Goal: Communication & Community: Answer question/provide support

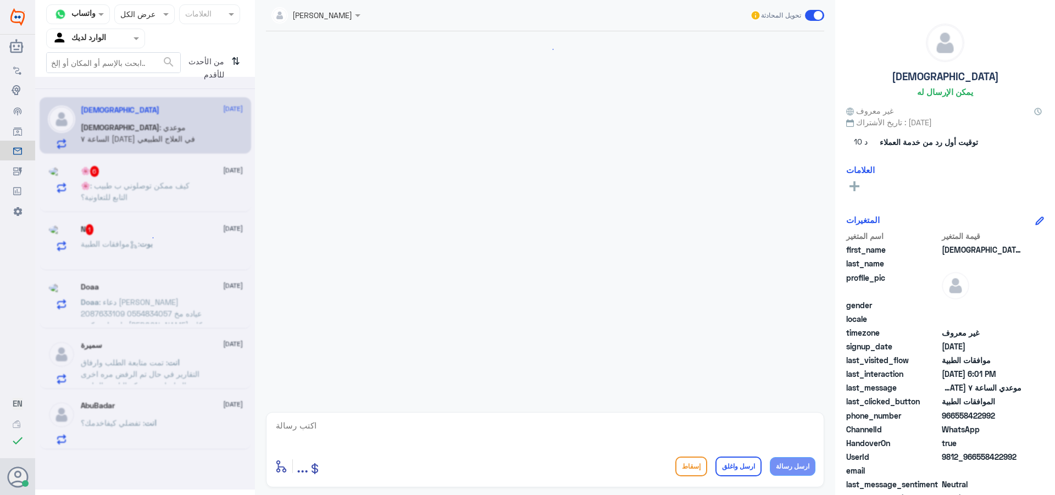
scroll to position [285, 0]
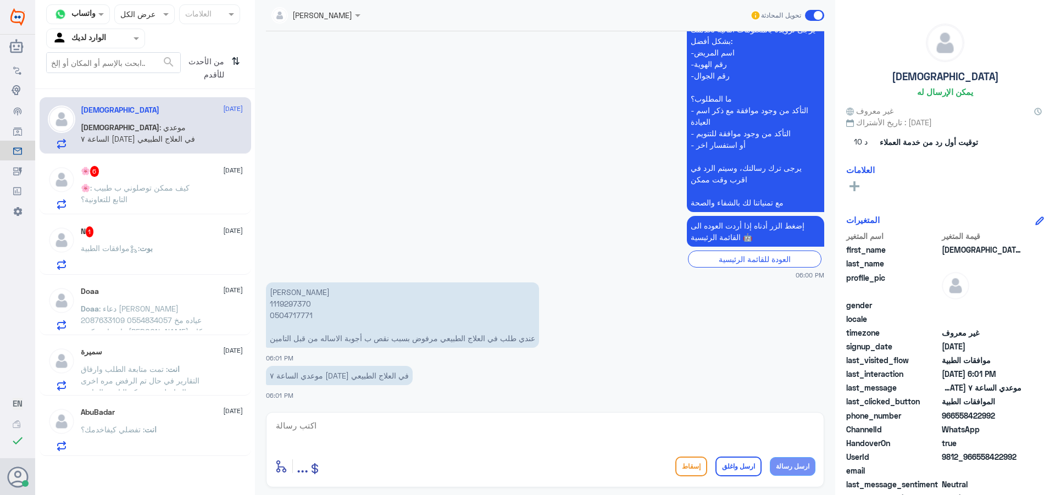
click at [143, 240] on div "N 1 [DATE] بوت : موافقات الطبية" at bounding box center [162, 247] width 162 height 43
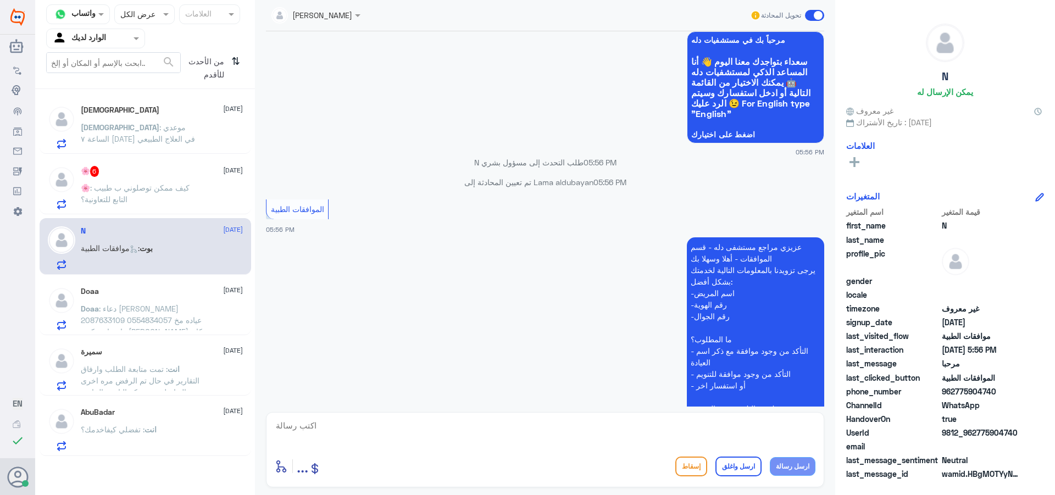
scroll to position [183, 0]
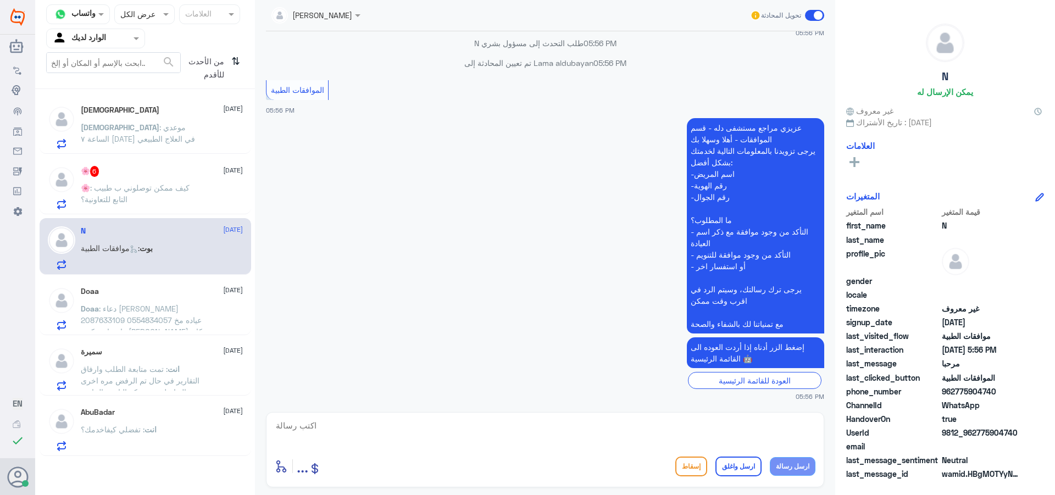
click at [490, 432] on textarea at bounding box center [545, 431] width 541 height 27
type textarea "اهلا تفضلي كيف اقدر اخدمك"
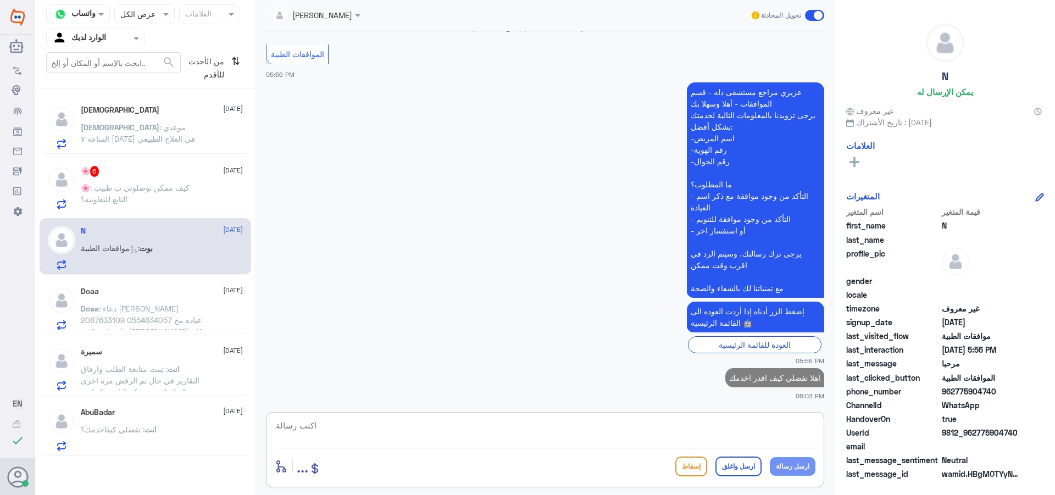
click at [170, 182] on p "🌸 : كيف ممكن توصلوني ب طبيب التابع للتعاونية؟" at bounding box center [143, 195] width 124 height 27
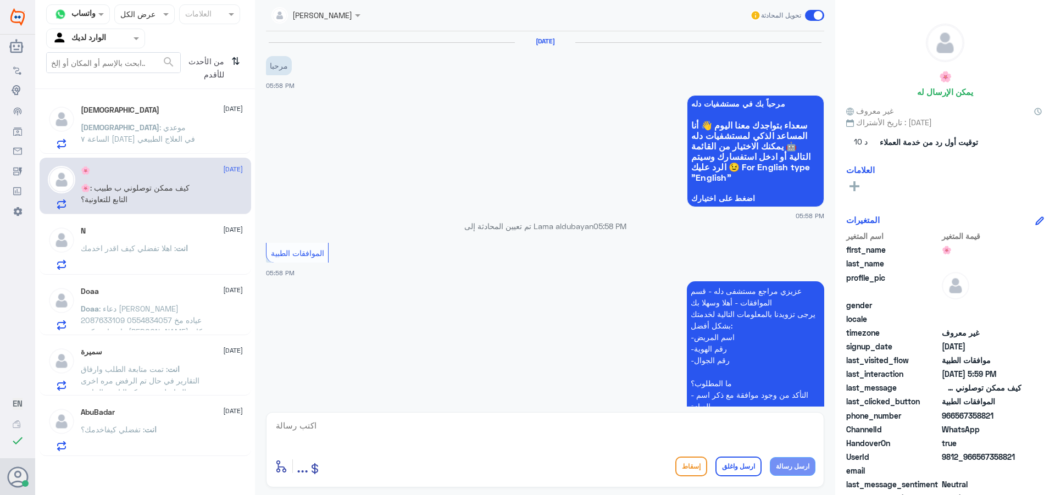
scroll to position [420, 0]
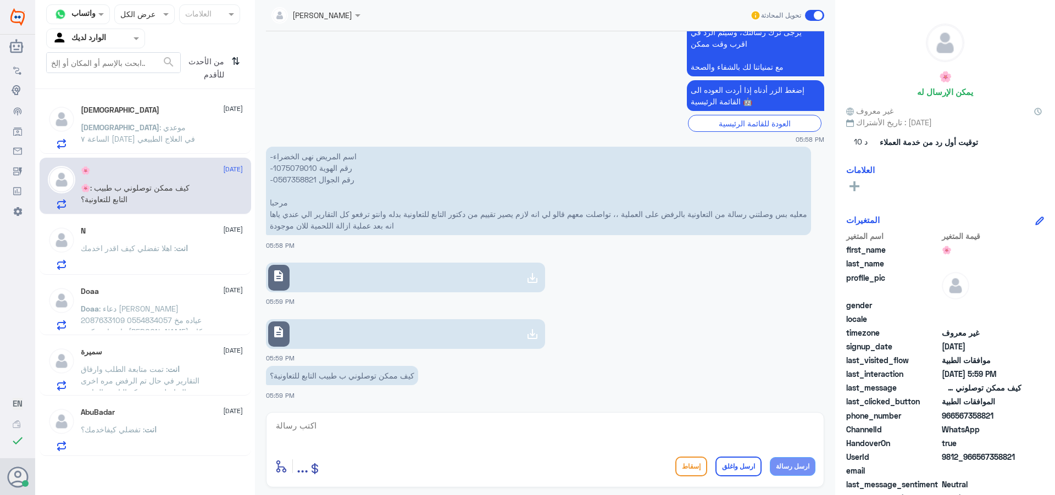
click at [138, 251] on span ": اهلا تفضلي كيف اقدر اخدمك" at bounding box center [128, 247] width 95 height 9
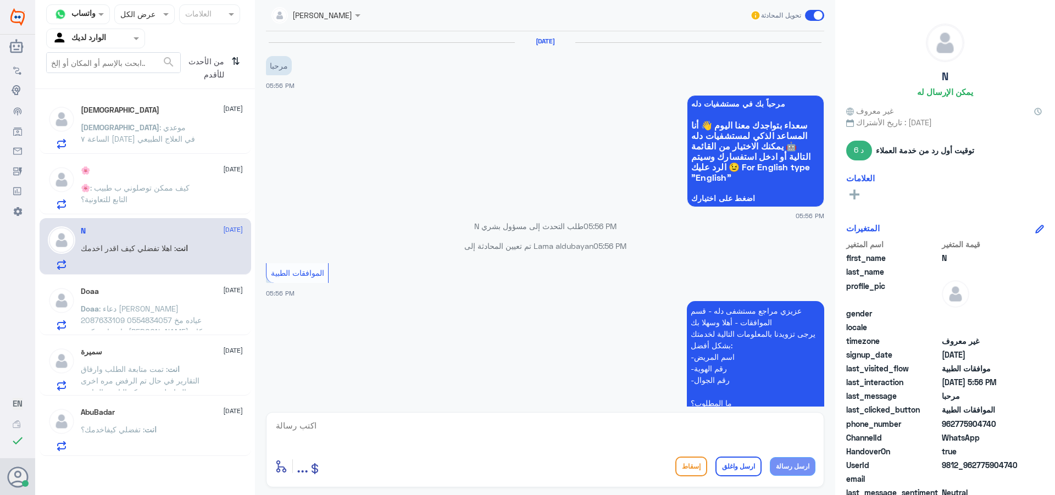
scroll to position [238, 0]
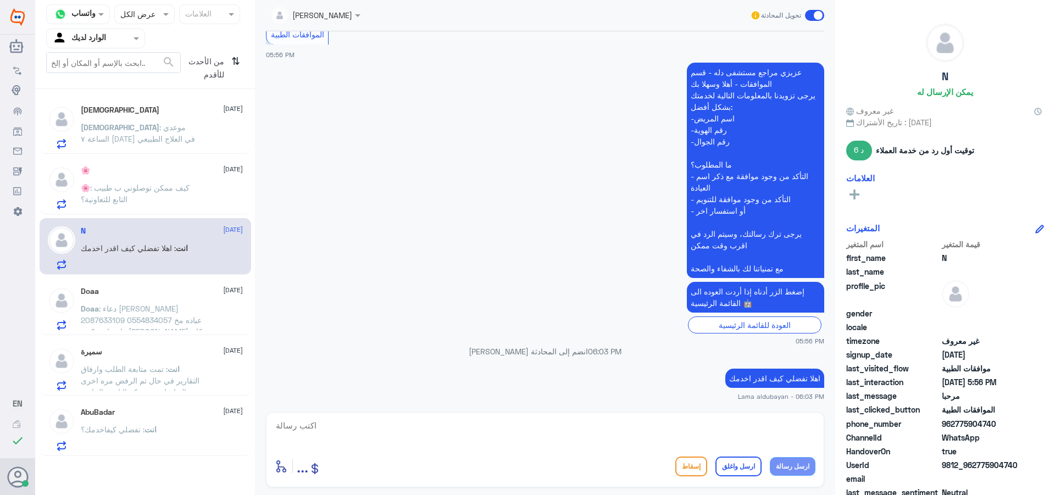
click at [162, 127] on span ": موعدي الساعة ٧ [DATE] في العلاج الطبيعي" at bounding box center [138, 133] width 114 height 21
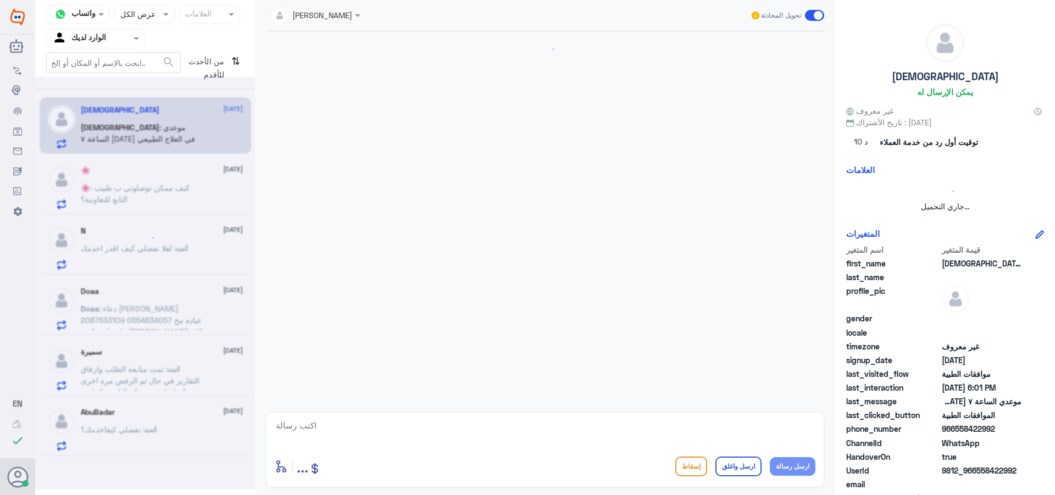
scroll to position [285, 0]
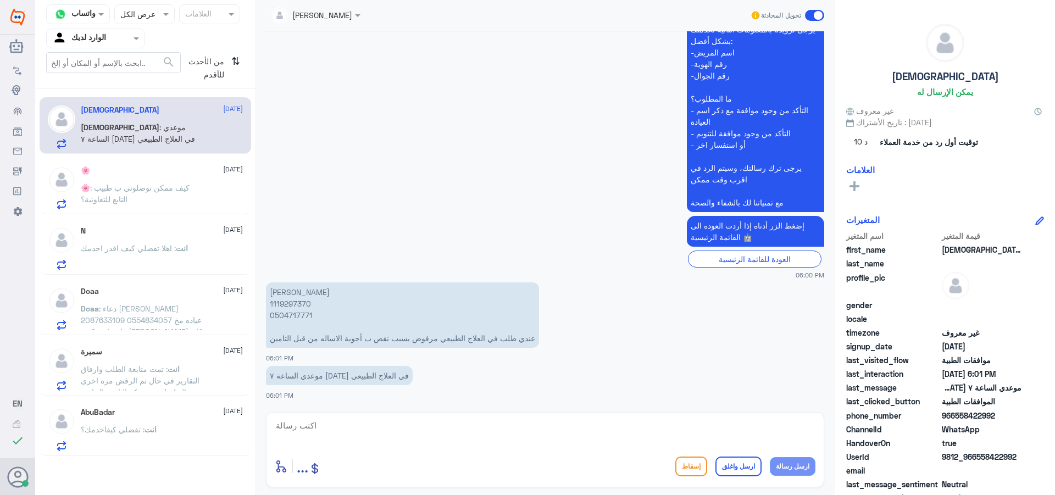
click at [297, 304] on p "[PERSON_NAME] 1119297370 0504717771 عندي طلب في العلاج الطبيعي مرفوض بسبب نقص ب…" at bounding box center [402, 314] width 273 height 65
copy p "1119297370"
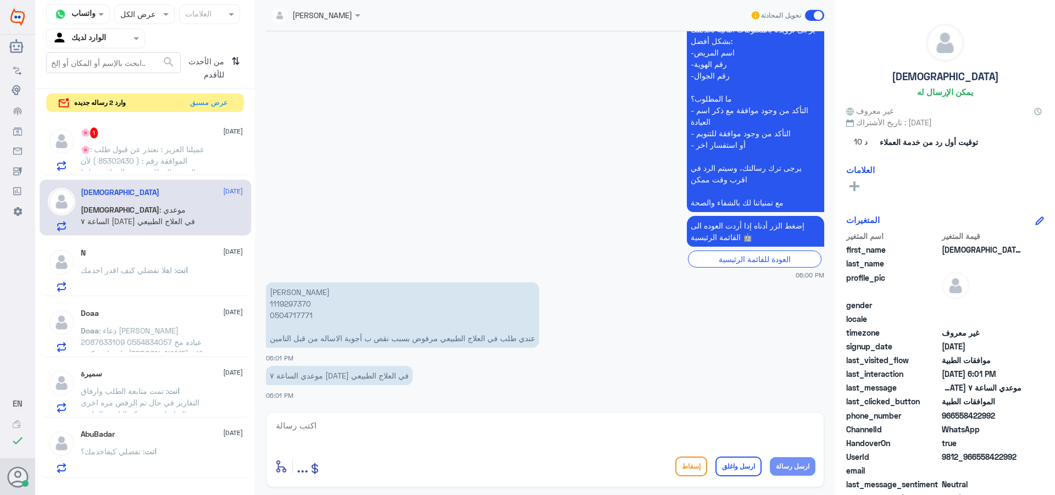
click at [352, 426] on textarea at bounding box center [545, 431] width 541 height 27
click at [175, 160] on span ": عميلنا العزيز : نعتذر عن قبول طلب الموافقة رقم : ( 85302430 ) لأن الخدمة المط…" at bounding box center [143, 184] width 124 height 79
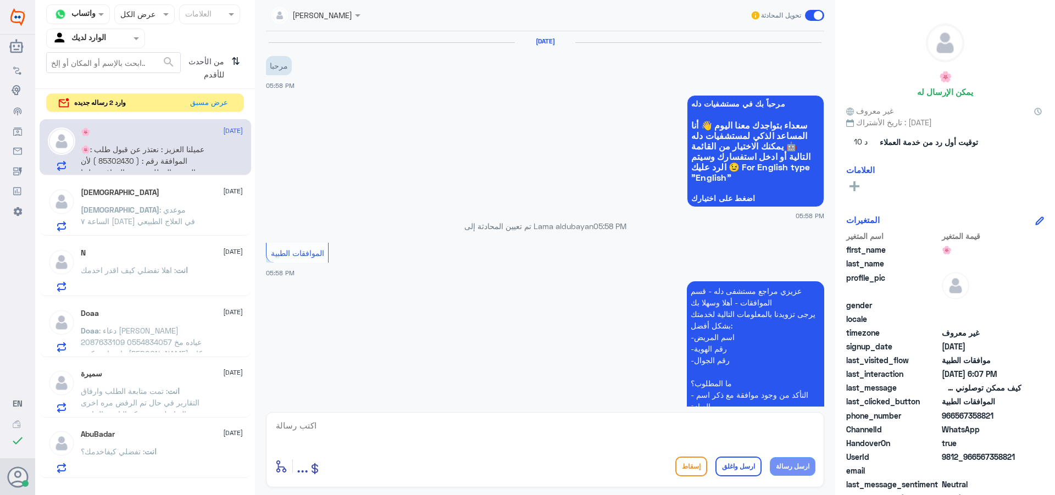
scroll to position [469, 0]
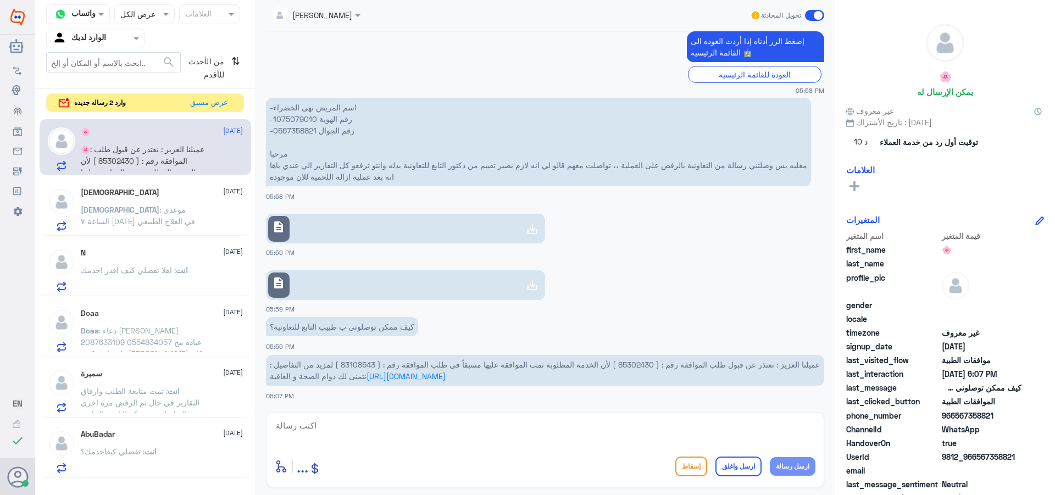
click at [328, 364] on span "عميلنا العزيز : نعتذر عن قبول طلب الموافقة رقم : ( 85302430 ) لأن الخدمة المطلو…" at bounding box center [545, 370] width 550 height 21
copy span "83108543"
click at [385, 417] on div "أدخل اسم مجموعة الرسائل ... إسقاط ارسل واغلق ارسل رسالة" at bounding box center [545, 449] width 558 height 75
click at [390, 425] on textarea at bounding box center [545, 431] width 541 height 27
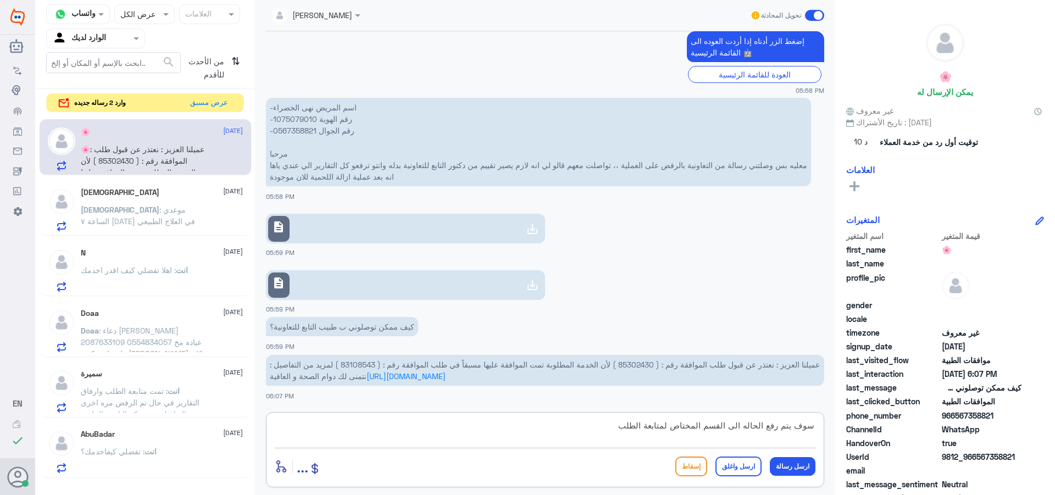
type textarea "سوف يتم رفع الحاله الى القسم المختاص لمتابعة الطلب"
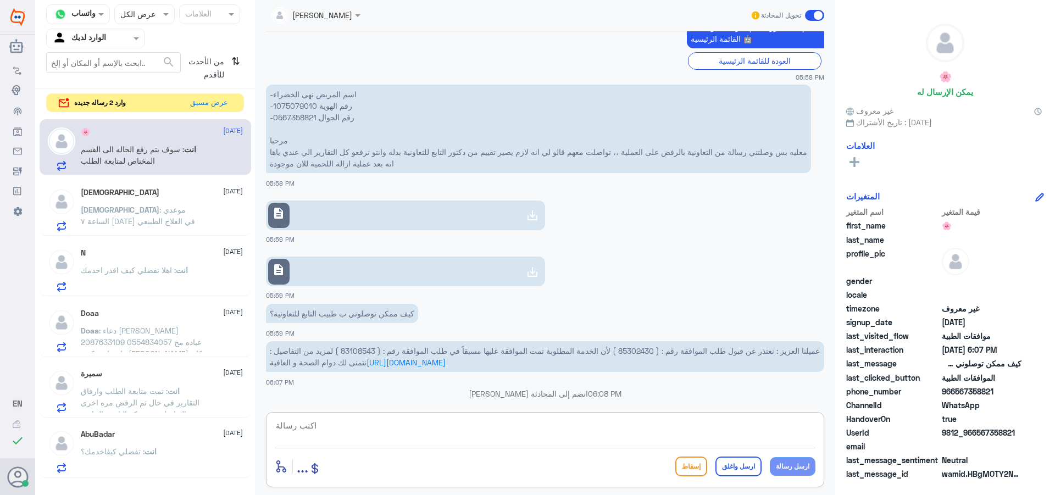
scroll to position [516, 0]
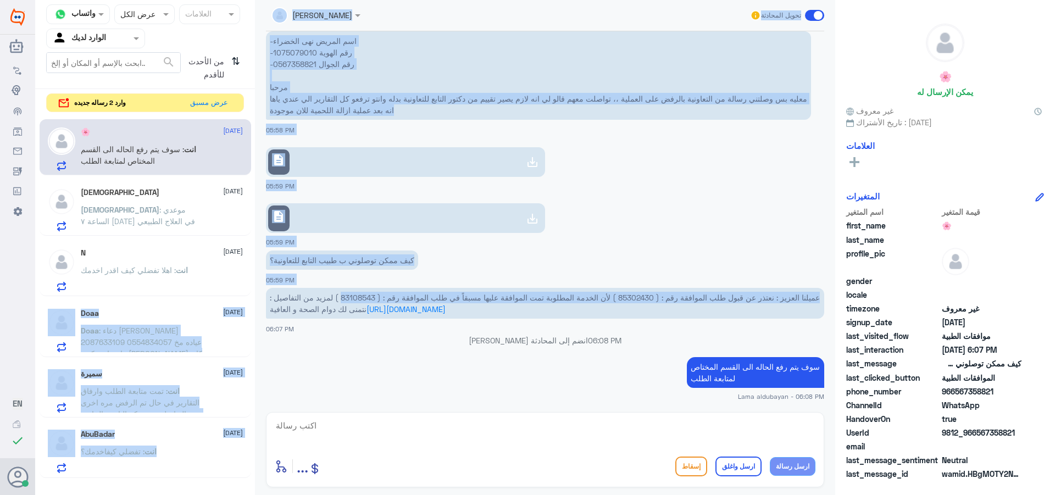
drag, startPoint x: 341, startPoint y: 299, endPoint x: 240, endPoint y: 295, distance: 100.6
click at [240, 295] on div "قناة واتساب Status × عرض الكل العلامات Agent Filter الوارد لديك search من الأحد…" at bounding box center [545, 249] width 1020 height 498
click at [329, 298] on span "عميلنا العزيز : نعتذر عن قبول طلب الموافقة رقم : ( 85302430 ) لأن الخدمة المطلو…" at bounding box center [545, 303] width 550 height 21
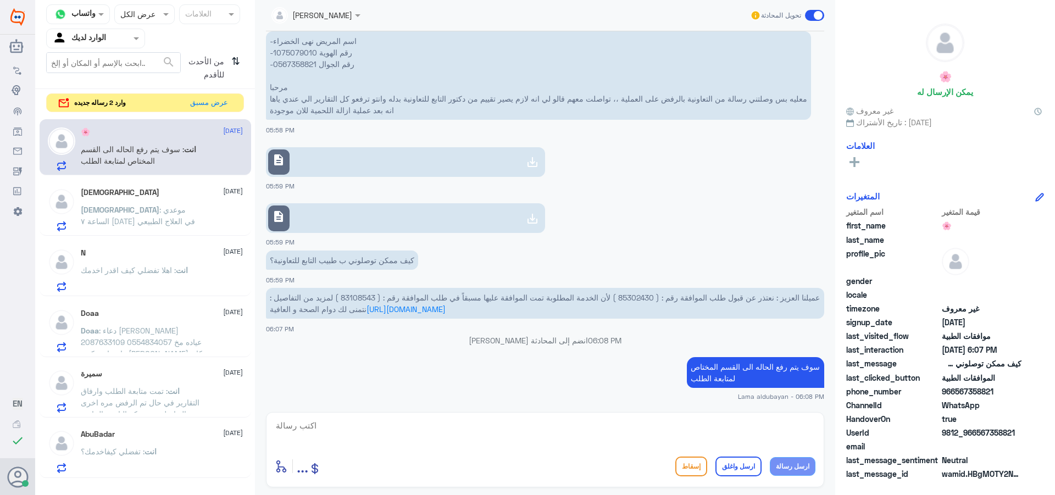
click at [330, 298] on span "عميلنا العزيز : نعتذر عن قبول طلب الموافقة رقم : ( 85302430 ) لأن الخدمة المطلو…" at bounding box center [545, 303] width 550 height 21
copy span "83108543"
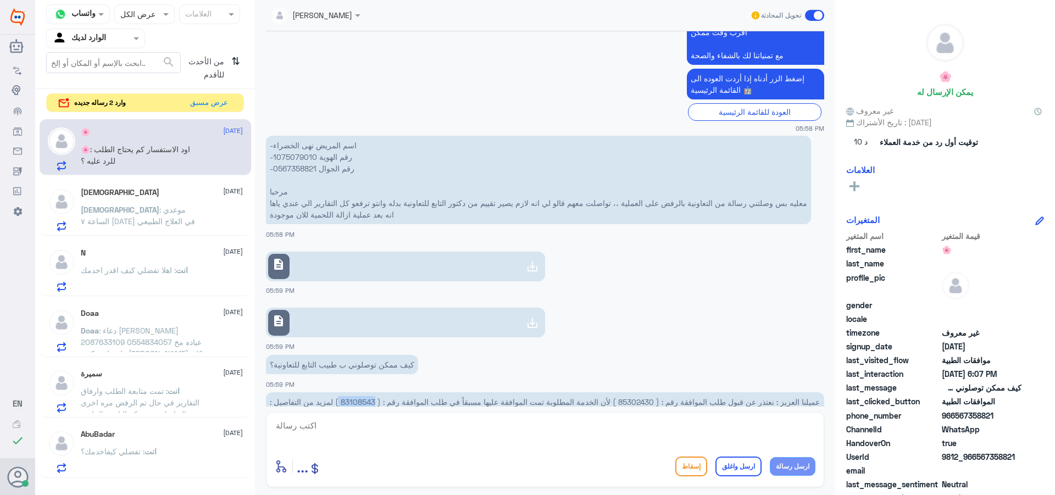
scroll to position [388, 0]
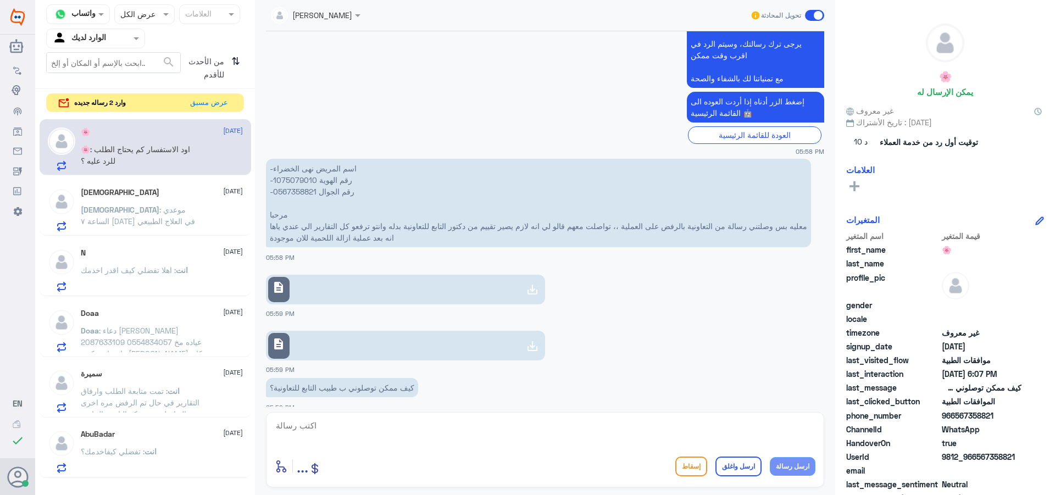
click at [305, 181] on p "-اسم المريض نهى الخضراء -رقم الهوية 1075079010 -رقم الجوال 0567358821 مرحبا معل…" at bounding box center [538, 203] width 545 height 88
copy p "1075079010"
click at [368, 435] on textarea at bounding box center [545, 431] width 541 height 27
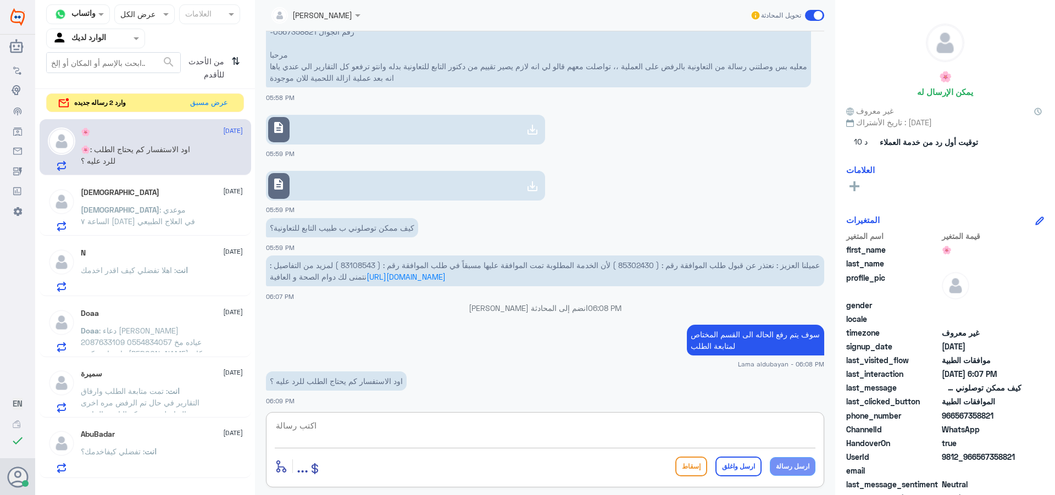
scroll to position [553, 0]
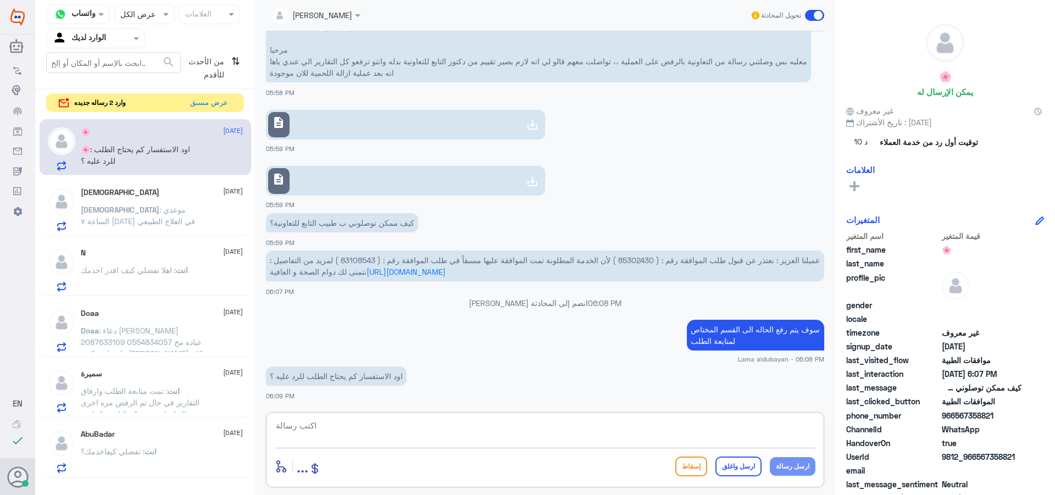
type textarea "و"
type textarea "ل"
type textarea "ما عندي علم انا برفعها للقسم في حال اي تحدي يتم التواصل بكم من قبل منسق/ة الدكت…"
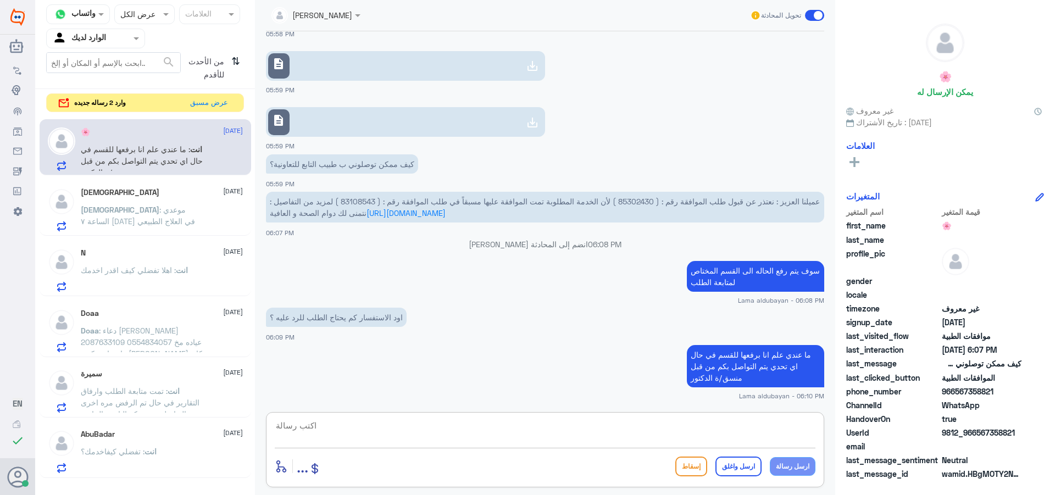
click at [757, 420] on textarea at bounding box center [545, 431] width 541 height 27
type textarea "تحديث*"
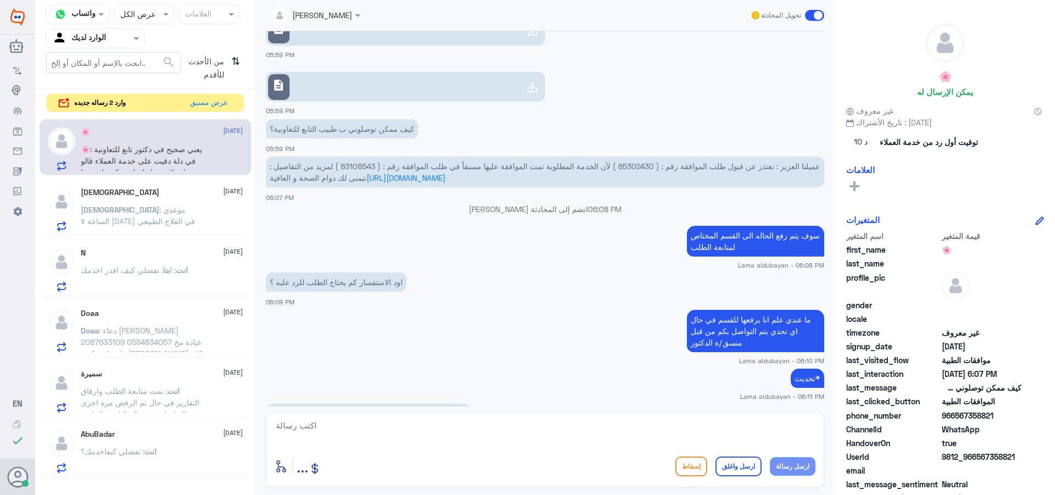
scroll to position [696, 0]
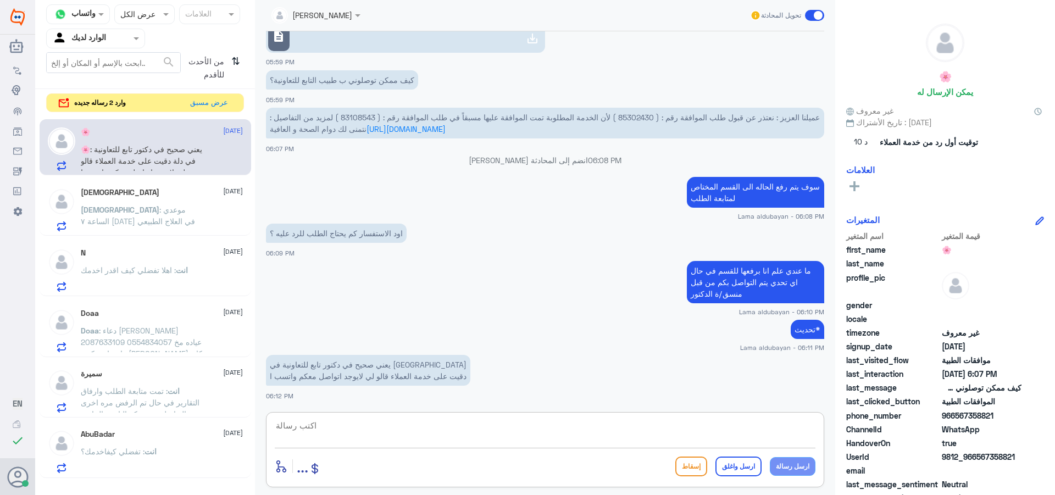
click at [424, 428] on textarea at bounding box center [545, 431] width 541 height 27
type textarea "ن"
type textarea "فيه منديب صحيح سوف يتم متابعت الطلب"
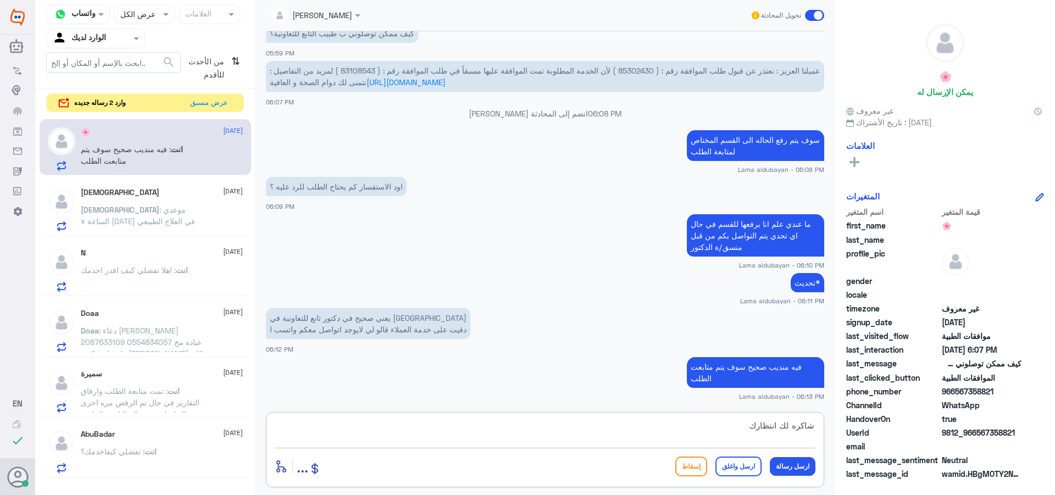
type textarea "شاكره لك انتظارك"
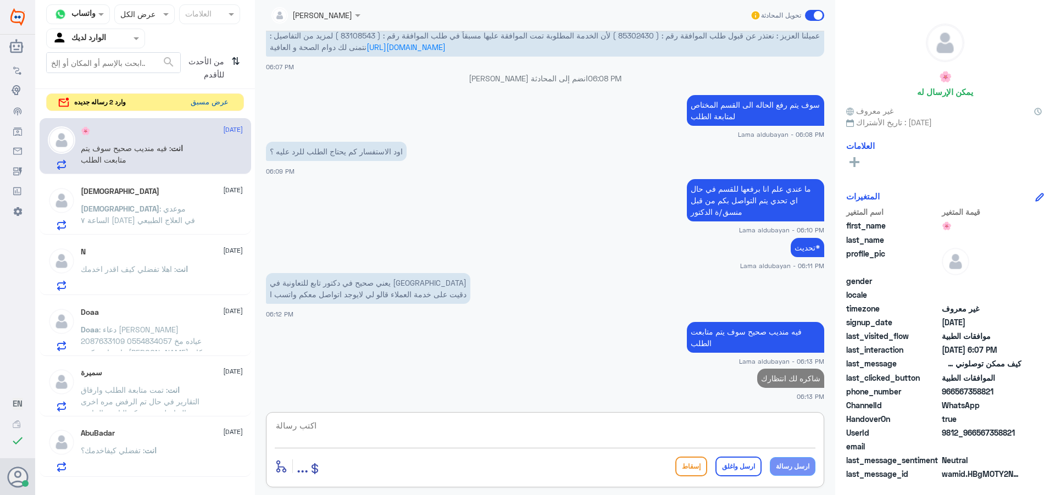
click at [202, 104] on button "عرض مسبق" at bounding box center [209, 102] width 46 height 17
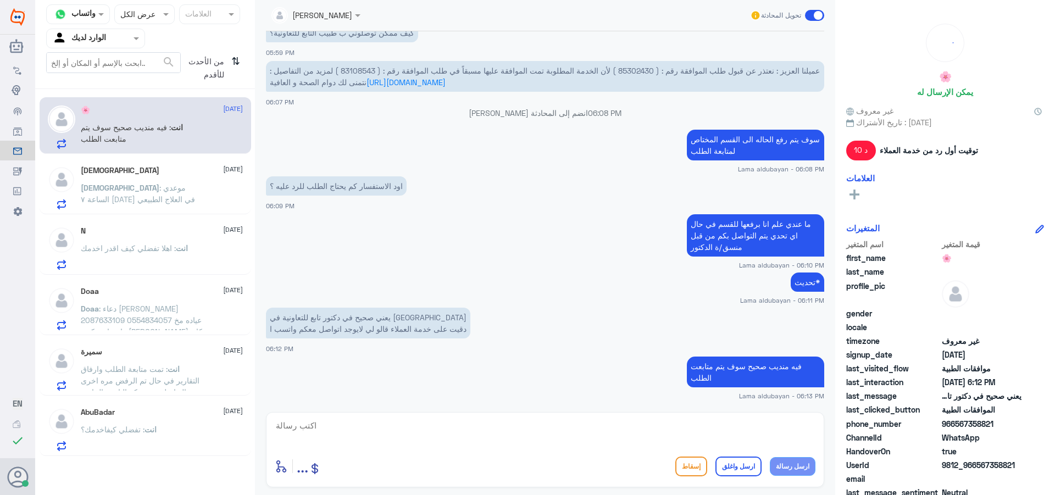
scroll to position [798, 0]
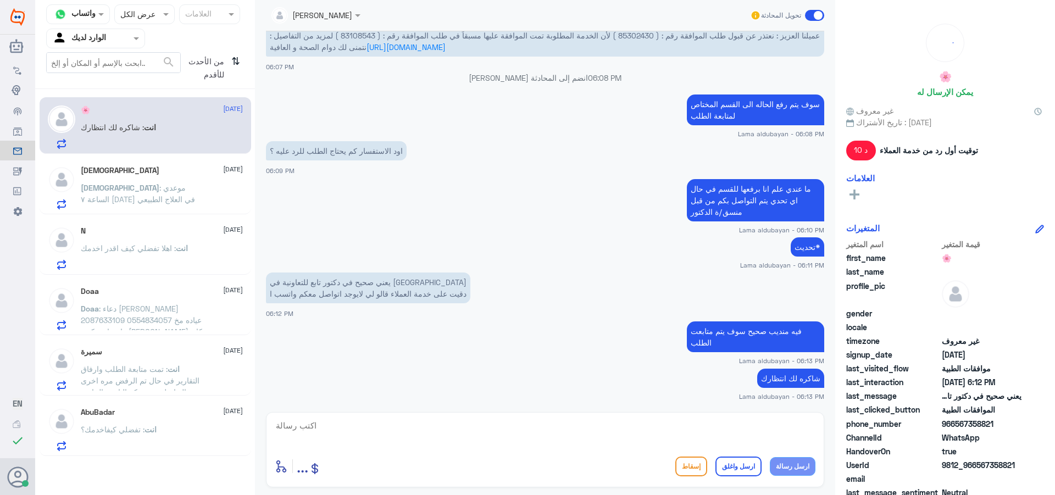
click at [180, 198] on p "[PERSON_NAME] : موعدي الساعة ٧ [DATE] في العلاج الطبيعي" at bounding box center [143, 195] width 124 height 27
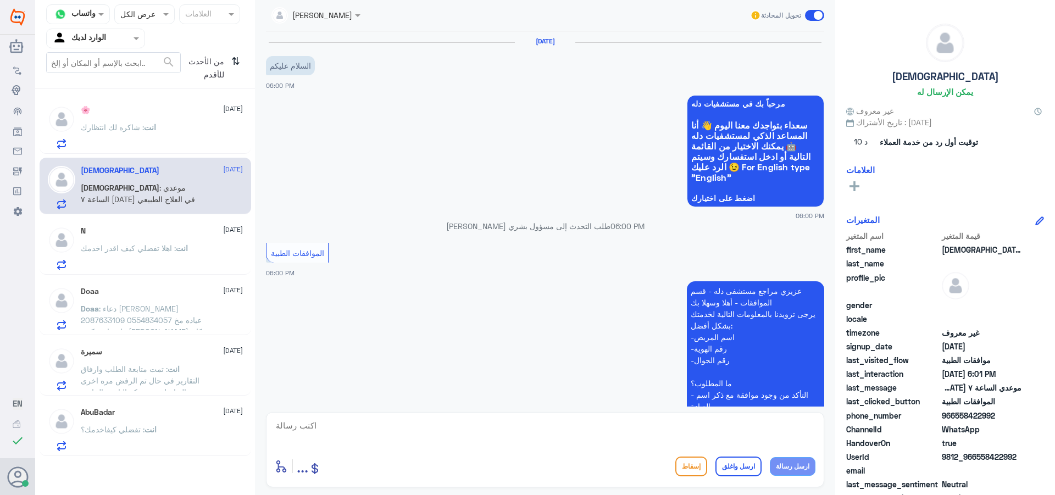
scroll to position [285, 0]
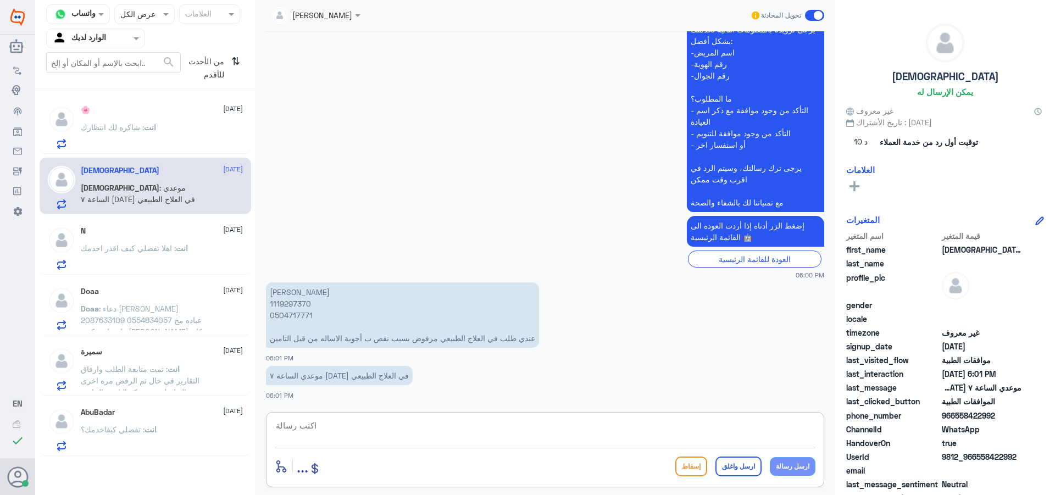
click at [385, 426] on textarea at bounding box center [545, 431] width 541 height 27
type textarea "ت"
type textarea "تم رفع الحاله للقسم المختصه لمتابعة الطلب"
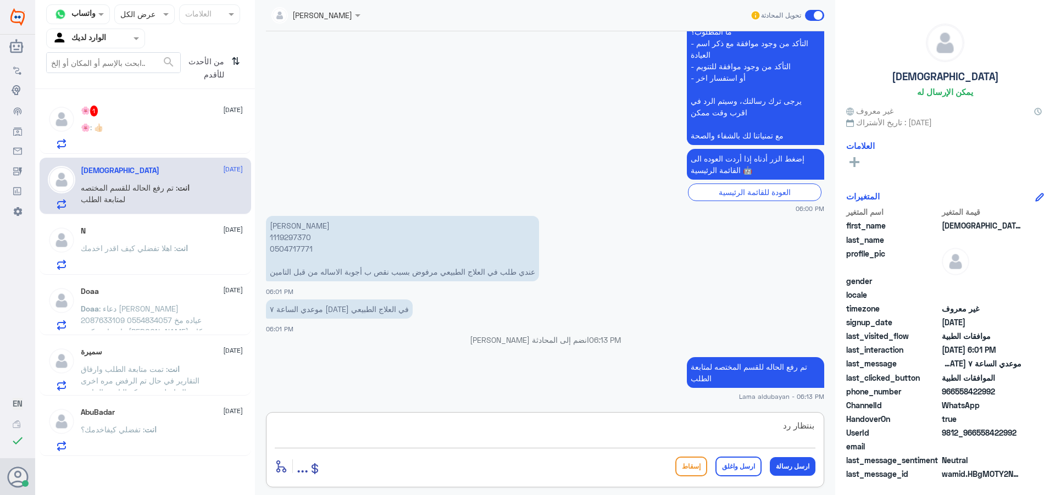
scroll to position [409, 0]
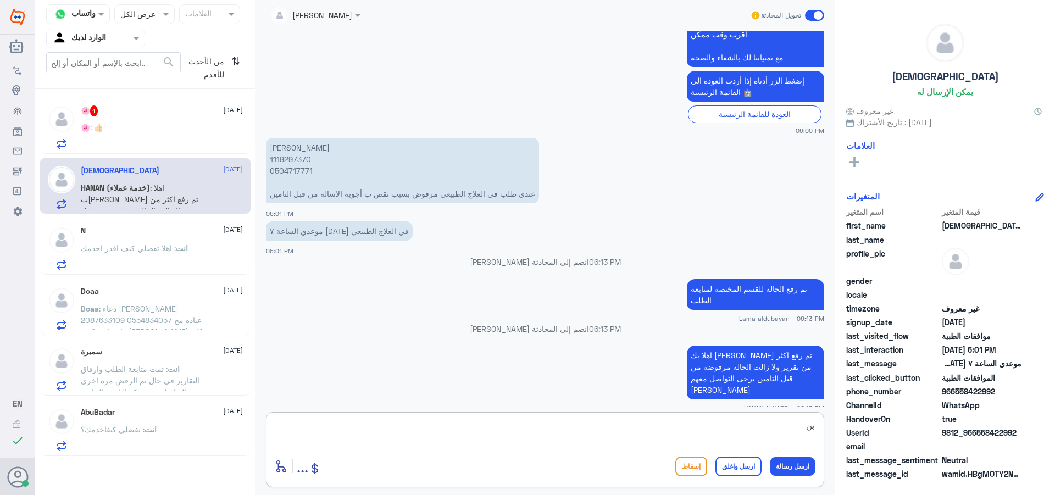
type textarea "ب"
click at [198, 125] on div "🌸 : 👍🏻" at bounding box center [162, 136] width 162 height 25
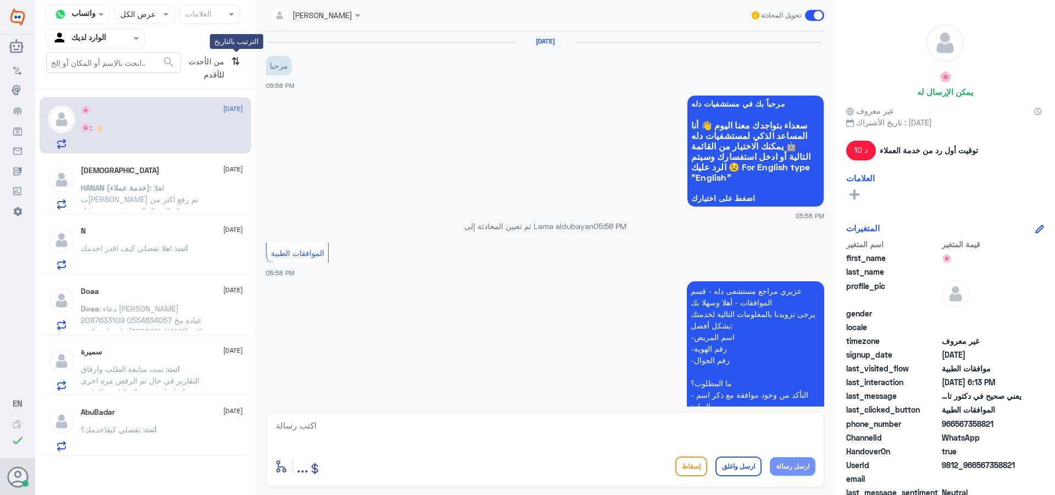
scroll to position [836, 0]
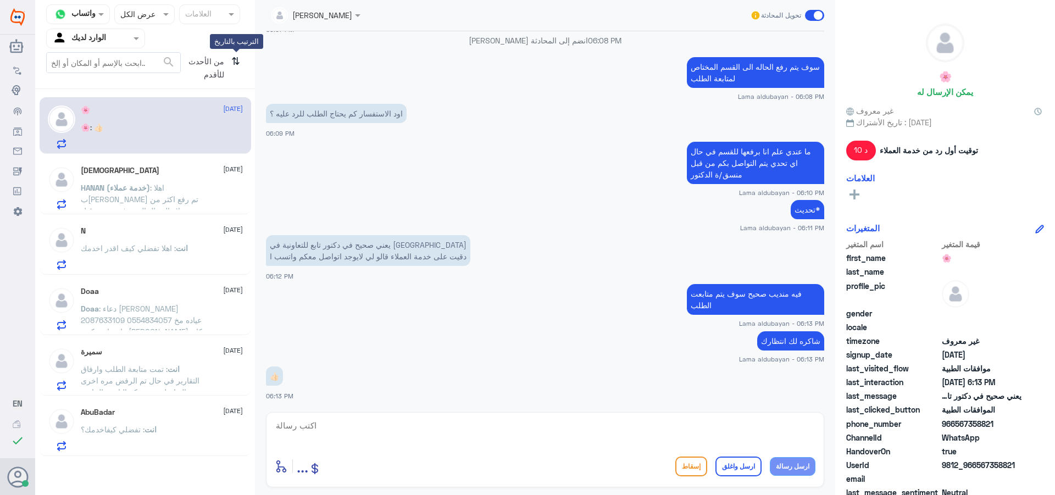
click at [236, 65] on icon "⇅" at bounding box center [235, 66] width 9 height 28
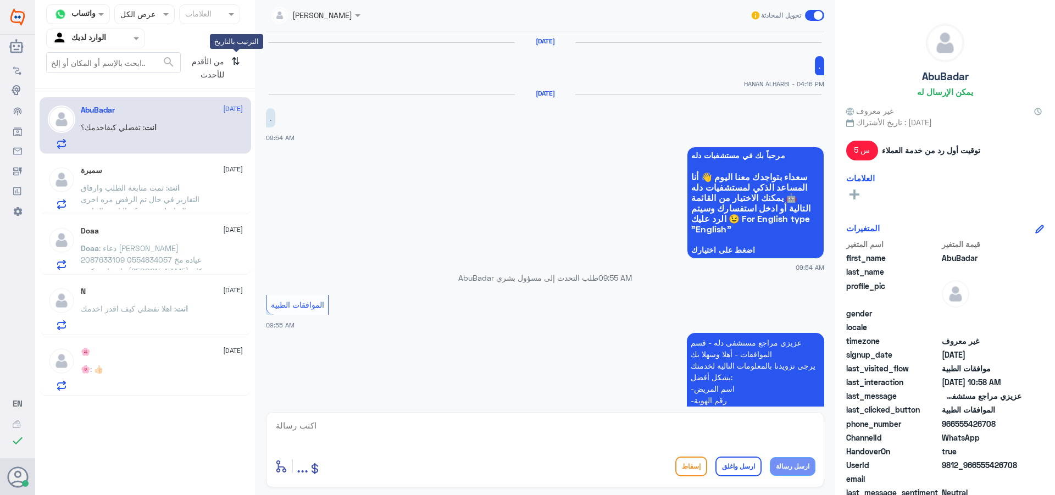
scroll to position [1240, 0]
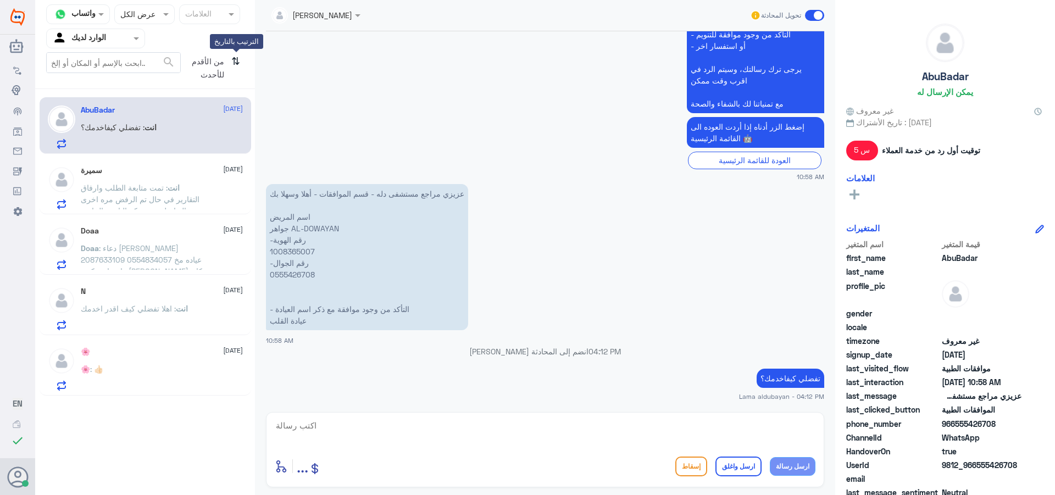
click at [232, 63] on icon "⇅" at bounding box center [235, 66] width 9 height 28
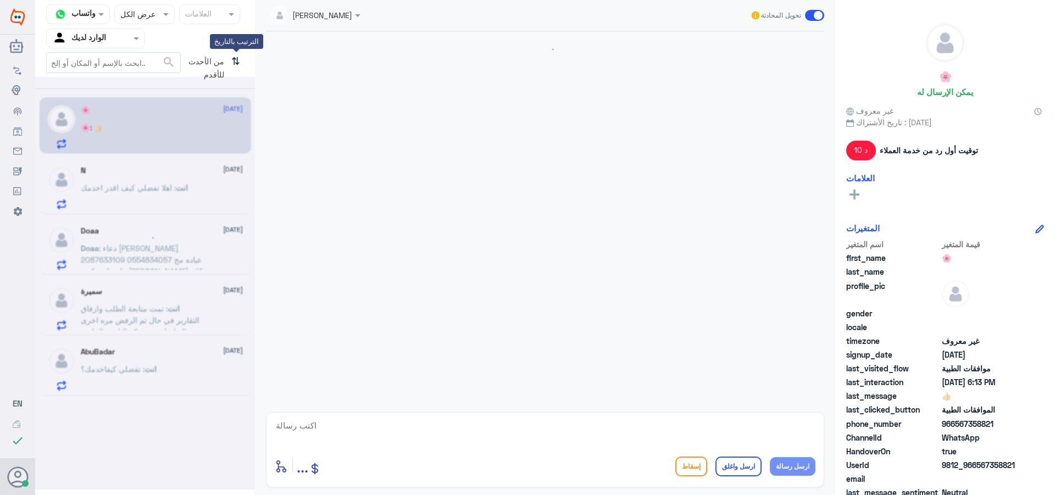
scroll to position [836, 0]
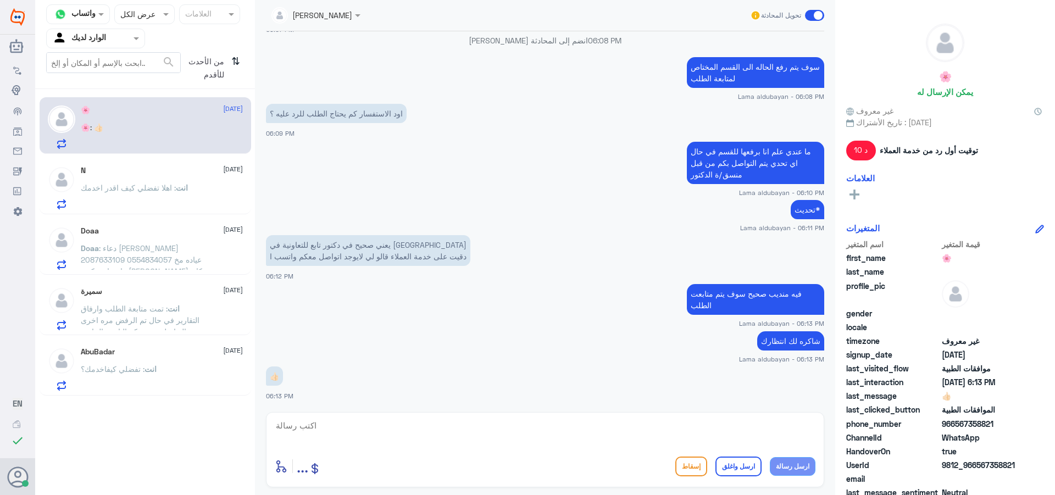
click at [335, 22] on div "[PERSON_NAME]" at bounding box center [311, 15] width 81 height 22
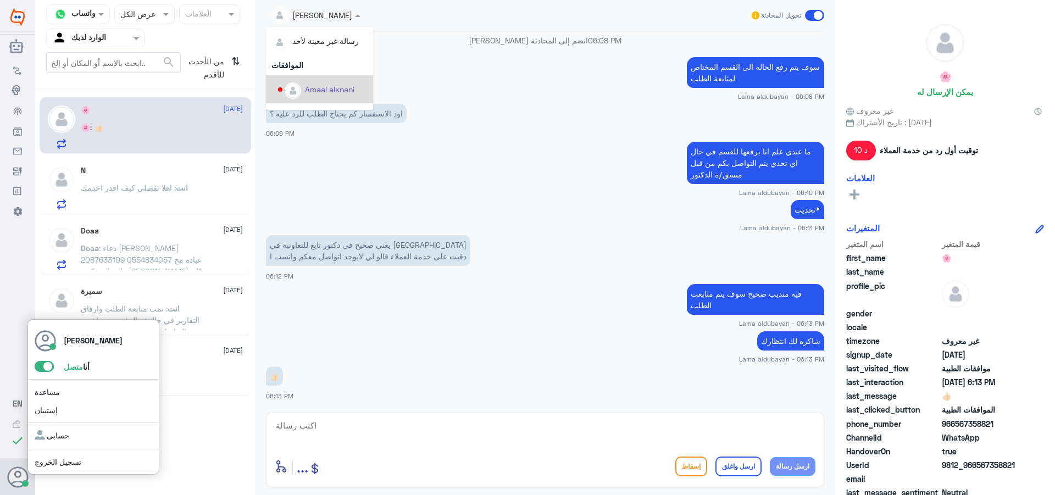
click at [45, 362] on span at bounding box center [44, 366] width 19 height 11
click at [0, 0] on input "checkbox" at bounding box center [0, 0] width 0 height 0
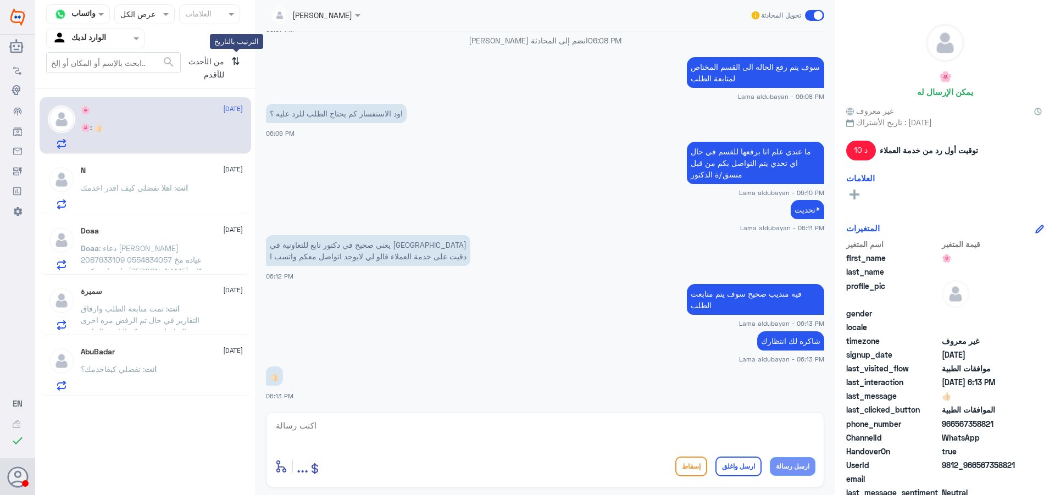
click at [232, 63] on icon "⇅" at bounding box center [235, 66] width 9 height 28
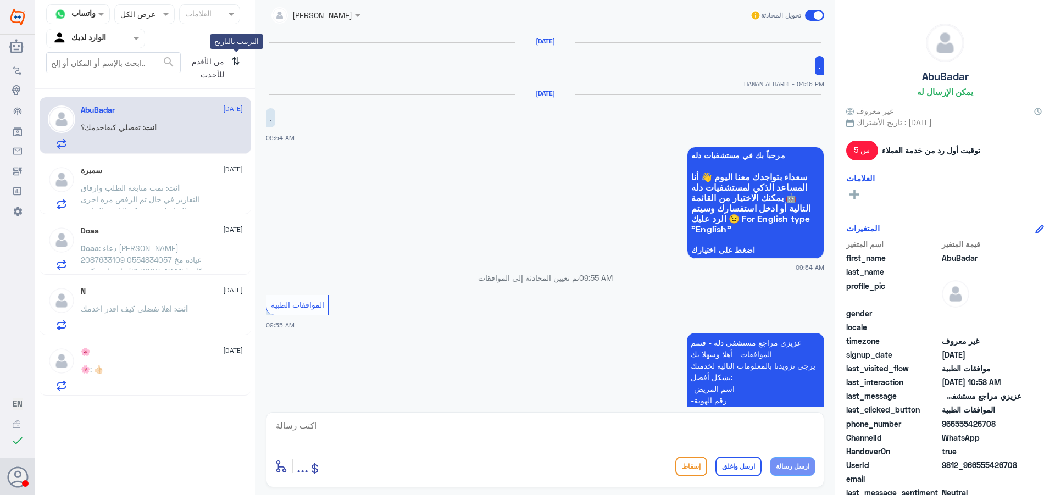
scroll to position [1240, 0]
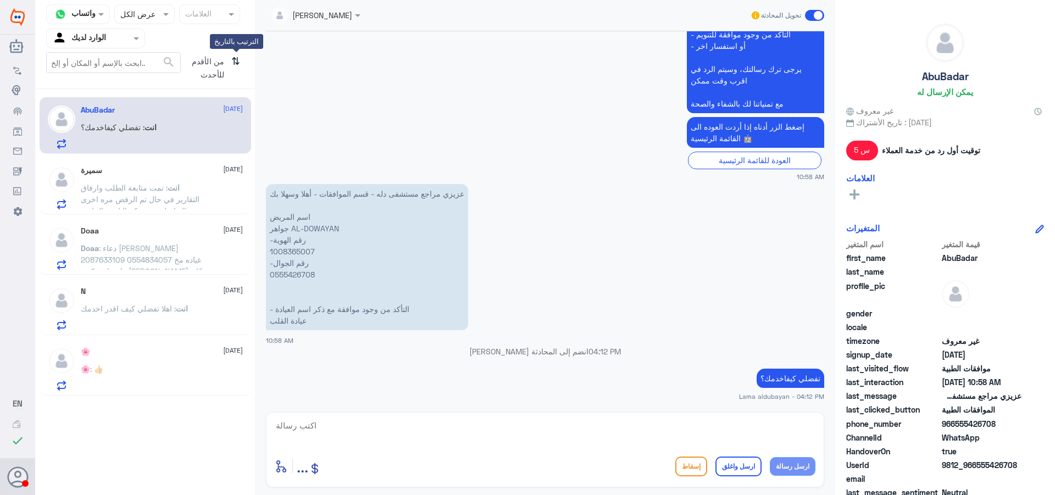
click at [232, 63] on icon "⇅" at bounding box center [235, 66] width 9 height 28
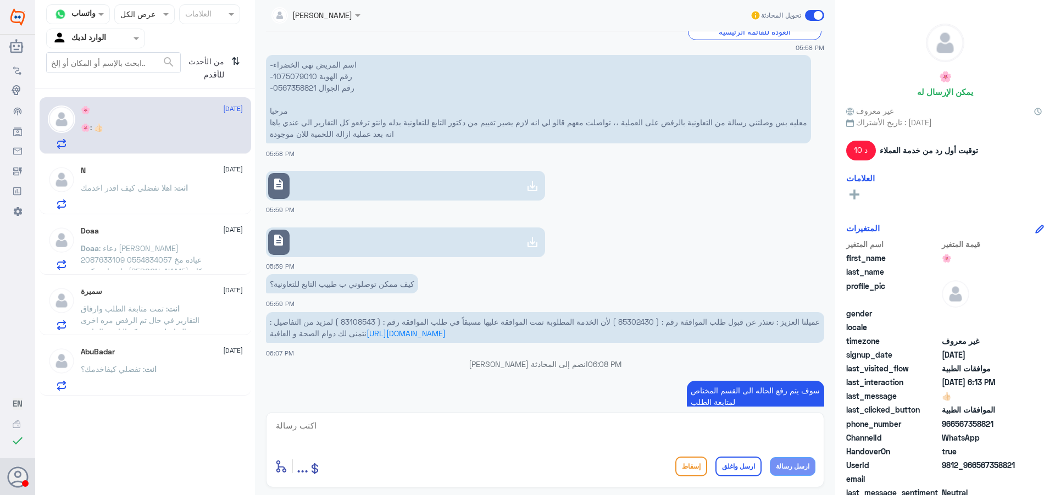
scroll to position [506, 0]
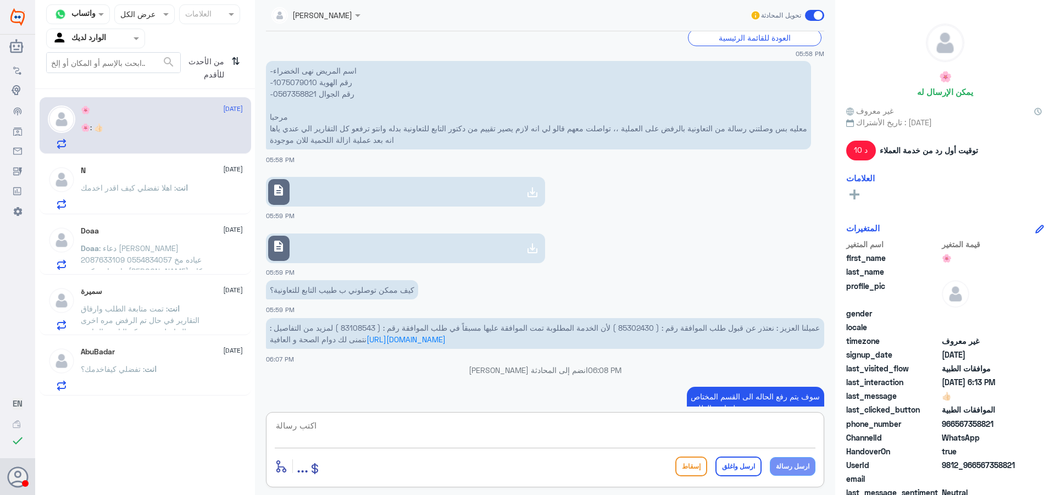
click at [541, 437] on textarea at bounding box center [545, 431] width 541 height 27
click at [330, 329] on span "عميلنا العزيز : نعتذر عن قبول طلب الموافقة رقم : ( 85302430 ) لأن الخدمة المطلو…" at bounding box center [545, 333] width 550 height 21
click at [309, 327] on span "عميلنا العزيز : نعتذر عن قبول طلب الموافقة رقم : ( 85302430 ) لأن الخدمة المطلو…" at bounding box center [545, 333] width 550 height 21
drag, startPoint x: 306, startPoint y: 327, endPoint x: 342, endPoint y: 333, distance: 36.7
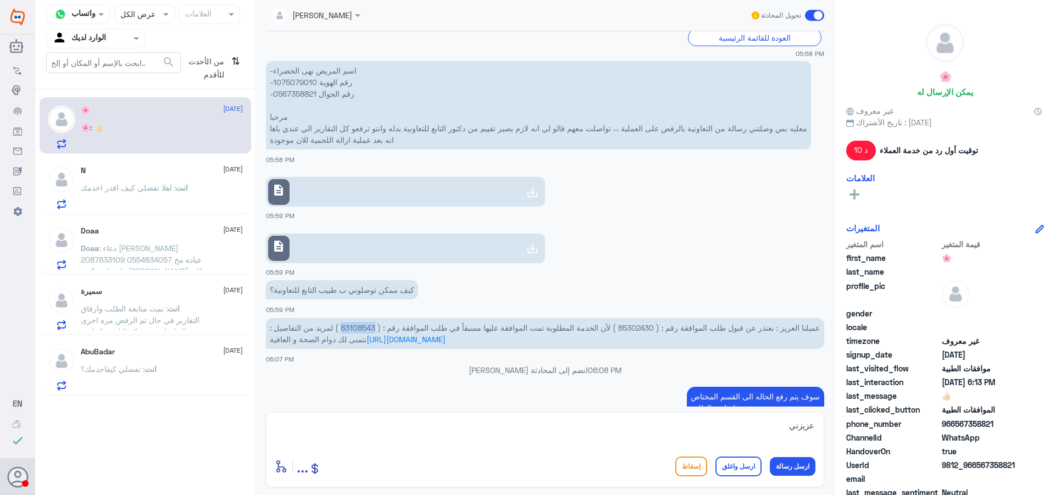
click at [342, 333] on p "عميلنا العزيز : نعتذر عن قبول طلب الموافقة رقم : ( 85302430 ) لأن الخدمة المطلو…" at bounding box center [545, 333] width 558 height 31
copy span "83108543"
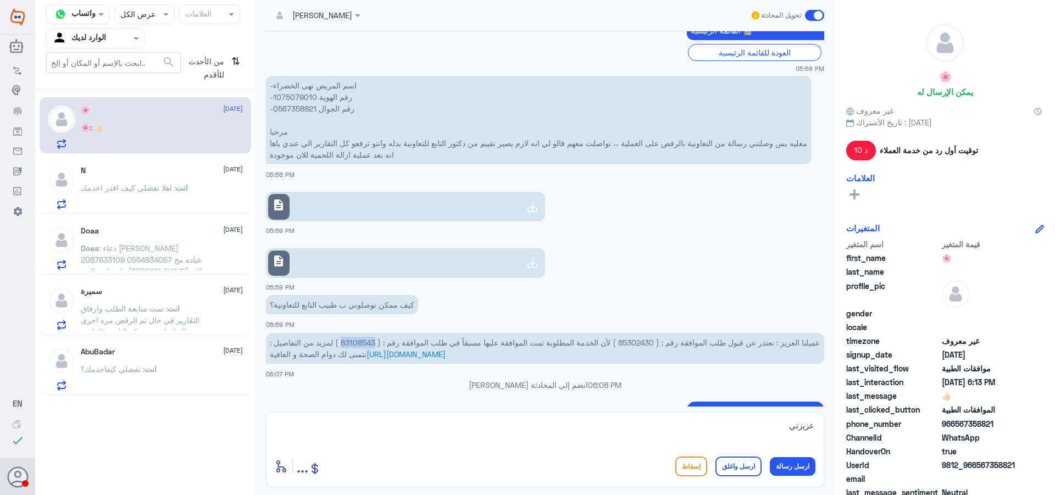
scroll to position [451, 0]
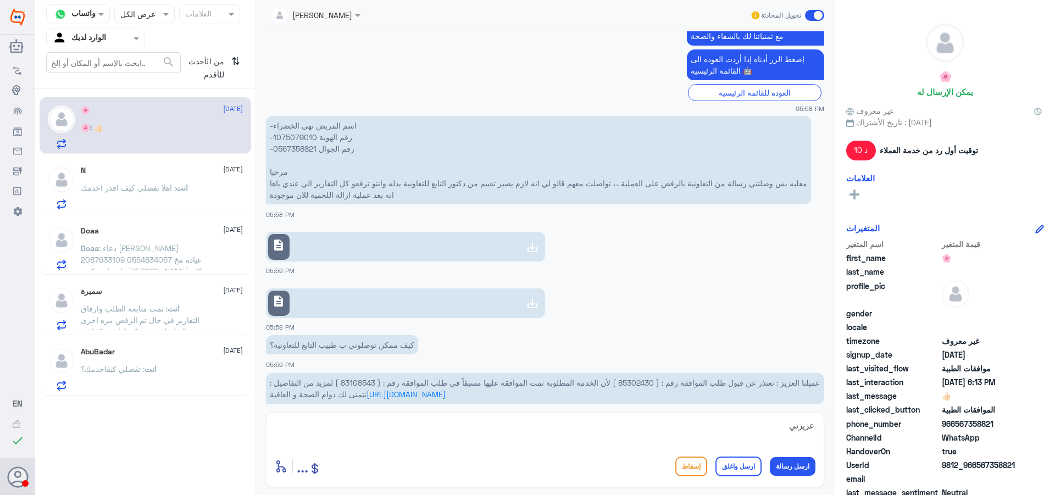
click at [293, 138] on p "-اسم المريض نهى الخضراء -رقم الهوية 1075079010 -رقم الجوال 0567358821 مرحبا معل…" at bounding box center [538, 160] width 545 height 88
copy p "1075079010"
click at [372, 430] on textarea "عزيزتي" at bounding box center [545, 431] width 541 height 27
drag, startPoint x: 790, startPoint y: 426, endPoint x: 779, endPoint y: 427, distance: 10.5
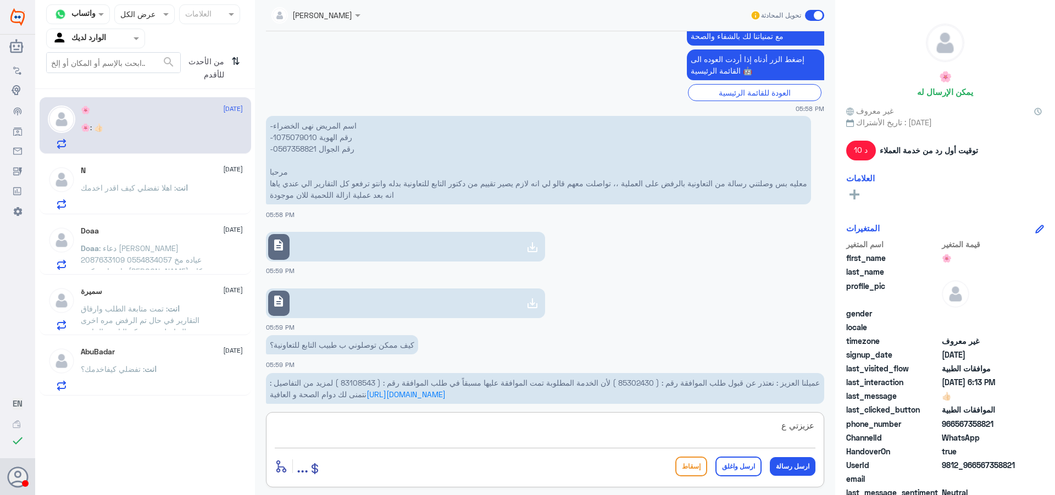
click at [779, 427] on textarea "عزيزتي ع" at bounding box center [545, 431] width 541 height 27
type textarea "عزيزتي"
drag, startPoint x: 773, startPoint y: 431, endPoint x: 872, endPoint y: 415, distance: 100.7
click at [881, 413] on div "قناة واتساب Status × عرض الكل العلامات Agent Filter الوارد لديك search من الأحد…" at bounding box center [545, 249] width 1020 height 498
click at [474, 438] on textarea at bounding box center [545, 431] width 541 height 27
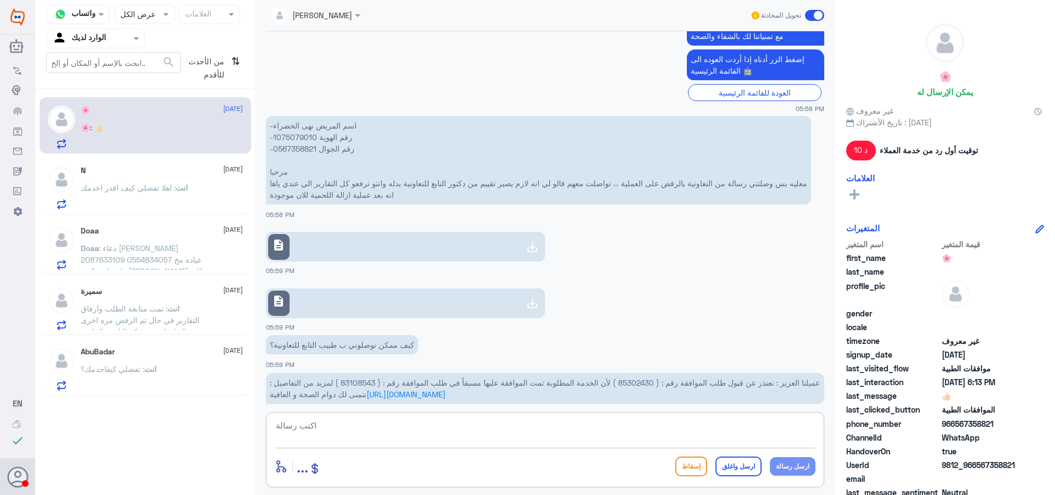
paste textarea "The requested service/procedure has already been approved at other healthcare p…"
type textarea "The requested service/procedure has already been approved at other healthcare p…"
click at [797, 464] on button "ارسل رسالة" at bounding box center [793, 466] width 46 height 19
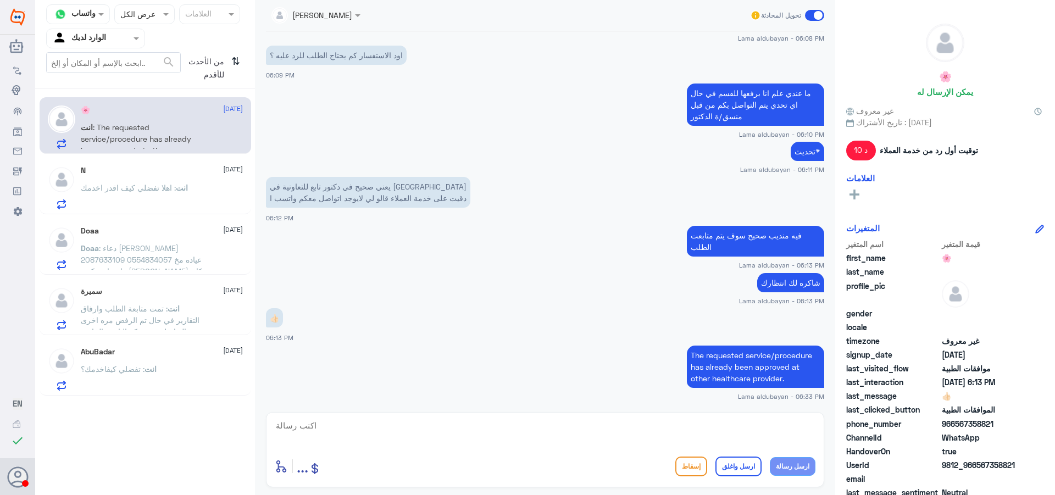
click at [541, 435] on textarea at bounding box center [545, 431] width 541 height 27
paste textarea "if patient wants to do the procedure in Dallah, needs to cancel the previous ap…"
type textarea "if patient wants to do the procedure in Dallah, needs to cancel the previous ap…"
click at [779, 464] on button "ارسل رسالة" at bounding box center [793, 466] width 46 height 19
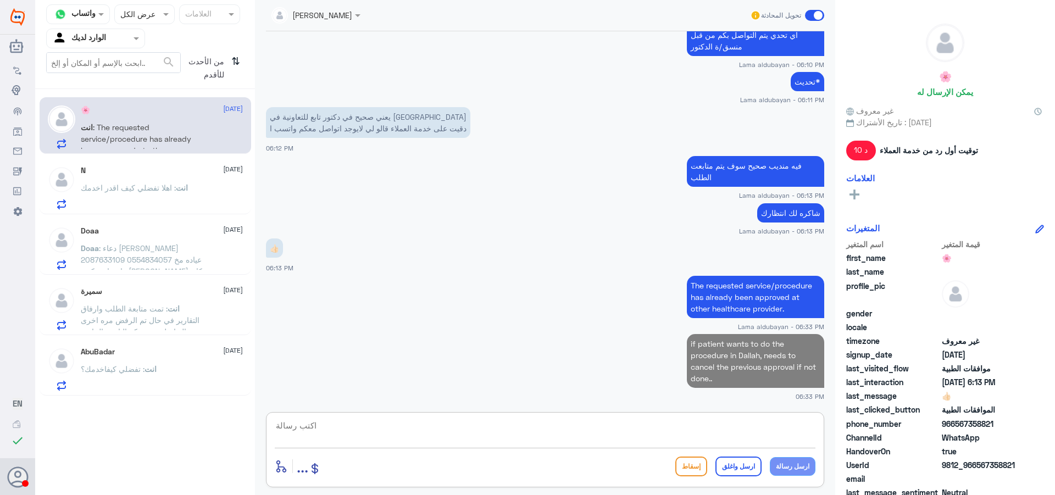
click at [568, 425] on textarea at bounding box center [545, 431] width 541 height 27
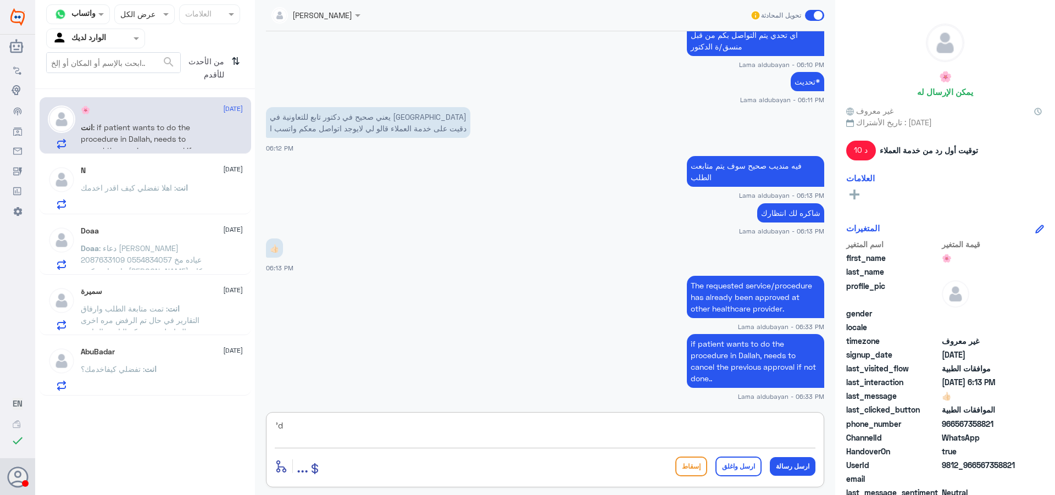
type textarea "'"
type textarea "عزيزتي بعد ما تابعو الطلب"
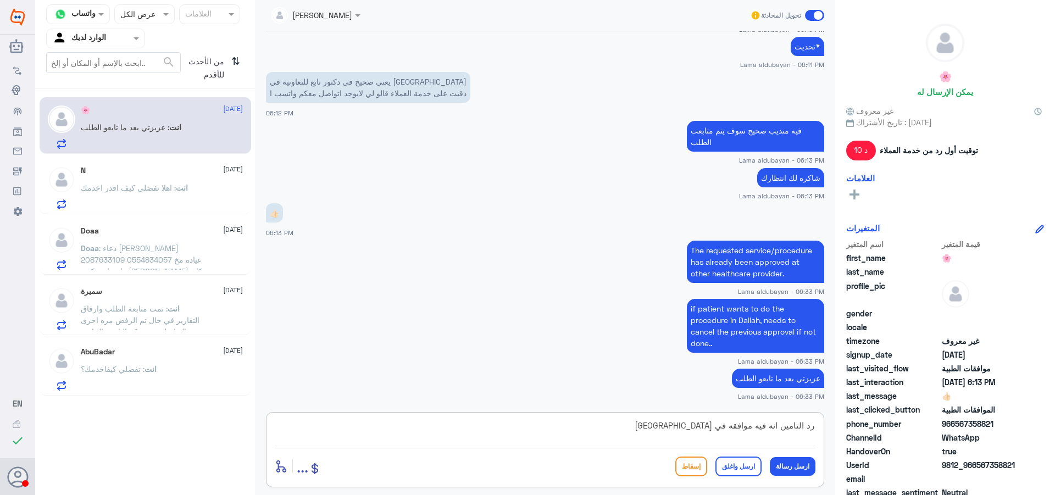
type textarea "رد التامين انه فيه موافقه في [GEOGRAPHIC_DATA]"
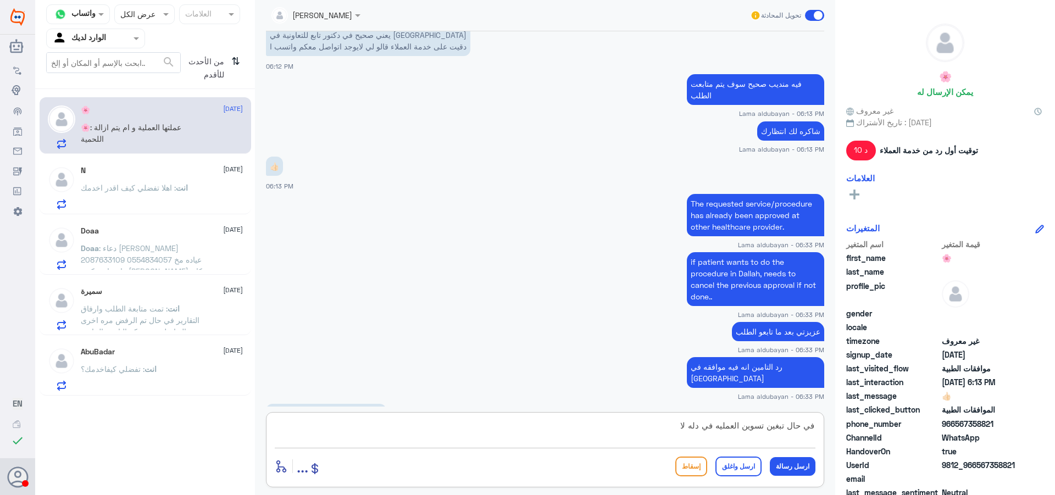
scroll to position [1083, 0]
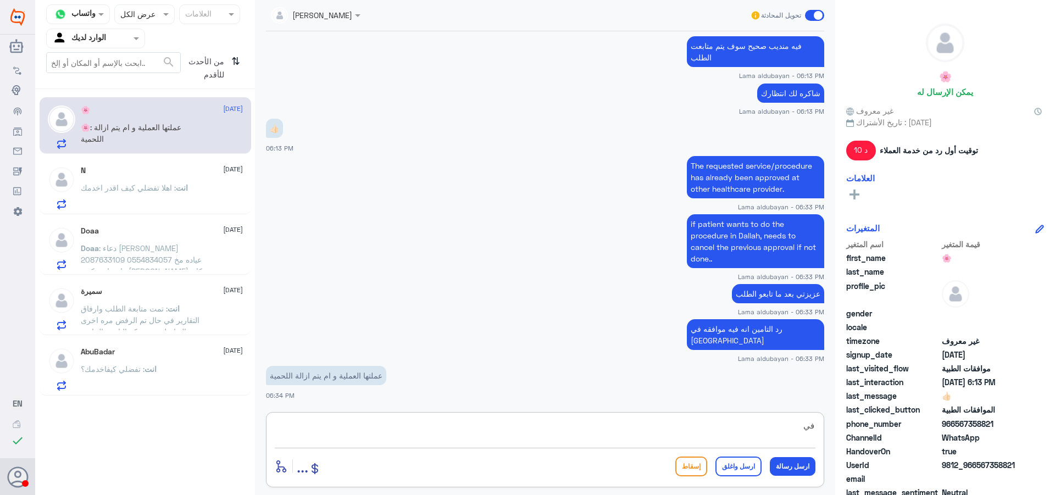
type textarea "ف"
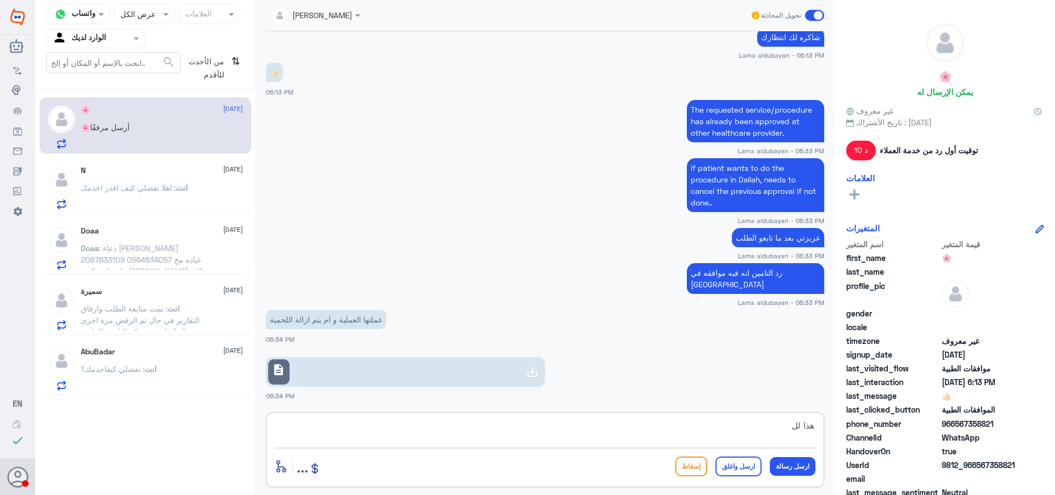
scroll to position [1196, 0]
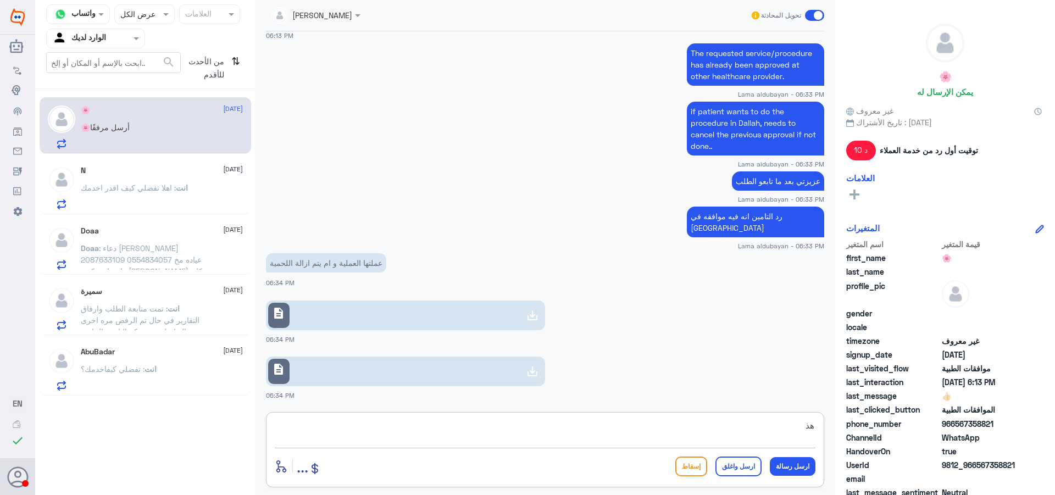
type textarea "ه"
click at [533, 316] on icon at bounding box center [532, 315] width 13 height 13
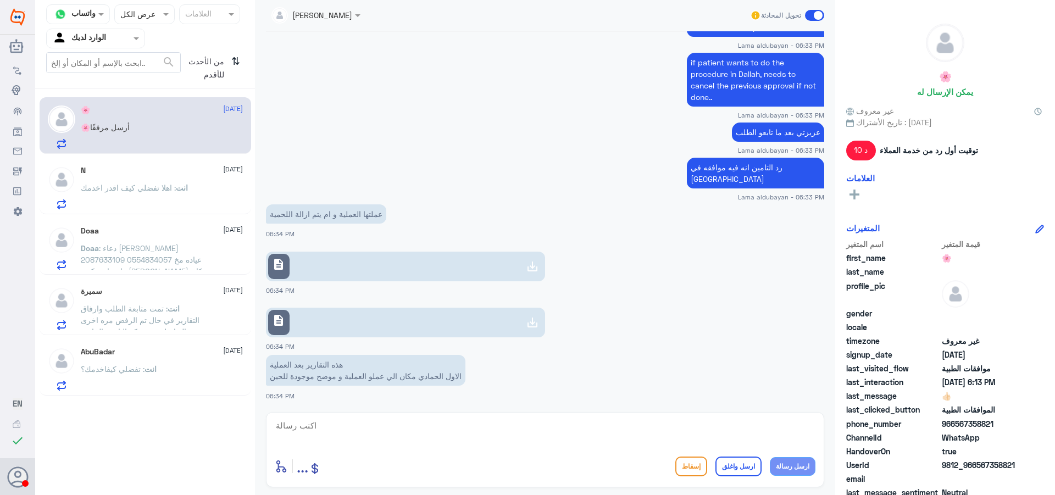
click at [534, 325] on icon at bounding box center [532, 322] width 13 height 13
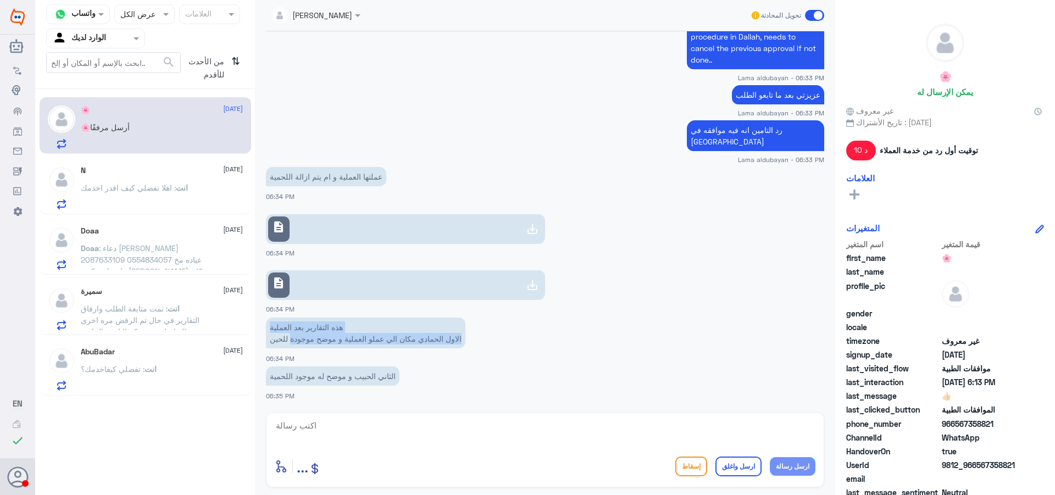
drag, startPoint x: 355, startPoint y: 327, endPoint x: 290, endPoint y: 344, distance: 66.9
click at [290, 344] on p "هذه التقارير بعد العملية الاول الحمادي مكان الي عملو العملية و موضح موجودة للحين" at bounding box center [365, 333] width 199 height 31
click at [322, 331] on p "هذه التقارير بعد العملية الاول الحمادي مكان الي عملو العملية و موضح موجودة للحين" at bounding box center [365, 333] width 199 height 31
click at [322, 327] on p "هذه التقارير بعد العملية الاول الحمادي مكان الي عملو العملية و موضح موجودة للحين" at bounding box center [365, 333] width 199 height 31
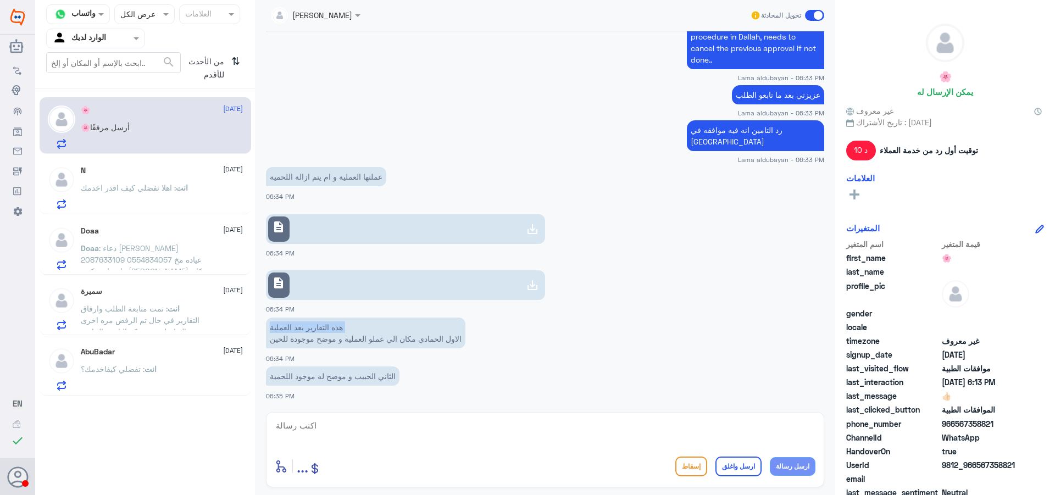
click at [322, 327] on p "هذه التقارير بعد العملية الاول الحمادي مكان الي عملو العملية و موضح موجودة للحين" at bounding box center [365, 333] width 199 height 31
click at [341, 335] on p "هذه التقارير بعد العملية الاول الحمادي مكان الي عملو العملية و موضح موجودة للحين" at bounding box center [365, 333] width 199 height 31
drag, startPoint x: 269, startPoint y: 327, endPoint x: 273, endPoint y: 342, distance: 14.8
click at [273, 342] on p "هذه التقارير بعد العملية الاول الحمادي مكان الي عملو العملية و موضح موجودة للحين" at bounding box center [365, 333] width 199 height 31
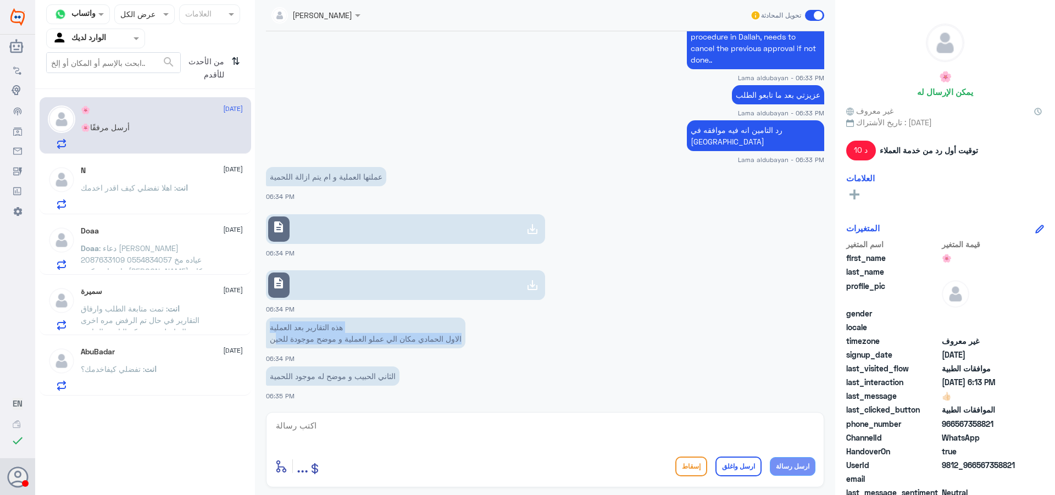
copy p "هذه التقارير بعد العملية الاول الحمادي مكان الي عملو العملية و موضح موجودة للحي"
click at [338, 175] on p "عملتها العملية و ام يتم ازالة اللحمية" at bounding box center [326, 176] width 120 height 19
click at [334, 180] on p "عملتها العملية و ام يتم ازالة اللحمية" at bounding box center [326, 176] width 120 height 19
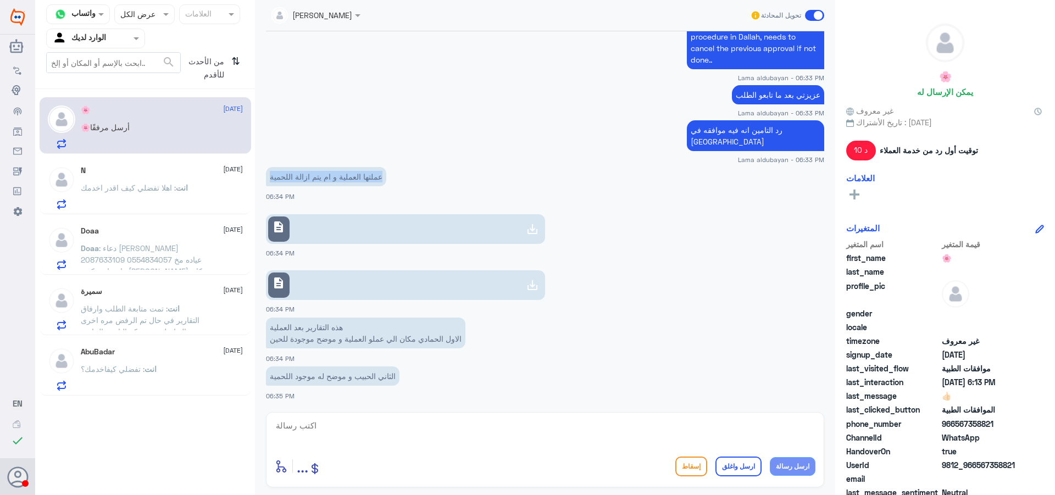
copy div "عملتها العملية و ام يتم ازالة اللحمية"
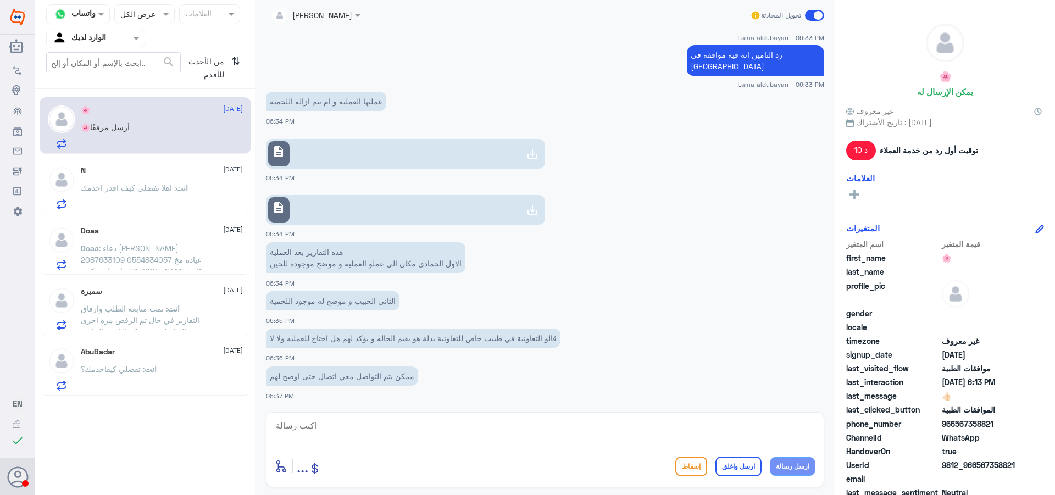
click at [148, 177] on div "N [DATE] انت : اهلا تفضلي كيف اقدر اخدمك" at bounding box center [162, 187] width 162 height 43
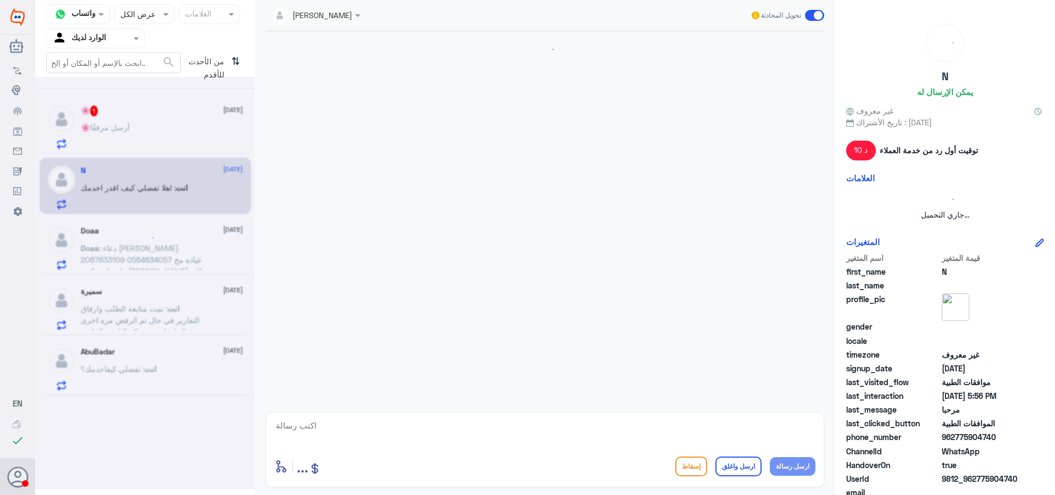
scroll to position [238, 0]
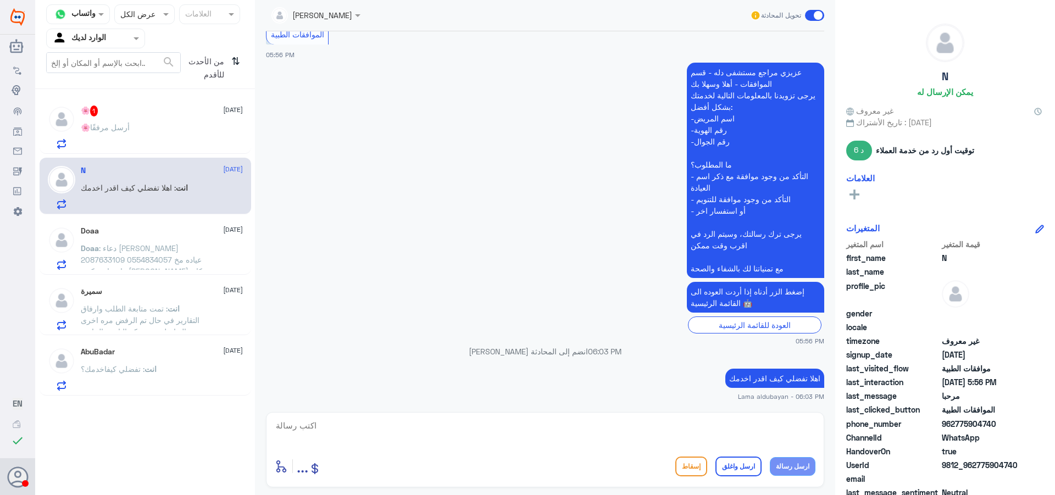
click at [153, 113] on div "🌸 1 [DATE]" at bounding box center [162, 110] width 162 height 11
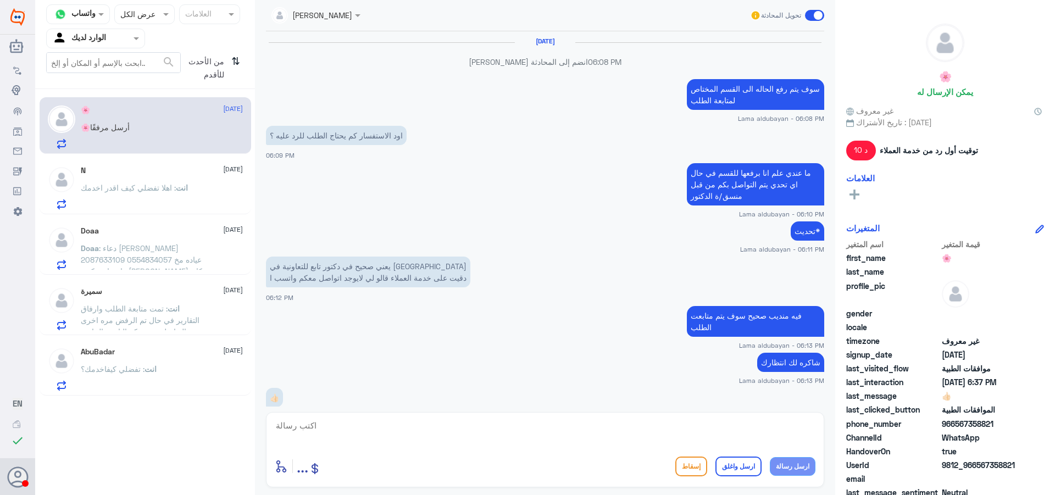
scroll to position [544, 0]
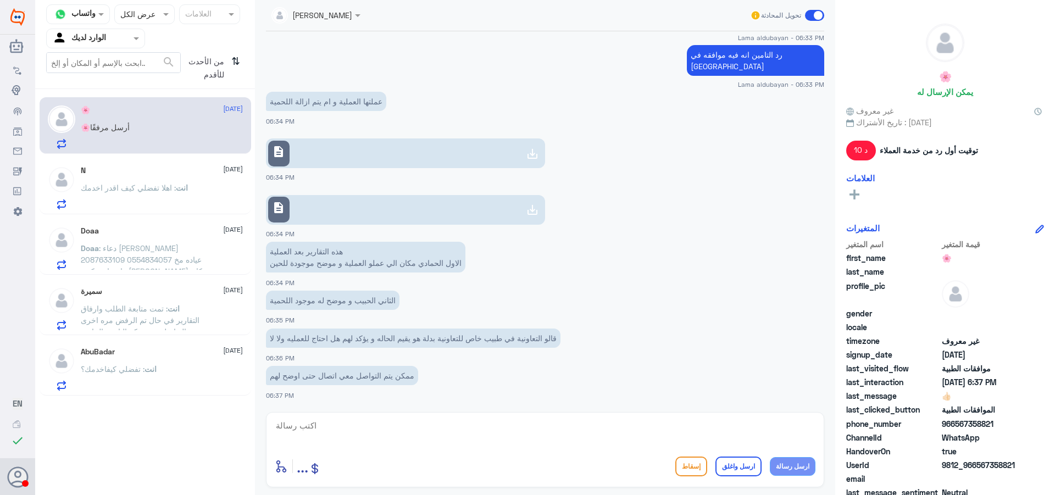
click at [635, 415] on div "أدخل اسم مجموعة الرسائل ... إسقاط ارسل واغلق ارسل رسالة" at bounding box center [545, 449] width 558 height 75
click at [128, 193] on p "انت : اهلا تفضلي كيف اقدر اخدمك" at bounding box center [134, 195] width 107 height 27
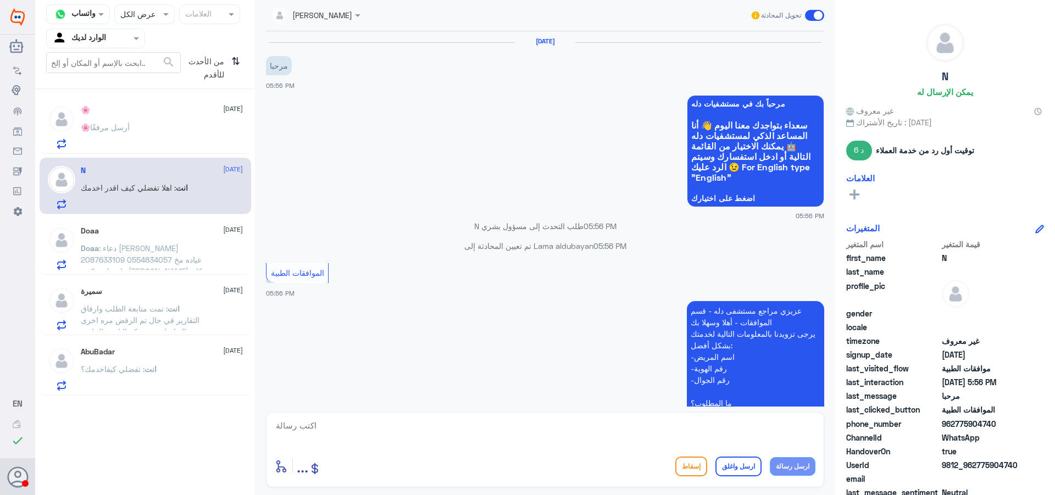
scroll to position [238, 0]
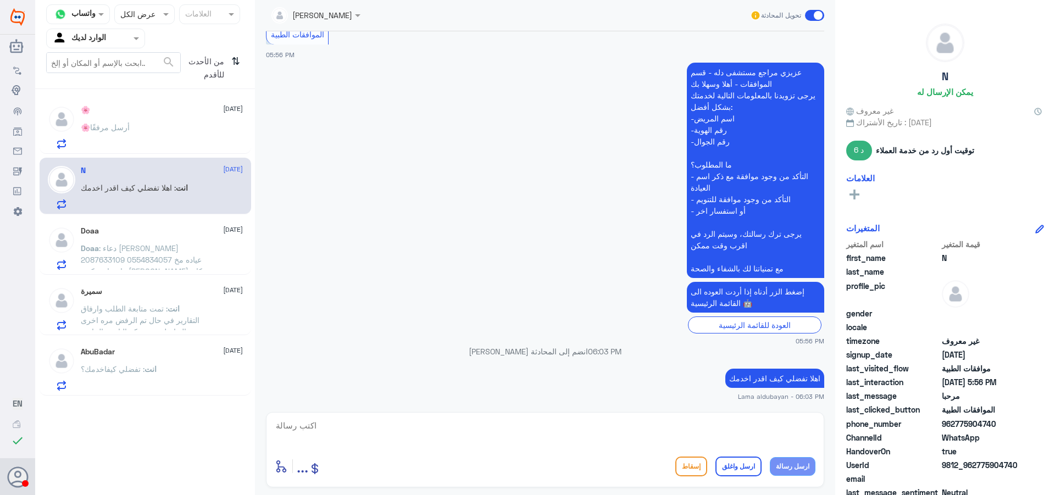
click at [169, 251] on span ": دعاء [PERSON_NAME] 2087633109 0554834057 عياده مخ واعصاب دكتور [PERSON_NAME] …" at bounding box center [141, 282] width 121 height 79
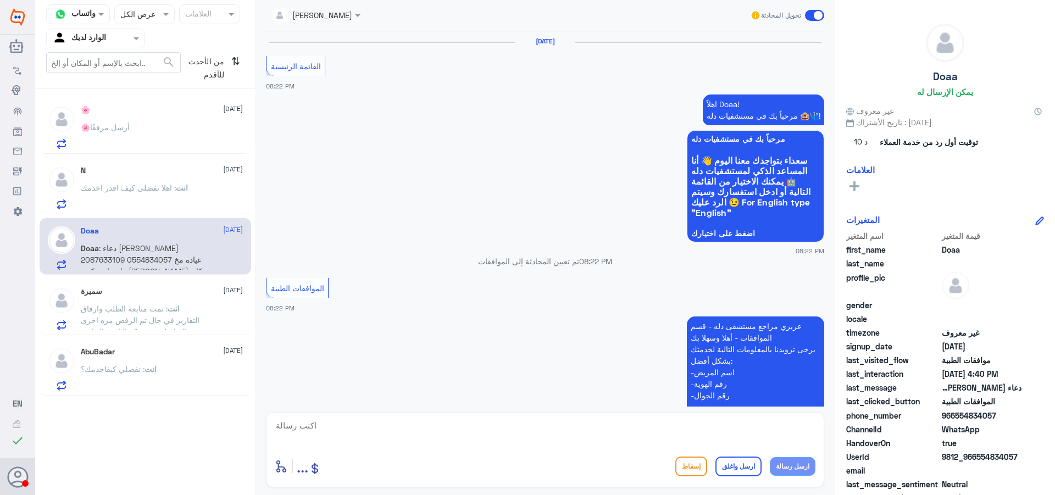
scroll to position [1079, 0]
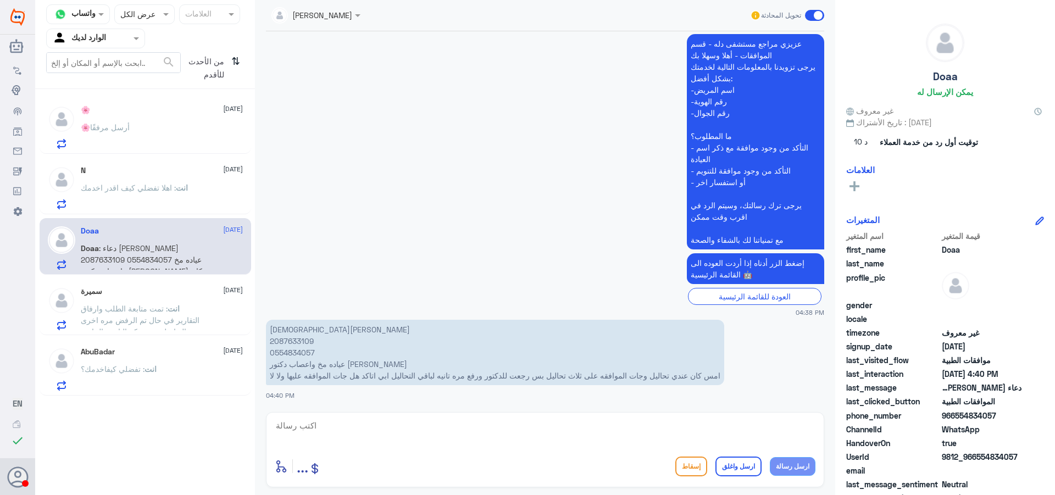
click at [298, 343] on p "دعاء [PERSON_NAME] 2087633109 0554834057 عياده مخ واعصاب دكتور [PERSON_NAME] كا…" at bounding box center [495, 352] width 458 height 65
copy p "2087633109"
click at [163, 125] on div "🌸 أرسل مرفقًا" at bounding box center [162, 136] width 162 height 25
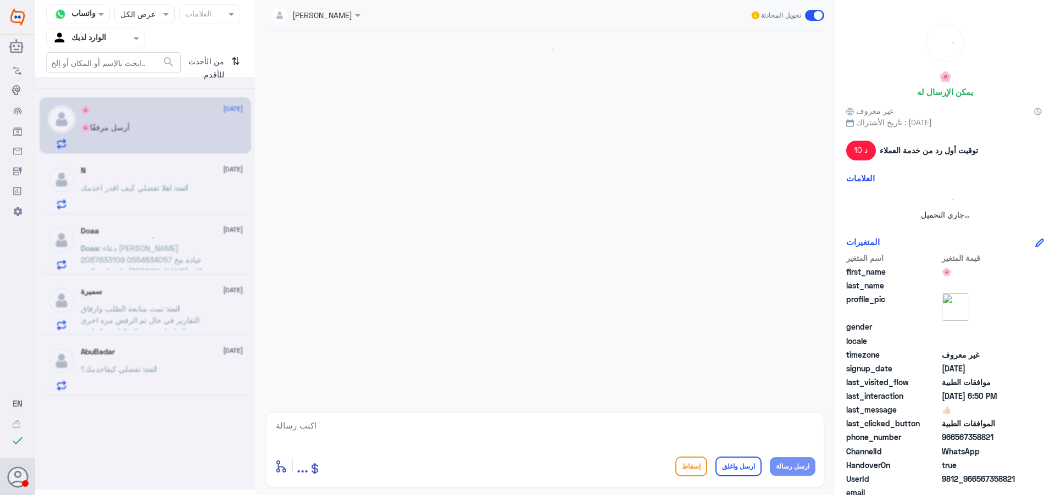
scroll to position [540, 0]
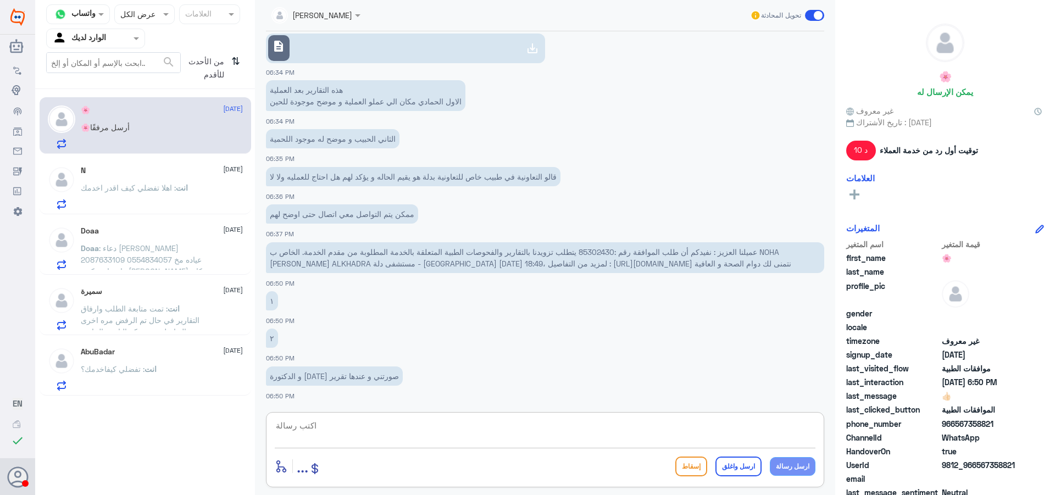
drag, startPoint x: 438, startPoint y: 423, endPoint x: 428, endPoint y: 431, distance: 12.9
click at [434, 427] on textarea at bounding box center [545, 431] width 541 height 27
type textarea "تمام عزيزتي سوف يتم رفع التقارير مره اخرى"
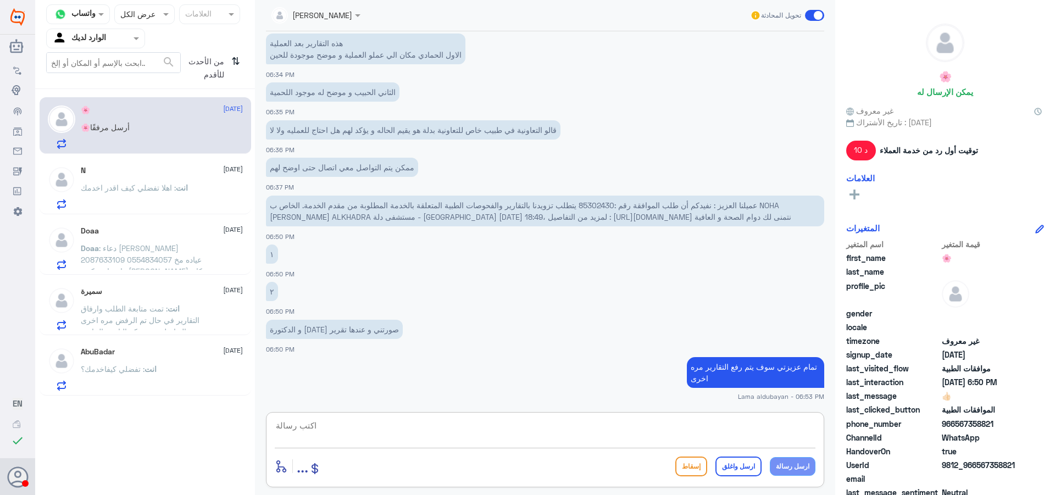
click at [168, 357] on div "AbuBadar [DATE] انت : تفضلي كيفاخدمك؟" at bounding box center [162, 368] width 162 height 43
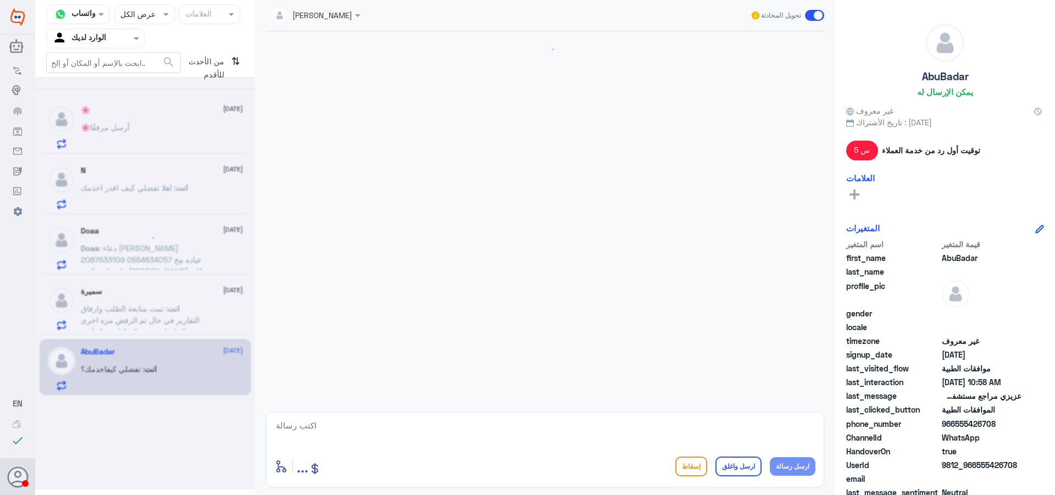
scroll to position [1240, 0]
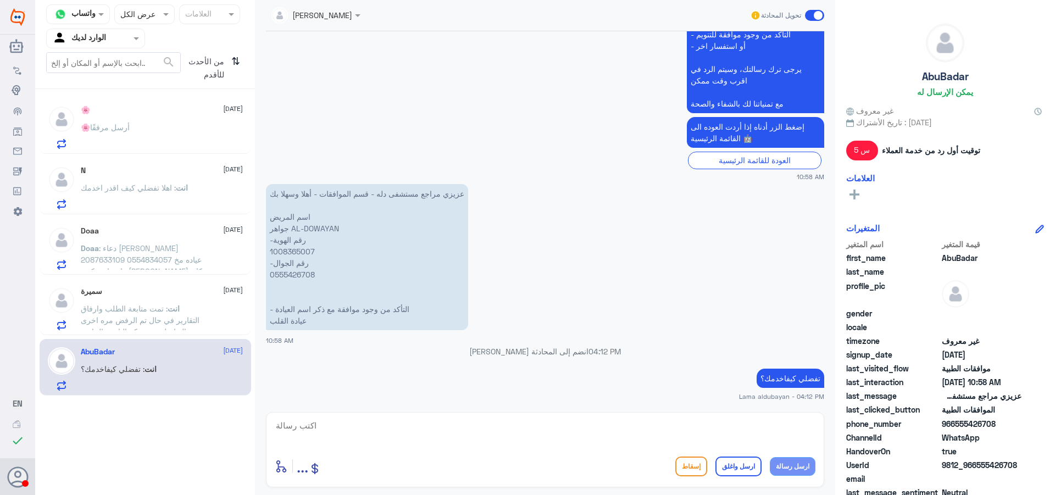
click at [146, 258] on span ": دعاء [PERSON_NAME] 2087633109 0554834057 عياده مخ واعصاب دكتور [PERSON_NAME] …" at bounding box center [141, 282] width 121 height 79
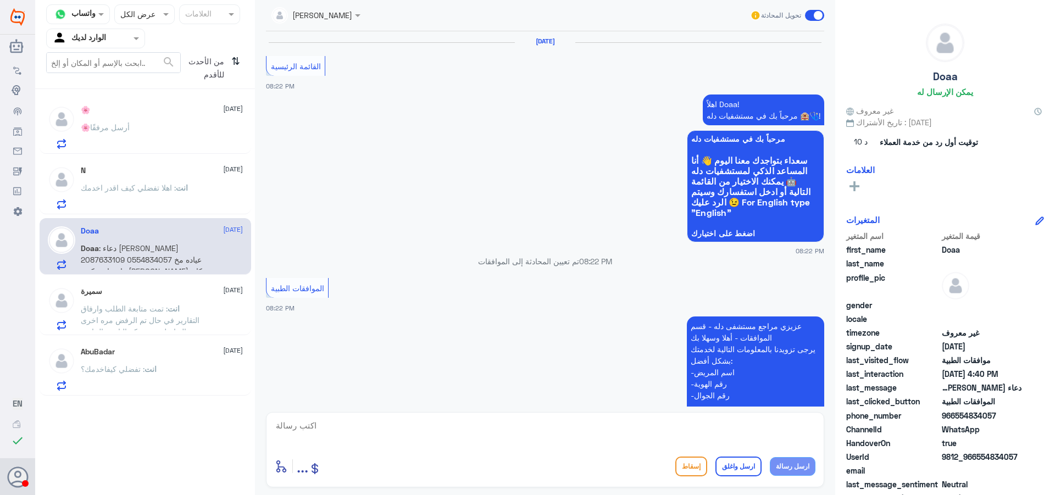
scroll to position [1079, 0]
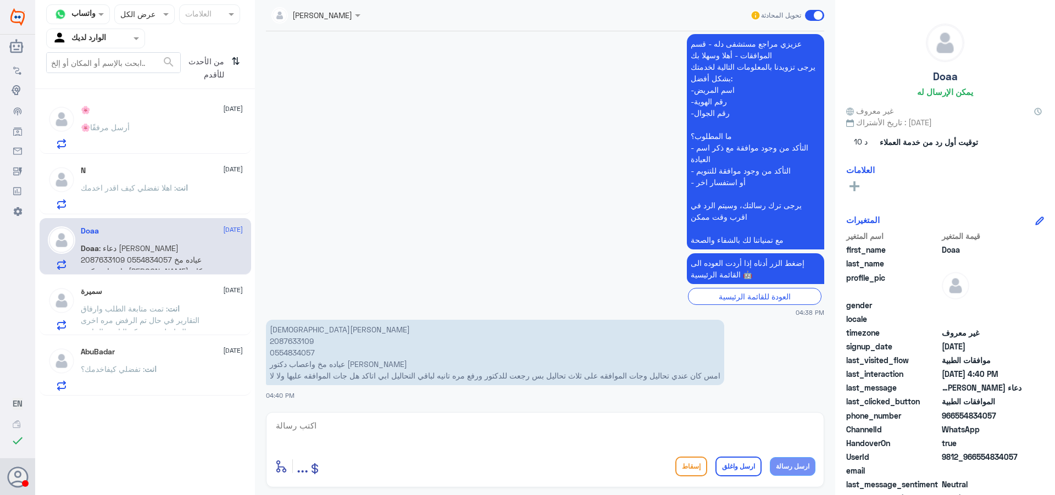
click at [286, 338] on p "دعاء [PERSON_NAME] 2087633109 0554834057 عياده مخ واعصاب دكتور [PERSON_NAME] كا…" at bounding box center [495, 352] width 458 height 65
copy p "2087633109"
click at [324, 420] on textarea at bounding box center [545, 431] width 541 height 27
type textarea "تم رفع الطلب وارفاق التقارير ونتايج التحاليل الصادره"
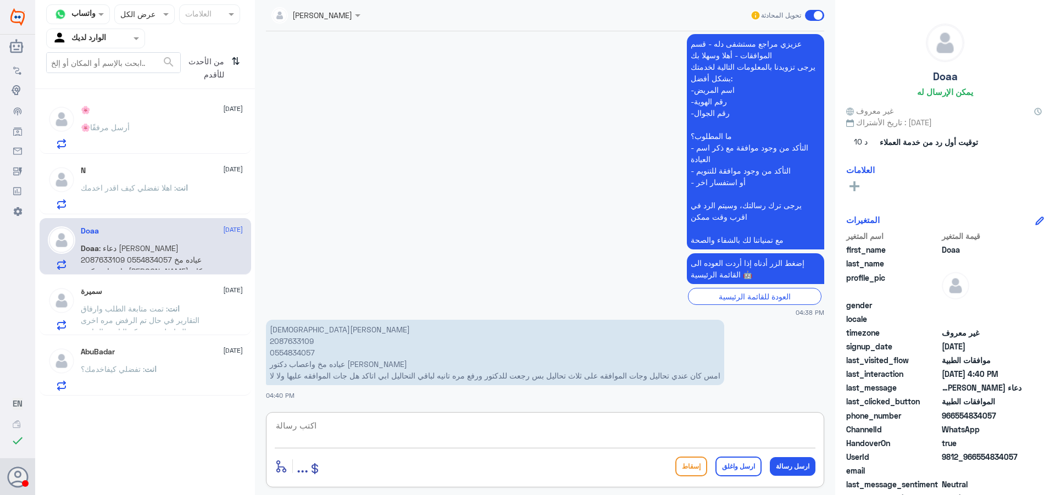
scroll to position [1126, 0]
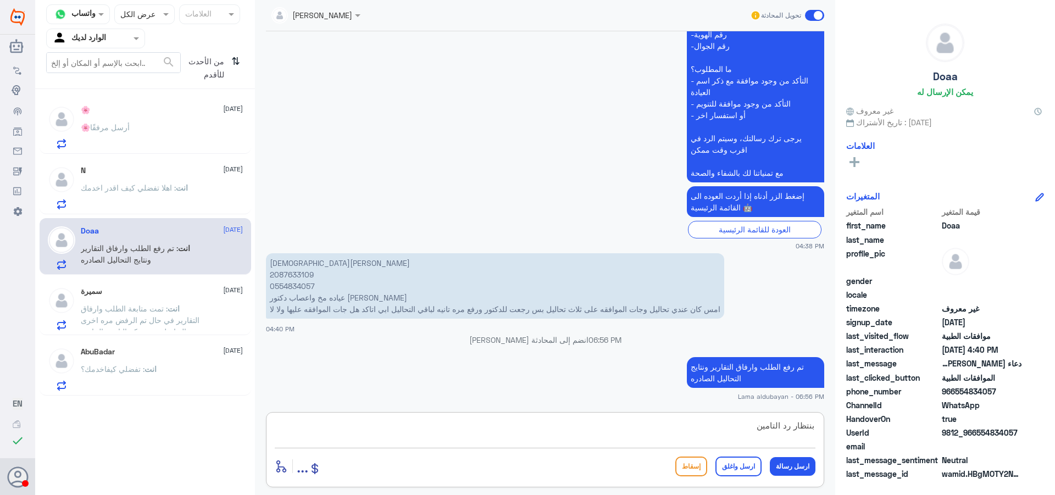
type textarea "بنتظار رد التامين"
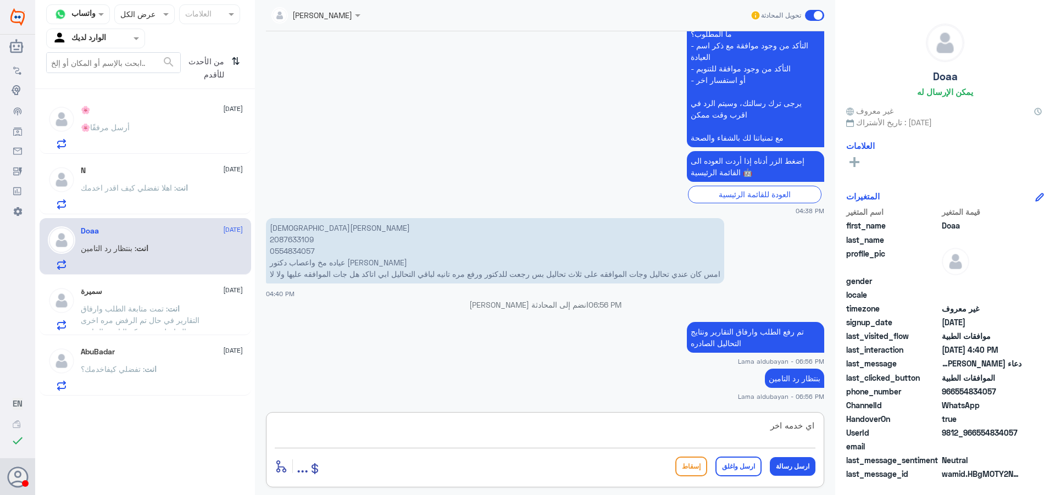
type textarea "اي خدمه اخرى"
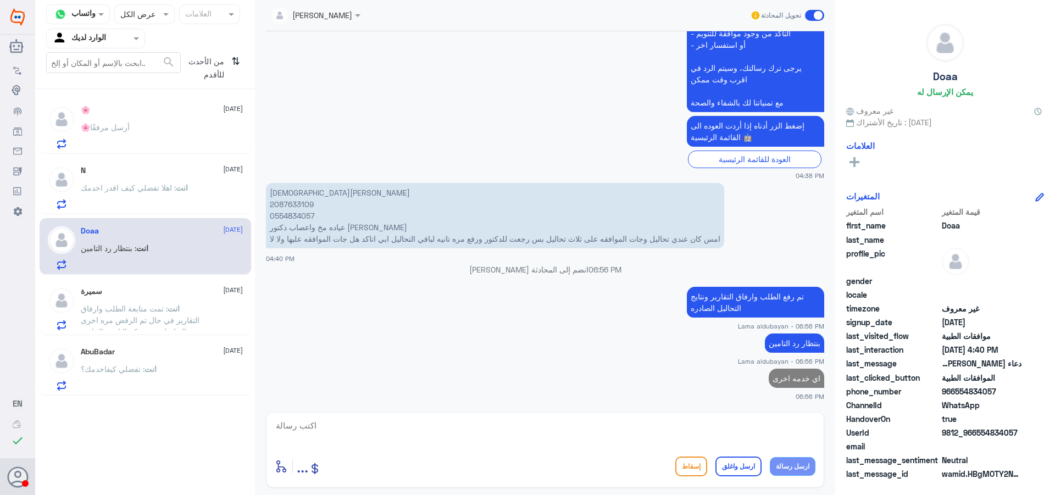
click at [126, 318] on span ": تمت متابعة الطلب وارفاق التقارير في حال تم الرفض مره اخرى يجب التواصل مع شركة…" at bounding box center [142, 326] width 123 height 44
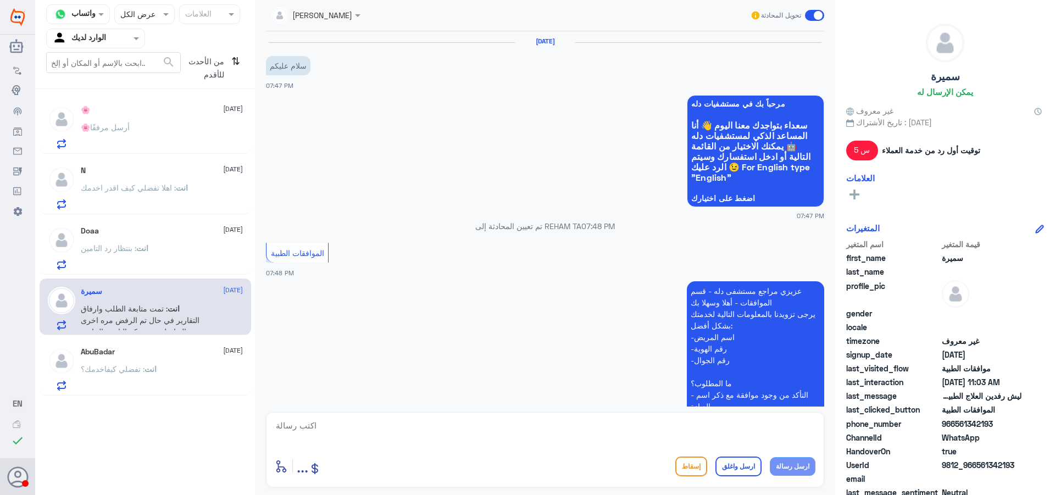
scroll to position [971, 0]
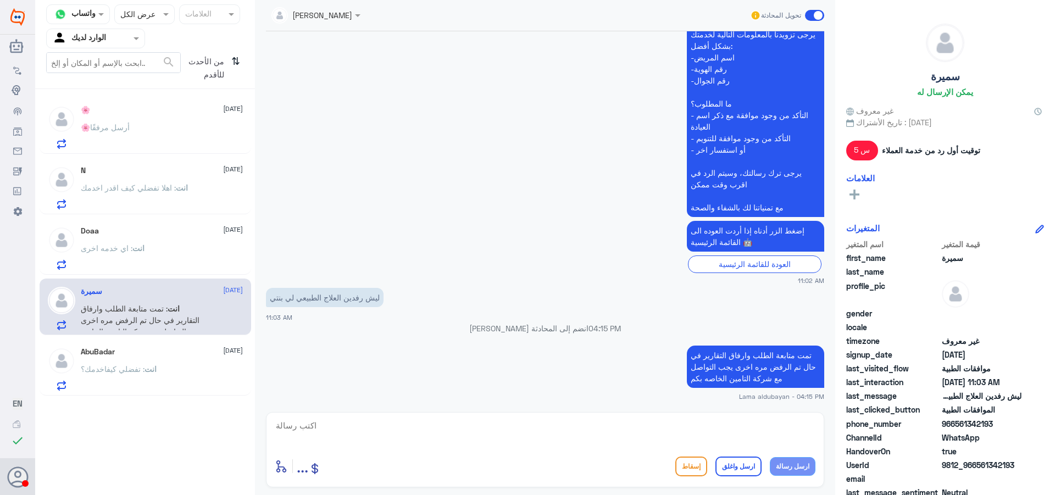
click at [760, 427] on textarea at bounding box center [545, 431] width 541 height 27
click at [647, 442] on textarea at bounding box center [545, 431] width 541 height 27
paste textarea "نشكر تواصلك مع مستشفيات دلة"
type textarea "نشكر تواصلك مع مستشفيات دلة"
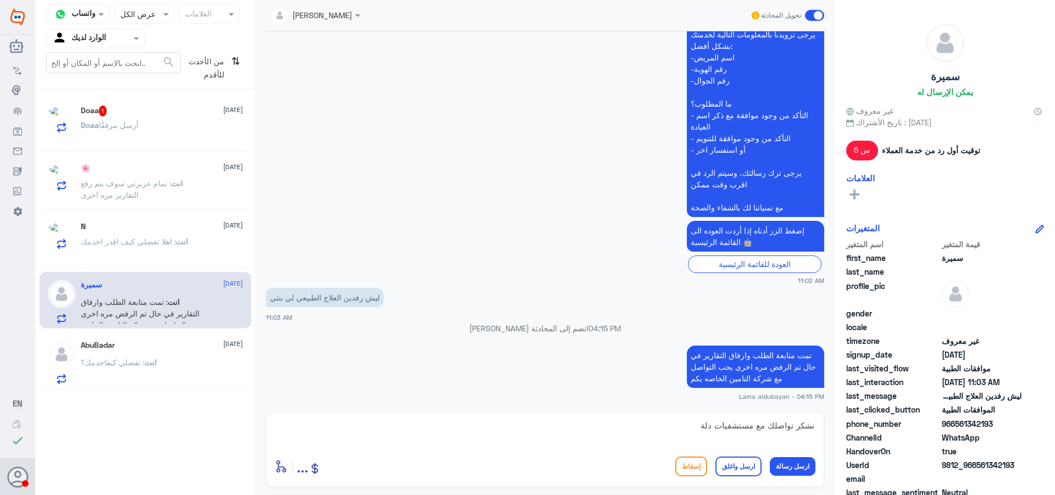
drag, startPoint x: 732, startPoint y: 458, endPoint x: 731, endPoint y: 464, distance: 5.5
click at [733, 460] on button "ارسل واغلق" at bounding box center [738, 467] width 46 height 20
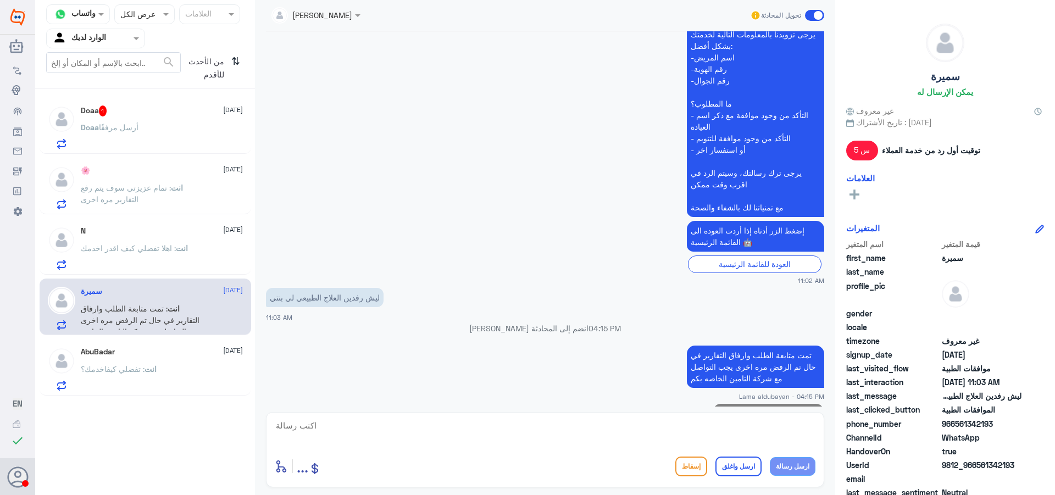
scroll to position [1007, 0]
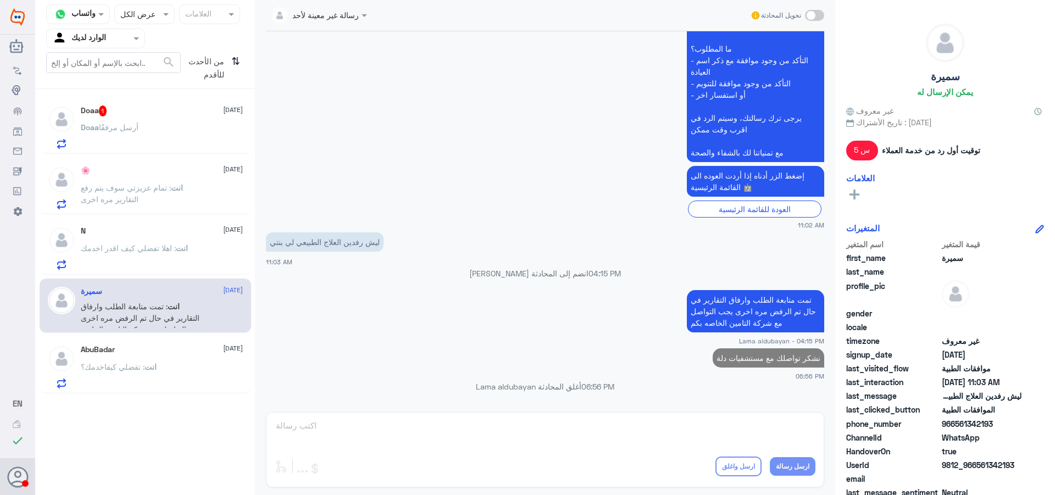
click at [126, 136] on p "Doaa أرسل مرفقًا" at bounding box center [110, 134] width 58 height 27
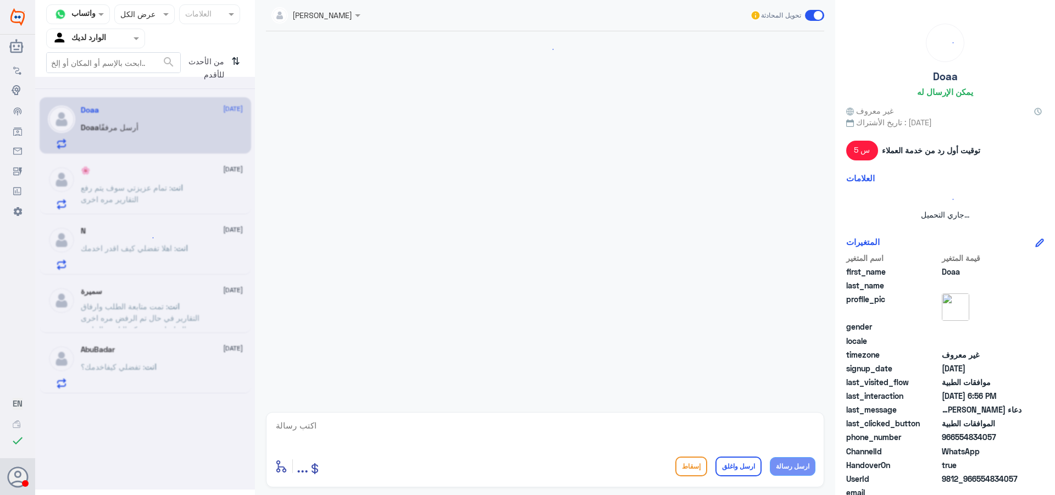
scroll to position [994, 0]
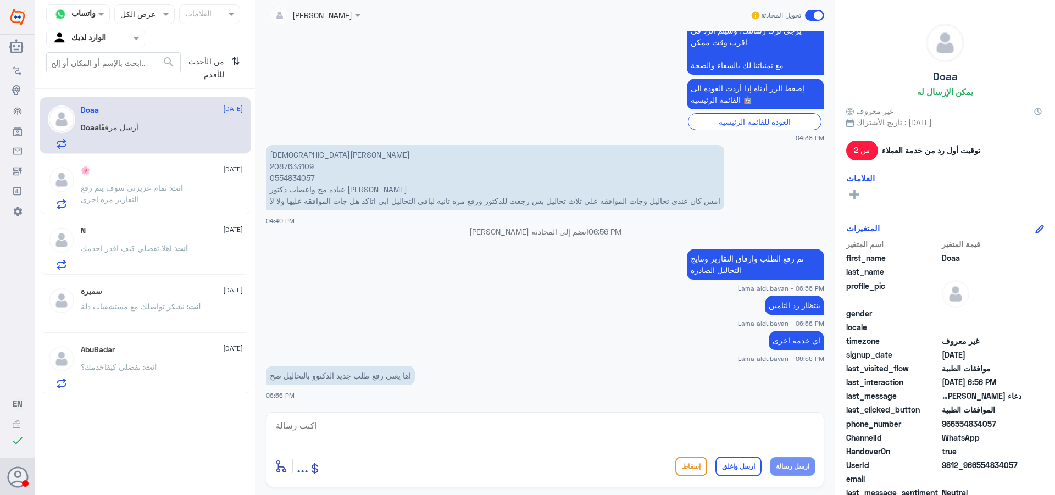
click at [358, 428] on textarea at bounding box center [545, 431] width 541 height 27
type textarea "لا نفسه لاكن تابعته بالتحاليل و التقارير عشان يوافقون على المرفوض"
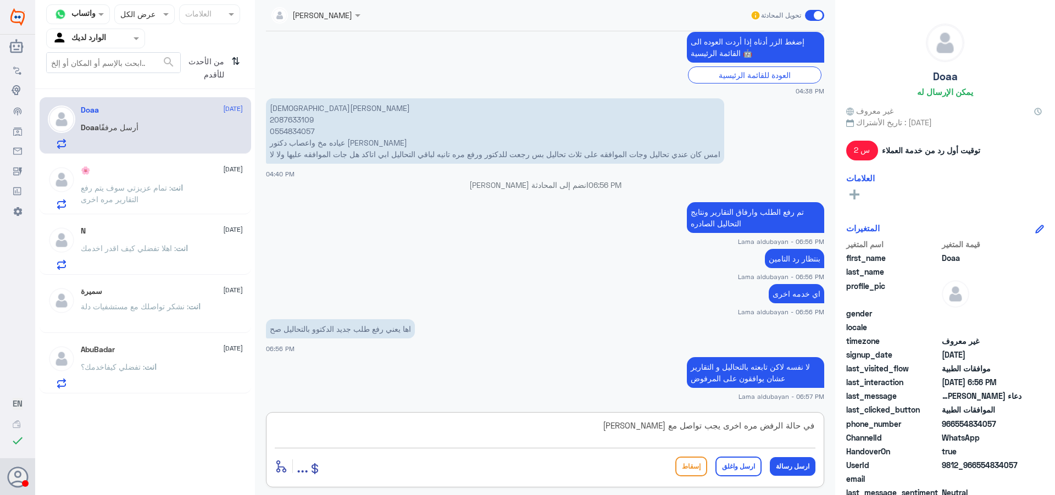
scroll to position [1078, 0]
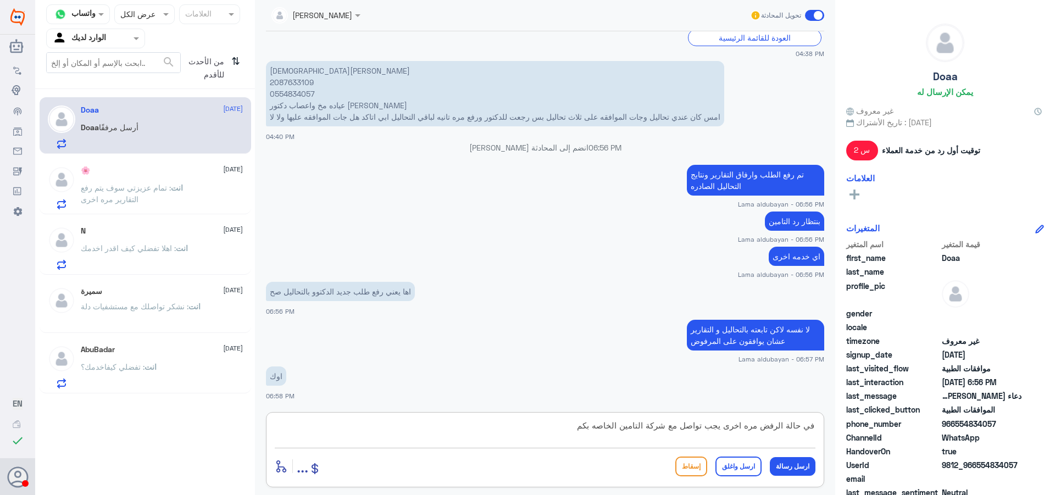
type textarea "في حالة الرفض مره اخرى يجب تواصل مع شركة التامين الخاصه بكم"
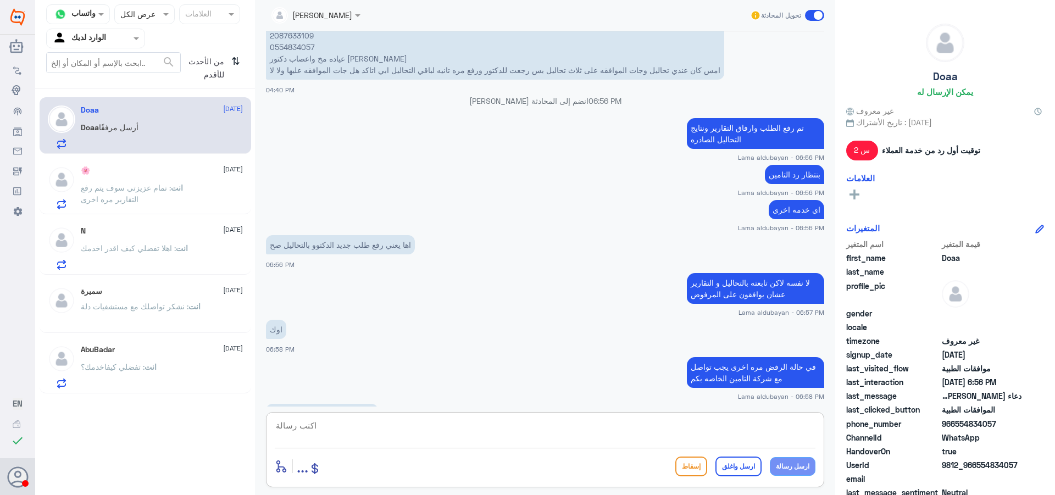
scroll to position [1163, 0]
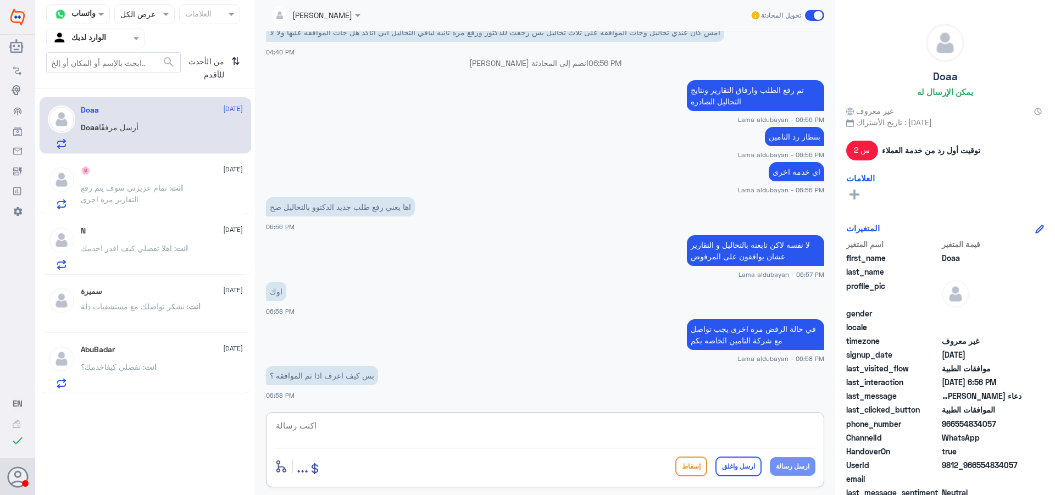
click at [408, 419] on textarea at bounding box center [545, 431] width 541 height 27
type textarea "رح توصلك رساله من التامين"
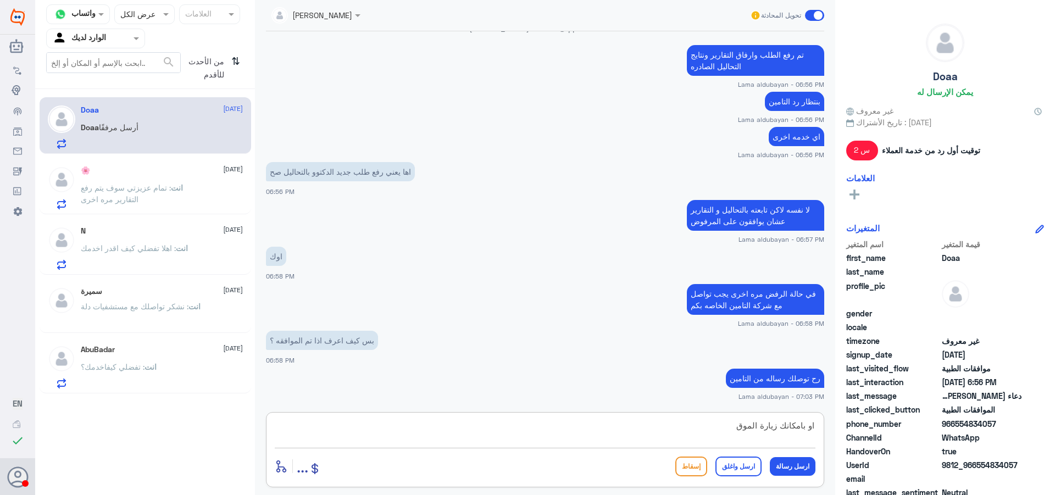
type textarea "او بامكانك زيارة الموقع"
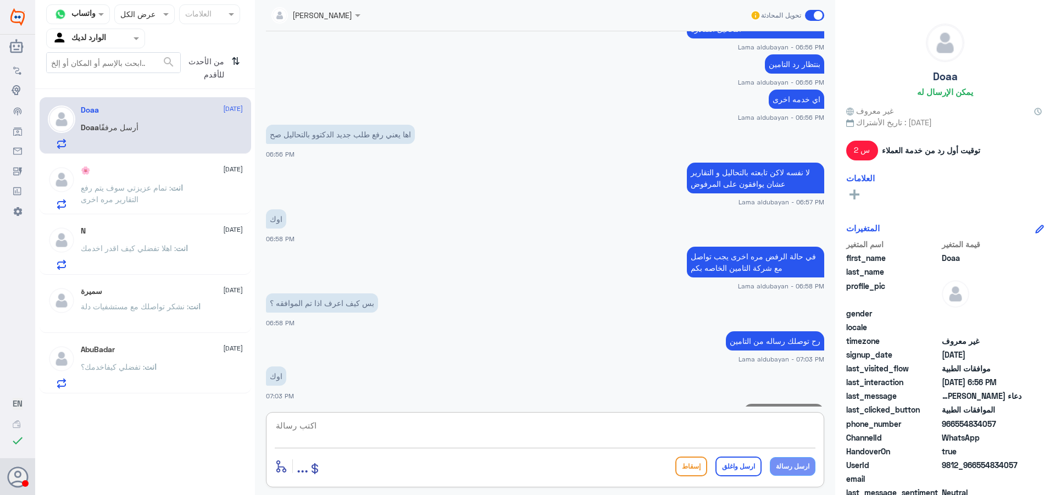
scroll to position [1270, 0]
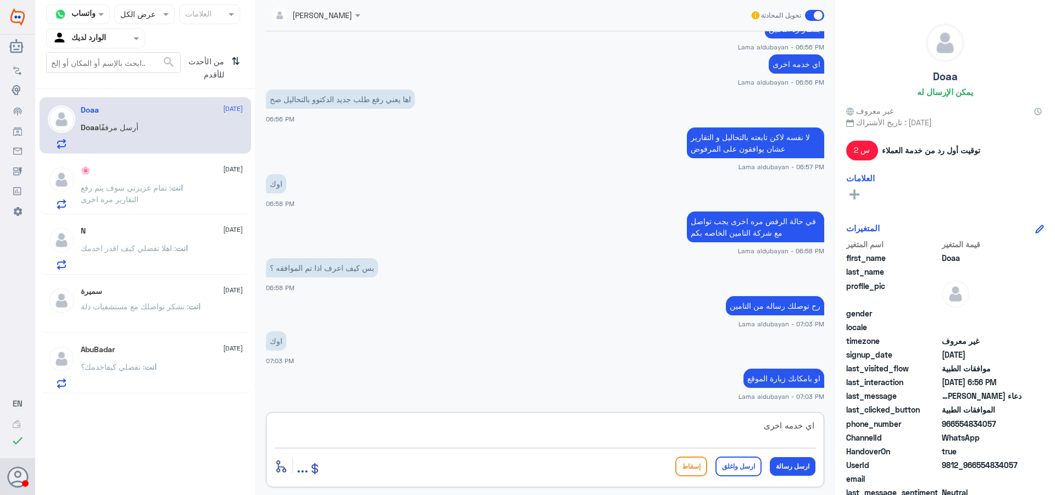
type textarea "اي خدمه اخرى؟"
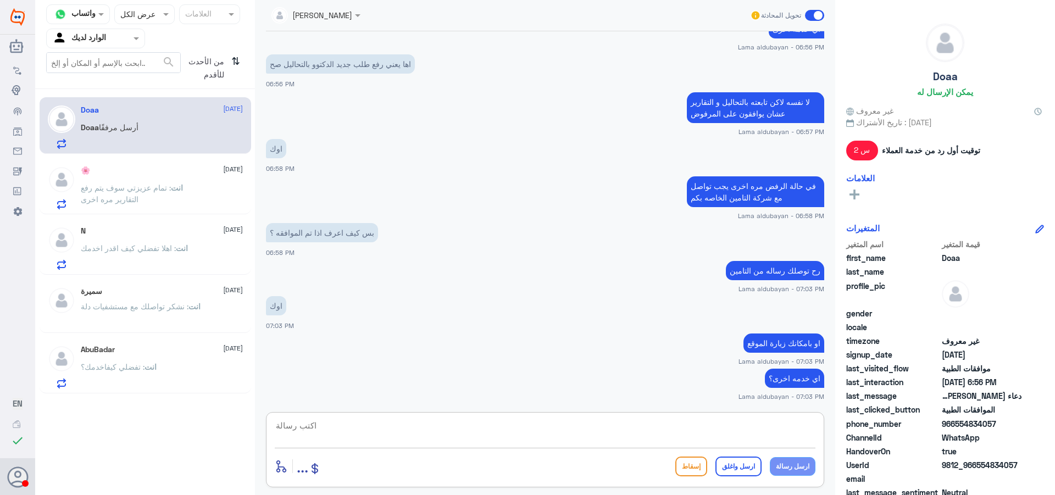
click at [175, 307] on span ": نشكر تواصلك مع مستشفيات دلة" at bounding box center [135, 306] width 108 height 9
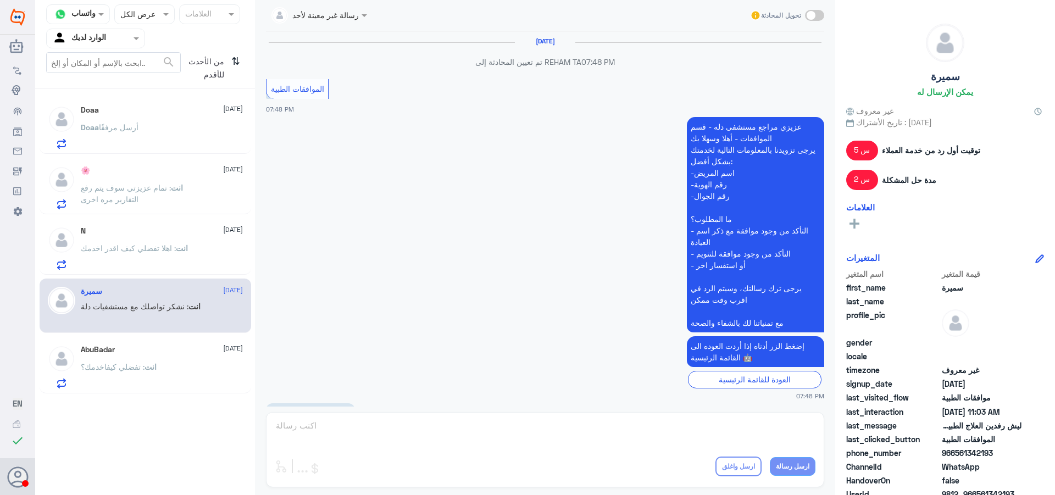
scroll to position [863, 0]
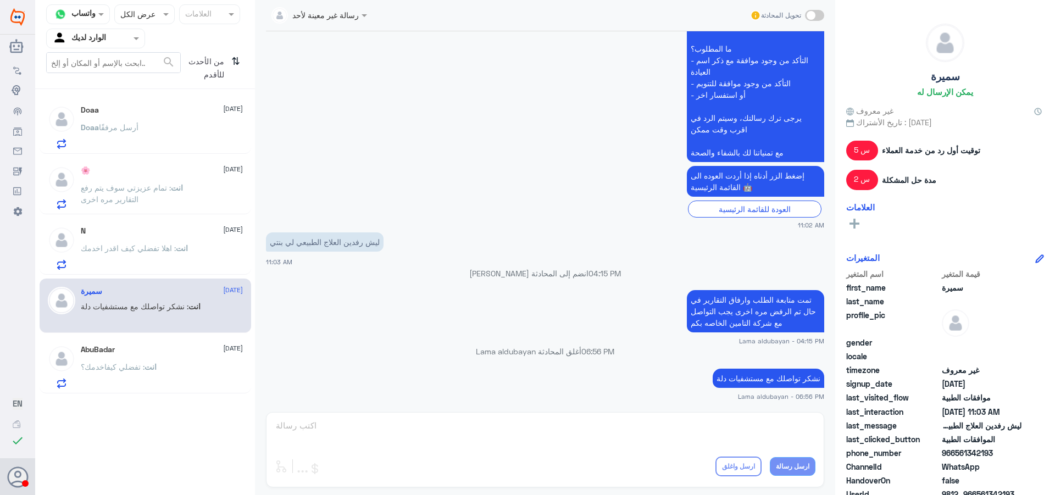
click at [171, 274] on div "N [DATE] انت : اهلا تفضلي كيف اقدر اخدمك" at bounding box center [146, 246] width 212 height 57
click at [175, 241] on div "N [DATE] انت : اهلا تفضلي كيف اقدر اخدمك" at bounding box center [162, 247] width 162 height 43
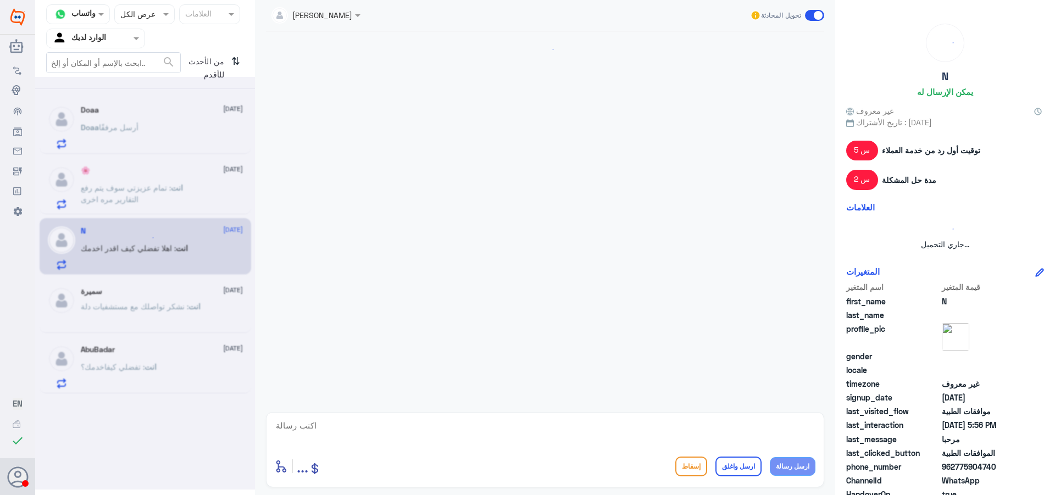
scroll to position [238, 0]
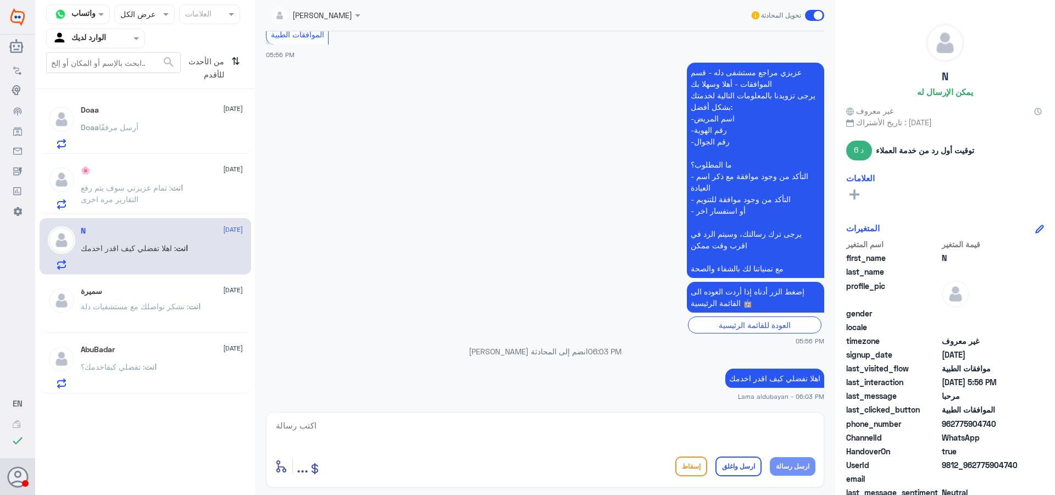
click at [155, 304] on span ": نشكر تواصلك مع مستشفيات دلة" at bounding box center [135, 306] width 108 height 9
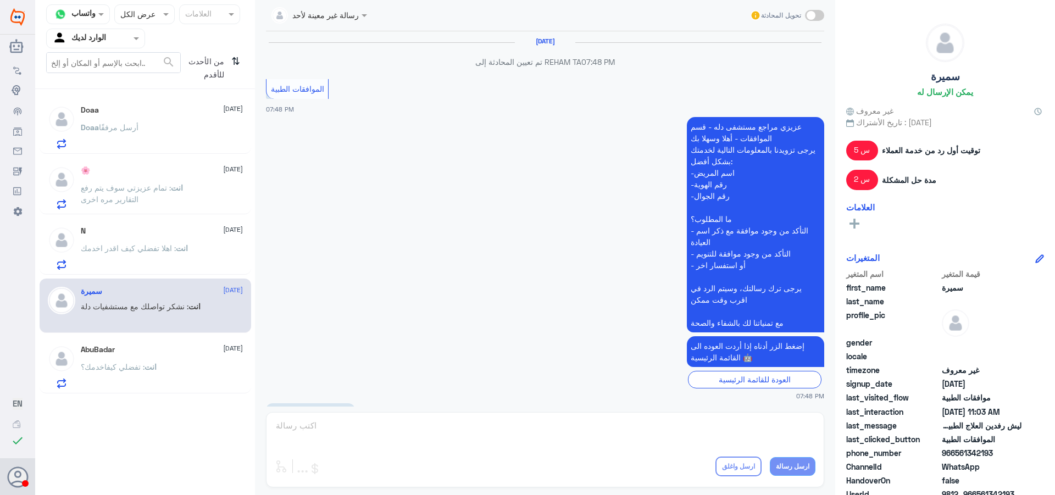
scroll to position [863, 0]
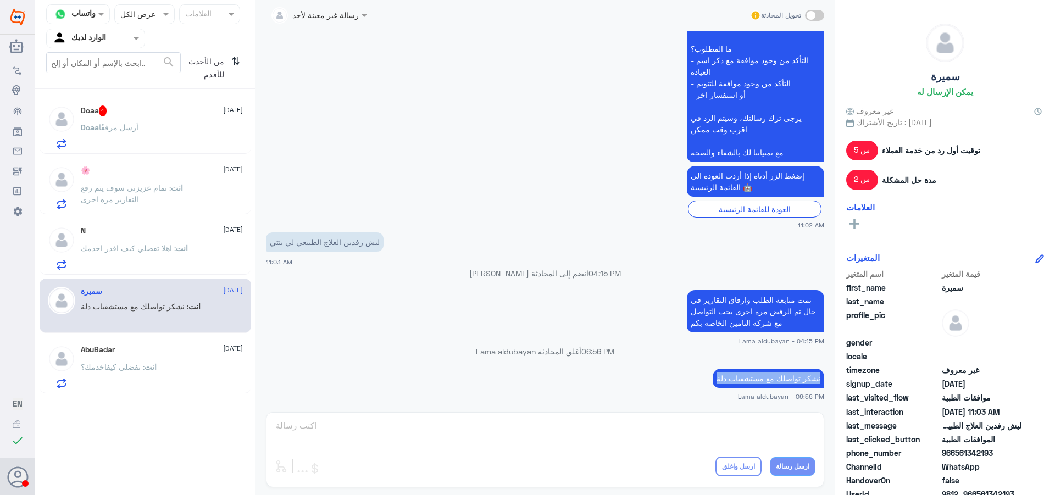
drag, startPoint x: 712, startPoint y: 378, endPoint x: 823, endPoint y: 383, distance: 111.1
click at [823, 383] on div "[DATE] تم تعيين المحادثة إلى REHAM TA 07:48 PM الموافقات الطبية 07:48 PM عزيزي …" at bounding box center [544, 218] width 569 height 375
click at [149, 137] on div "Doaa أرسل مرفقًا" at bounding box center [162, 136] width 162 height 25
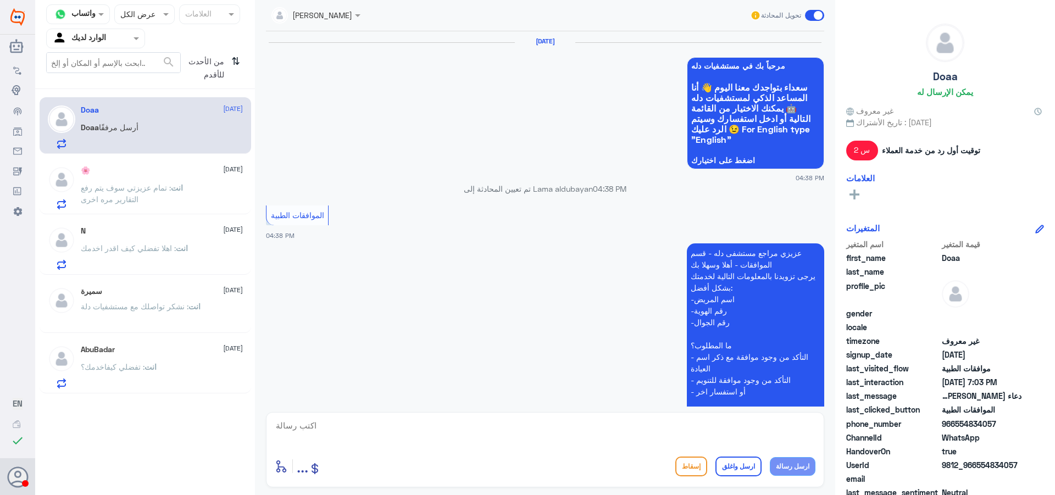
scroll to position [733, 0]
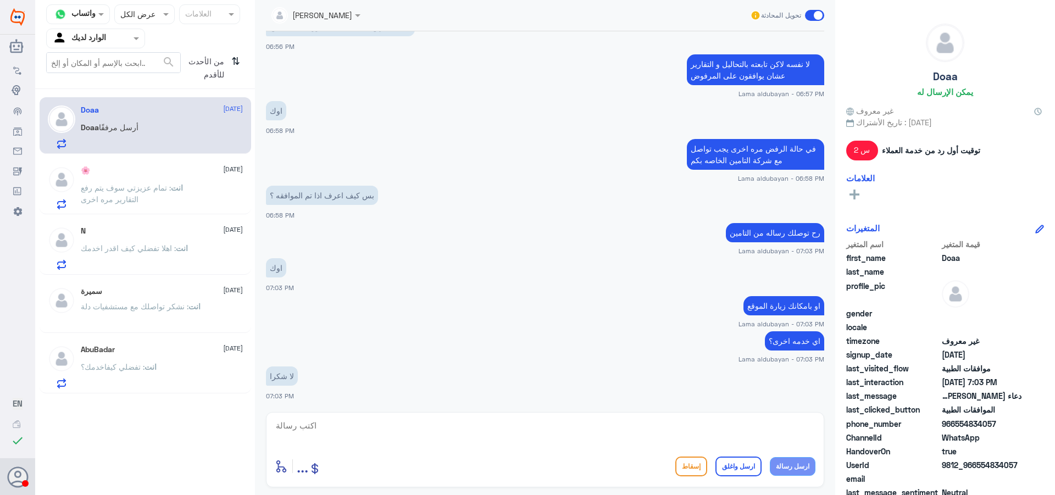
click at [716, 432] on textarea at bounding box center [545, 431] width 541 height 27
paste textarea "نشكر تواصلك مع مستشفيات دلة"
type textarea "نشكر تواصلك مع مستشفيات دلة"
click at [744, 465] on button "ارسل واغلق" at bounding box center [738, 467] width 46 height 20
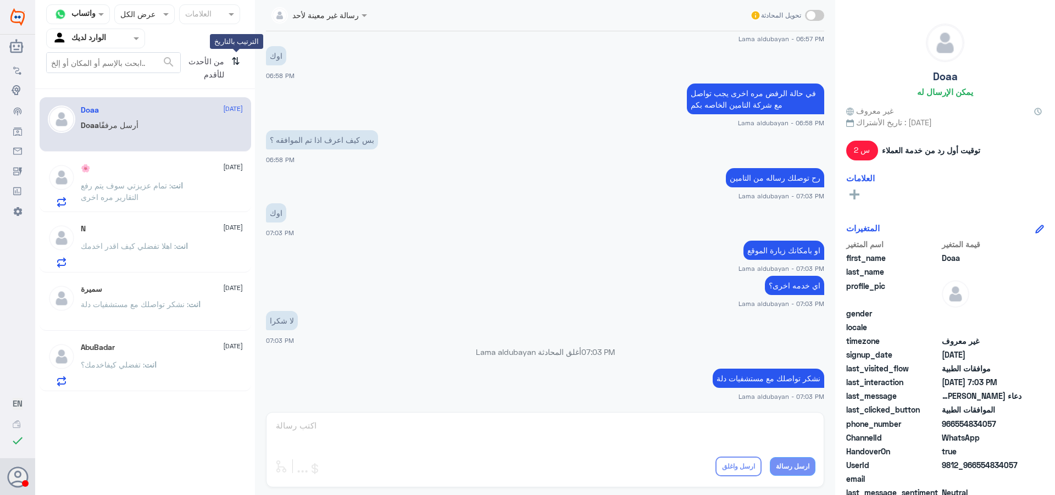
click at [237, 63] on icon "⇅" at bounding box center [235, 66] width 9 height 28
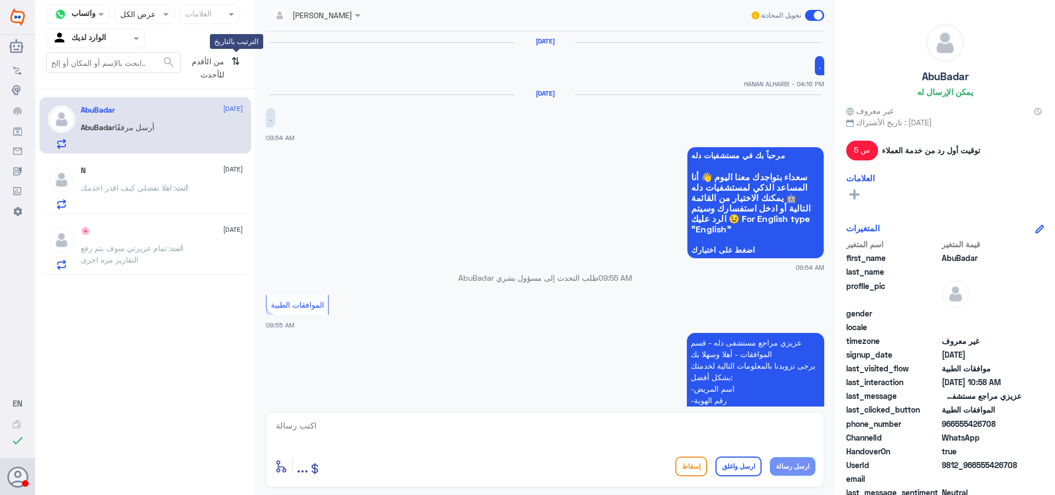
scroll to position [1240, 0]
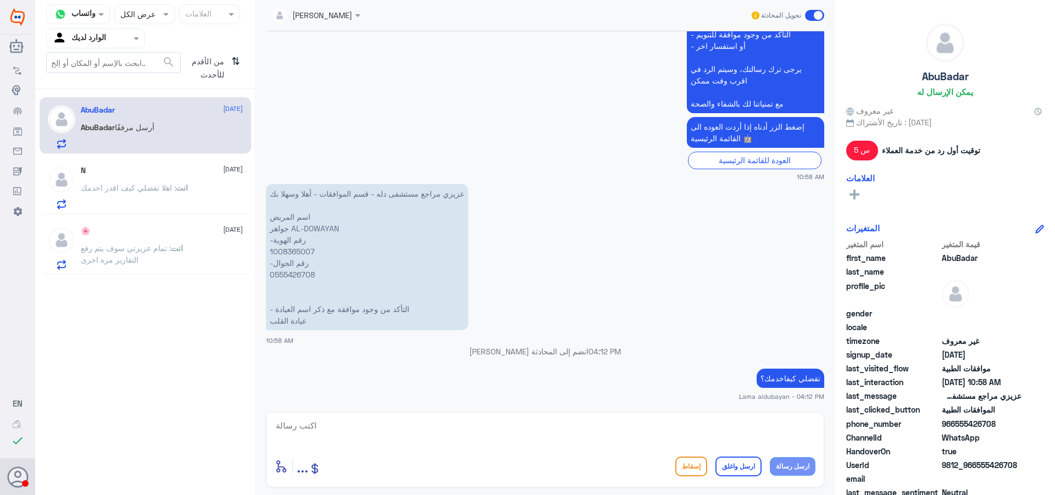
click at [298, 254] on p "عزيزي مراجع مستشفى دله - قسم الموافقات - أهلا وسهلا بك اسم المريض جواهر AL-DOWA…" at bounding box center [367, 257] width 202 height 146
click at [299, 252] on p "عزيزي مراجع مستشفى دله - قسم الموافقات - أهلا وسهلا بك اسم المريض جواهر AL-DOWA…" at bounding box center [367, 257] width 202 height 146
click at [141, 192] on span ": اهلا تفضلي كيف اقدر اخدمك" at bounding box center [128, 187] width 95 height 9
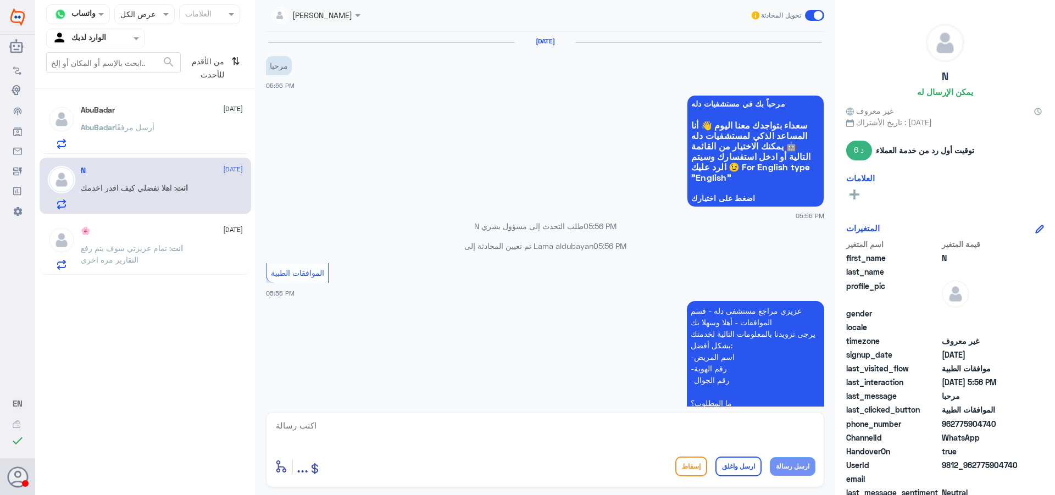
scroll to position [238, 0]
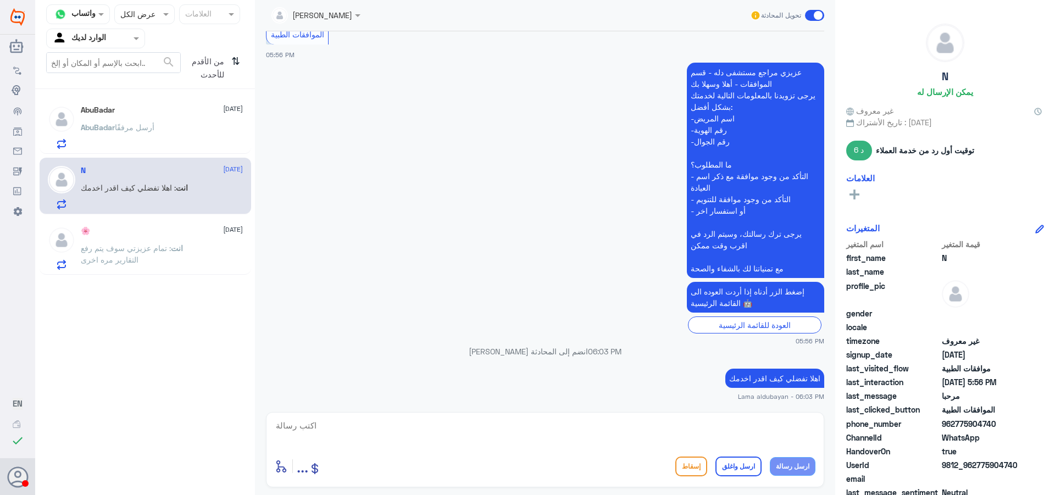
click at [115, 129] on span "أرسل مرفقًا" at bounding box center [135, 127] width 40 height 9
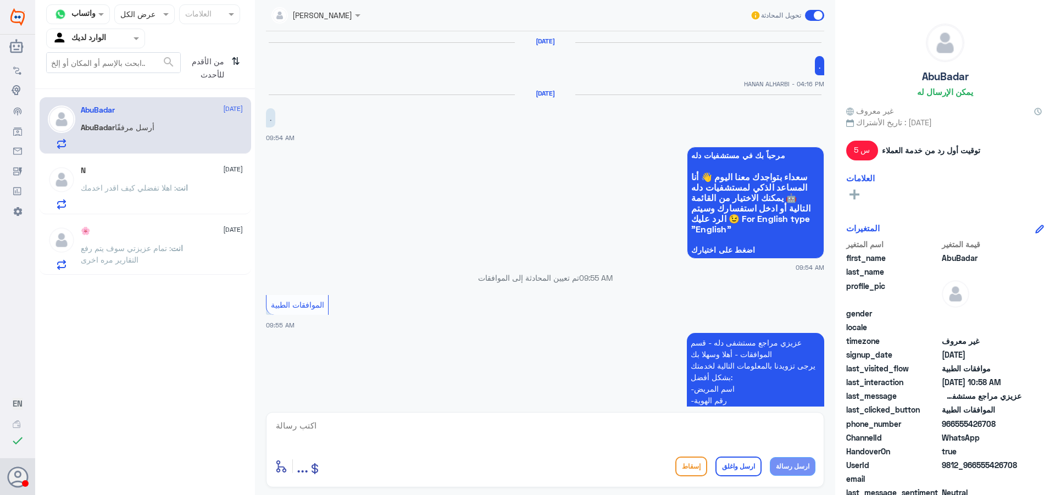
scroll to position [1240, 0]
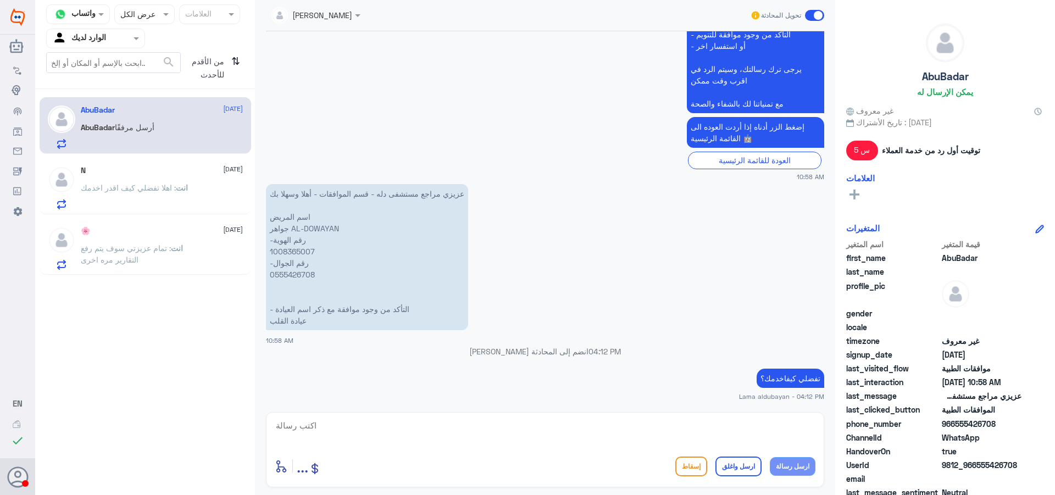
click at [116, 188] on span ": اهلا تفضلي كيف اقدر اخدمك" at bounding box center [128, 187] width 95 height 9
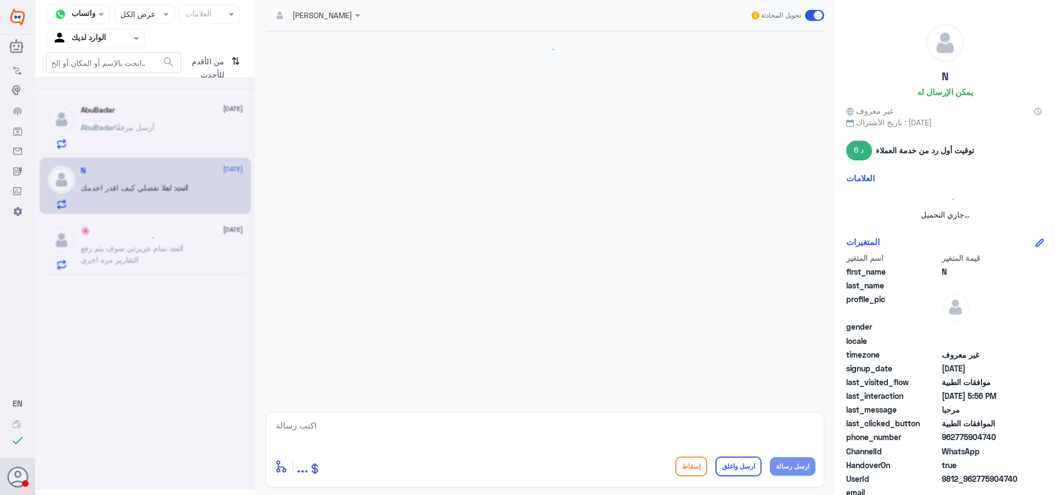
scroll to position [238, 0]
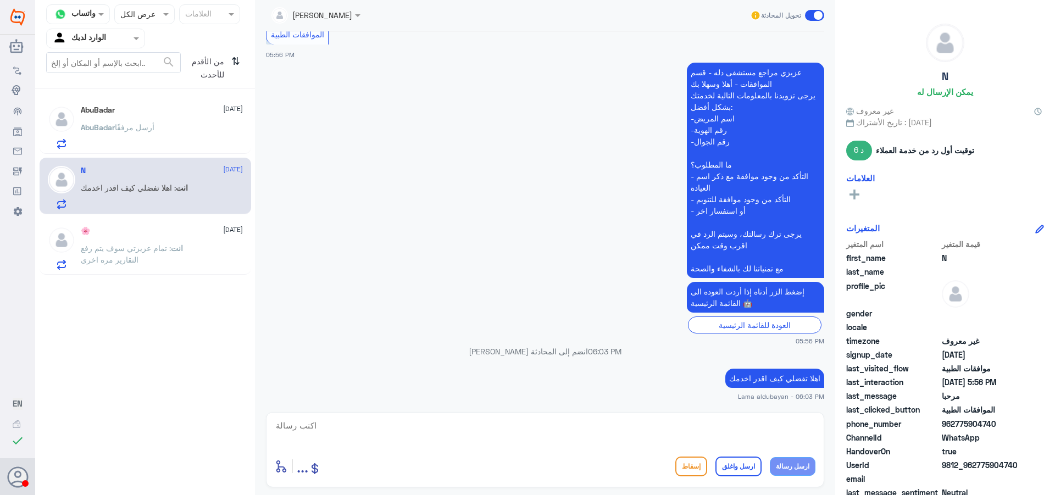
click at [142, 273] on div "🌸 [DATE] انت : تمام عزيزتي سوف يتم رفع التقارير مره اخرى" at bounding box center [146, 246] width 212 height 57
click at [236, 62] on icon "⇅" at bounding box center [235, 66] width 9 height 28
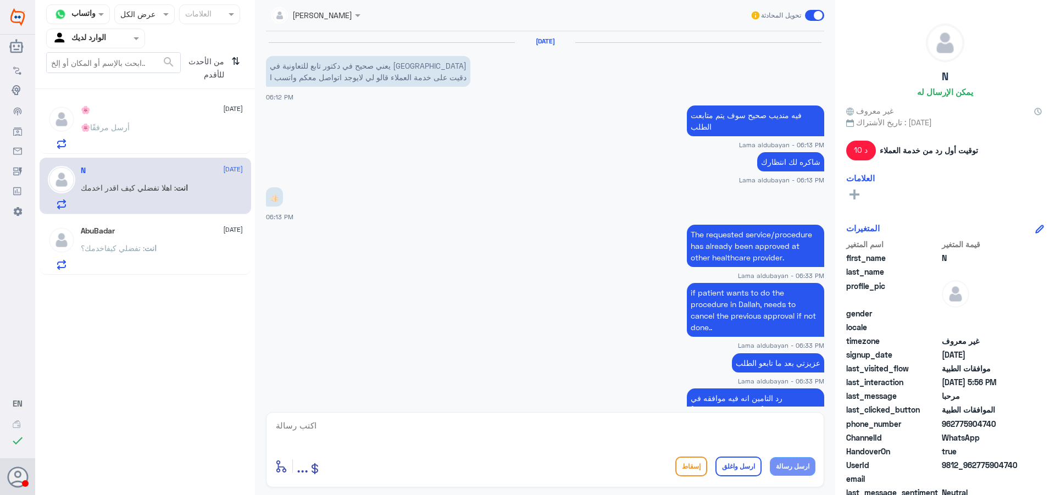
scroll to position [552, 0]
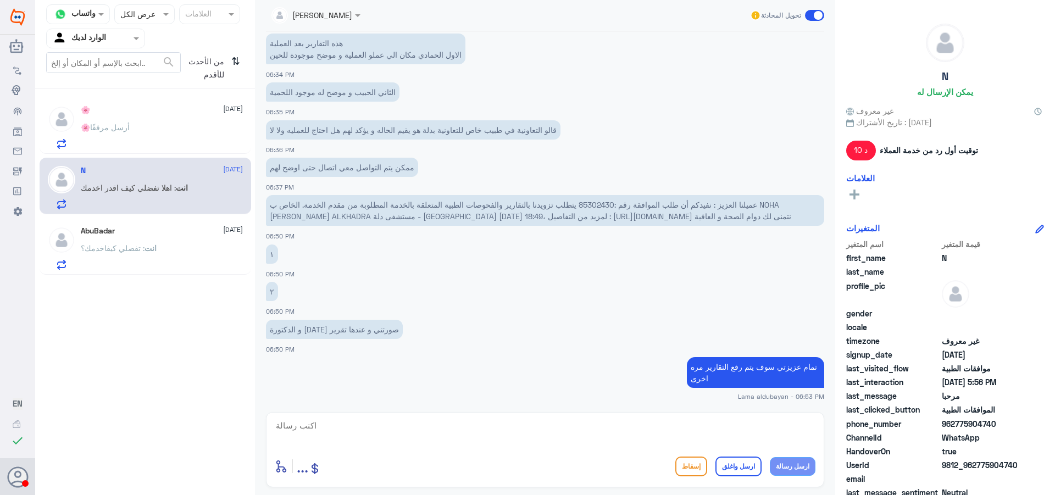
click at [141, 34] on span at bounding box center [138, 38] width 14 height 12
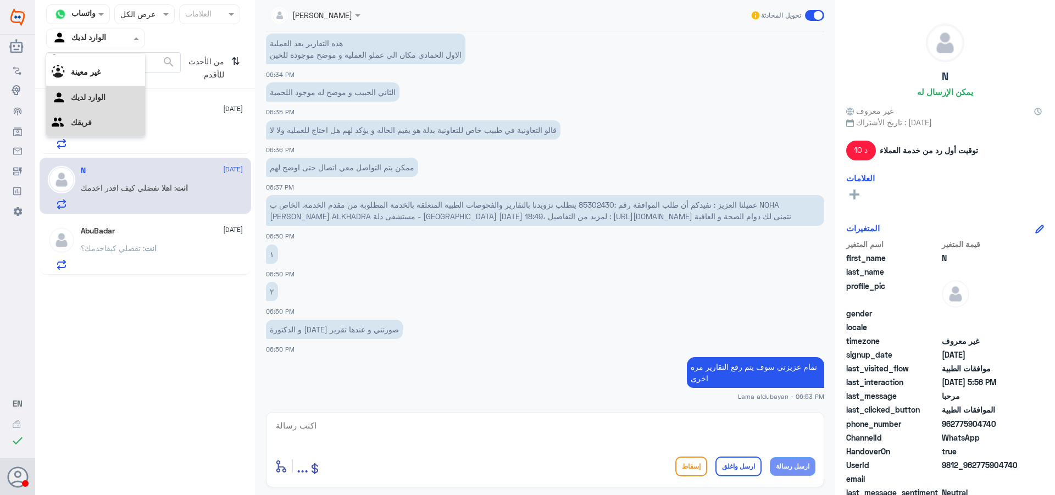
click at [105, 121] on div "فريقك" at bounding box center [95, 123] width 99 height 25
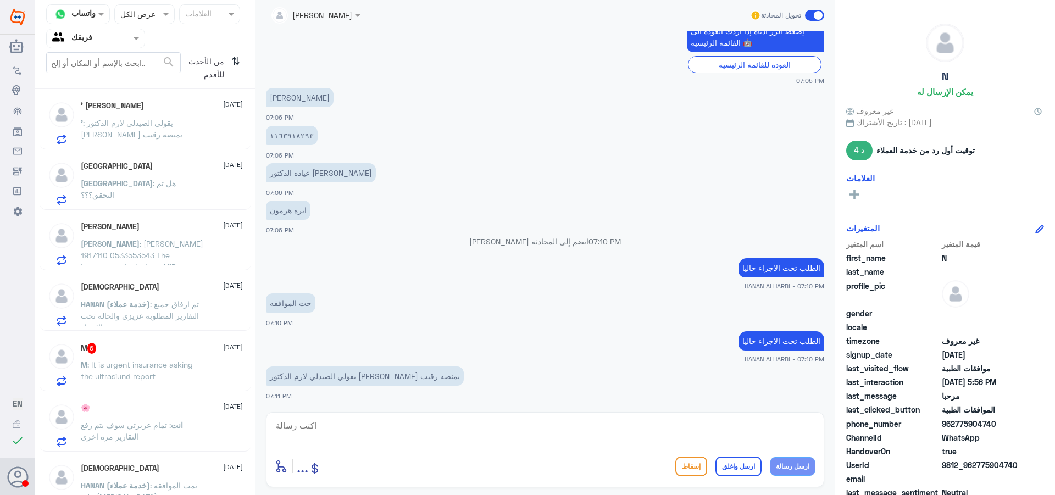
scroll to position [0, 0]
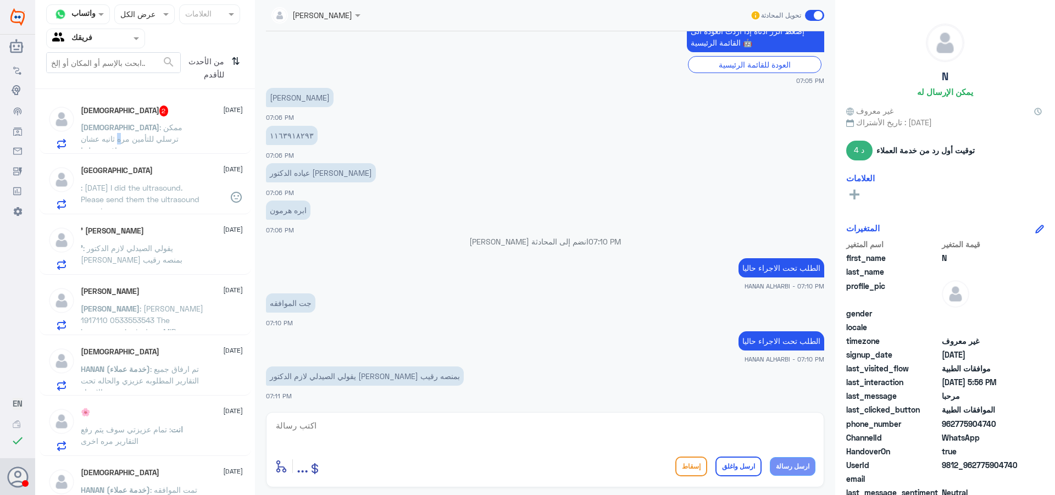
click at [169, 135] on span ": ممكن ترسلي للتأمين مره ثانيه عشان يوافقون عليها" at bounding box center [132, 139] width 102 height 32
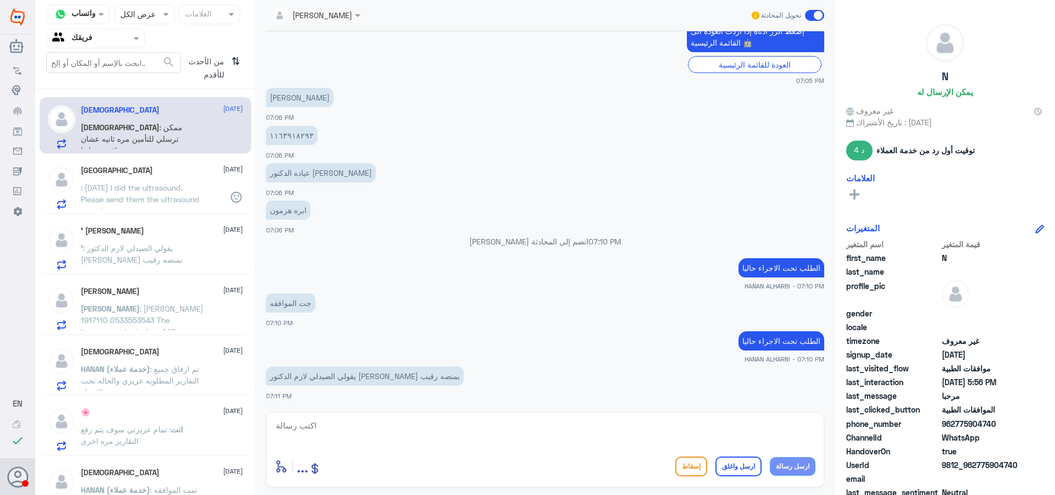
click at [129, 130] on span ": ممكن ترسلي للتأمين مره ثانيه عشان يوافقون عليها" at bounding box center [132, 139] width 102 height 32
click at [133, 119] on div "[PERSON_NAME] [DATE] [DEMOGRAPHIC_DATA] : ممكن ترسلي للتأمين مره ثانيه عشان يوا…" at bounding box center [162, 126] width 162 height 43
click at [166, 187] on span ": [DATE] I did the ultrasound. Please send them the ultrasound report" at bounding box center [140, 199] width 119 height 32
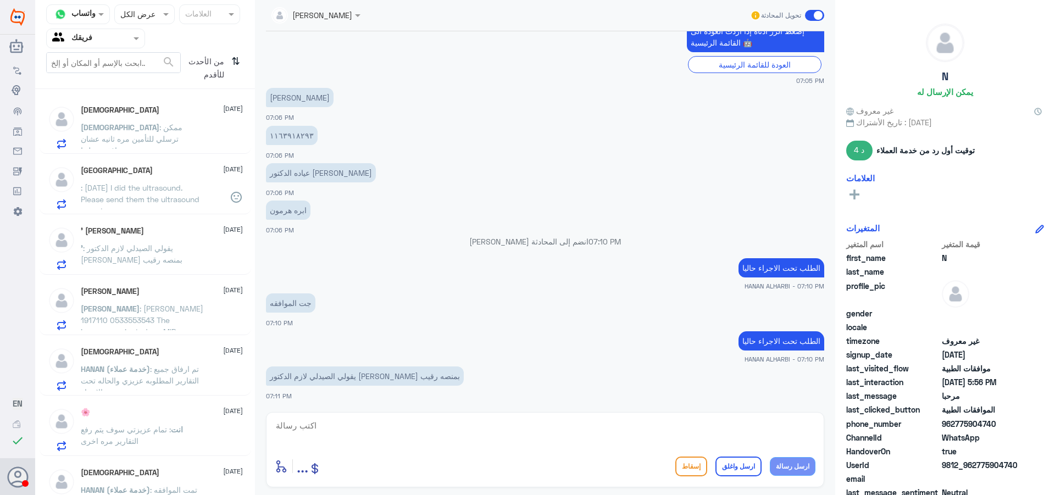
click at [158, 130] on span ": ممكن ترسلي للتأمين مره ثانيه عشان يوافقون عليها" at bounding box center [132, 139] width 102 height 32
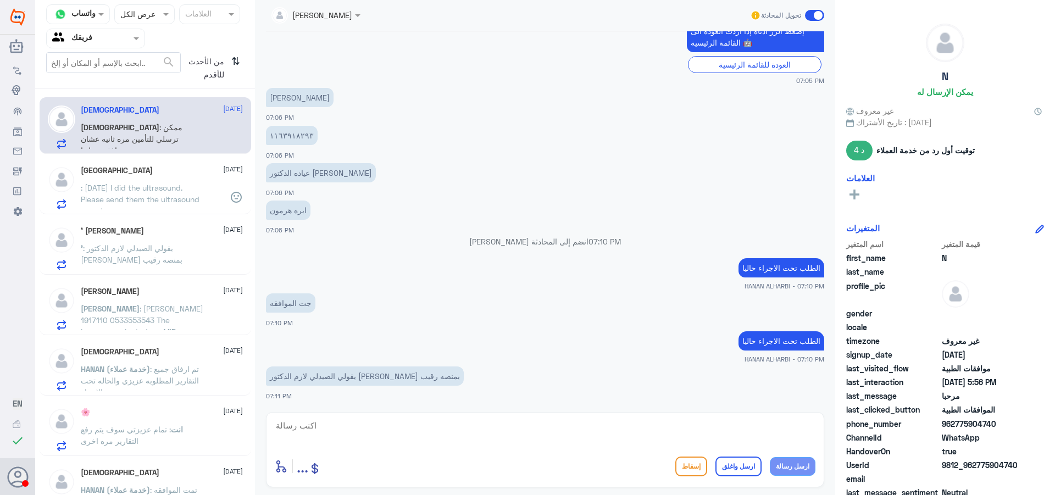
click at [158, 130] on span ": ممكن ترسلي للتأمين مره ثانيه عشان يوافقون عليها" at bounding box center [132, 139] width 102 height 32
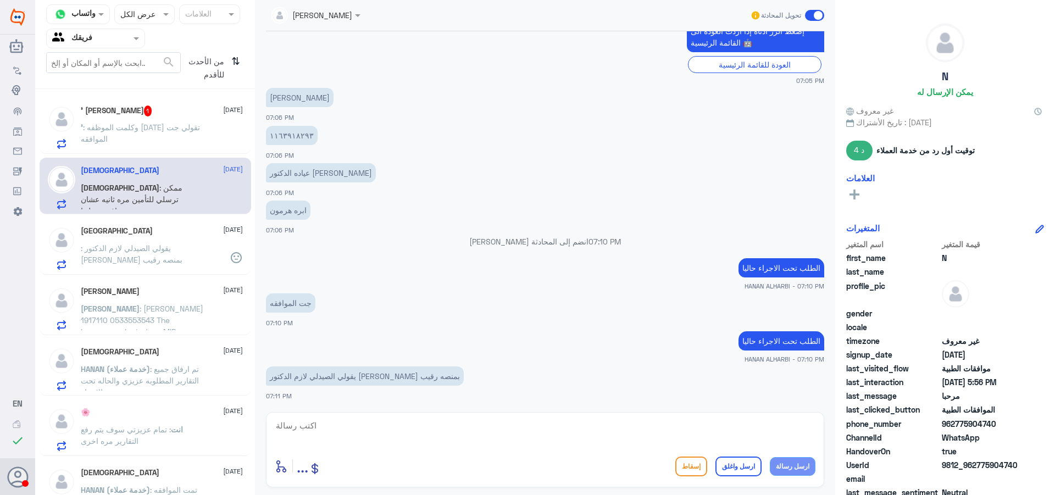
click at [176, 128] on span ": وكلمت الموظفه [DATE] تقولي جت الموافقه" at bounding box center [140, 133] width 119 height 21
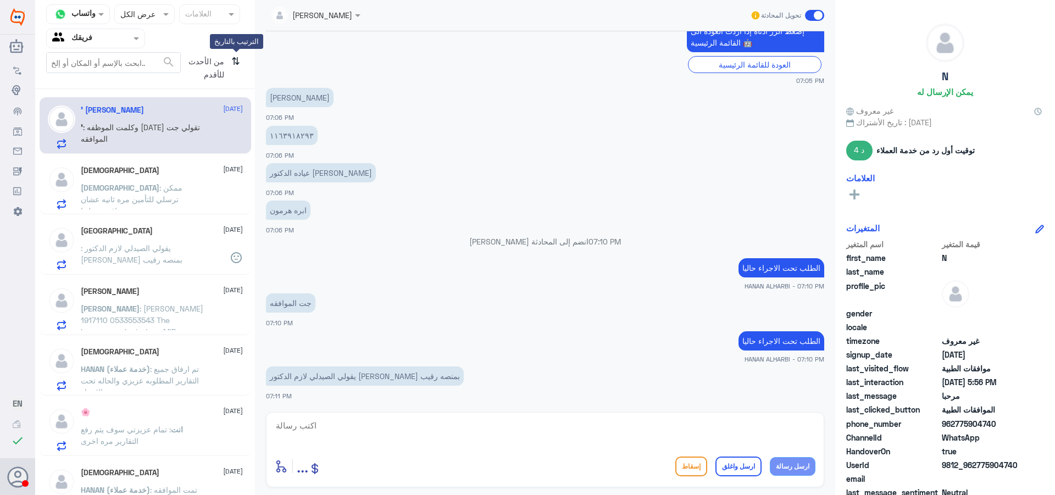
click at [235, 65] on icon "⇅" at bounding box center [235, 66] width 9 height 28
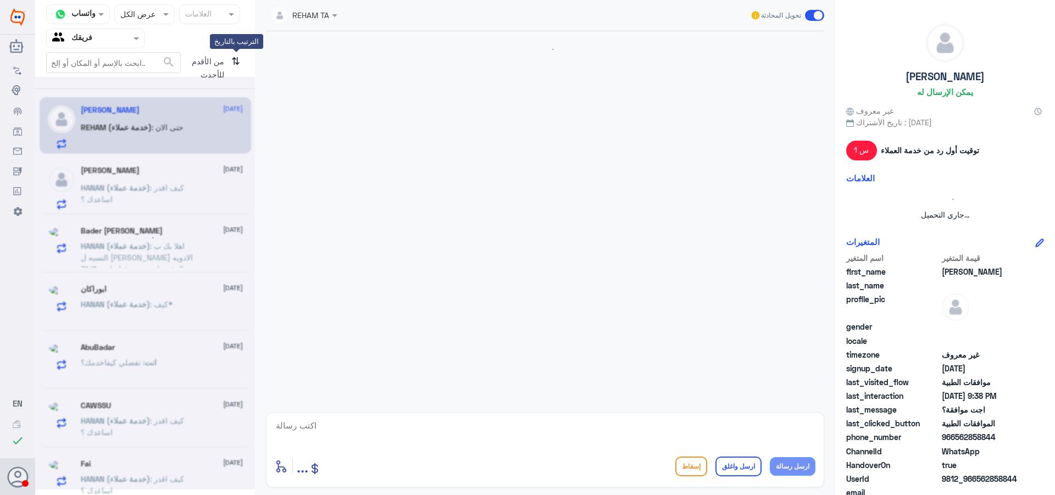
scroll to position [751, 0]
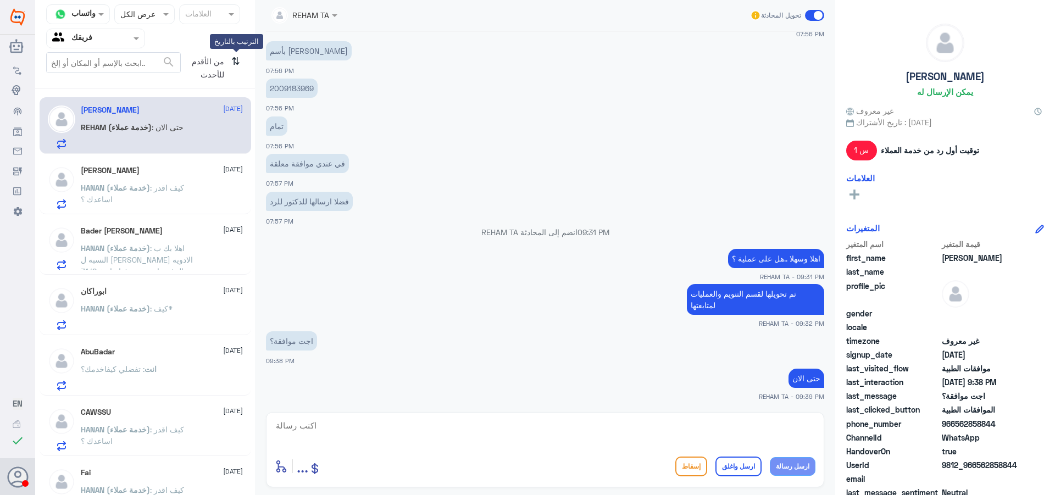
click at [235, 65] on icon "⇅" at bounding box center [235, 66] width 9 height 28
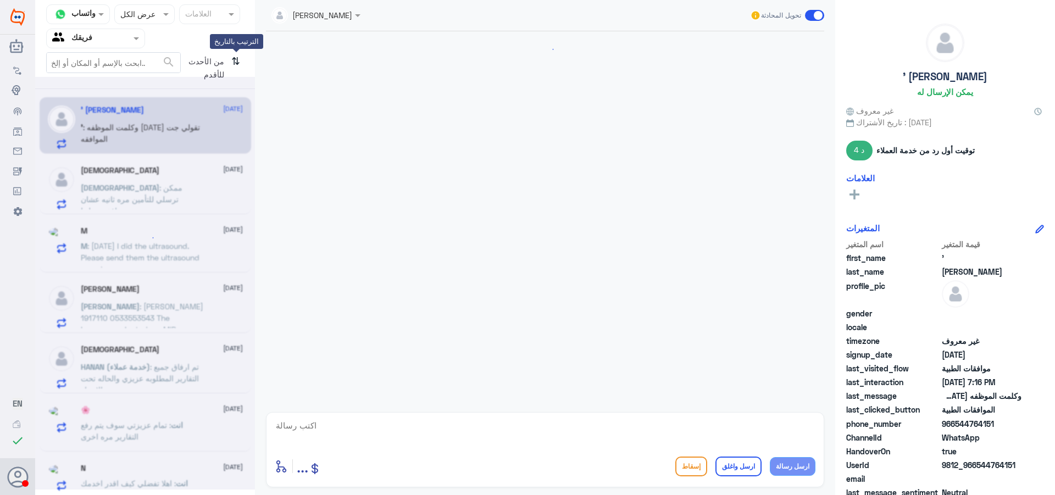
scroll to position [766, 0]
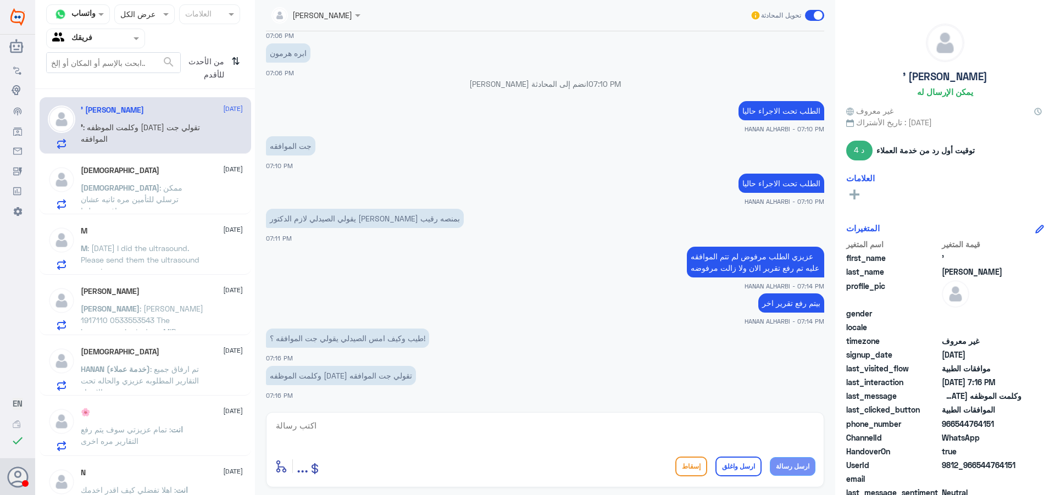
click at [132, 194] on p "[DEMOGRAPHIC_DATA] : ممكن ترسلي للتأمين مره ثانيه عشان يوافقون عليها" at bounding box center [143, 195] width 124 height 27
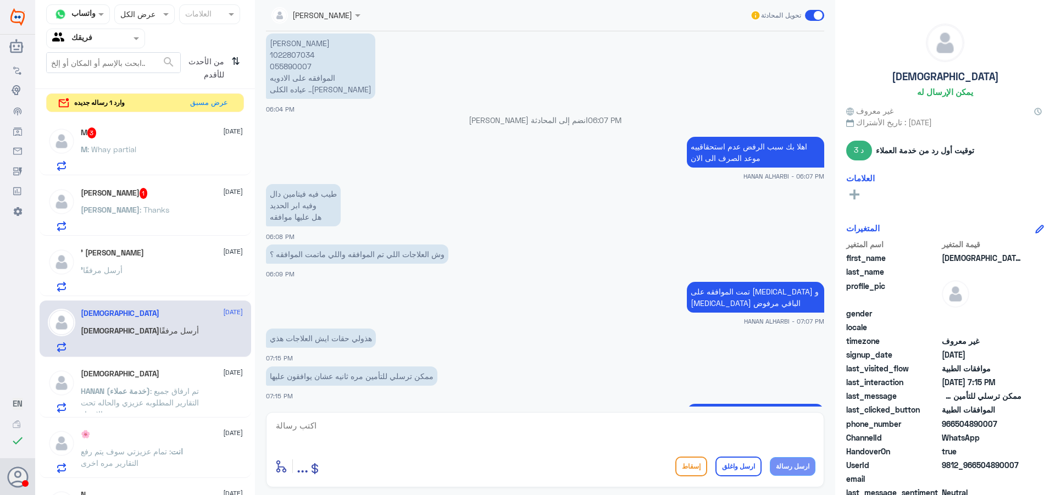
scroll to position [1079, 0]
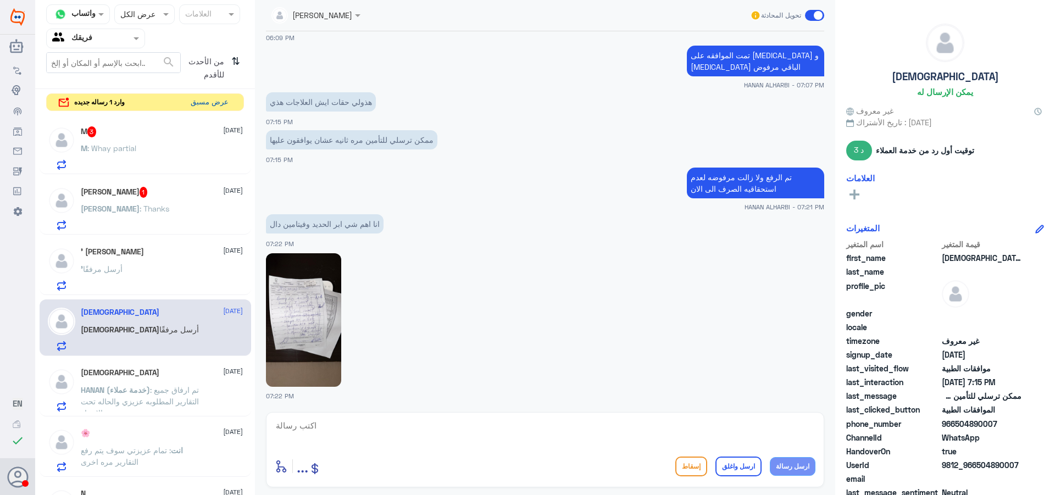
click at [208, 101] on button "عرض مسبق" at bounding box center [209, 102] width 46 height 17
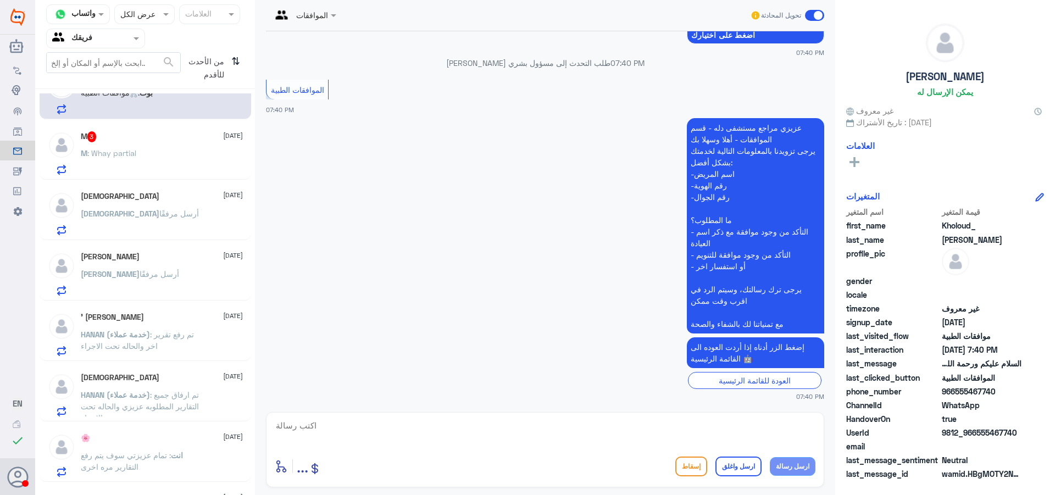
scroll to position [220, 0]
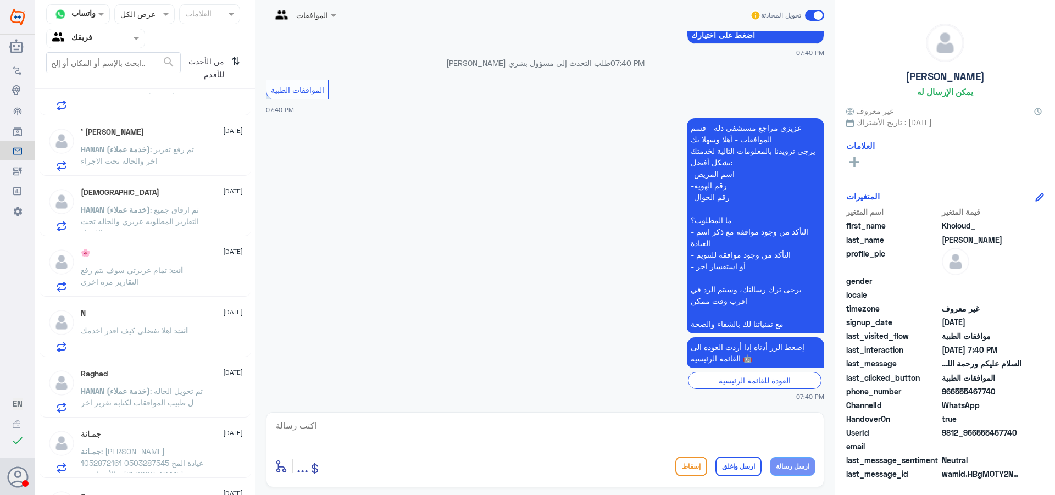
click at [158, 281] on p "انت : تمام عزيزتي سوف يتم رفع التقارير مره اخرى" at bounding box center [143, 277] width 124 height 27
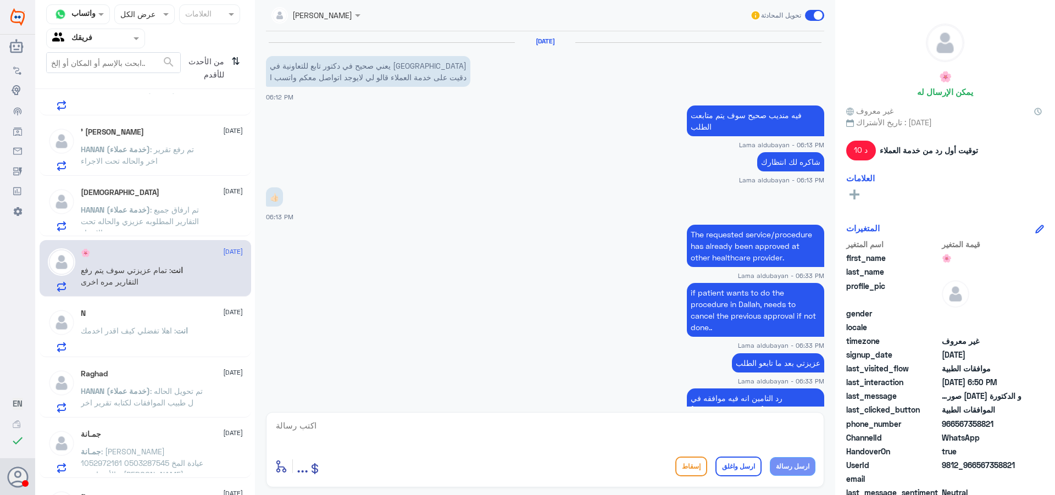
scroll to position [552, 0]
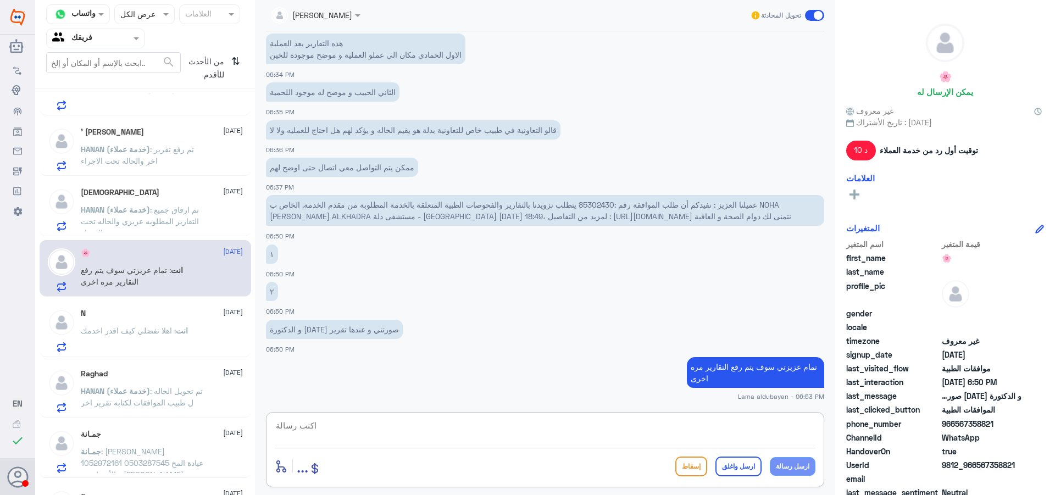
click at [464, 433] on textarea at bounding box center [545, 431] width 541 height 27
paste textarea "يحتاجون كل المعلومات اللي سوتها ف الحمادي والتحاليل وتقرير العملية واذا هي متعل…"
type textarea "يحتاجون كل المعلومات اللي سوتها ف الحمادي والتحاليل وتقرير العملية واذا هي متعل…"
click at [785, 465] on button "ارسل رسالة" at bounding box center [793, 466] width 46 height 19
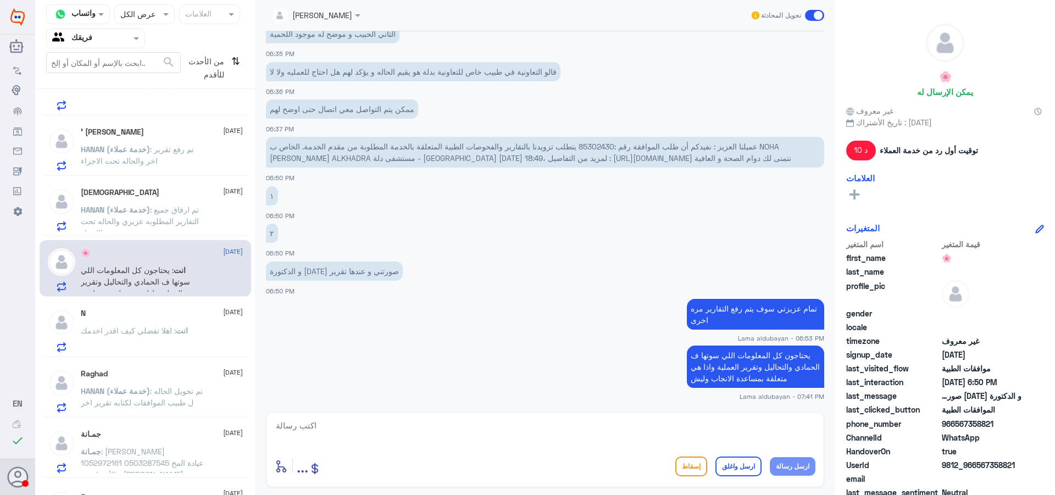
click at [708, 424] on textarea at bounding box center [545, 431] width 541 height 27
type textarea "اذا ممكن تزودينا بالقارير"
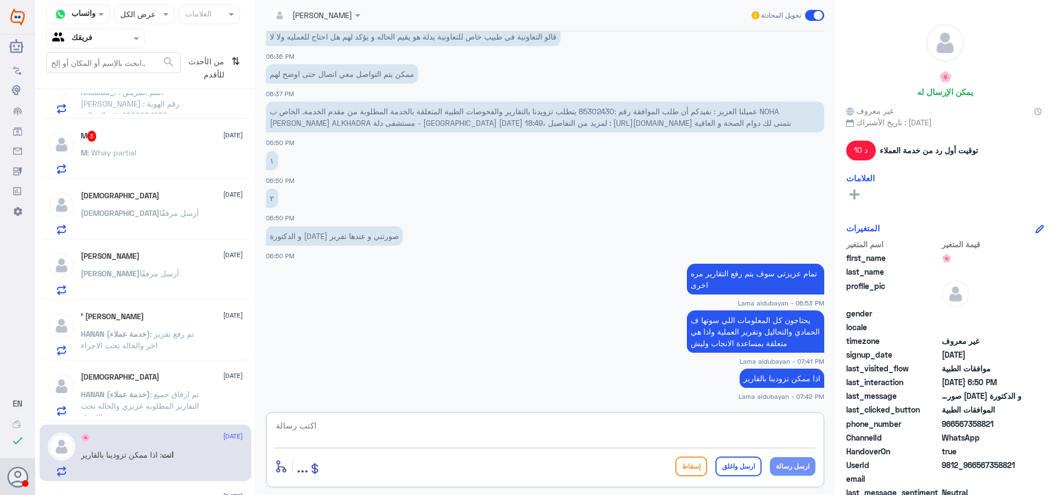
scroll to position [0, 0]
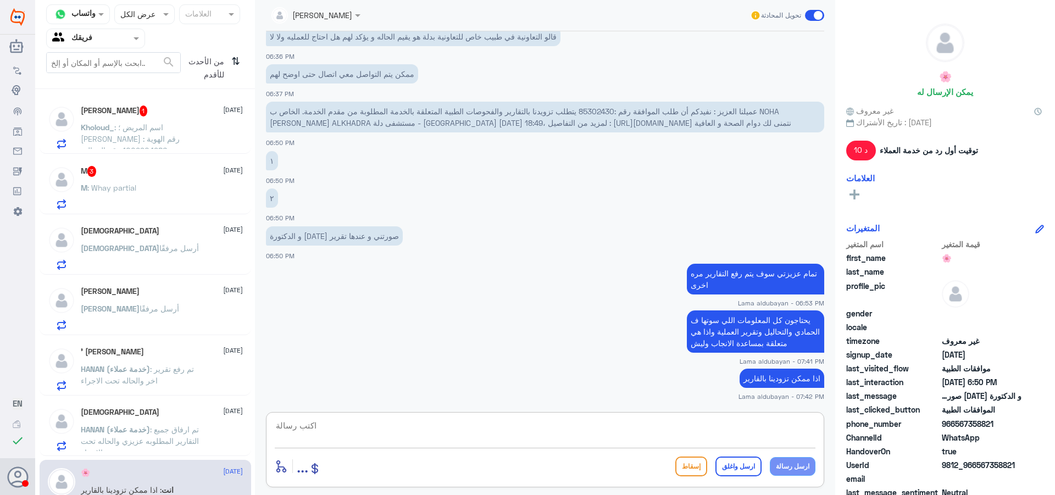
click at [209, 135] on div "Kholoud_ : اسم المريض ؛ [PERSON_NAME] رقم الهوية : 1009904986 رقم الجوال : 0555…" at bounding box center [162, 136] width 162 height 25
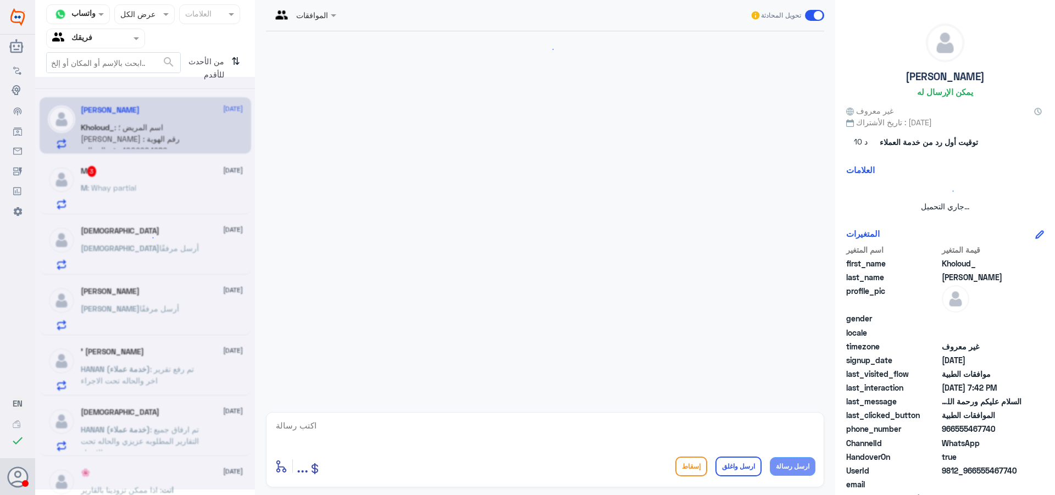
scroll to position [235, 0]
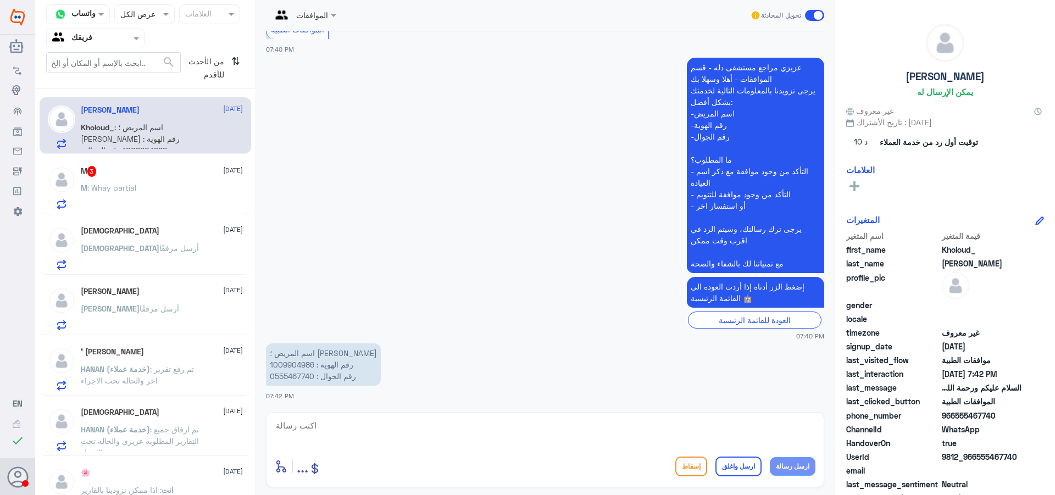
click at [298, 361] on p "اسم المريض ؛ [PERSON_NAME] رقم الهوية : 1009904986 رقم الجوال : 0555467740" at bounding box center [323, 364] width 115 height 42
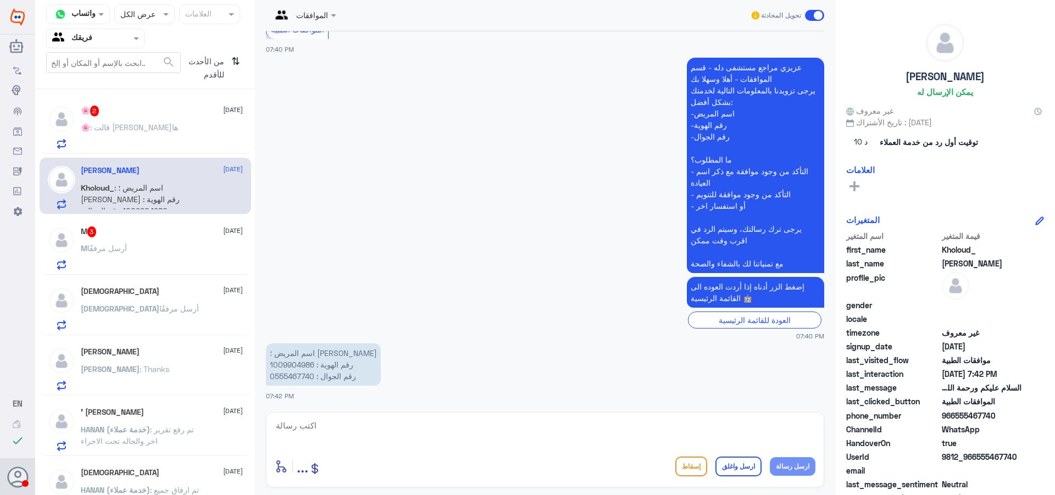
click at [175, 133] on div "🌸 : قالت [PERSON_NAME]ها" at bounding box center [162, 136] width 162 height 25
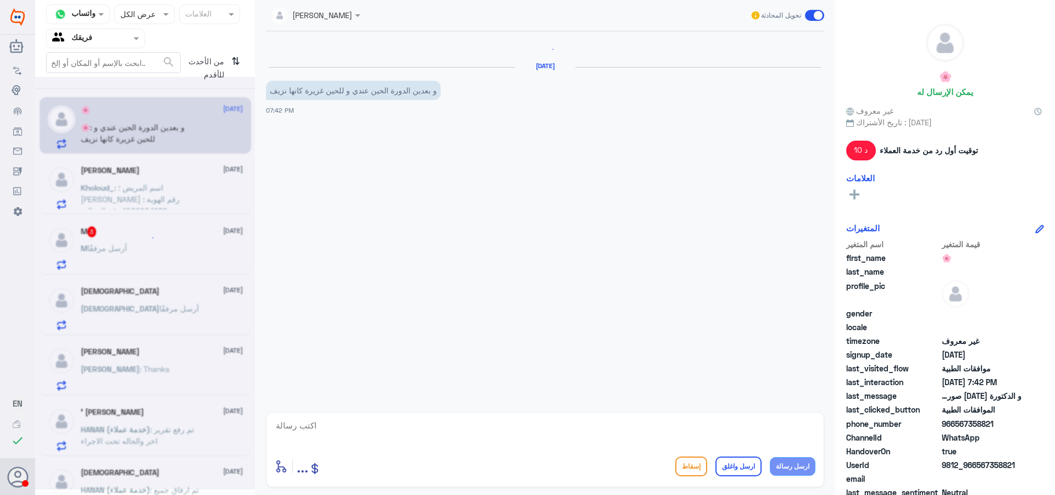
scroll to position [580, 0]
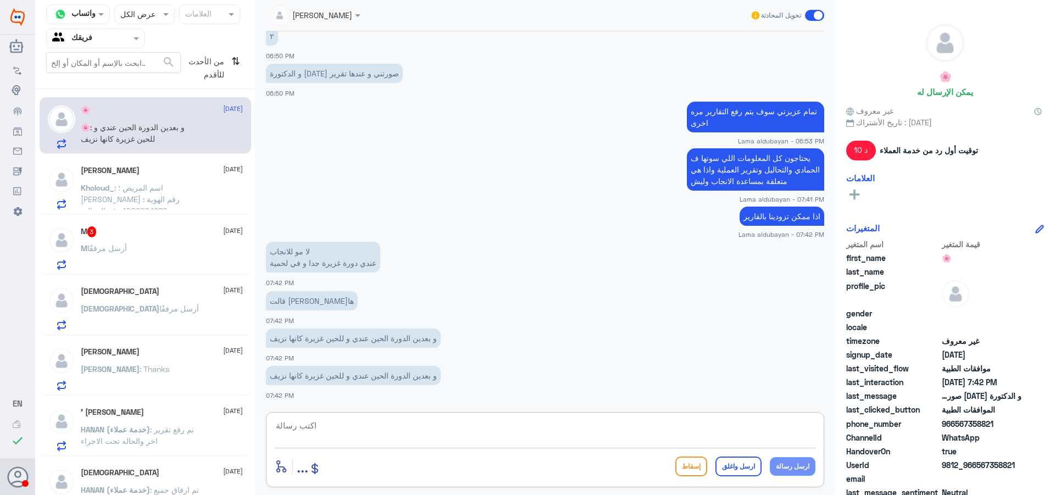
click at [396, 435] on textarea at bounding box center [545, 431] width 541 height 27
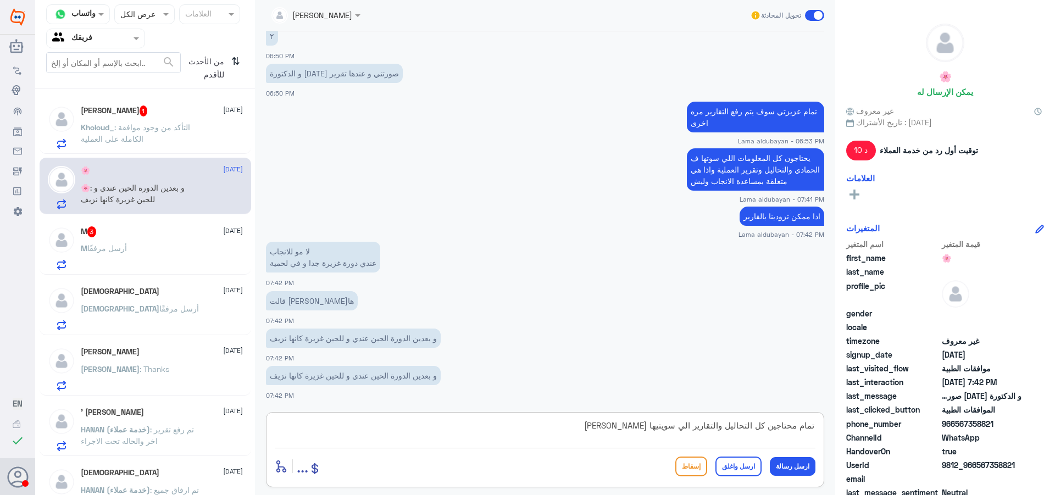
type textarea "تمام محتاجين كل التحاليل والتقارير الي سويتيها [PERSON_NAME]"
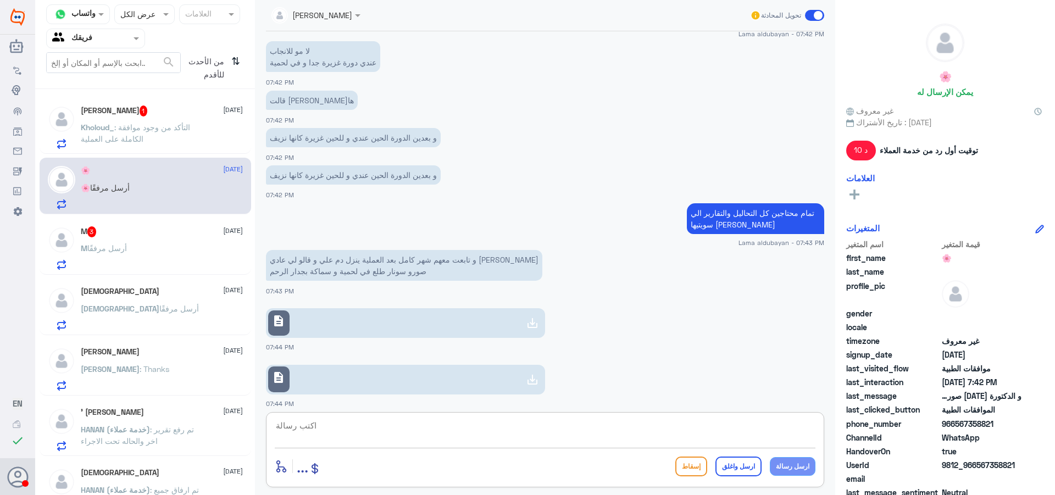
scroll to position [850, 0]
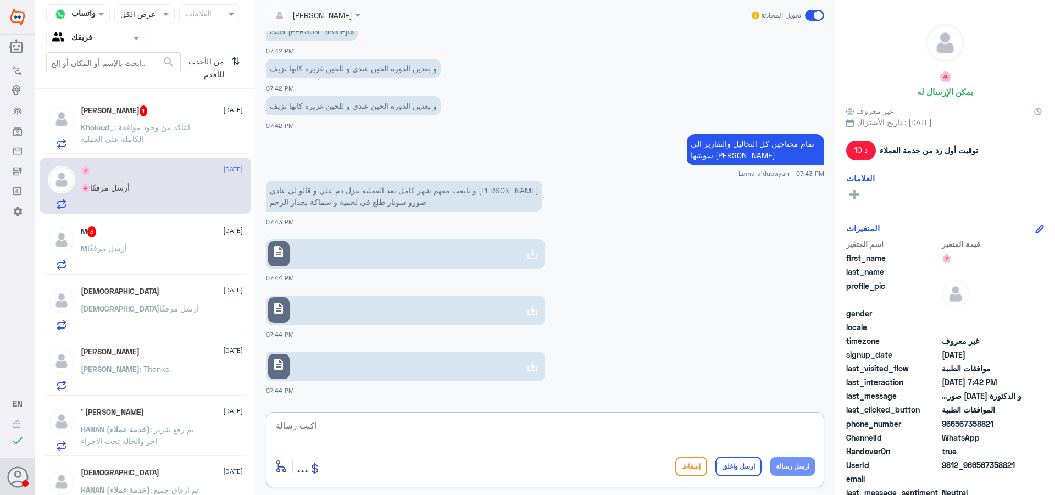
click at [532, 252] on icon at bounding box center [532, 253] width 13 height 13
click at [534, 309] on icon at bounding box center [532, 310] width 13 height 13
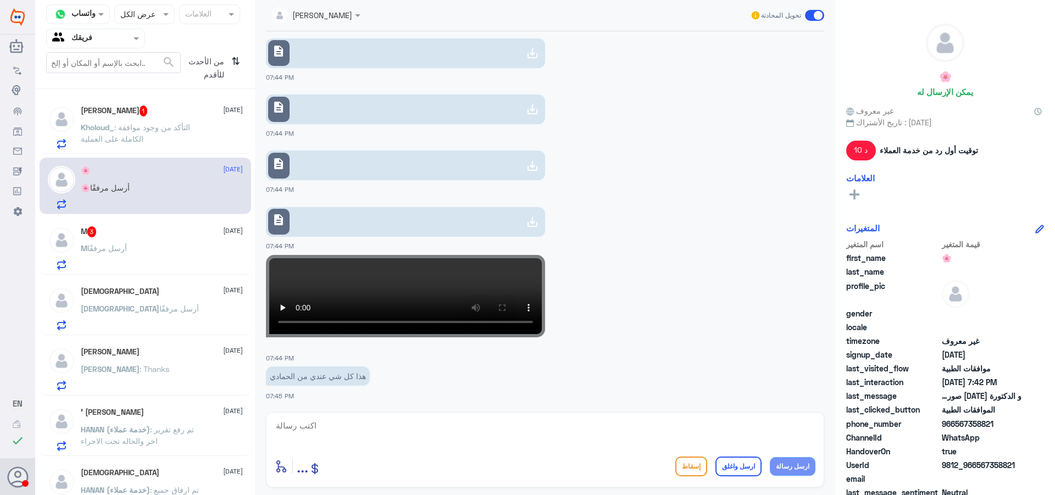
click at [531, 227] on icon at bounding box center [532, 221] width 13 height 13
click at [408, 269] on video at bounding box center [405, 296] width 279 height 82
click at [400, 265] on video at bounding box center [405, 296] width 279 height 82
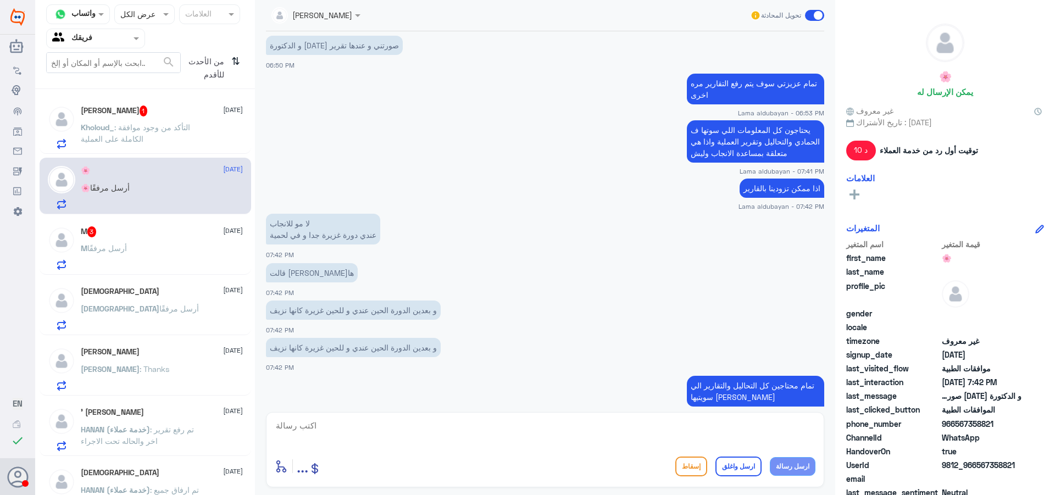
scroll to position [596, 0]
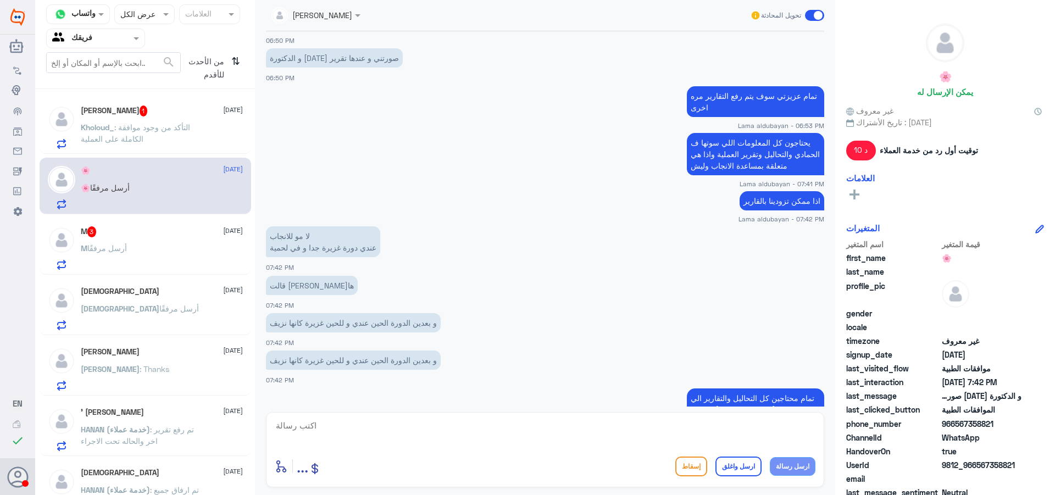
click at [315, 235] on p "لا مو للانجاب عندي دورة غزيرة جدا و في لحمية" at bounding box center [323, 241] width 114 height 31
click at [314, 235] on p "لا مو للانجاب عندي دورة غزيرة جدا و في لحمية" at bounding box center [323, 241] width 114 height 31
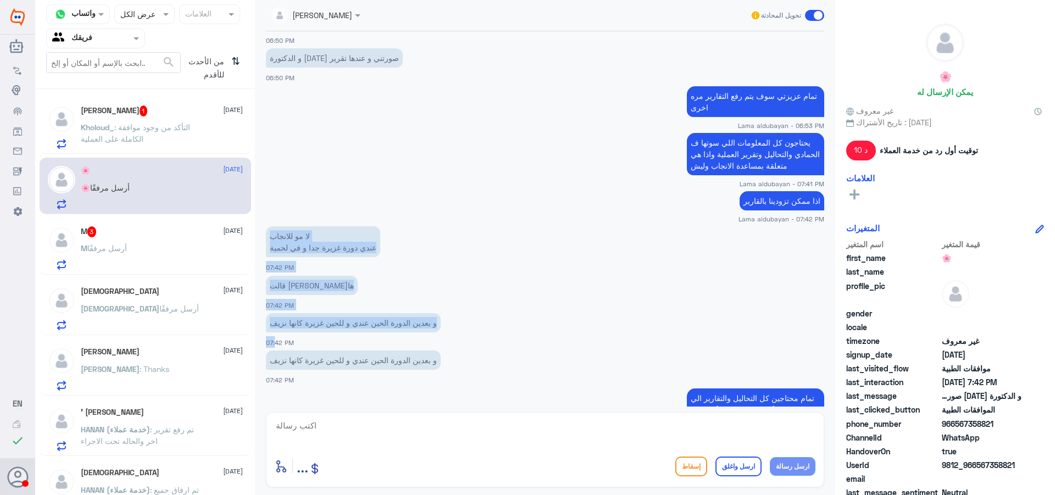
drag, startPoint x: 270, startPoint y: 236, endPoint x: 270, endPoint y: 340, distance: 103.3
click at [270, 340] on div "[DATE] if patient wants to do the procedure in Dallah, needs to cancel the prev…" at bounding box center [544, 218] width 569 height 375
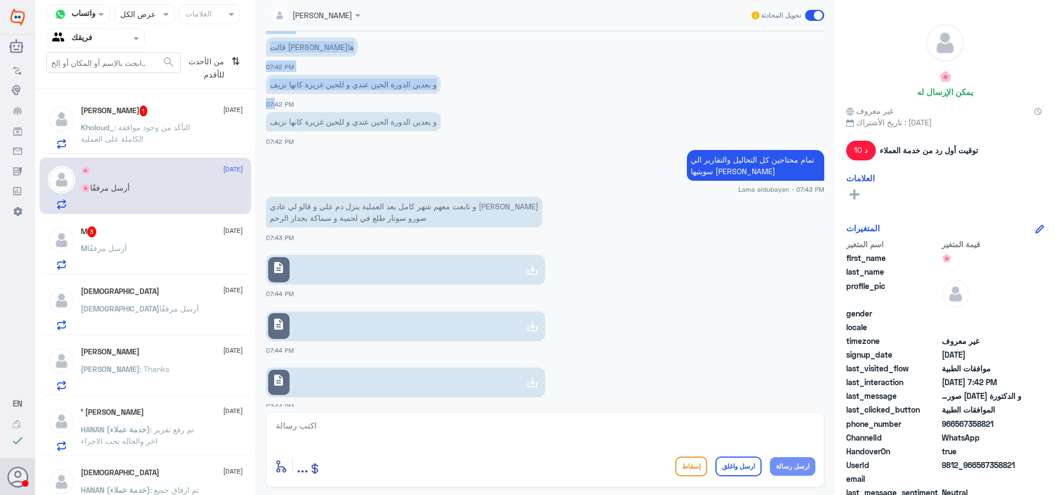
scroll to position [705, 0]
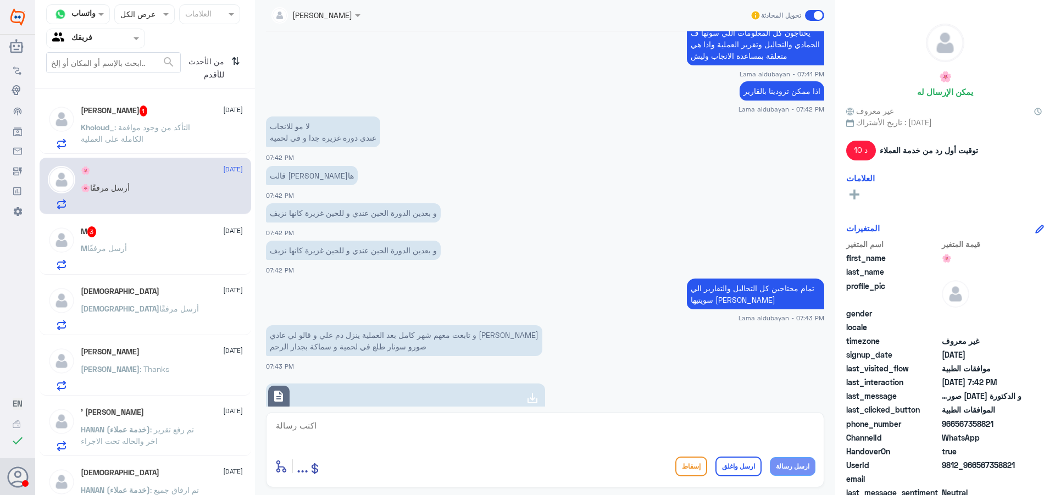
drag, startPoint x: 437, startPoint y: 343, endPoint x: 468, endPoint y: 344, distance: 30.8
click at [468, 344] on p "و تابعت معهم شهر كامل بعد العملية ينزل دم علي و قالو لي عادي مافيك شي صورو سونا…" at bounding box center [404, 340] width 276 height 31
click at [463, 334] on p "و تابعت معهم شهر كامل بعد العملية ينزل دم علي و قالو لي عادي مافيك شي صورو سونا…" at bounding box center [404, 340] width 276 height 31
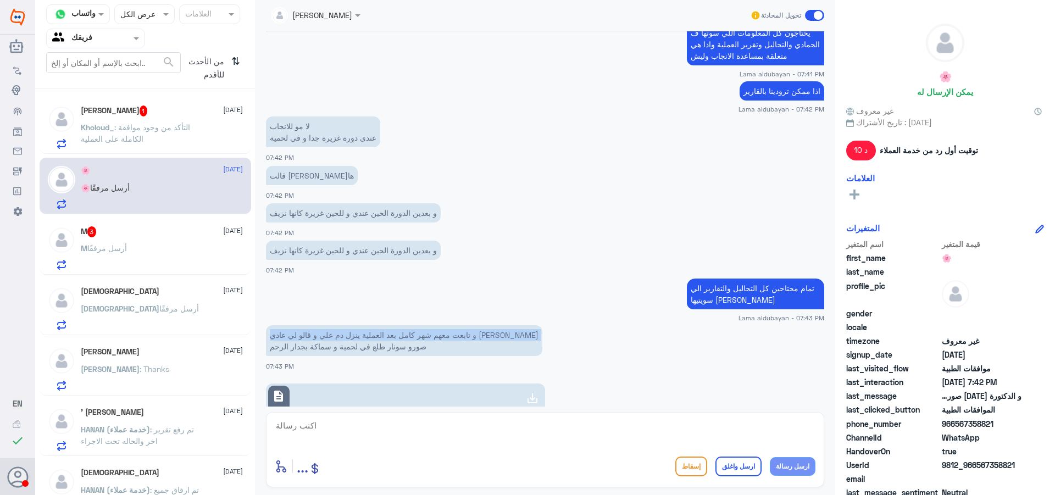
click at [463, 334] on p "و تابعت معهم شهر كامل بعد العملية ينزل دم علي و قالو لي عادي مافيك شي صورو سونا…" at bounding box center [404, 340] width 276 height 31
click at [447, 348] on p "و تابعت معهم شهر كامل بعد العملية ينزل دم علي و قالو لي عادي مافيك شي صورو سونا…" at bounding box center [404, 340] width 276 height 31
drag, startPoint x: 269, startPoint y: 335, endPoint x: 268, endPoint y: 359, distance: 24.8
click at [269, 363] on div "و تابعت معهم شهر كامل بعد العملية ينزل دم علي و قالو لي عادي مافيك شي صورو سونا…" at bounding box center [545, 347] width 558 height 49
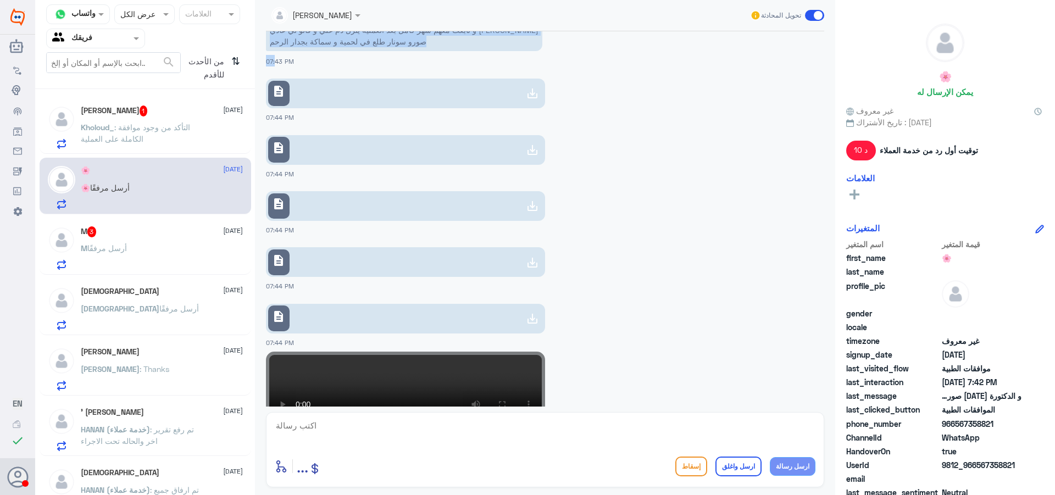
scroll to position [1145, 0]
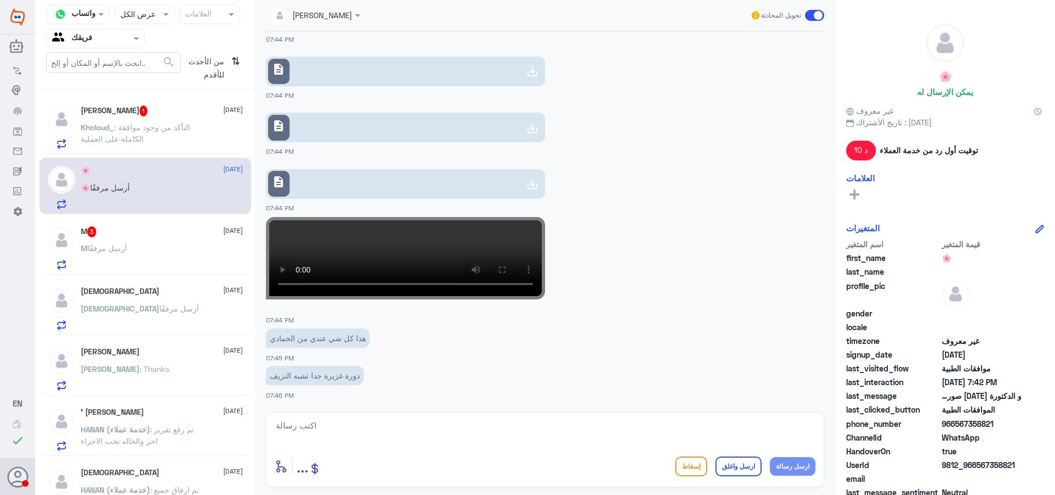
click at [349, 428] on textarea at bounding box center [545, 431] width 541 height 27
type textarea "فيه تقرير السونار"
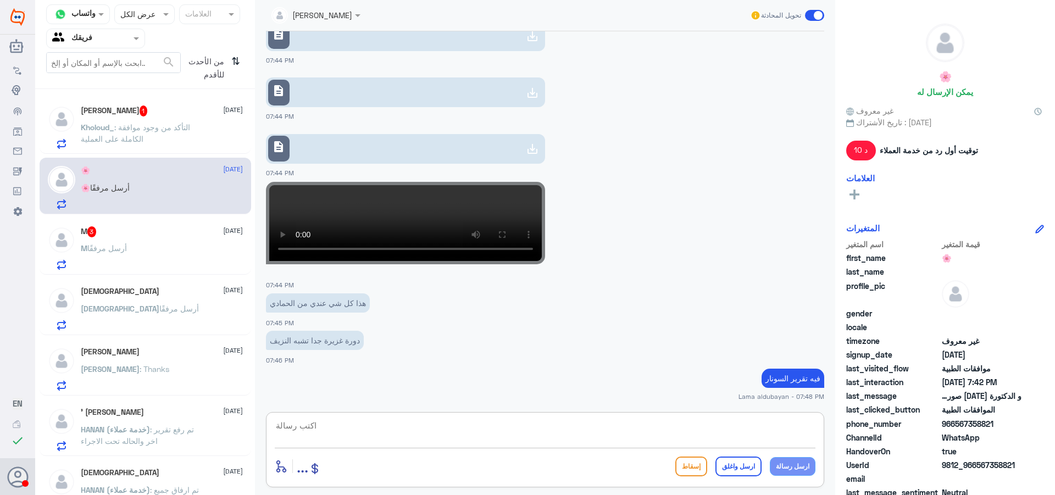
click at [137, 249] on div "M أرسل مرفقًا" at bounding box center [162, 257] width 162 height 25
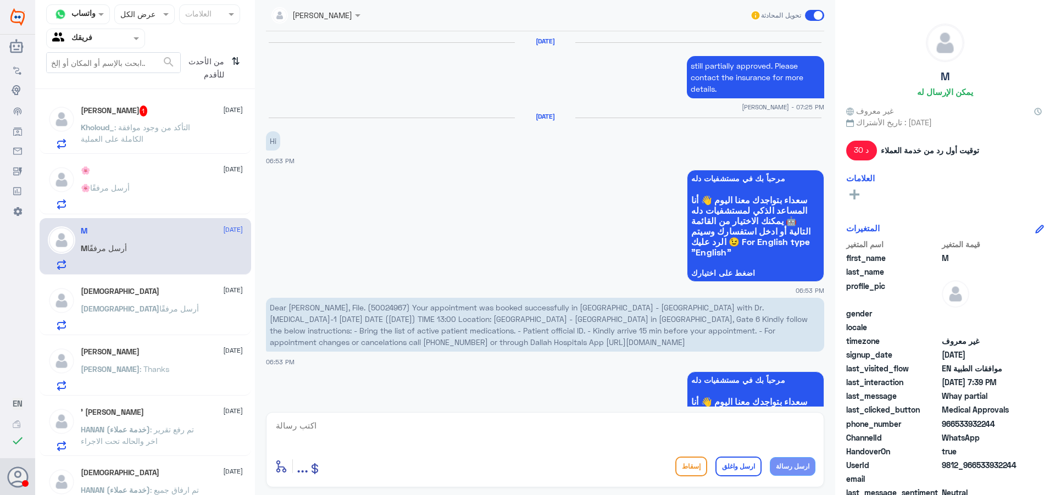
scroll to position [925, 0]
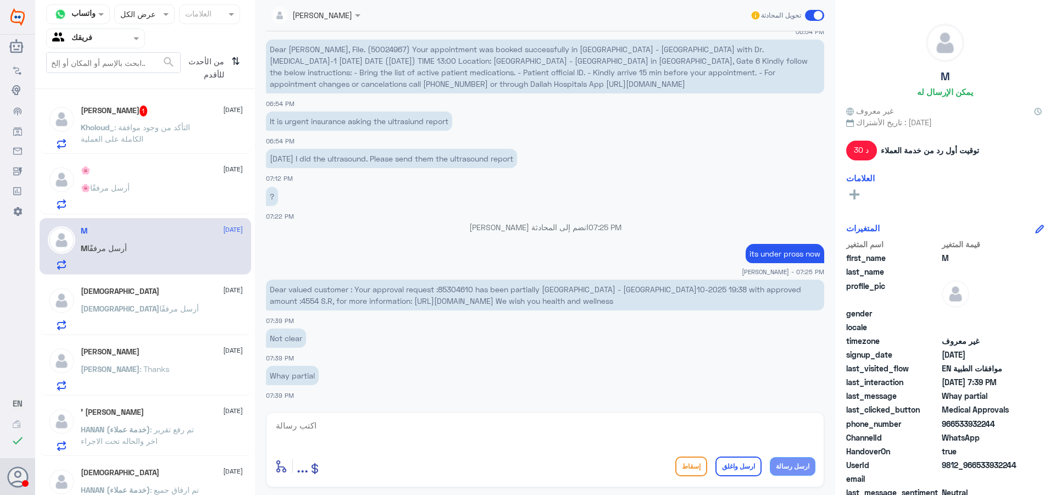
click at [146, 184] on div "🌸 [DATE] 🌸 أرسل مرفقًا" at bounding box center [162, 187] width 162 height 43
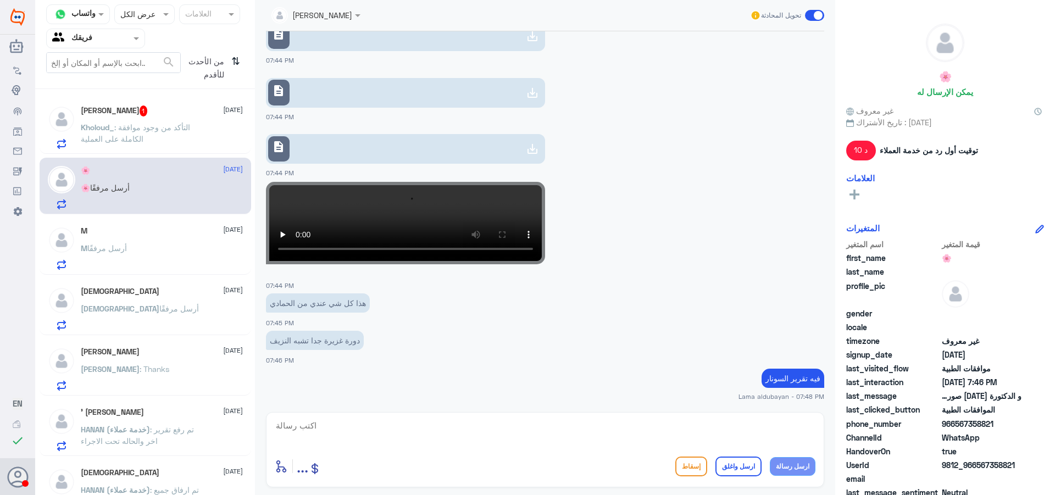
scroll to position [667, 0]
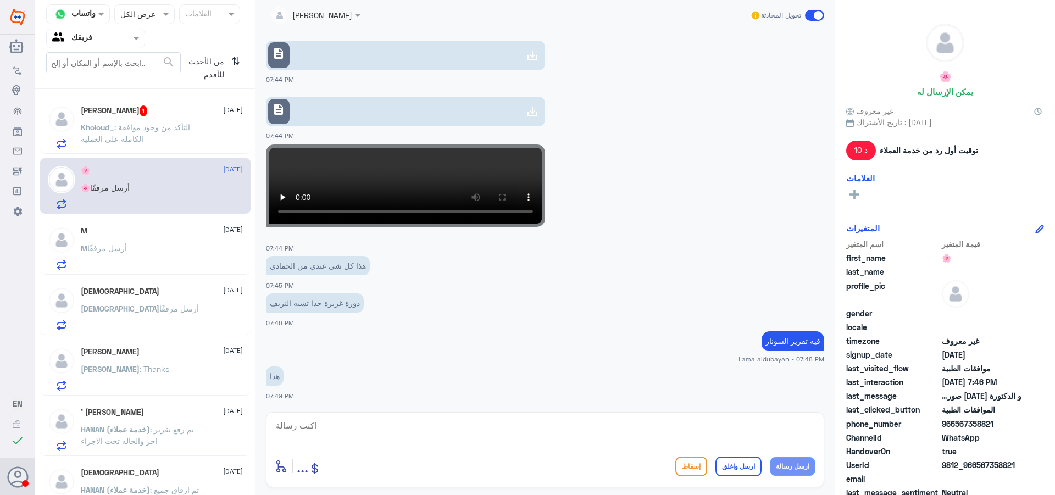
click at [381, 434] on textarea at bounding box center [545, 431] width 541 height 27
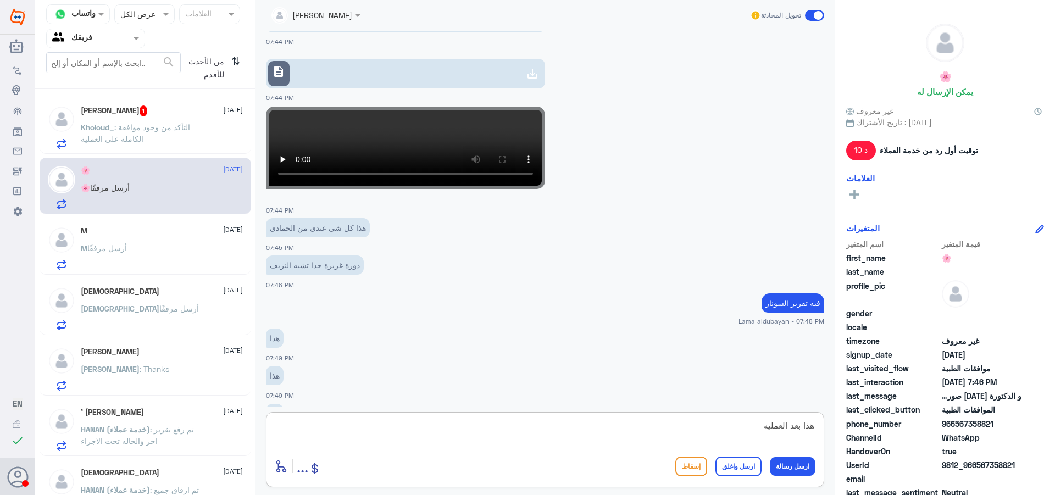
scroll to position [742, 0]
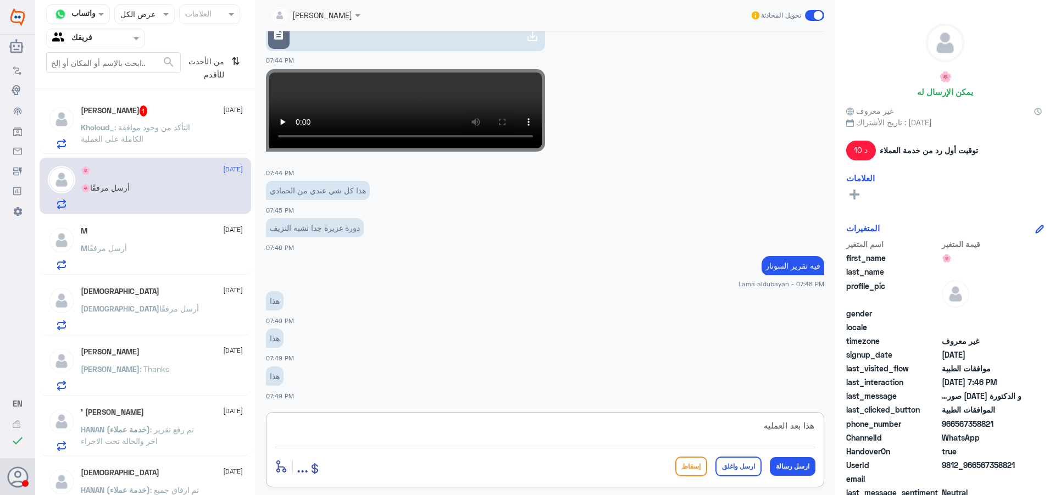
type textarea "هذا بعد العمليه ؟"
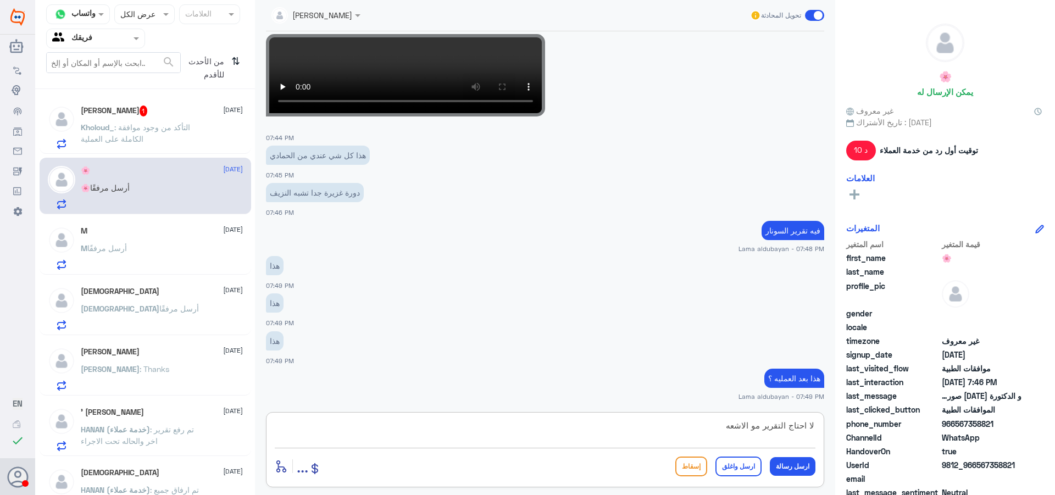
type textarea "لا احتاج التقرير مو الاشعه"
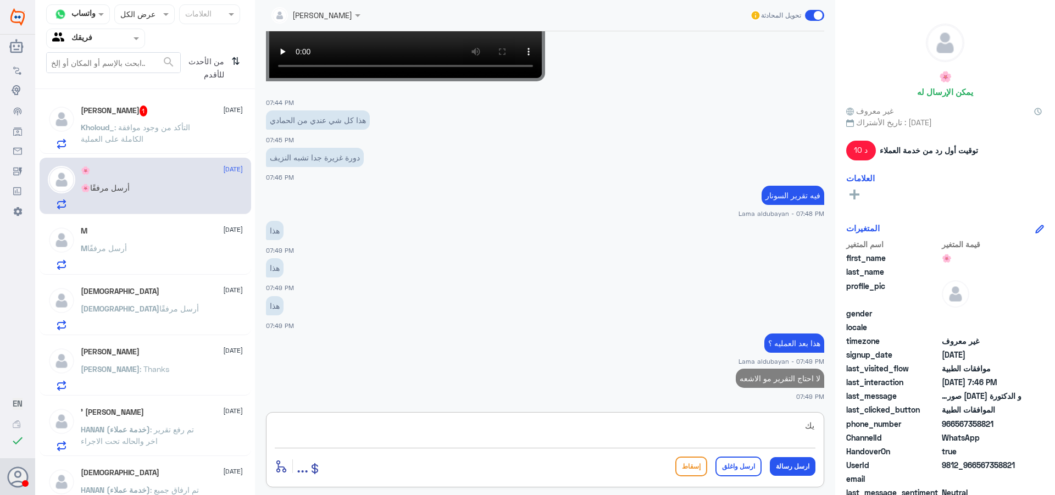
type textarea "ي"
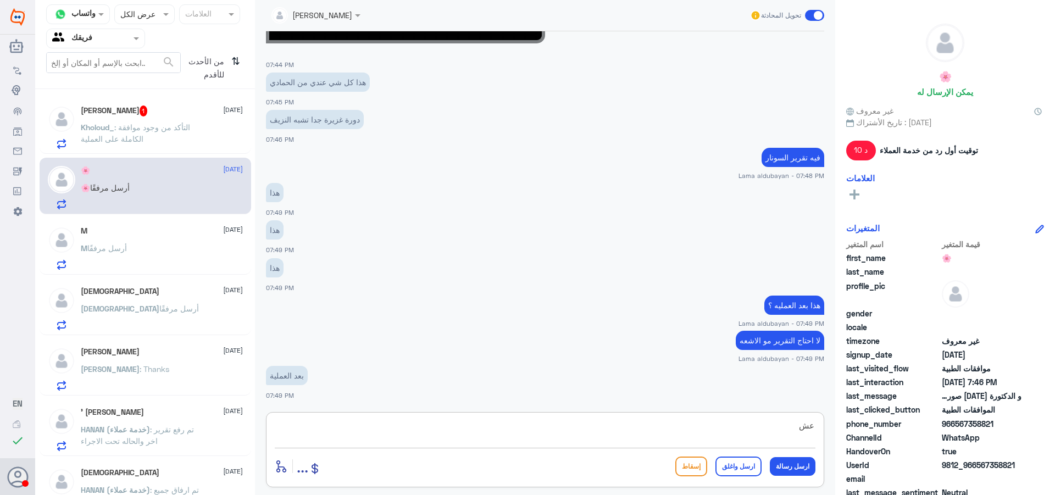
type textarea "ع"
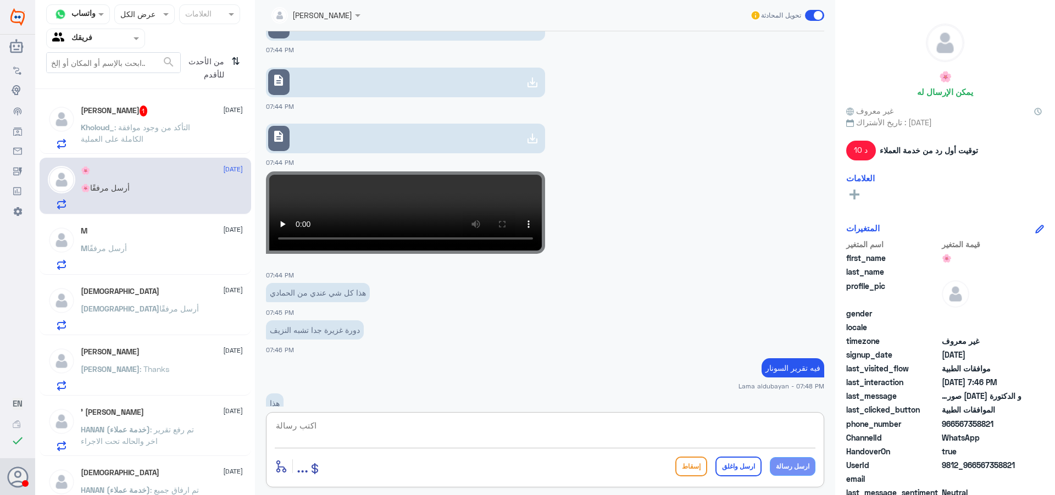
scroll to position [576, 0]
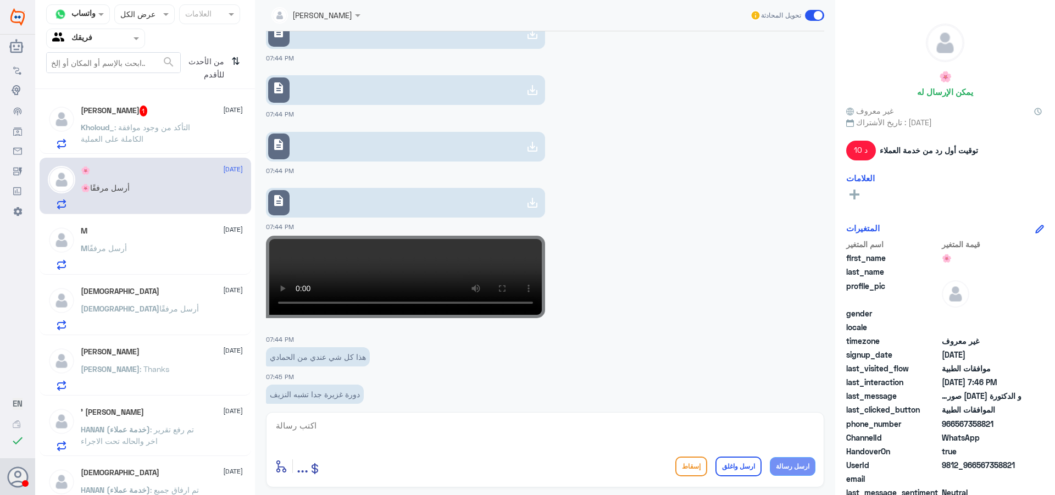
drag, startPoint x: 421, startPoint y: 275, endPoint x: 541, endPoint y: 292, distance: 120.9
click at [575, 301] on app-msgs-video at bounding box center [545, 277] width 558 height 82
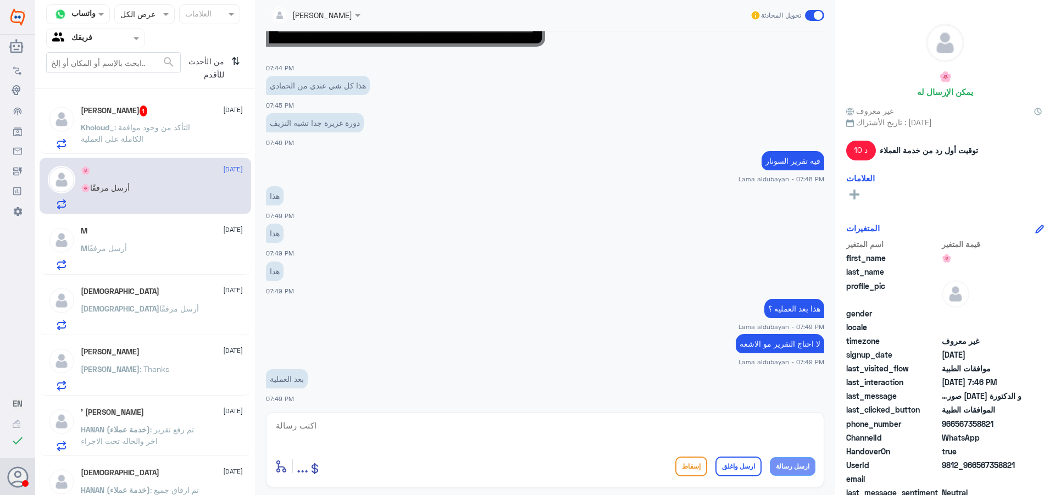
scroll to position [888, 0]
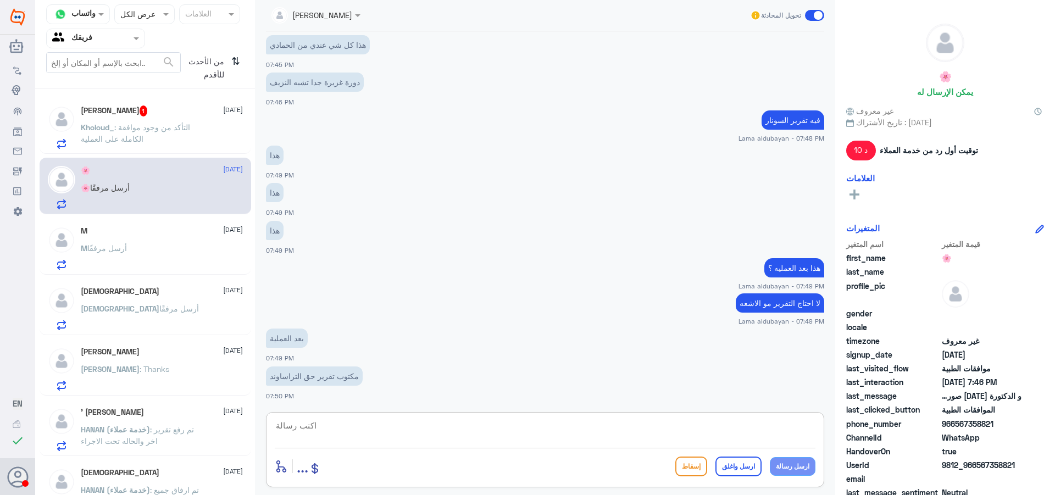
click at [496, 434] on textarea at bounding box center [545, 431] width 541 height 27
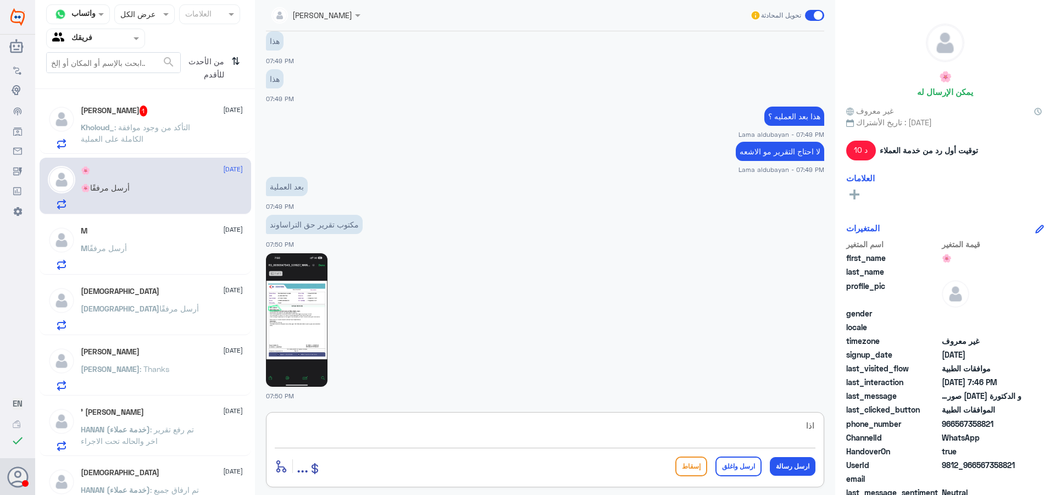
click at [305, 319] on img at bounding box center [297, 320] width 62 height 134
click at [388, 442] on textarea "اذا" at bounding box center [545, 431] width 541 height 27
type textarea "اذا تمام ارسلتها لهم عشان يتابعونها"
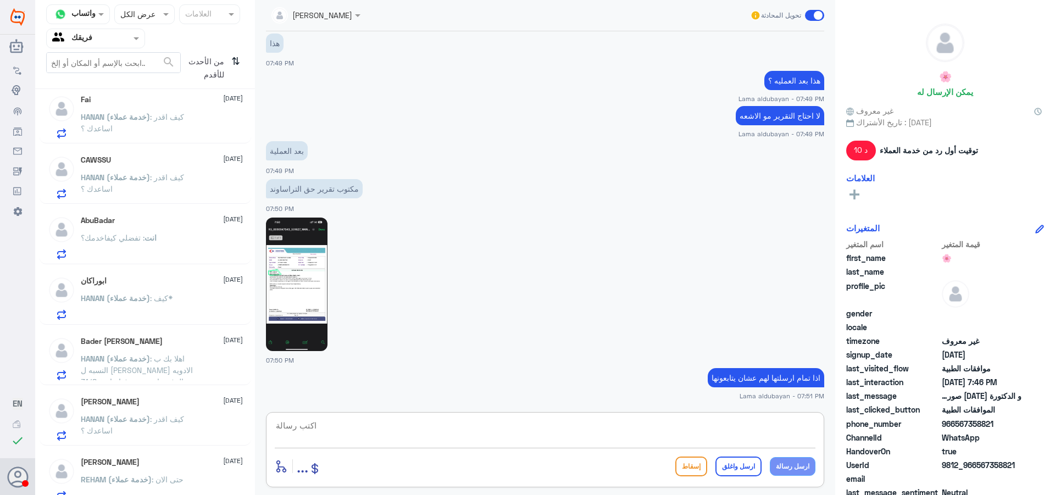
scroll to position [687, 0]
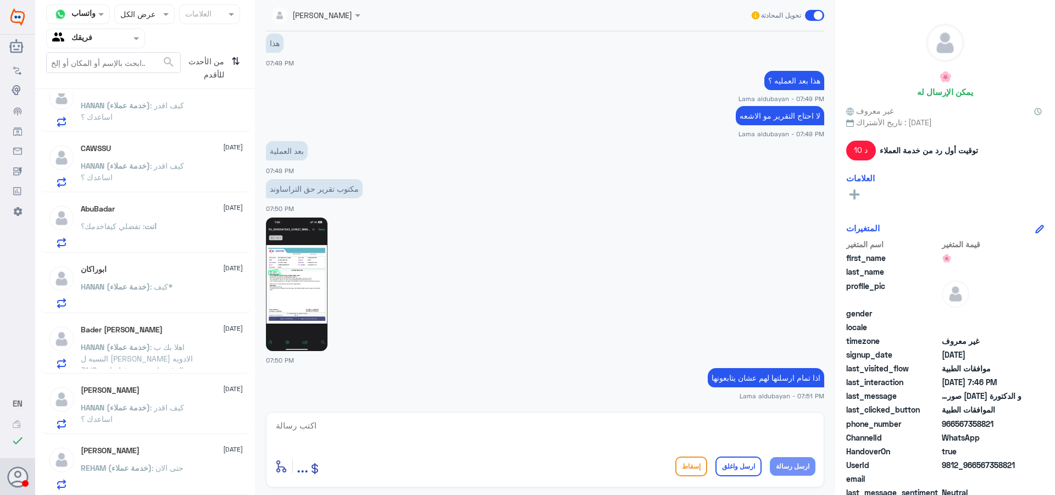
click at [179, 423] on p "HANAN (خدمة عملاء) : كيف اقدر اساعدك ؟" at bounding box center [143, 415] width 124 height 27
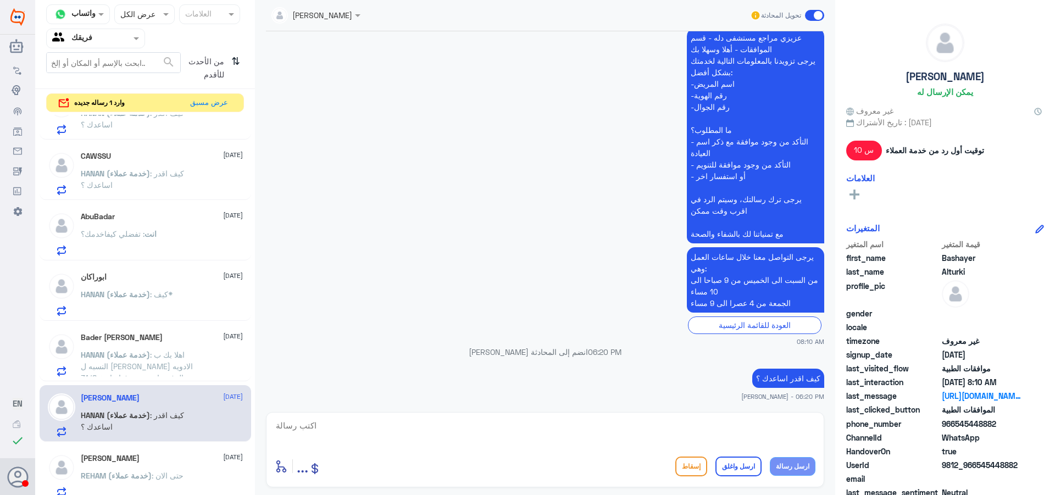
scroll to position [709, 0]
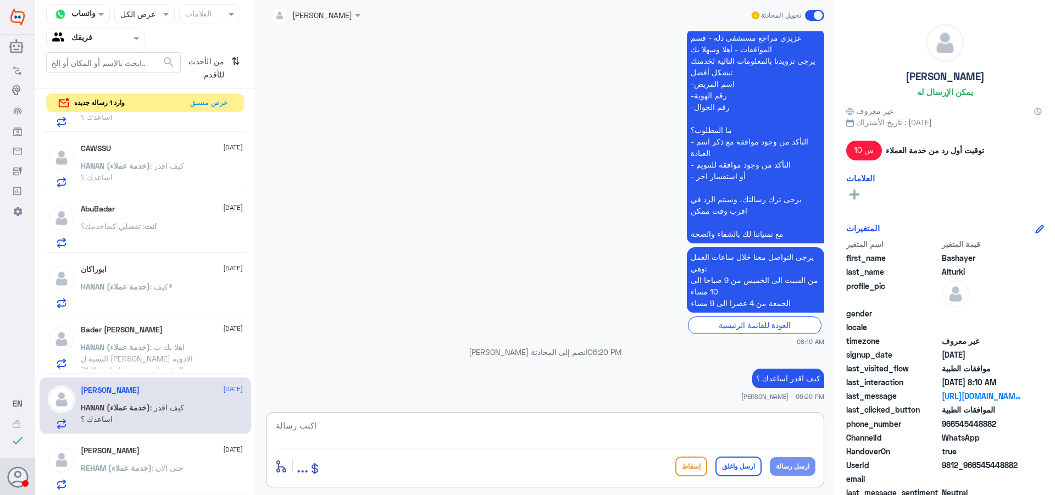
click at [396, 434] on textarea at bounding box center [545, 431] width 541 height 27
click at [151, 216] on div "AbuBadar [DATE] انت : تفضلي كيفاخدمك؟" at bounding box center [162, 225] width 162 height 43
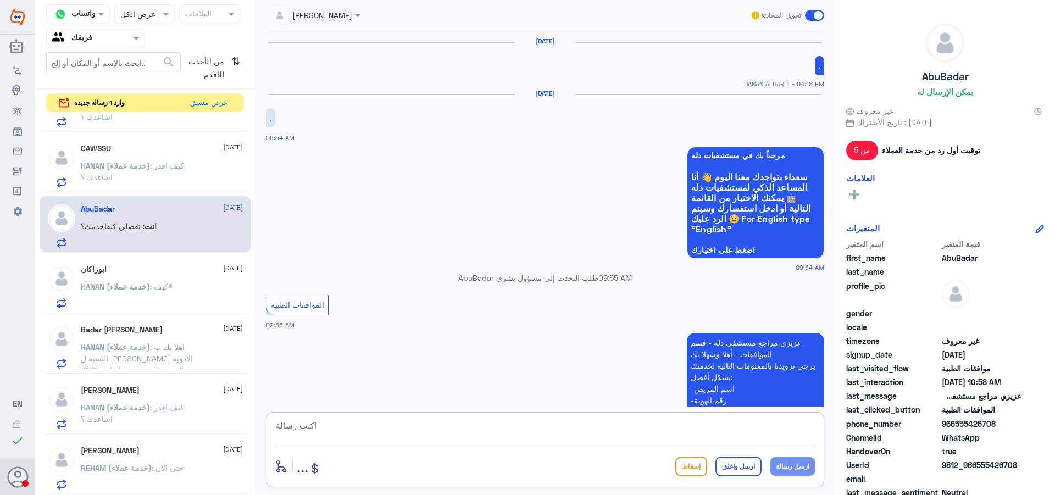
click at [494, 424] on textarea at bounding box center [545, 431] width 541 height 27
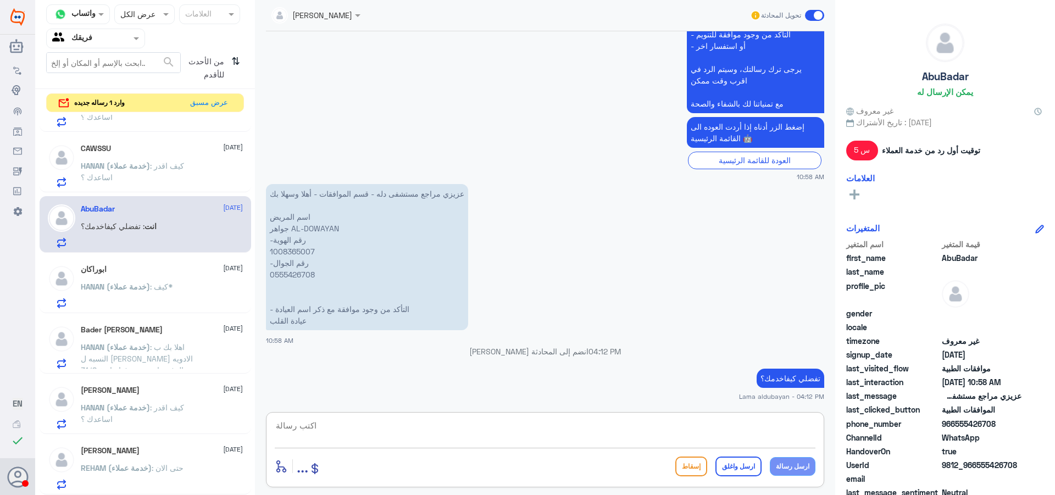
paste textarea "نشكر تواصلك مع مستشفيات دلة"
type textarea "نشكر تواصلك مع مستشفيات دلة"
drag, startPoint x: 663, startPoint y: 431, endPoint x: 936, endPoint y: 433, distance: 272.5
click at [936, 433] on div "قناة واتساب Status × عرض الكل العلامات Agent Filter فريقك search من الأحدث للأق…" at bounding box center [545, 249] width 1020 height 498
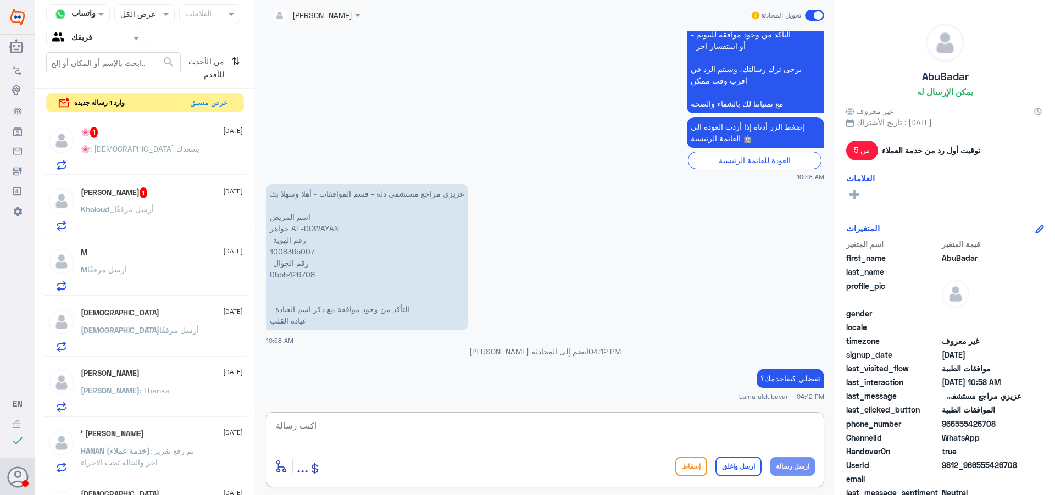
scroll to position [0, 0]
click at [157, 158] on div "🌸 : الله يسعدك" at bounding box center [162, 158] width 162 height 25
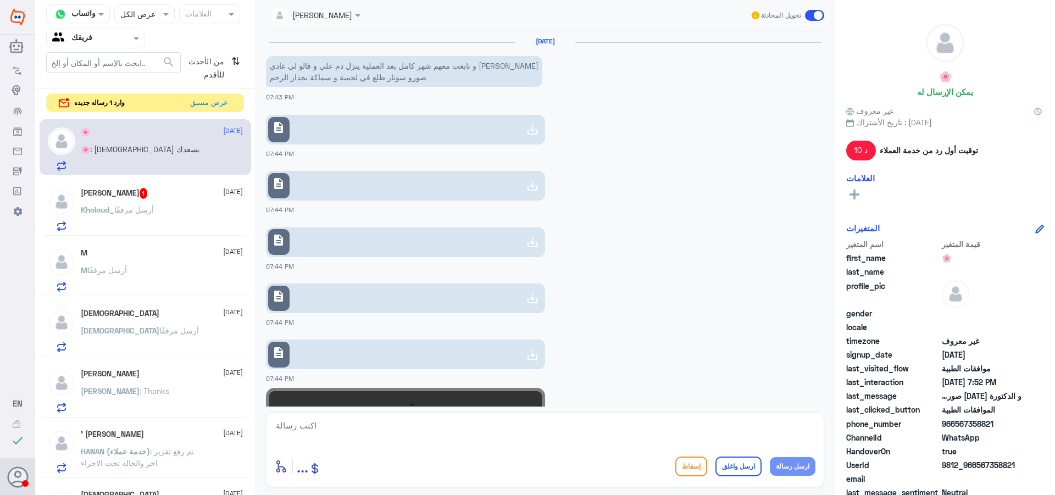
scroll to position [688, 0]
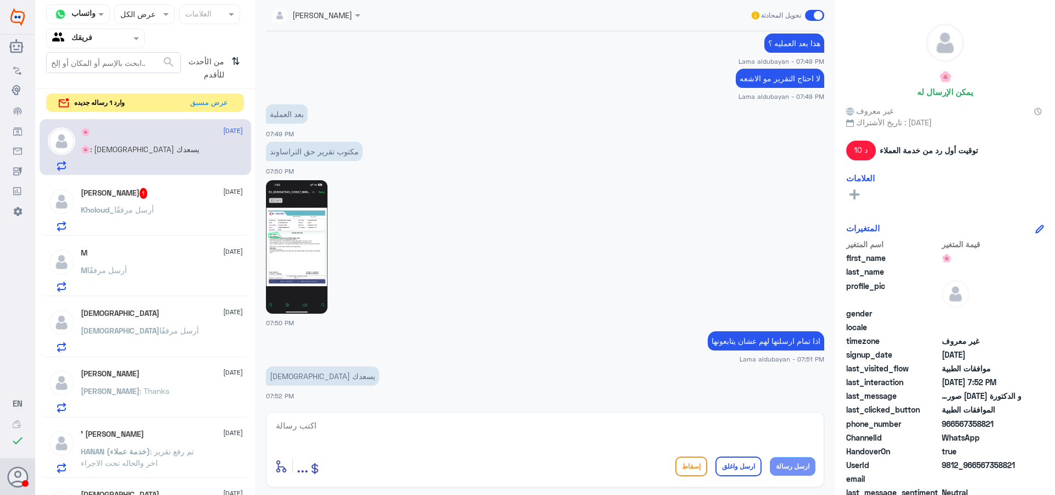
click at [120, 208] on span "أرسل مرفقًا" at bounding box center [134, 209] width 40 height 9
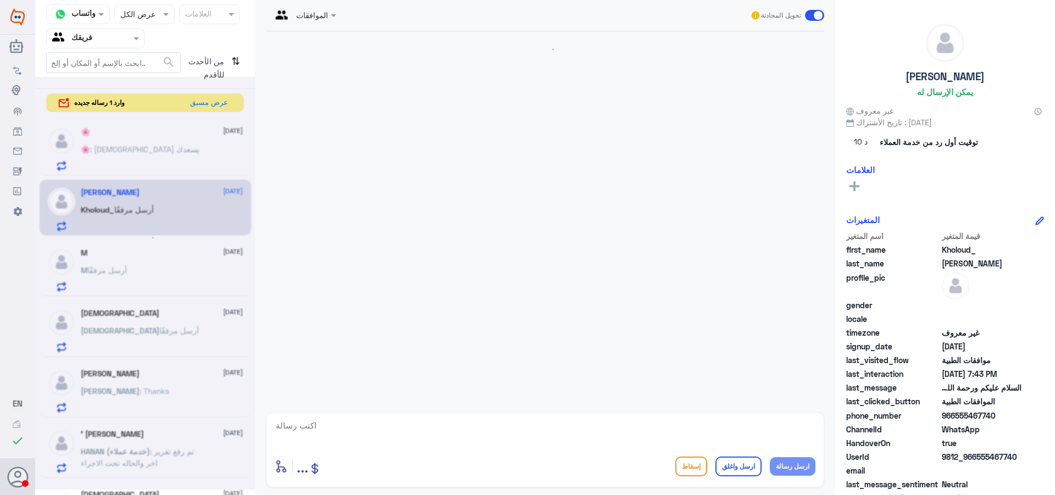
scroll to position [273, 0]
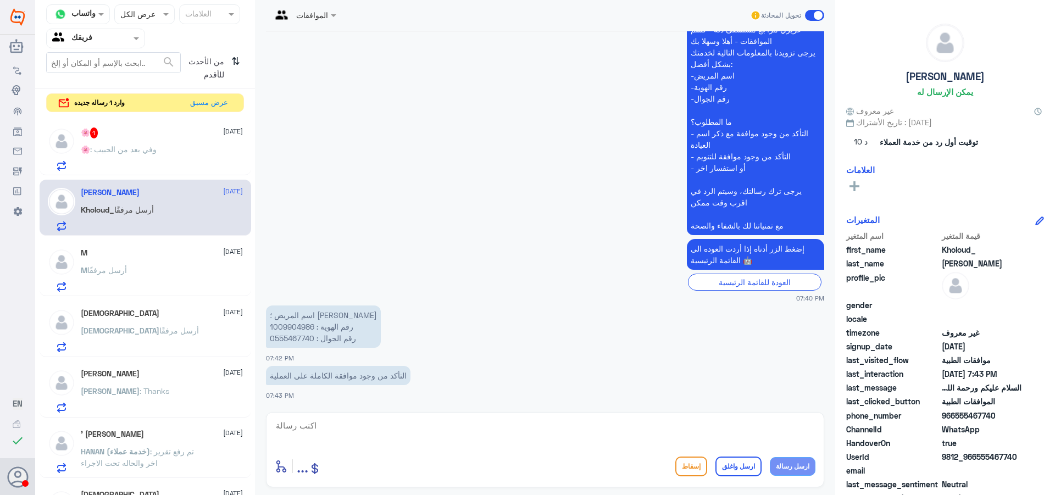
click at [304, 329] on p "اسم المريض ؛ [PERSON_NAME] رقم الهوية : 1009904986 رقم الجوال : 0555467740" at bounding box center [323, 326] width 115 height 42
click at [118, 142] on div "🌸 2 [DATE] 🌸 : بعد العملية" at bounding box center [162, 148] width 162 height 43
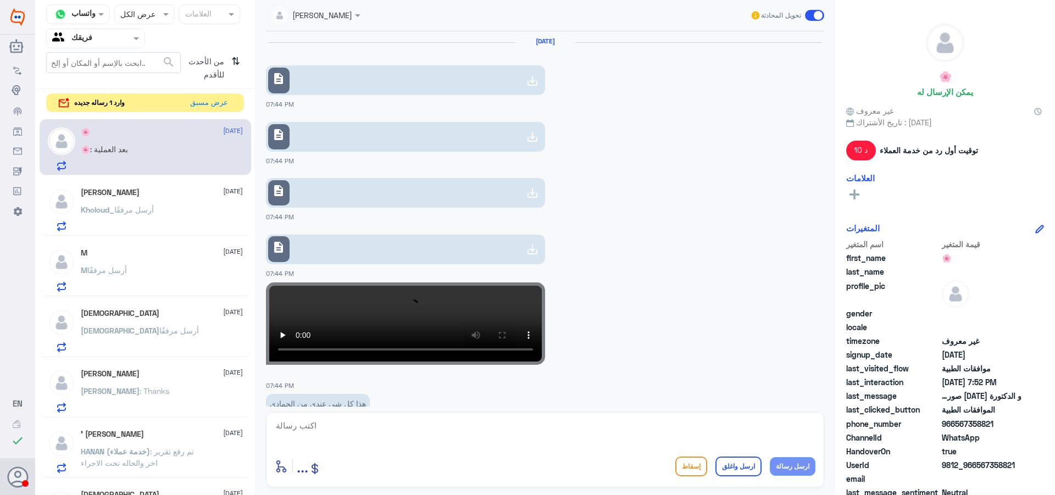
scroll to position [658, 0]
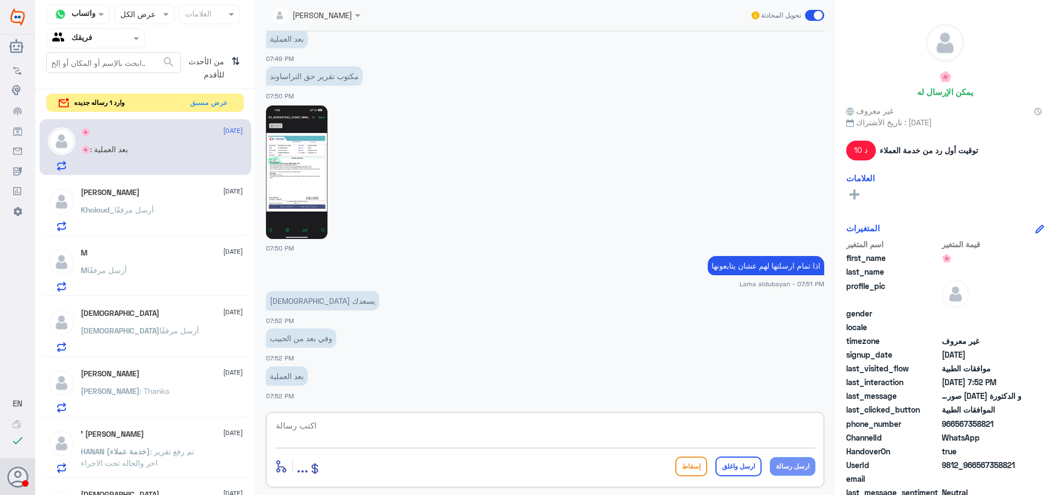
click at [351, 435] on textarea at bounding box center [545, 431] width 541 height 27
type textarea "ع"
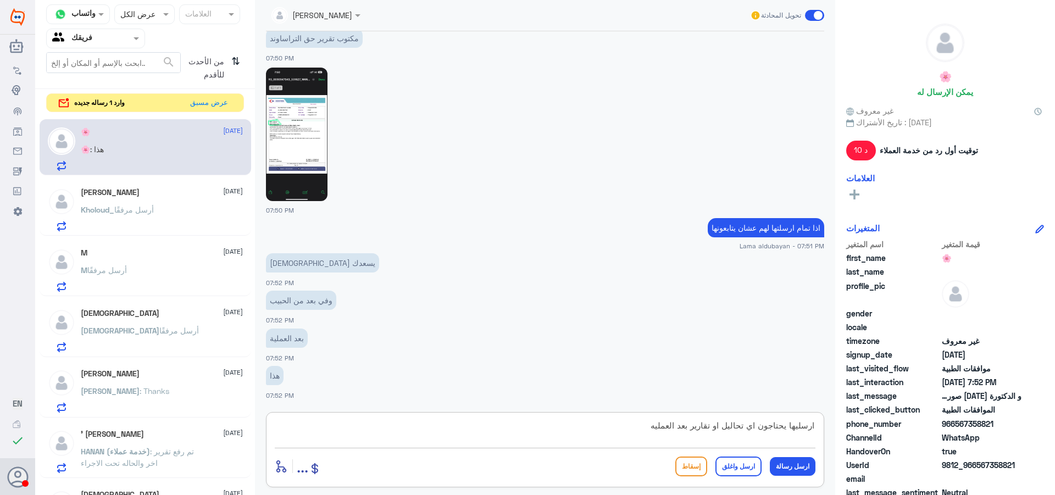
type textarea "ارسليها يحتاجون اي تحاليل او تقارير بعد العمليه"
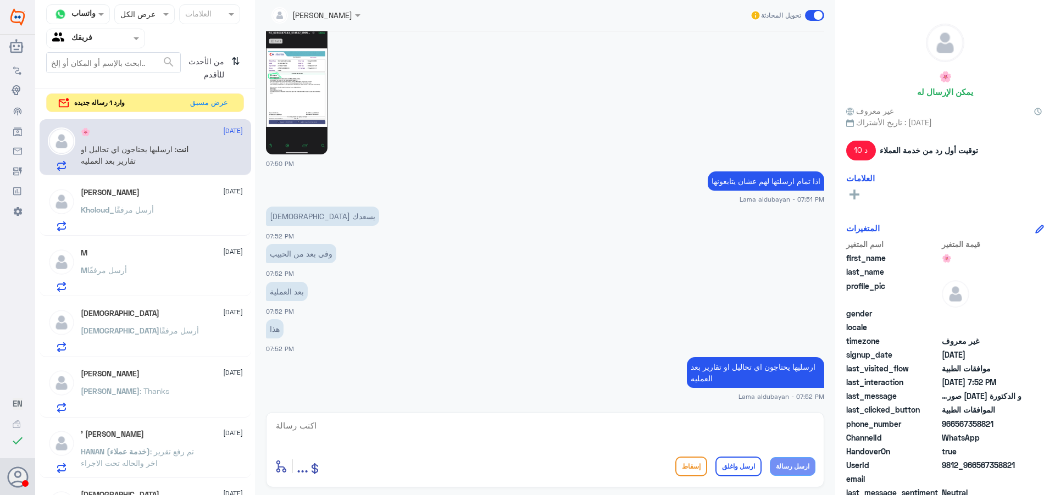
click at [171, 209] on div "Kholoud_ أرسل مرفقًا" at bounding box center [162, 219] width 162 height 25
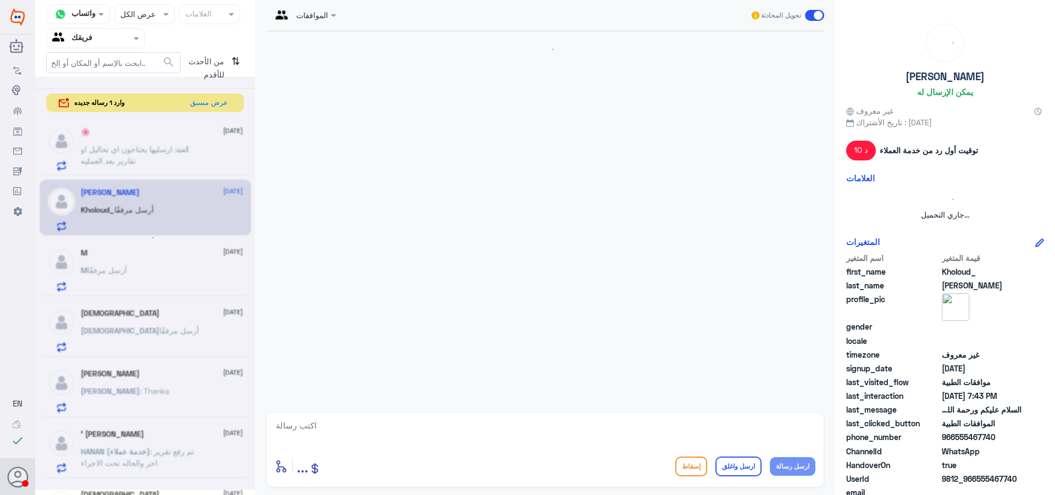
scroll to position [273, 0]
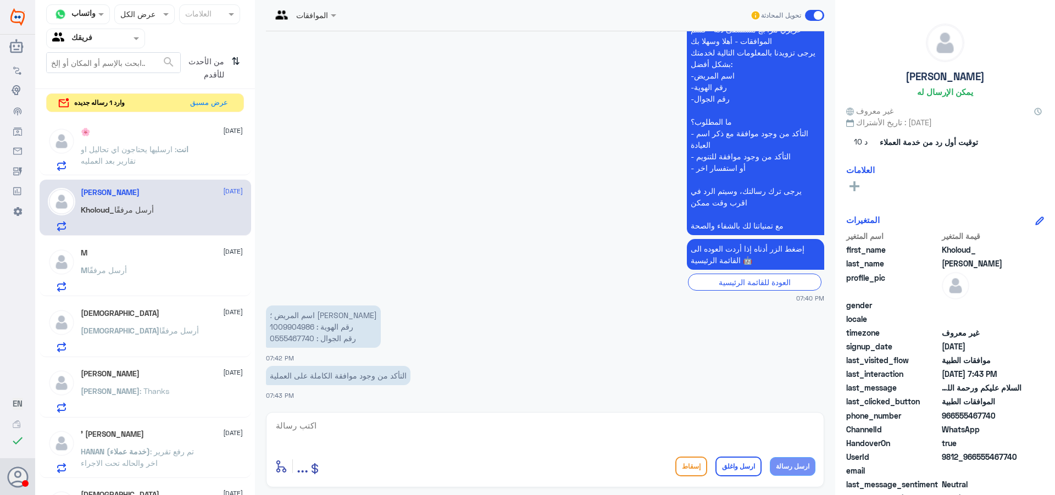
click at [302, 326] on p "اسم المريض ؛ [PERSON_NAME] رقم الهوية : 1009904986 رقم الجوال : 0555467740" at bounding box center [323, 326] width 115 height 42
click at [349, 430] on textarea at bounding box center [545, 431] width 541 height 27
paste textarea "The requested service/procedure has already been approved at your facility."
type textarea "The requested service/procedure has already been approved at your facility."
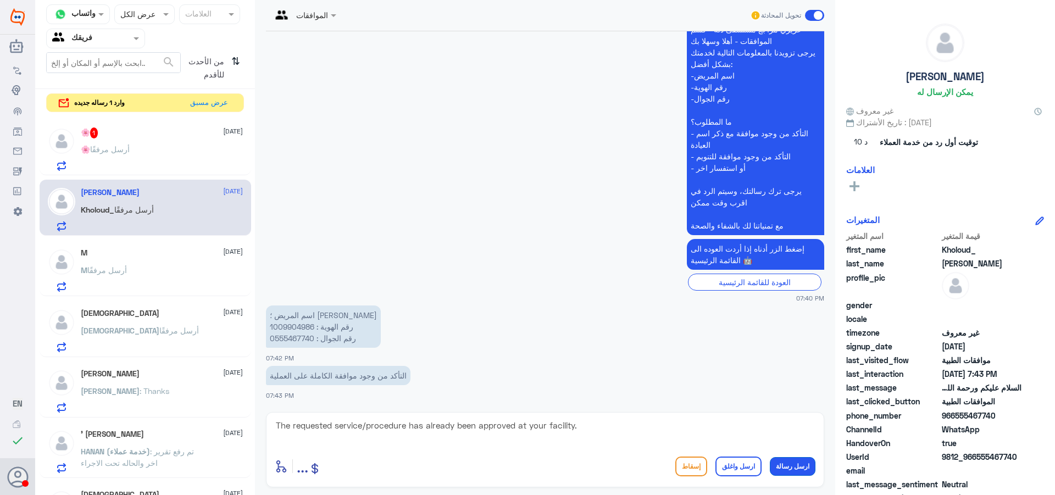
click at [791, 468] on button "ارسل رسالة" at bounding box center [793, 466] width 46 height 19
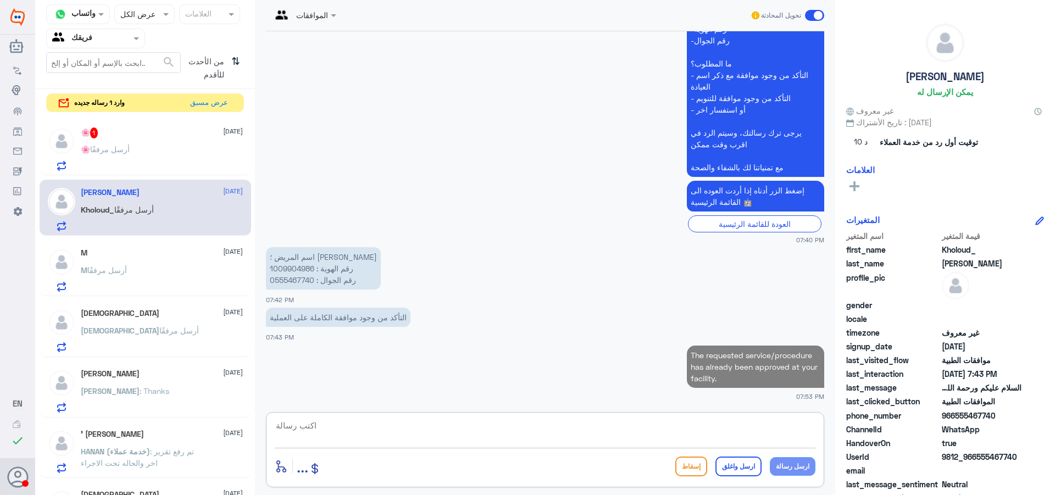
click at [647, 438] on textarea at bounding box center [545, 431] width 541 height 27
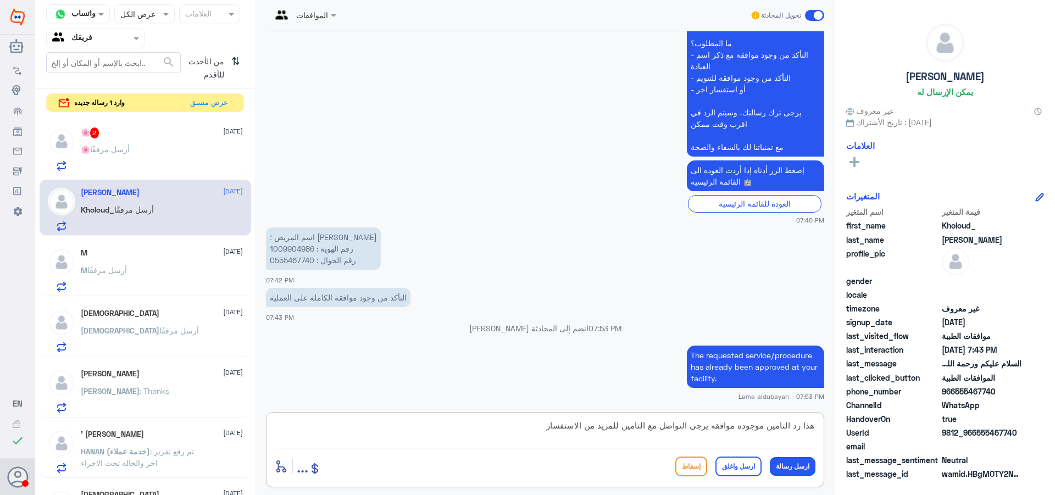
type textarea "هذا رد التامين موجوده موافقه يرجى التواصل مع التامين للمزيد من الاستفسار"
click at [791, 469] on button "ارسل رسالة" at bounding box center [793, 466] width 46 height 19
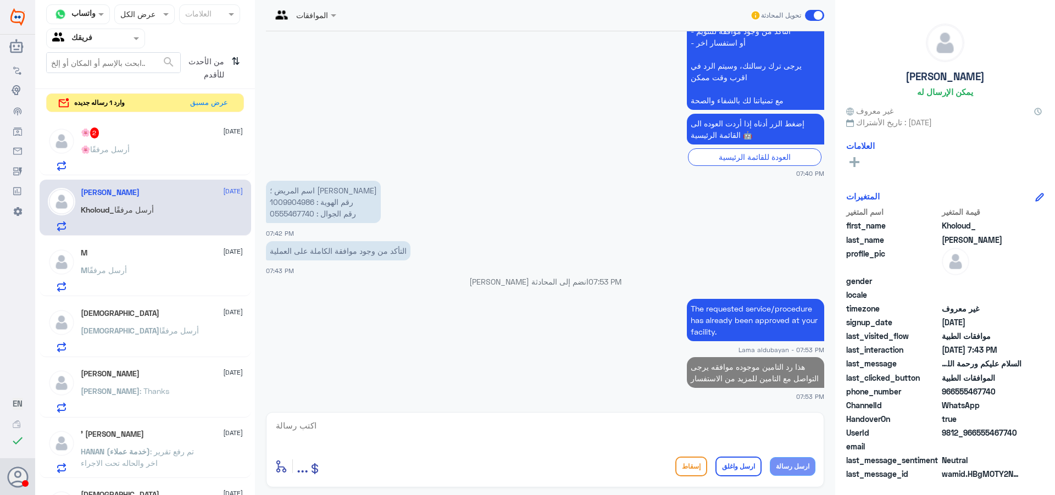
click at [161, 133] on div "🌸 2 [DATE]" at bounding box center [162, 132] width 162 height 11
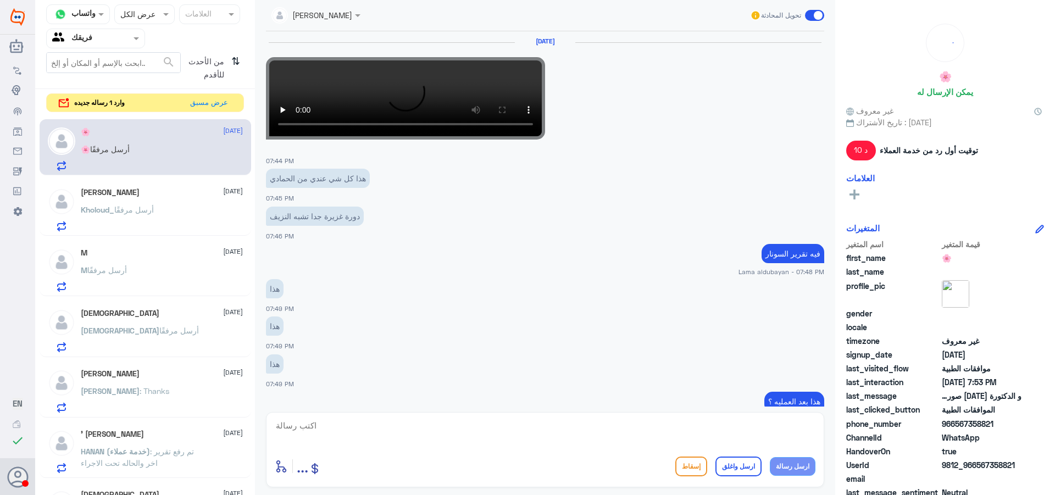
scroll to position [622, 0]
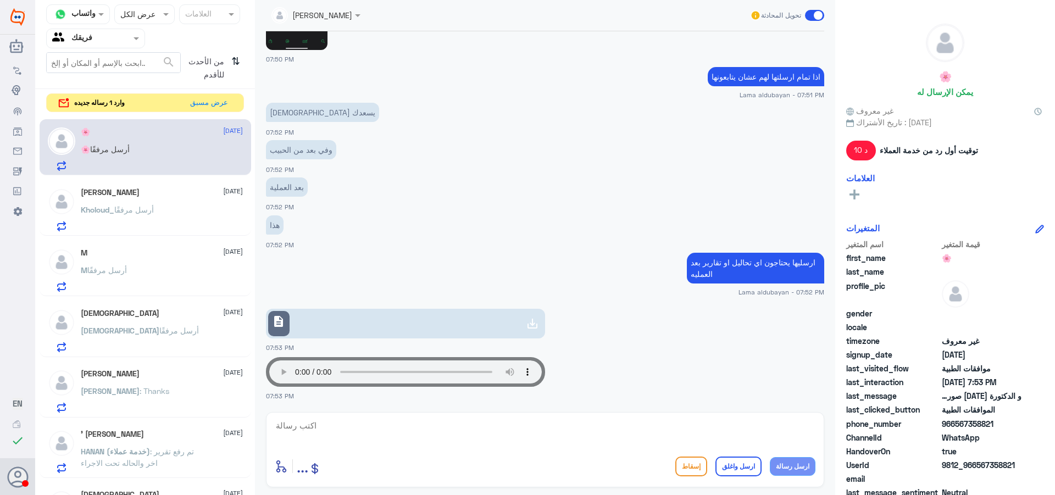
click at [497, 438] on textarea at bounding box center [545, 431] width 541 height 27
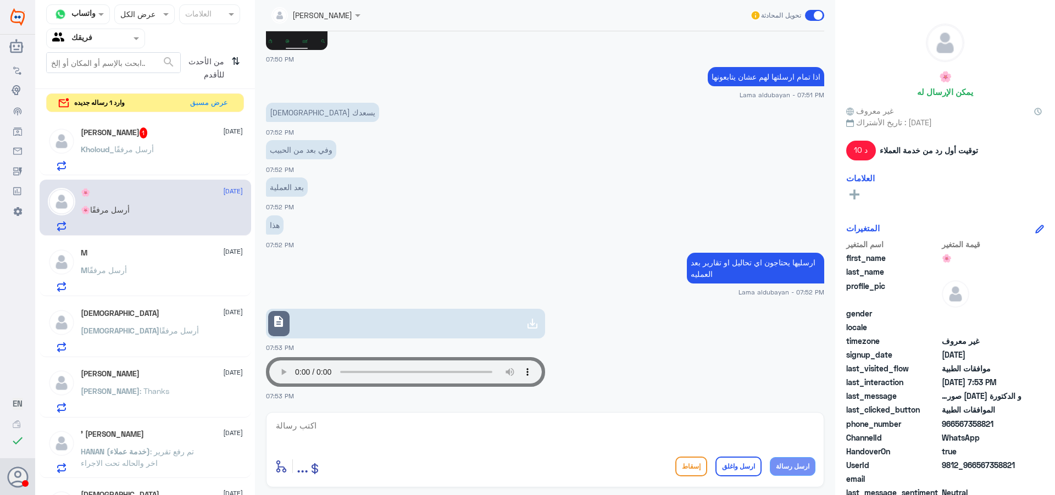
click at [529, 326] on icon at bounding box center [532, 323] width 13 height 13
click at [402, 442] on textarea at bounding box center [545, 431] width 541 height 27
type textarea "اي خلاص ارفقتهم هذولا خلاص"
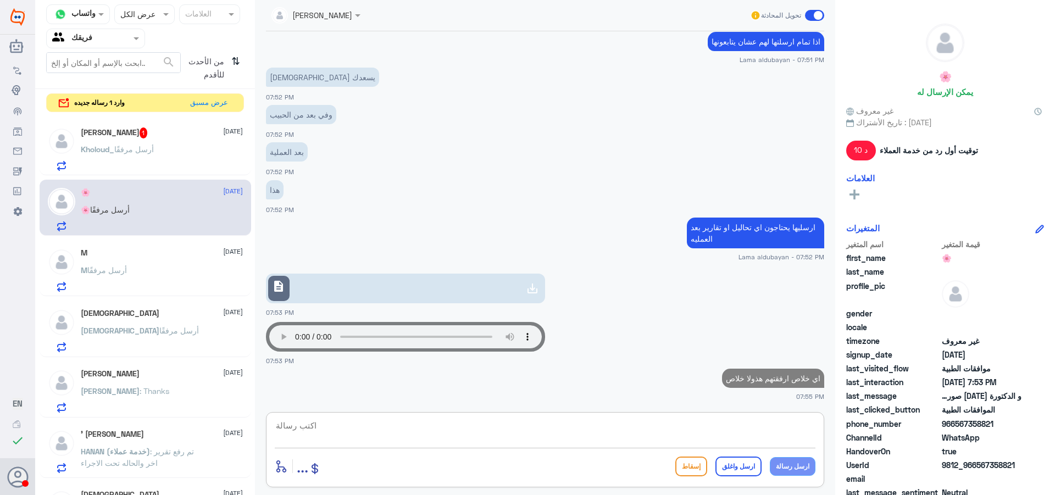
click at [134, 160] on p "Kholoud_ أرسل مرفقًا" at bounding box center [117, 156] width 73 height 27
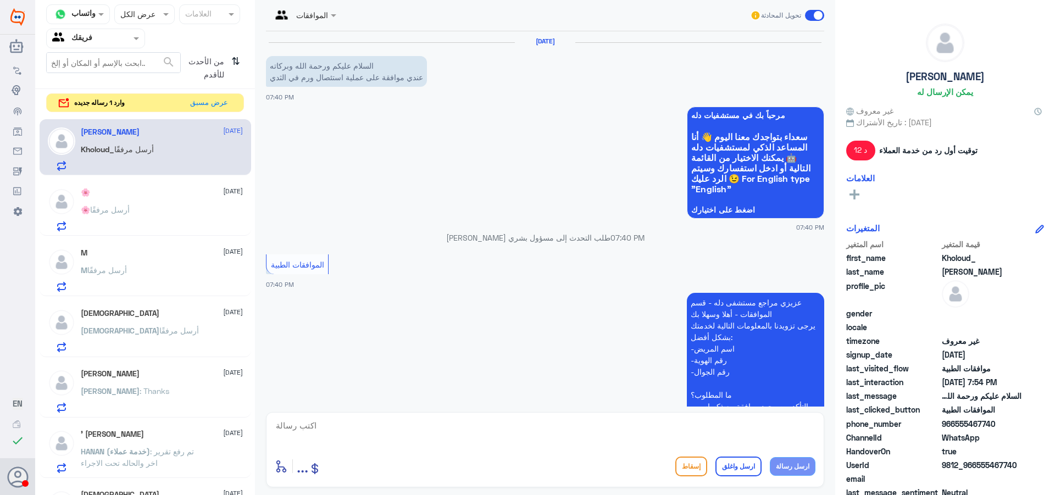
scroll to position [436, 0]
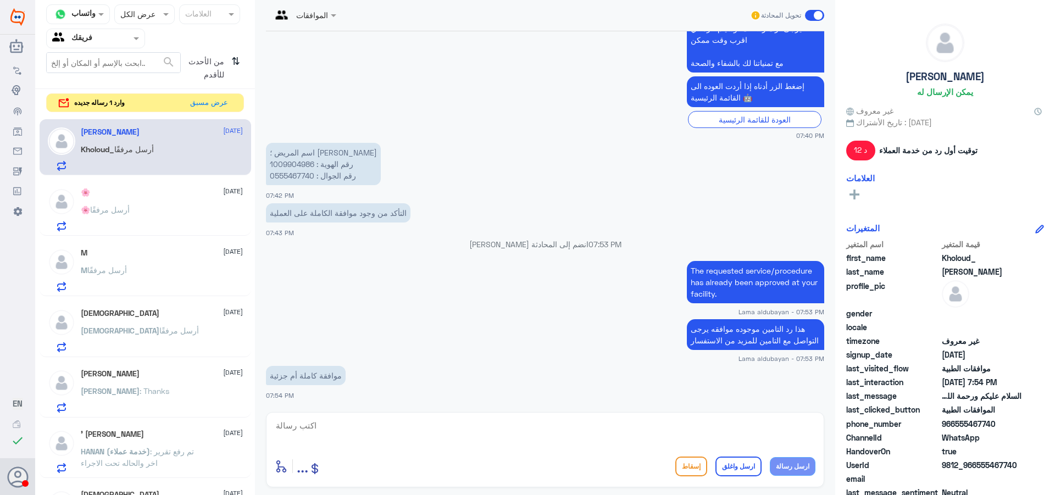
click at [542, 430] on textarea at bounding box center [545, 431] width 541 height 27
type textarea "مرفوض الطلب"
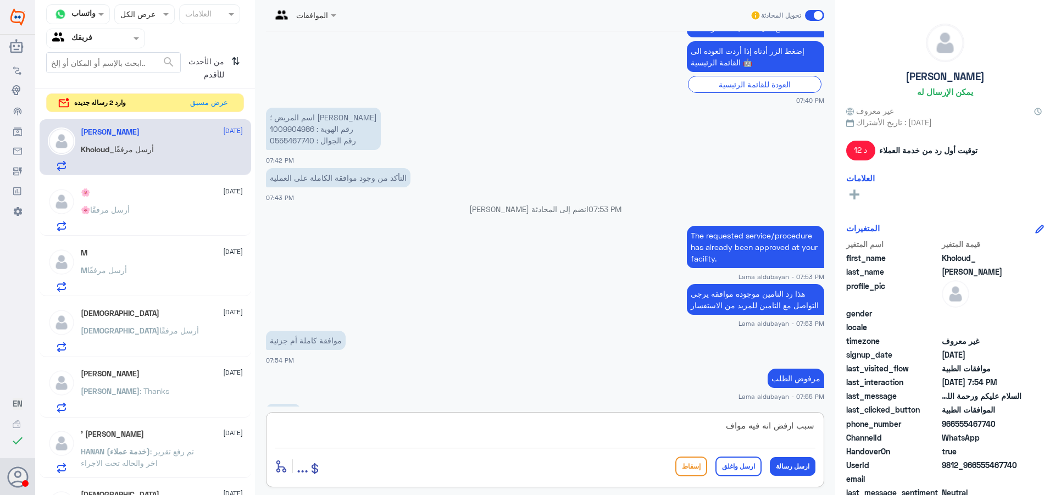
scroll to position [508, 0]
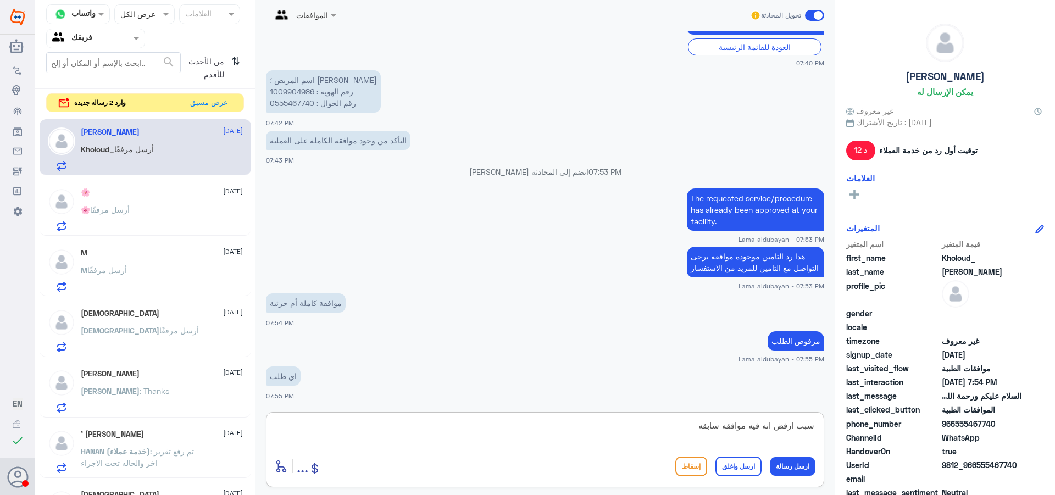
type textarea "سبب ارفض انه فيه موافقه سابقه"
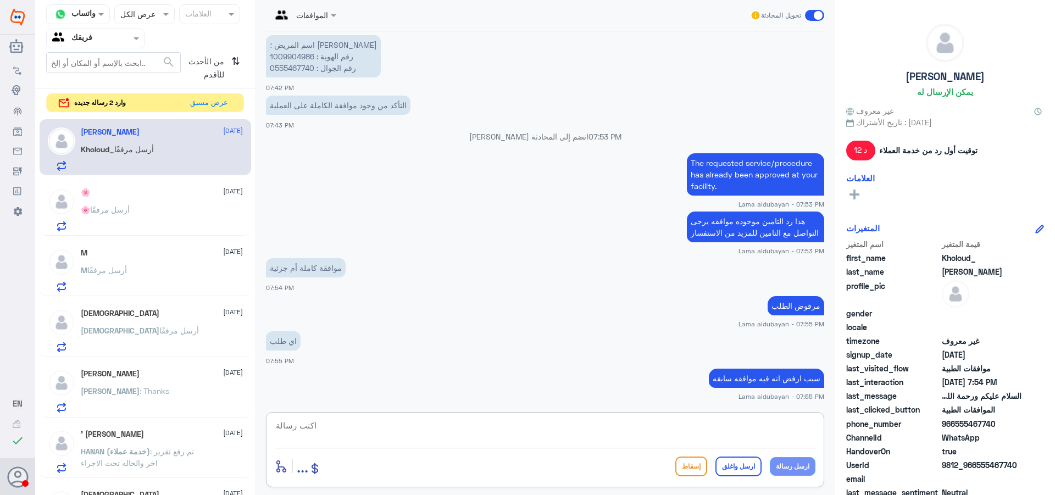
click at [494, 426] on textarea at bounding box center [545, 431] width 541 height 27
paste textarea "85308684"
type textarea "85308684"
click at [791, 471] on button "ارسل رسالة" at bounding box center [793, 466] width 46 height 19
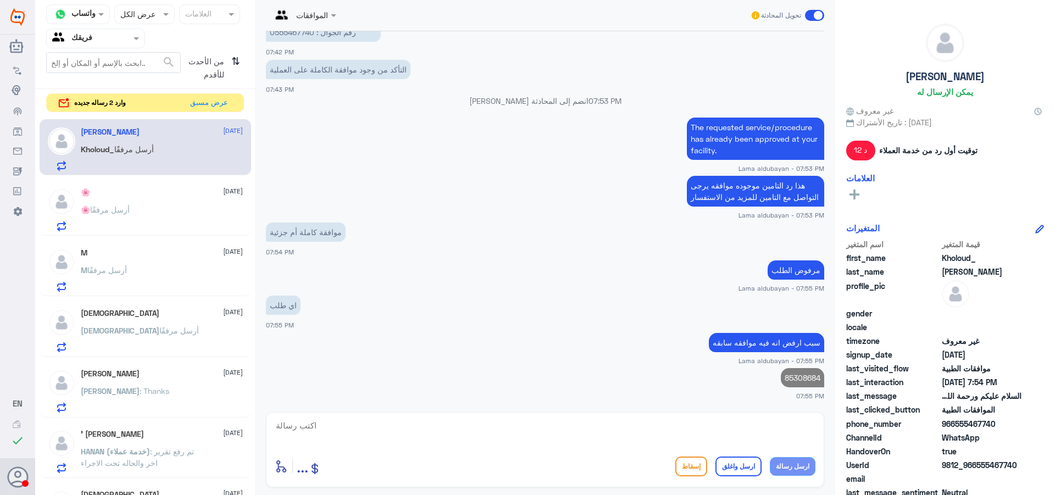
click at [658, 427] on textarea at bounding box center [545, 431] width 541 height 27
type textarea "ا"
click at [228, 104] on button "عرض مسبق" at bounding box center [209, 102] width 46 height 17
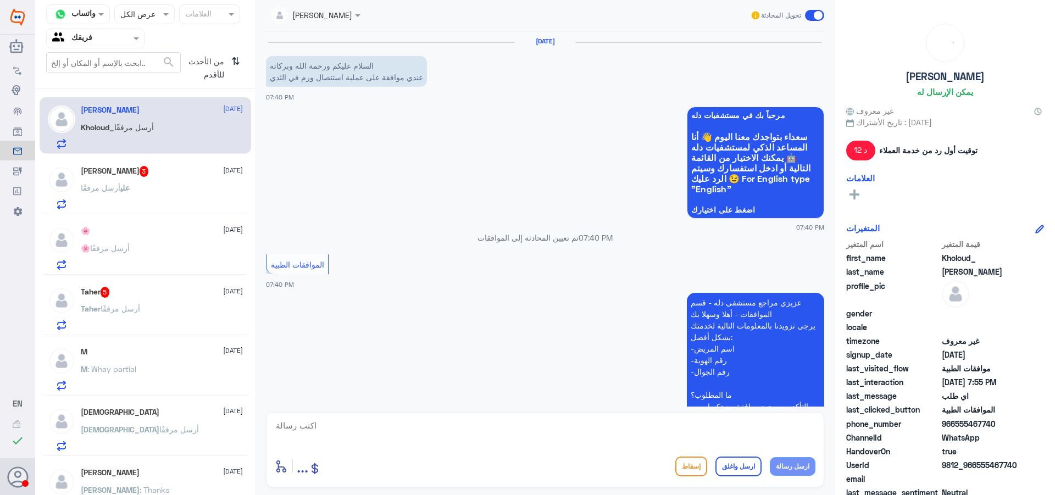
scroll to position [579, 0]
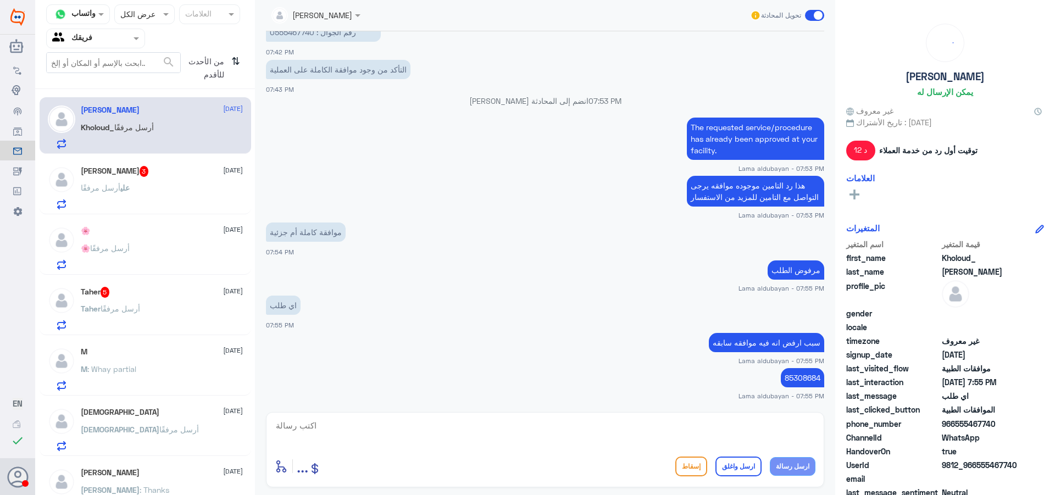
click at [146, 202] on div "[PERSON_NAME] أرسل مرفقًا" at bounding box center [162, 197] width 162 height 25
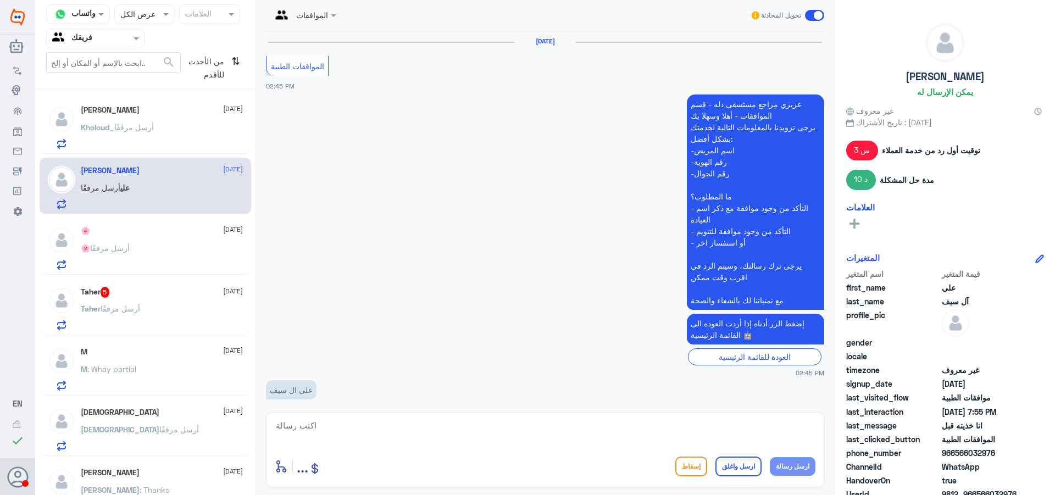
scroll to position [1093, 0]
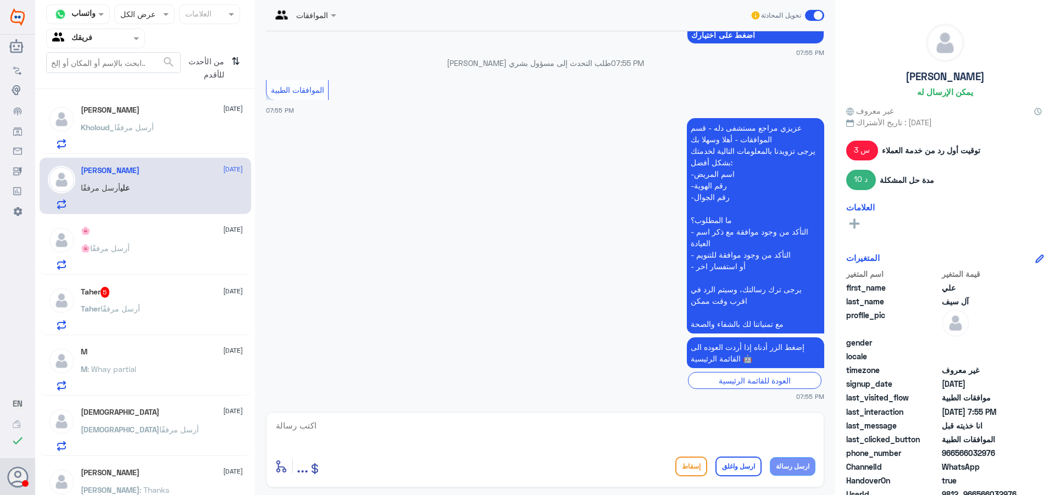
click at [145, 308] on div "[PERSON_NAME] أرسل مرفقًا" at bounding box center [162, 317] width 162 height 25
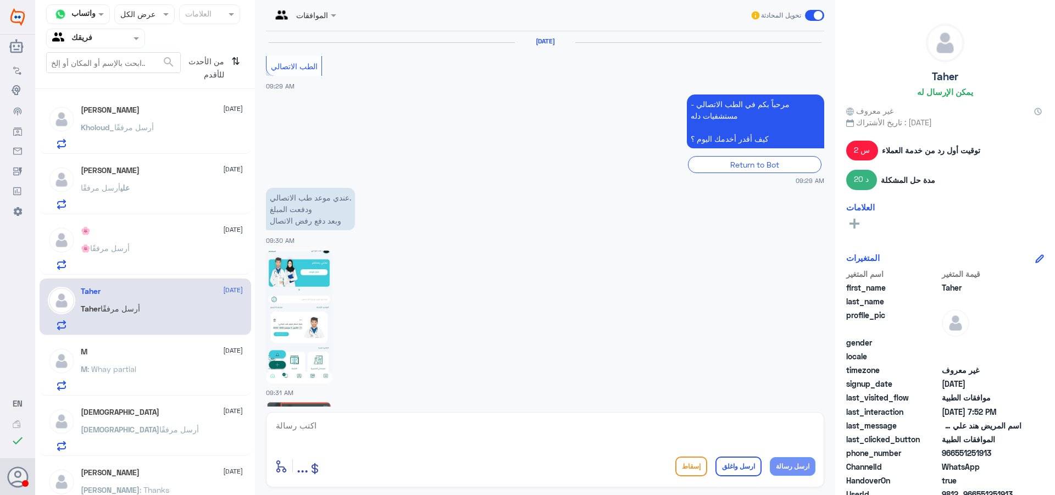
scroll to position [1238, 0]
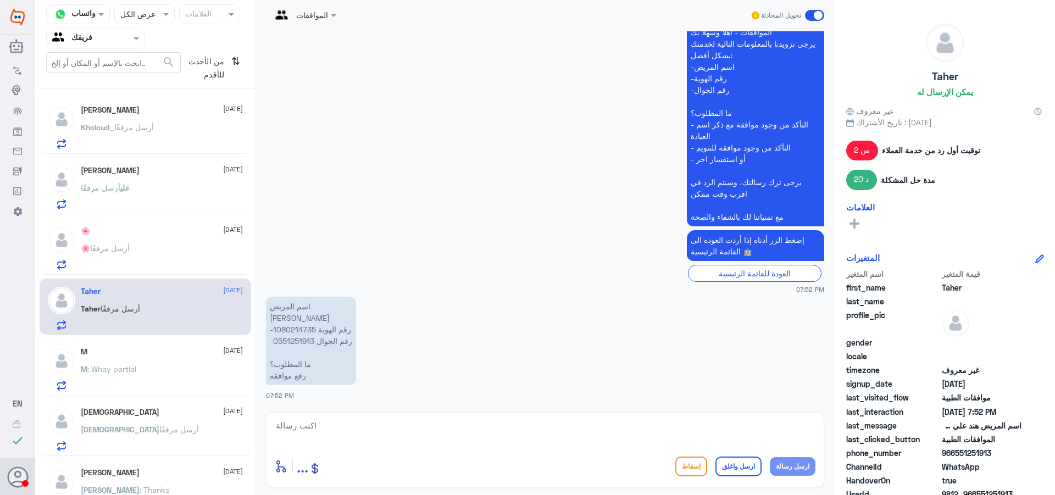
click at [299, 331] on p "اسم المريض هند علي -رقم الهوية 1080214735 -رقم الجوال 0551251913 ما المطلوب؟ رف…" at bounding box center [311, 341] width 90 height 88
click at [143, 129] on span "أرسل مرفقًا" at bounding box center [134, 127] width 40 height 9
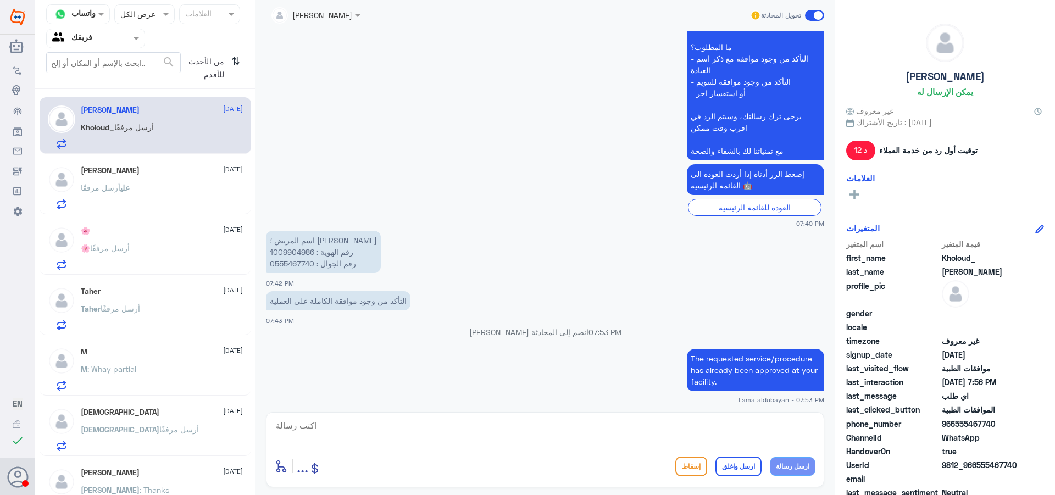
scroll to position [342, 0]
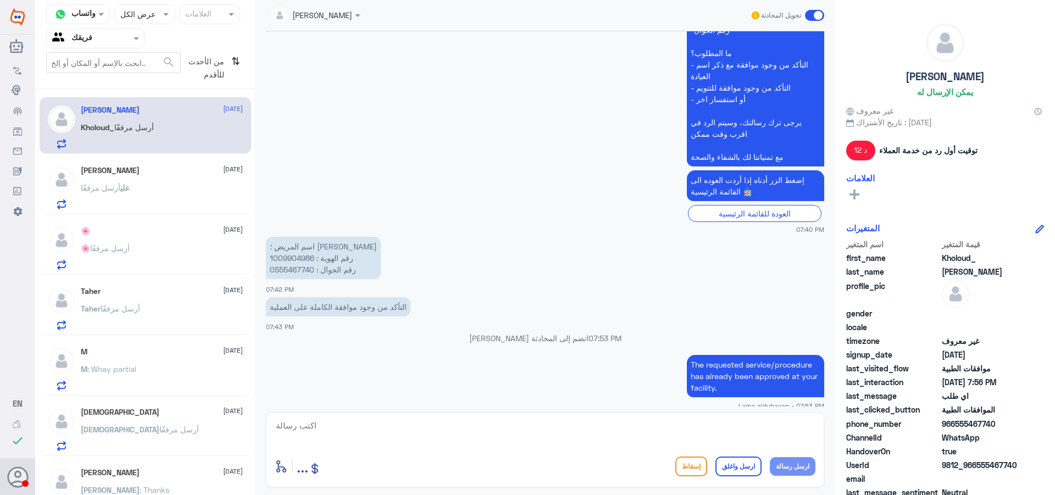
click at [301, 258] on p "اسم المريض ؛ [PERSON_NAME] رقم الهوية : 1009904986 رقم الجوال : 0555467740" at bounding box center [323, 258] width 115 height 42
click at [371, 424] on textarea at bounding box center [545, 431] width 541 height 27
type textarea "مافيه الا هذا الطلب"
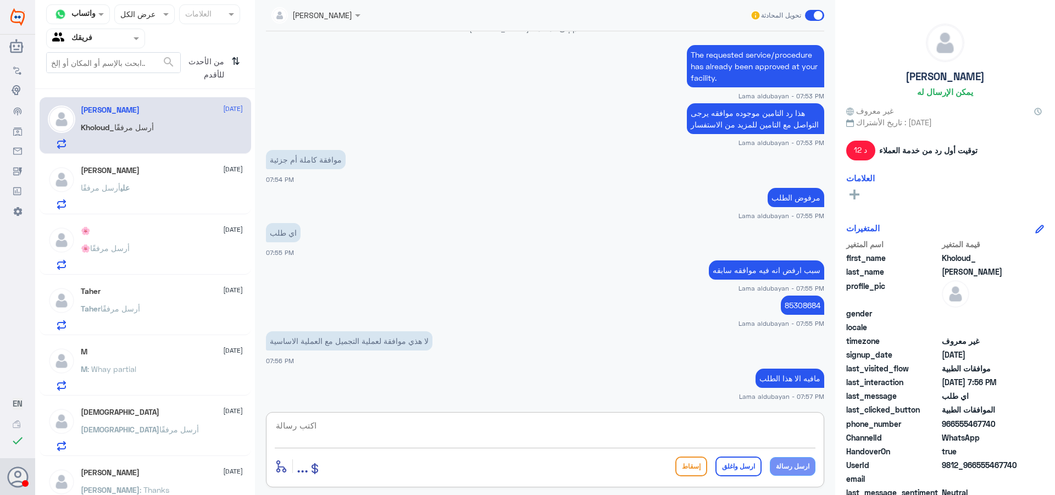
click at [130, 196] on p "[PERSON_NAME] أرسل مرفقًا" at bounding box center [105, 195] width 49 height 27
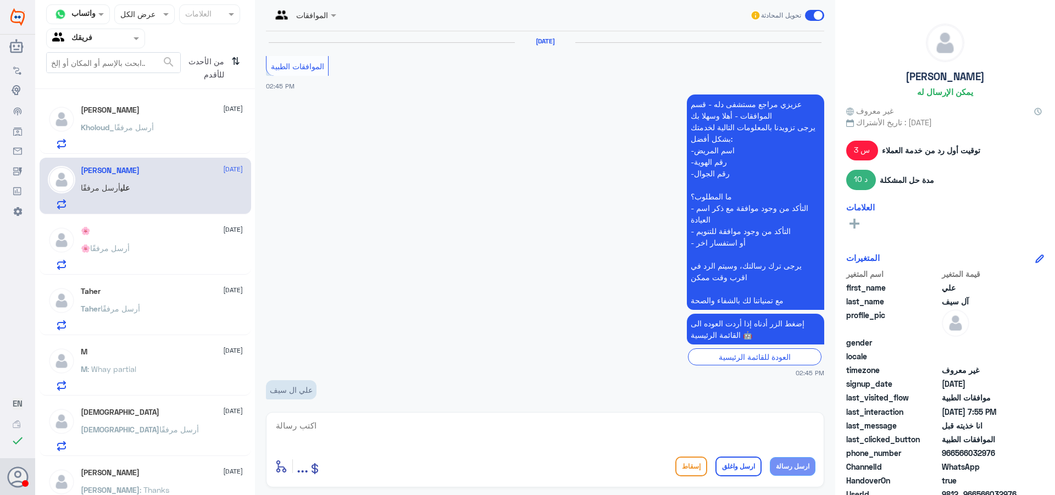
scroll to position [1093, 0]
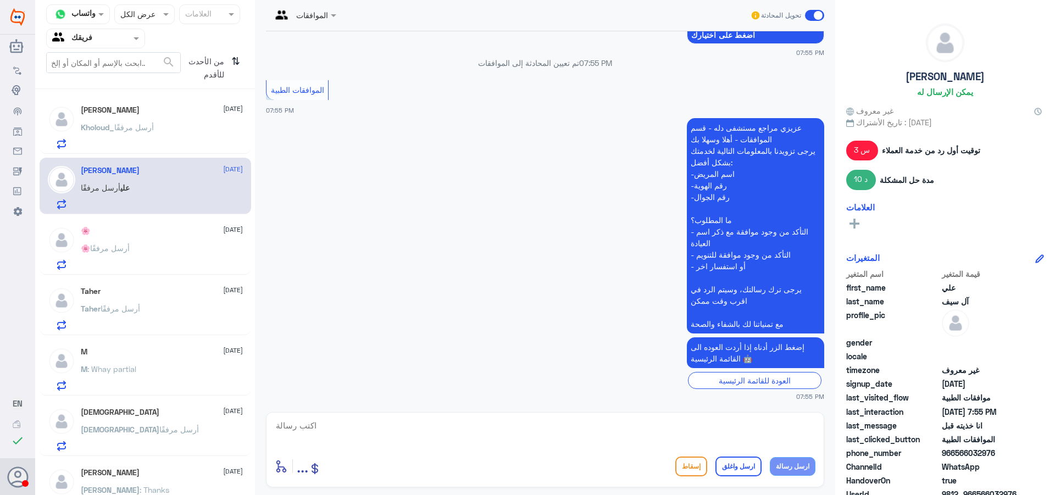
click at [199, 255] on div "🌸 أرسل مرفقًا" at bounding box center [162, 257] width 162 height 25
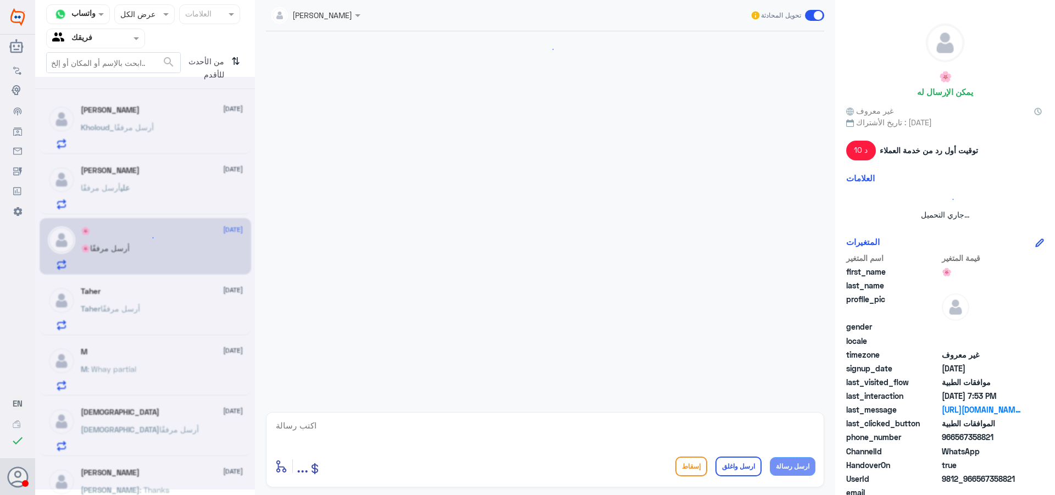
scroll to position [544, 0]
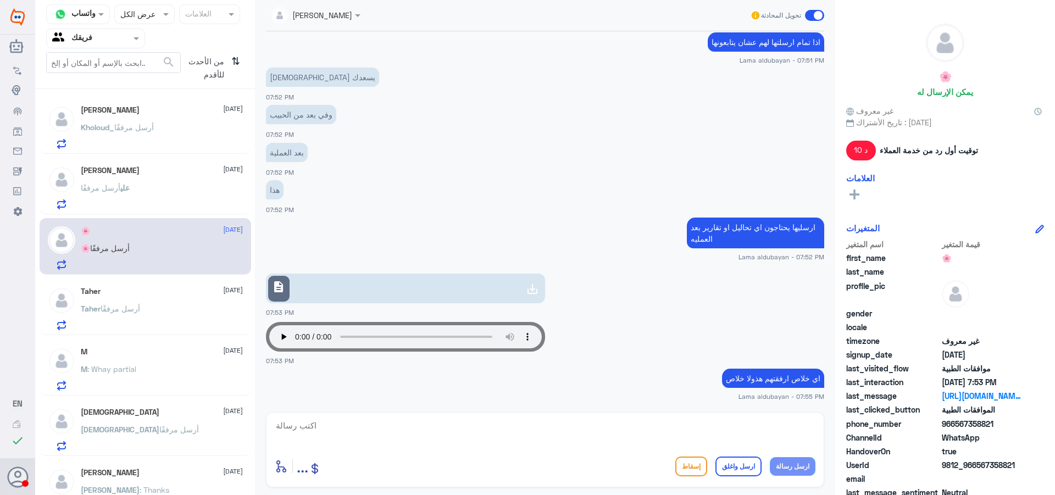
click at [172, 315] on div "[PERSON_NAME] أرسل مرفقًا" at bounding box center [162, 317] width 162 height 25
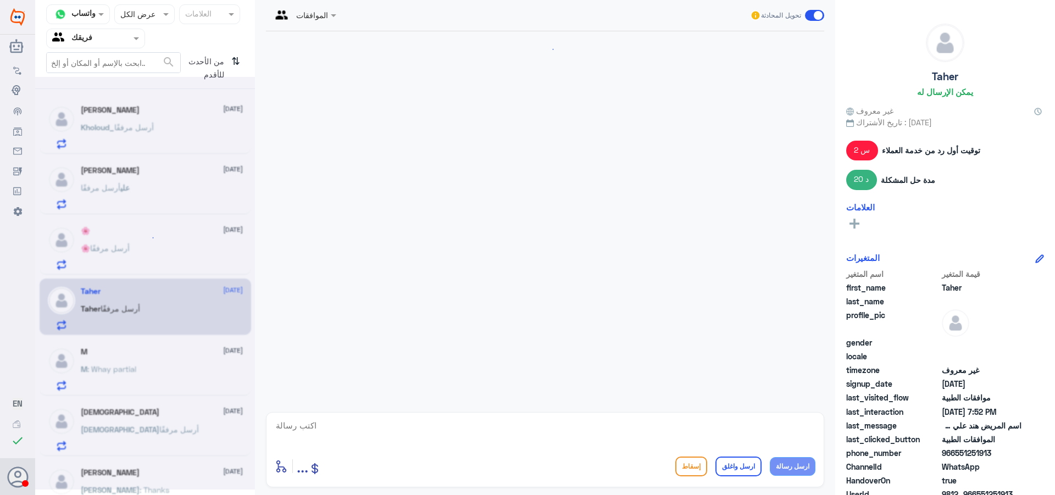
scroll to position [1238, 0]
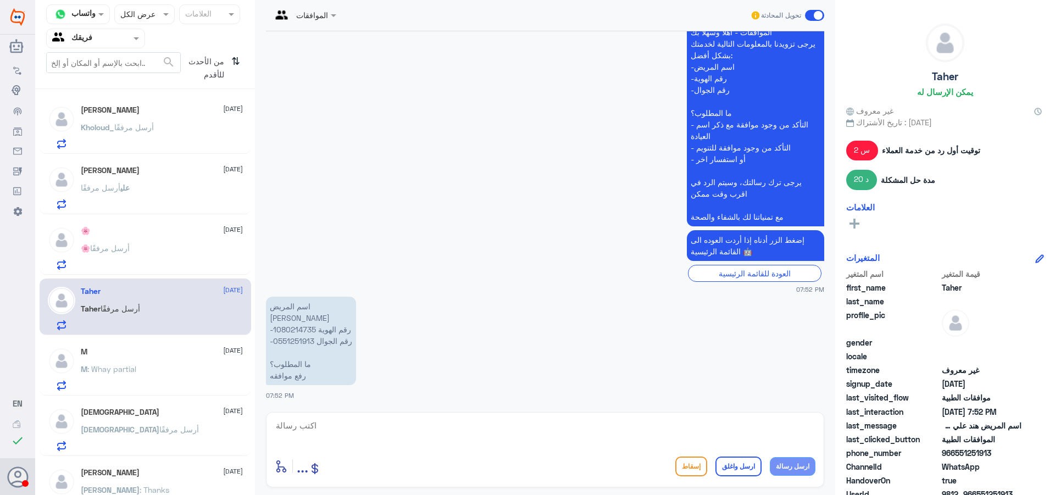
click at [340, 429] on textarea at bounding box center [545, 431] width 541 height 27
type textarea "م"
type textarea "عزيزتي ممكن توضحين استفسارك"
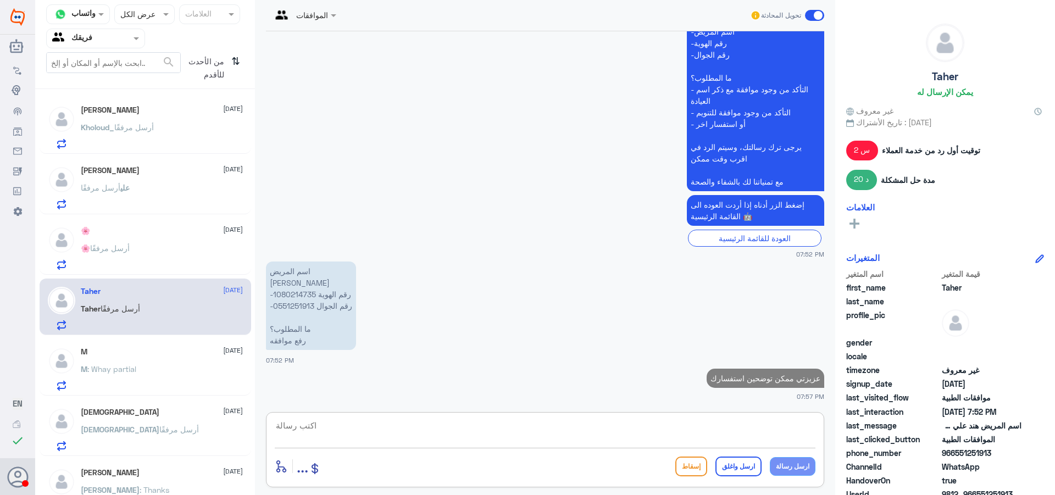
click at [170, 370] on div "M : Whay partial" at bounding box center [162, 378] width 162 height 25
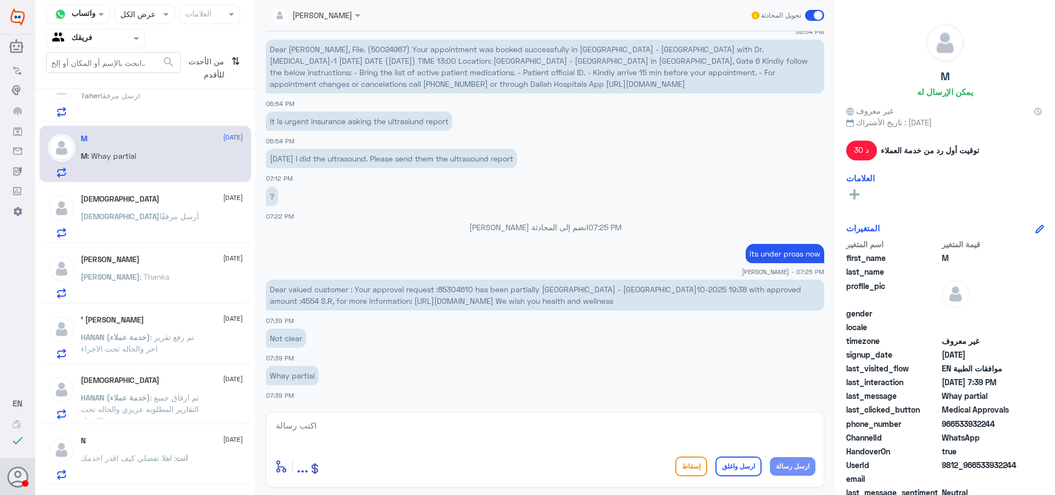
scroll to position [220, 0]
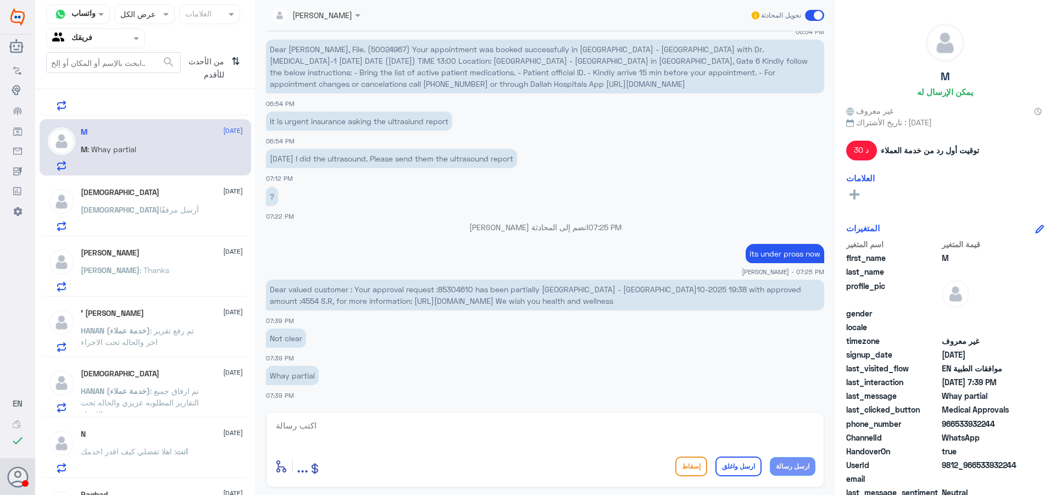
click at [124, 225] on p "[DEMOGRAPHIC_DATA] أرسل مرفقًا" at bounding box center [140, 217] width 118 height 27
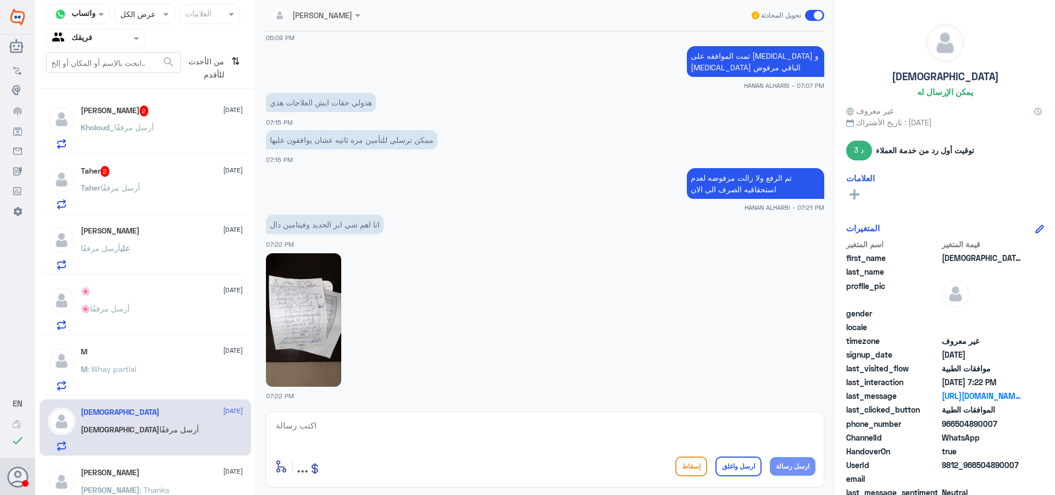
click at [162, 134] on div "Kholoud_ أرسل مرفقًا" at bounding box center [162, 136] width 162 height 25
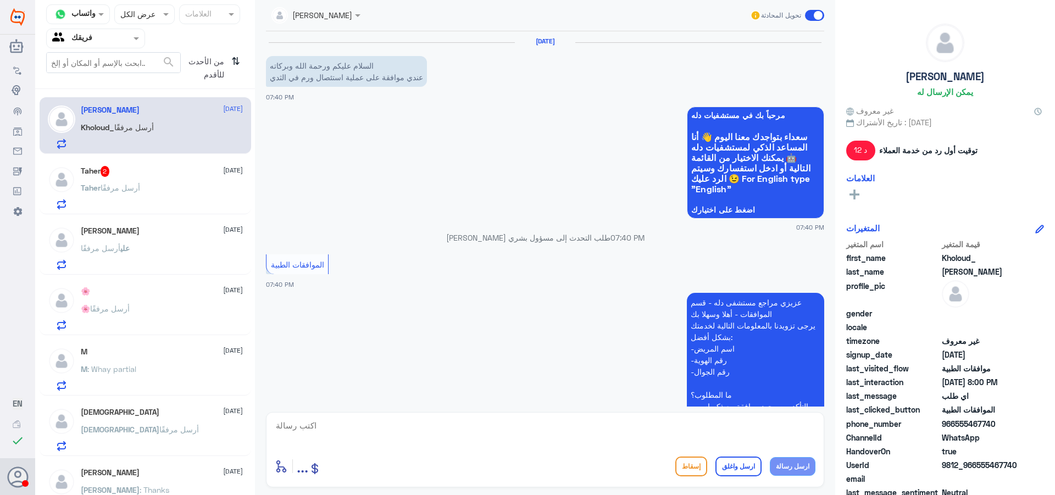
scroll to position [738, 0]
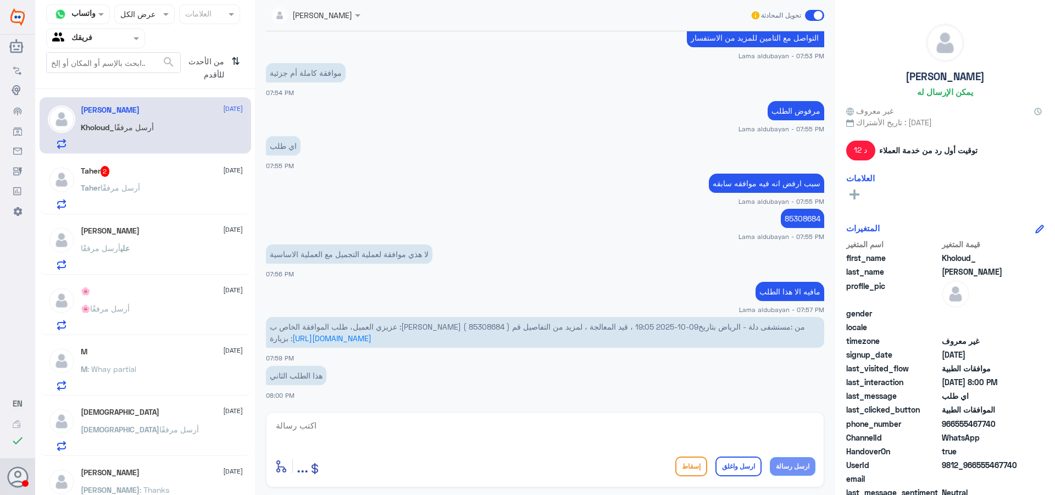
click at [527, 329] on span "عزيزي العميل، طلب الموافقة الخاص ب :[PERSON_NAME] ( 85308684 ) من :مستشفى دلة -…" at bounding box center [537, 332] width 535 height 21
click at [542, 329] on span "عزيزي العميل، طلب الموافقة الخاص ب :[PERSON_NAME] ( 85308684 ) من :مستشفى دلة -…" at bounding box center [537, 332] width 535 height 21
drag, startPoint x: 542, startPoint y: 325, endPoint x: 508, endPoint y: 330, distance: 34.3
click at [508, 330] on span "عزيزي العميل، طلب الموافقة الخاص ب :[PERSON_NAME] ( 85308684 ) من :مستشفى دلة -…" at bounding box center [537, 332] width 535 height 21
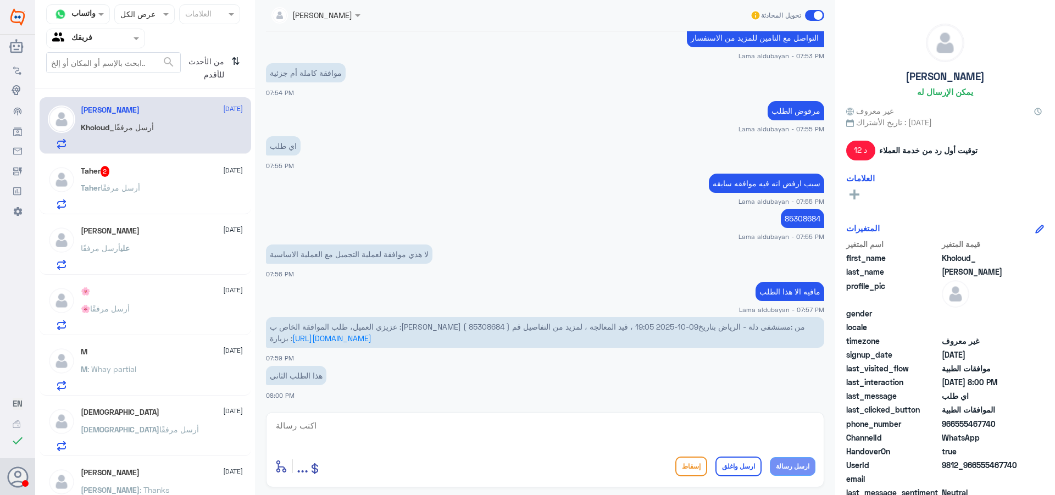
drag, startPoint x: 564, startPoint y: 431, endPoint x: 571, endPoint y: 440, distance: 11.0
click at [564, 435] on textarea at bounding box center [545, 431] width 541 height 27
type textarea "هو نفس الطلب"
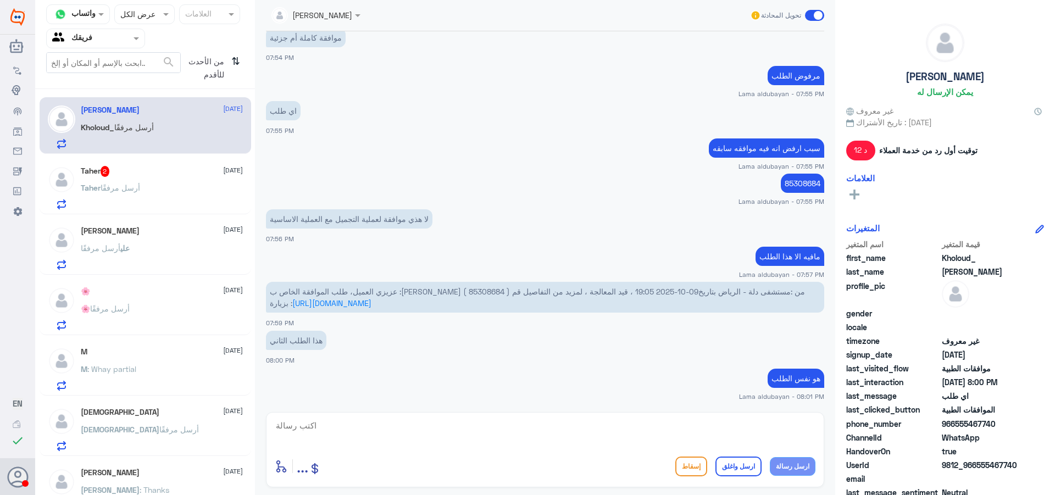
click at [211, 219] on div "[PERSON_NAME] [DATE] [PERSON_NAME] أرسل مرفقًا" at bounding box center [146, 246] width 212 height 57
click at [204, 201] on div "[PERSON_NAME] أرسل مرفقًا" at bounding box center [162, 197] width 162 height 25
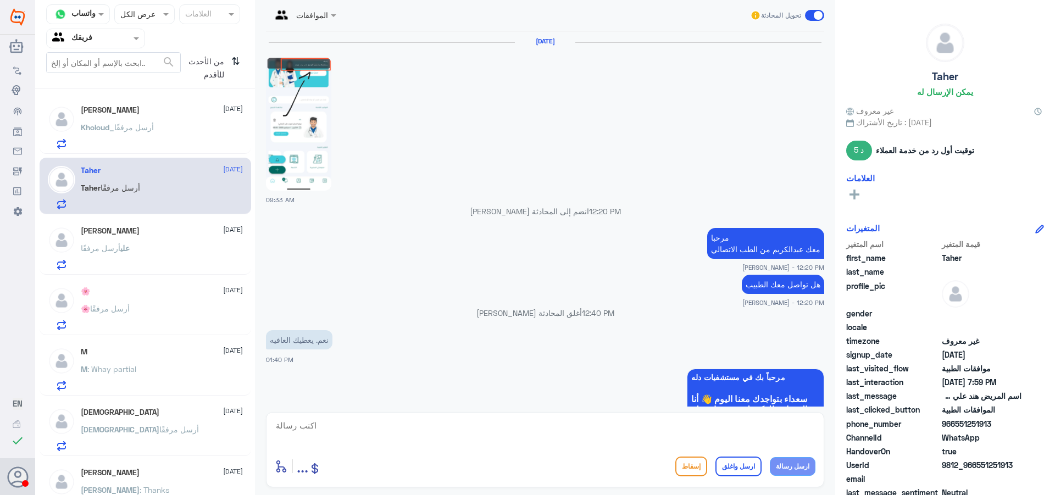
scroll to position [1138, 0]
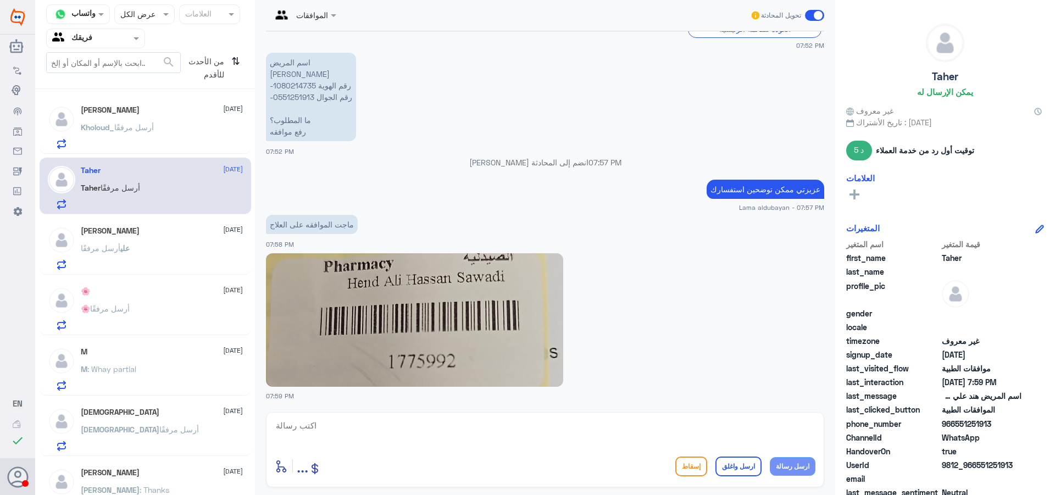
click at [294, 86] on p "اسم المريض هند علي -رقم الهوية 1080214735 -رقم الجوال 0551251913 ما المطلوب؟ رف…" at bounding box center [311, 97] width 90 height 88
click at [294, 84] on p "اسم المريض هند علي -رقم الهوية 1080214735 -رقم الجوال 0551251913 ما المطلوب؟ رف…" at bounding box center [311, 97] width 90 height 88
click at [401, 441] on textarea at bounding box center [545, 431] width 541 height 27
type textarea "الطلب مرفوع تحت الاجراء"
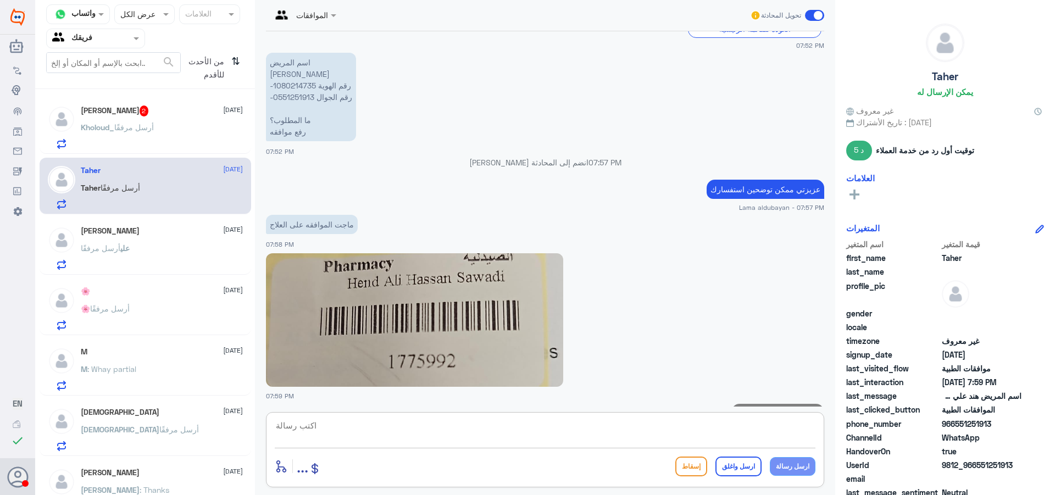
scroll to position [1174, 0]
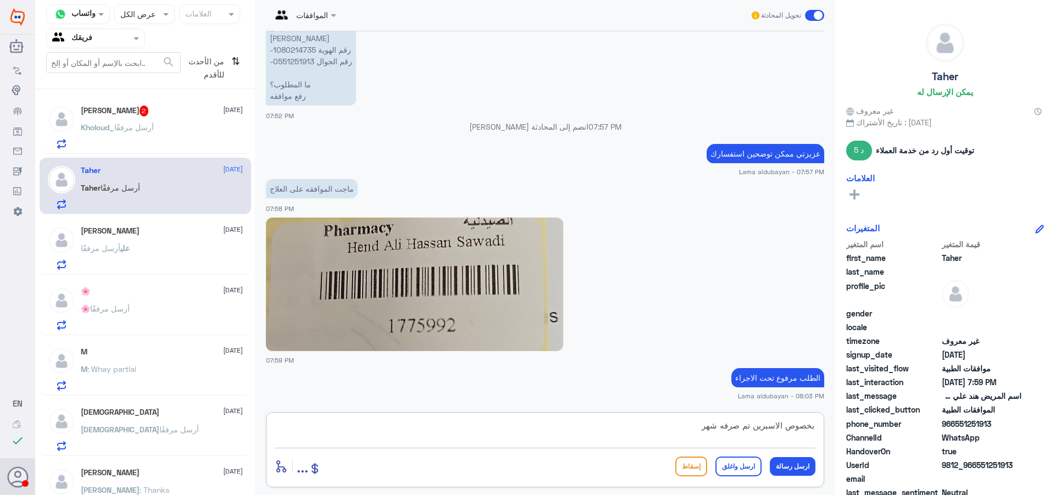
type textarea "بخصوص الاسبرين تم صرفه شهر 9"
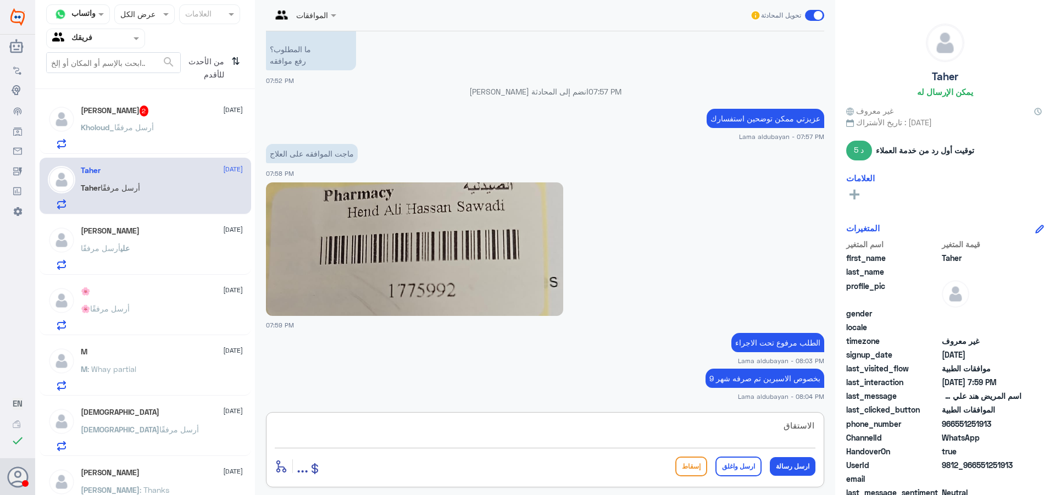
paste textarea "Due date [DATE]"
type textarea "الاستقاق Due date [DATE]"
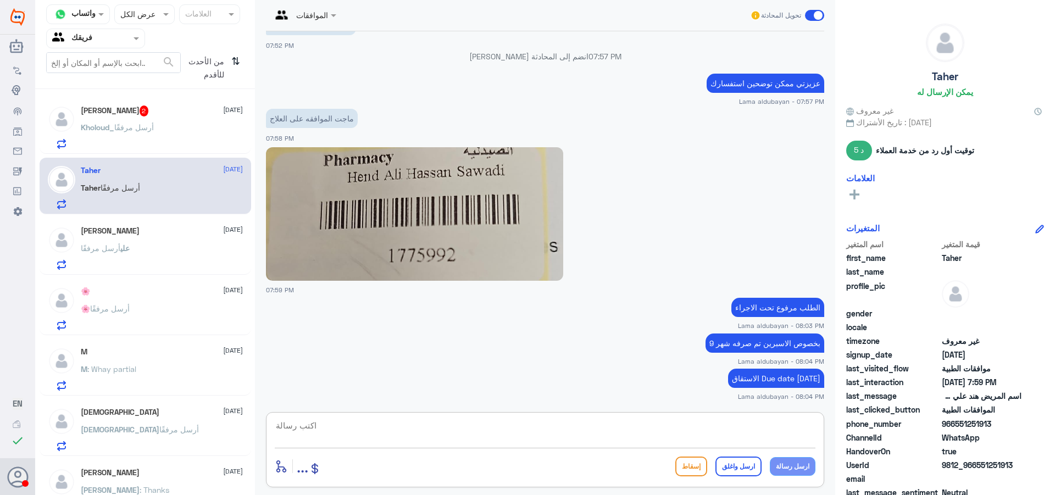
click at [733, 429] on textarea at bounding box center [545, 431] width 541 height 27
type textarea "الاستحاق"
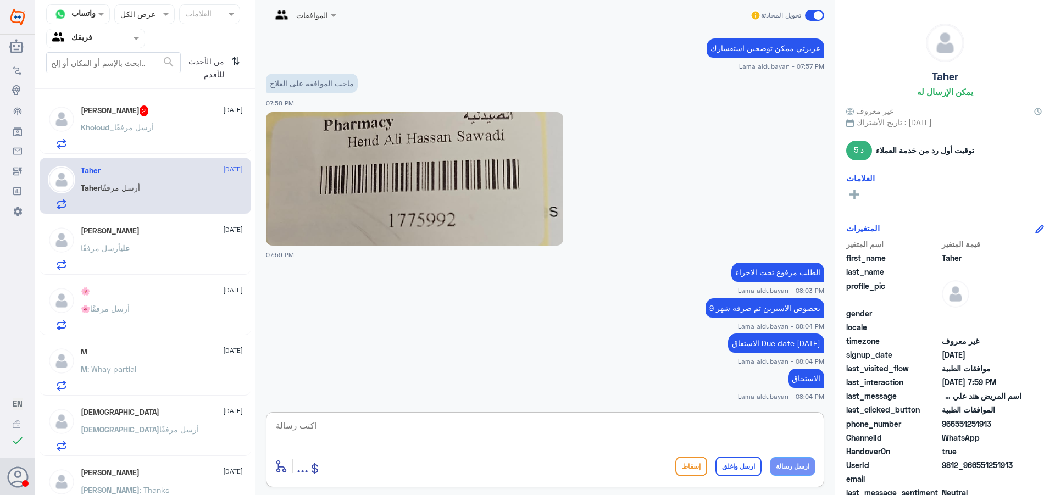
click at [200, 127] on div "Kholoud_ أرسل مرفقًا" at bounding box center [162, 136] width 162 height 25
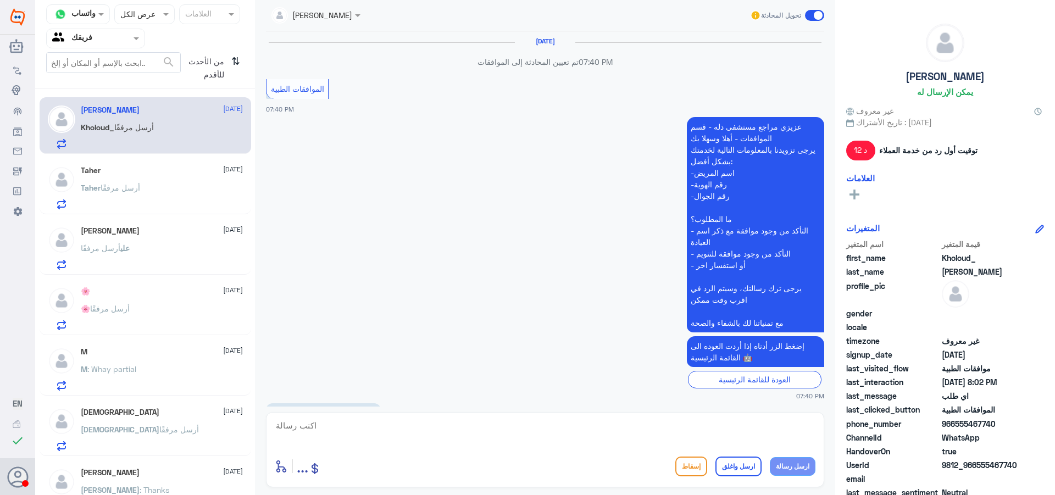
scroll to position [685, 0]
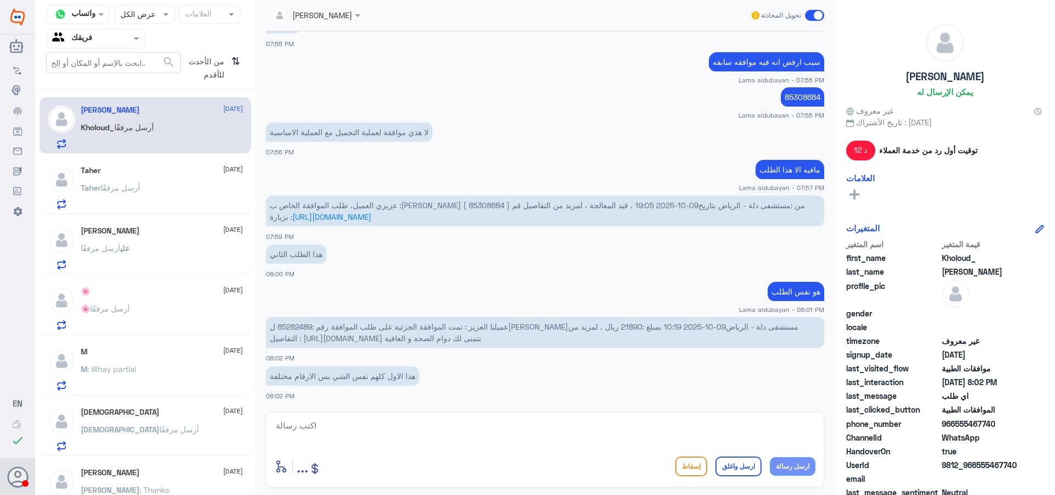
click at [296, 326] on span "عميلنا العزيز : تمت الموافقة الجزئية على طلب الموافقة رقم :85282489 ل[PERSON_NA…" at bounding box center [534, 332] width 529 height 21
click at [297, 330] on span "عميلنا العزيز : تمت الموافقة الجزئية على طلب الموافقة رقم :85282489 ل[PERSON_NA…" at bounding box center [534, 332] width 529 height 21
drag, startPoint x: 276, startPoint y: 329, endPoint x: 310, endPoint y: 332, distance: 34.2
click at [310, 332] on p "عميلنا العزيز : تمت الموافقة الجزئية على طلب الموافقة رقم :85282489 ل[PERSON_NA…" at bounding box center [545, 332] width 558 height 31
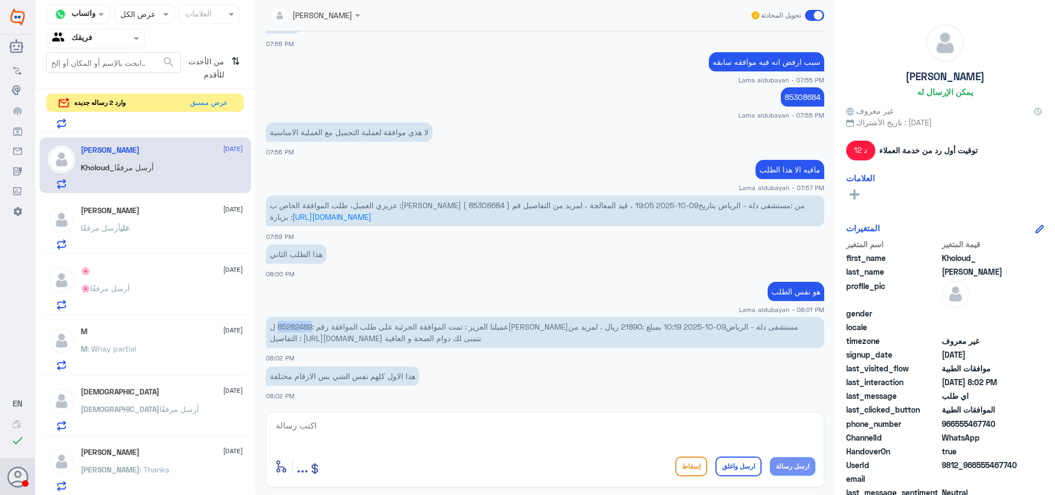
scroll to position [0, 0]
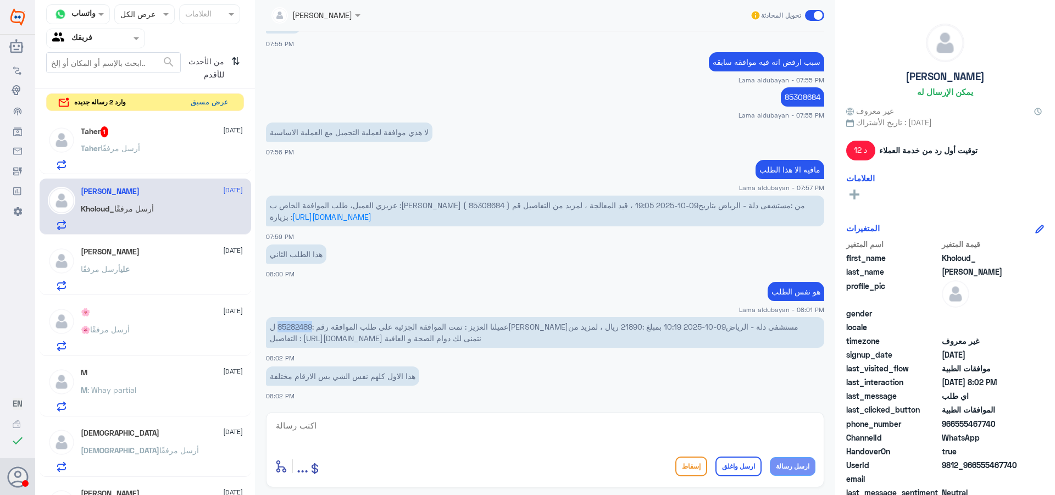
click at [220, 108] on button "عرض مسبق" at bounding box center [209, 102] width 46 height 17
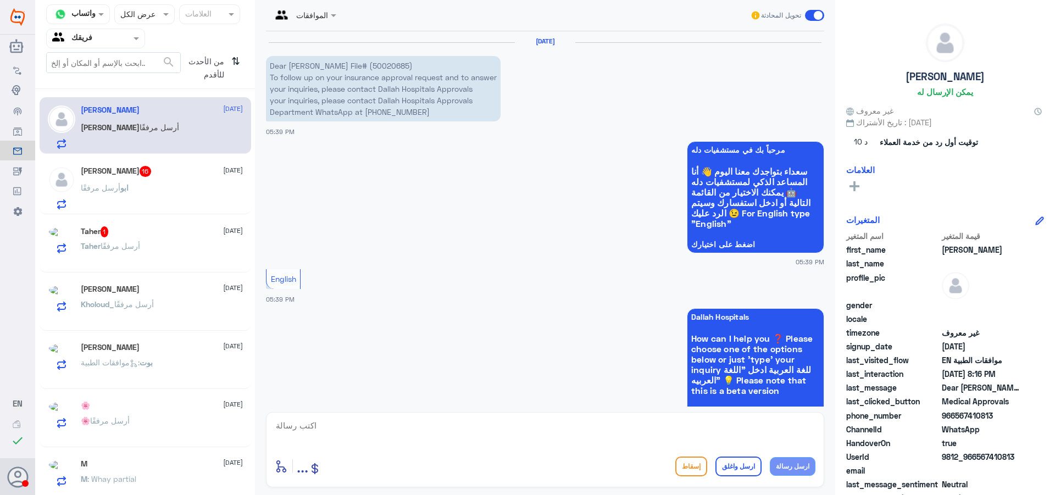
scroll to position [1207, 0]
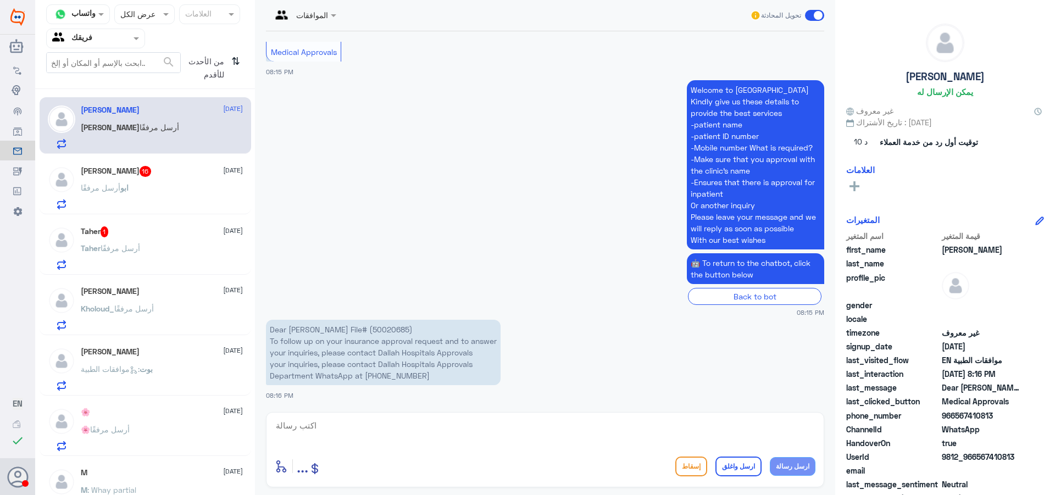
click at [101, 170] on h5 "ابو وائل 16" at bounding box center [116, 171] width 71 height 11
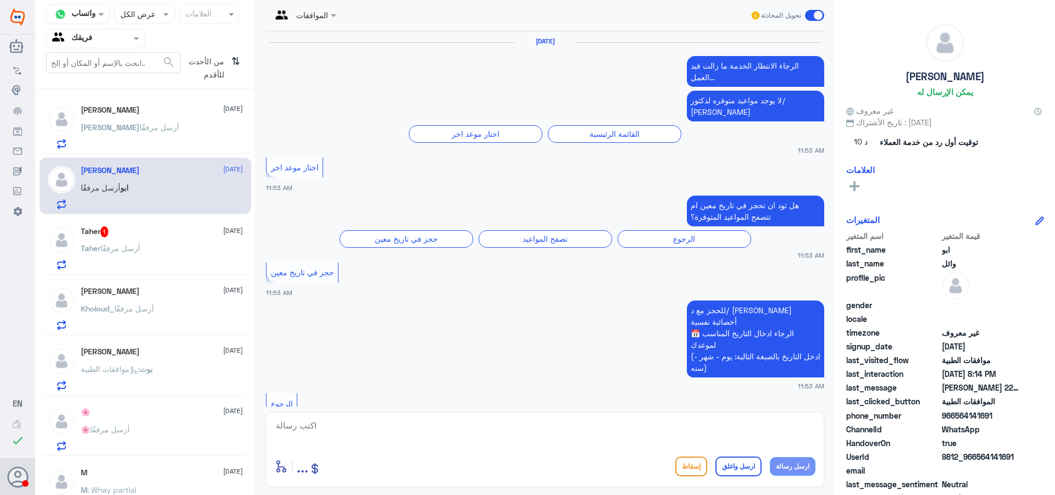
scroll to position [1367, 0]
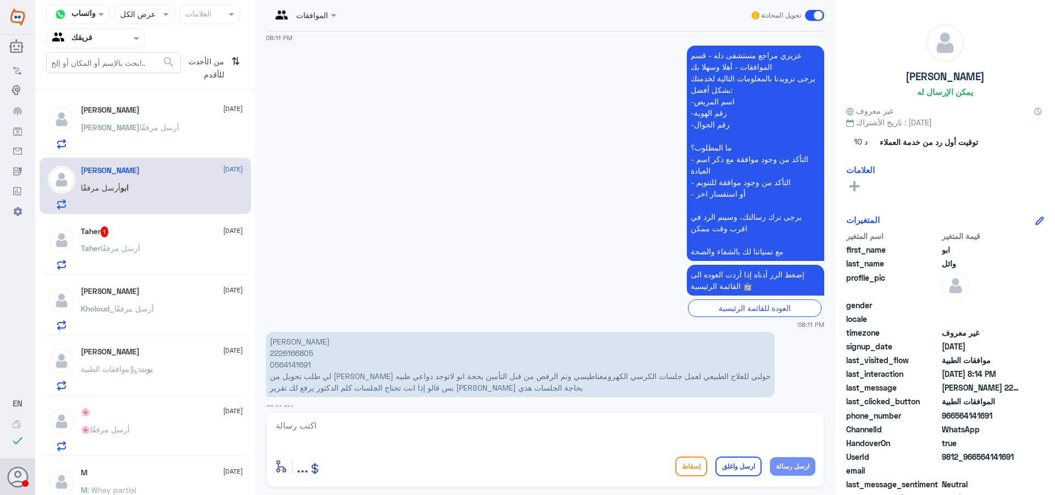
click at [105, 244] on span "أرسل مرفقًا" at bounding box center [121, 247] width 40 height 9
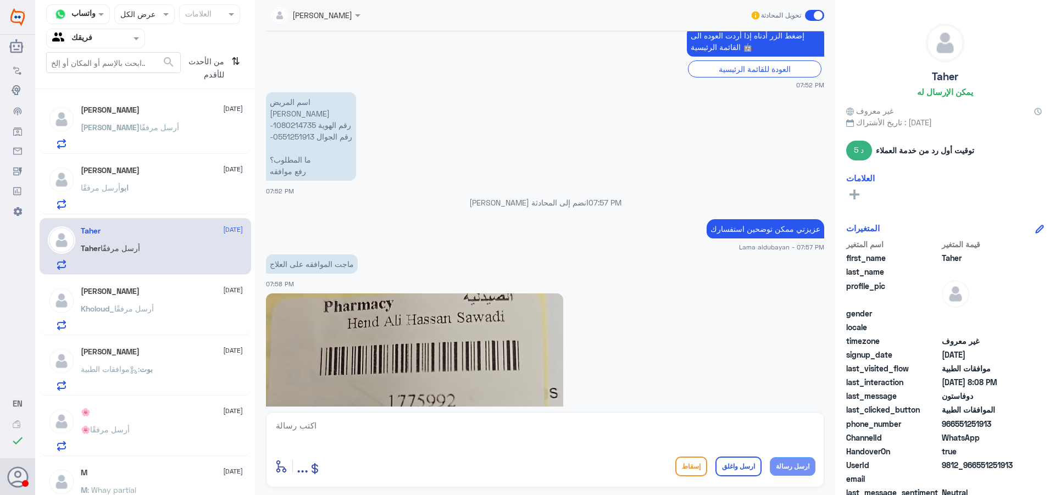
scroll to position [824, 0]
click at [291, 125] on p "اسم المريض هند علي -رقم الهوية 1080214735 -رقم الجوال 0551251913 ما المطلوب؟ رف…" at bounding box center [311, 137] width 90 height 88
click at [425, 431] on textarea at bounding box center [545, 431] width 541 height 27
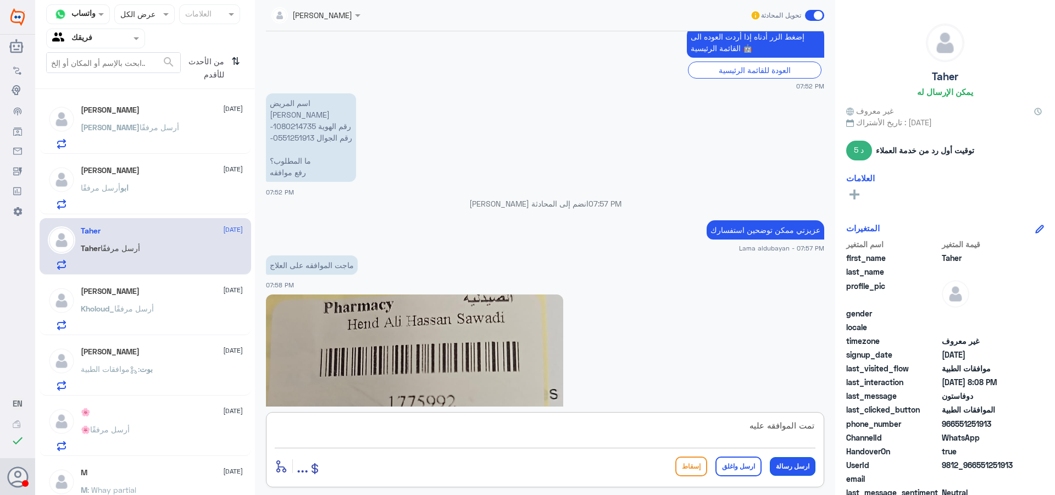
type textarea "تمت الموافقه عليه"
drag, startPoint x: 800, startPoint y: 466, endPoint x: 794, endPoint y: 472, distance: 8.2
click at [798, 469] on button "ارسل رسالة" at bounding box center [793, 466] width 46 height 19
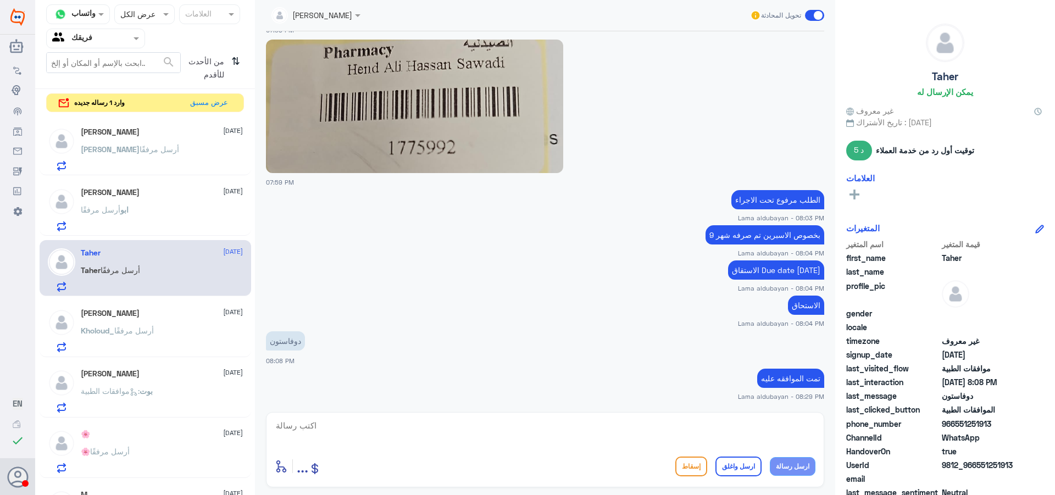
click at [434, 437] on textarea at bounding box center [545, 431] width 541 height 27
drag, startPoint x: 758, startPoint y: 430, endPoint x: 980, endPoint y: 421, distance: 221.6
click at [980, 421] on div "قناة واتساب Status × عرض الكل العلامات Agent Filter فريقك search من الأحدث للأق…" at bounding box center [545, 249] width 1020 height 498
paste textarea "نشكر تواصلك مع مستشفيات دلة"
type textarea "نشكر تواصلك مع مستشفيات دلة"
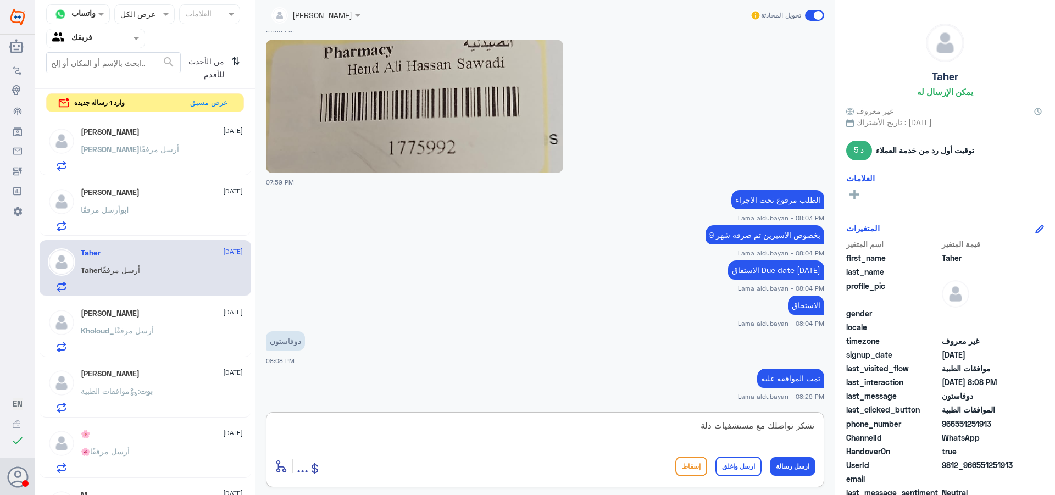
click at [748, 462] on button "ارسل واغلق" at bounding box center [738, 467] width 46 height 20
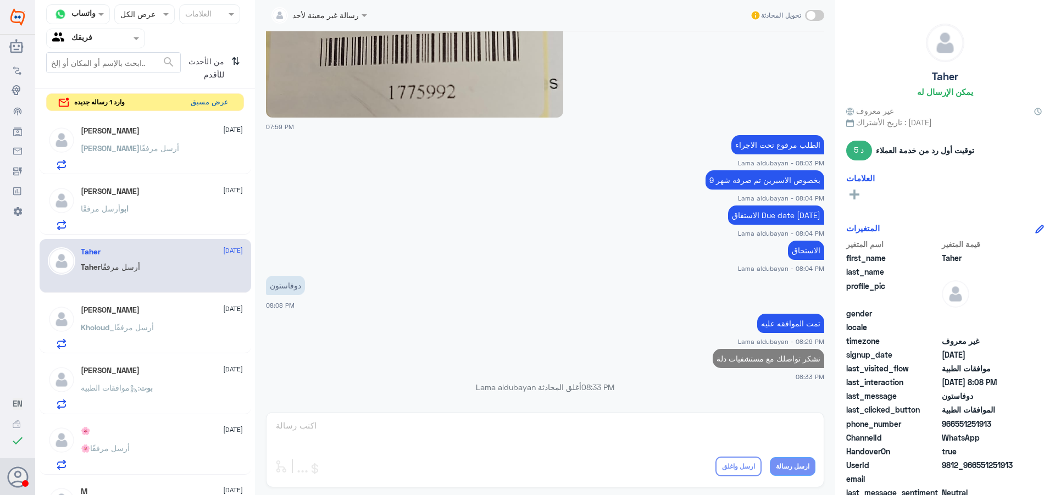
click at [202, 103] on button "عرض مسبق" at bounding box center [209, 102] width 46 height 17
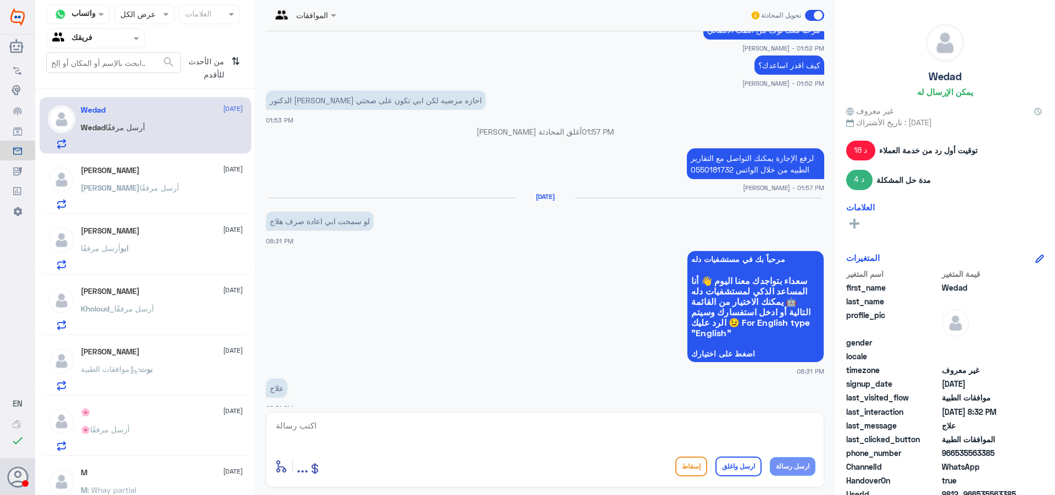
scroll to position [387, 0]
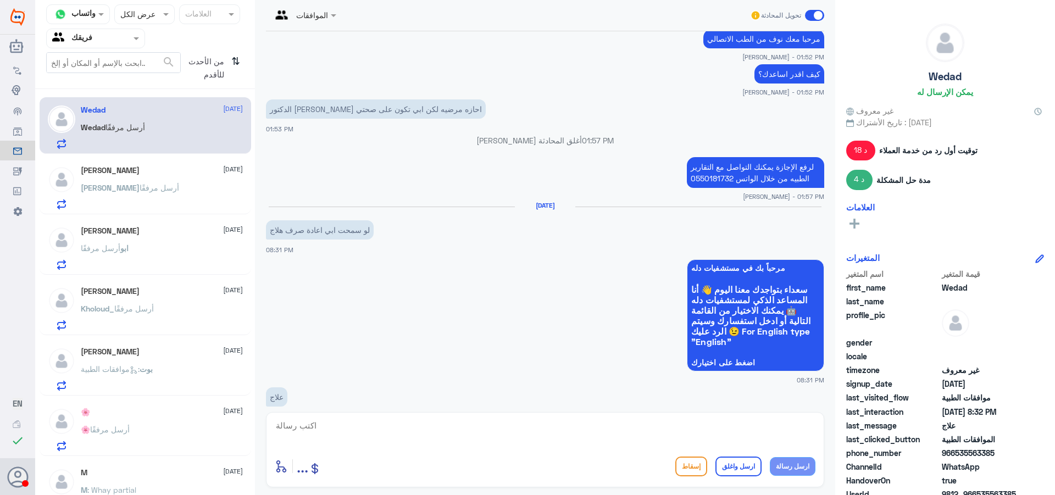
click at [151, 186] on div "[PERSON_NAME] أرسل مرفقًا" at bounding box center [162, 197] width 162 height 25
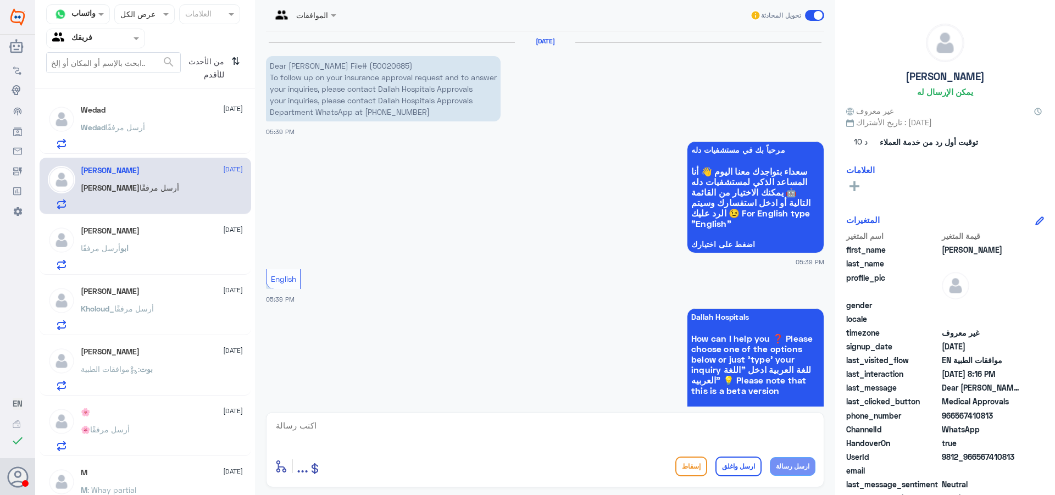
scroll to position [1207, 0]
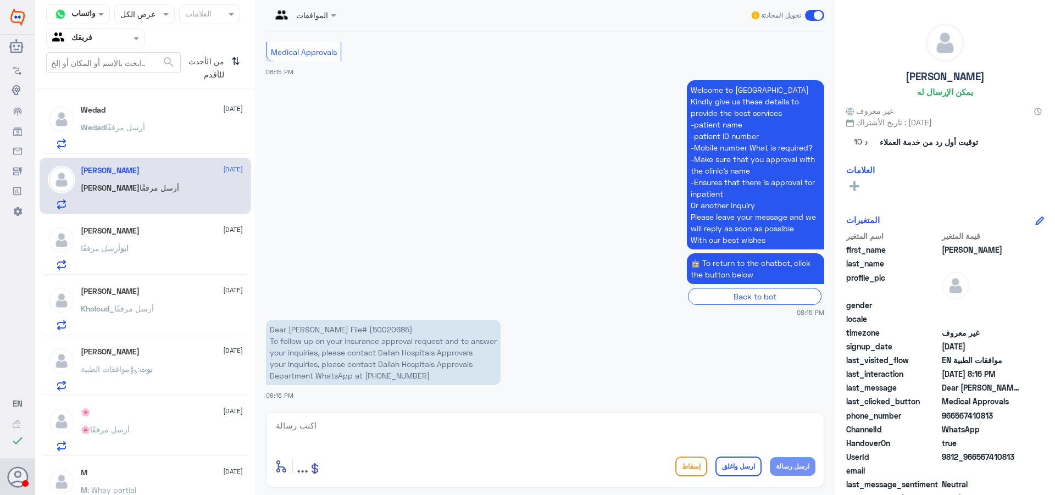
click at [146, 235] on div "ابو وائل [DATE]" at bounding box center [162, 230] width 162 height 9
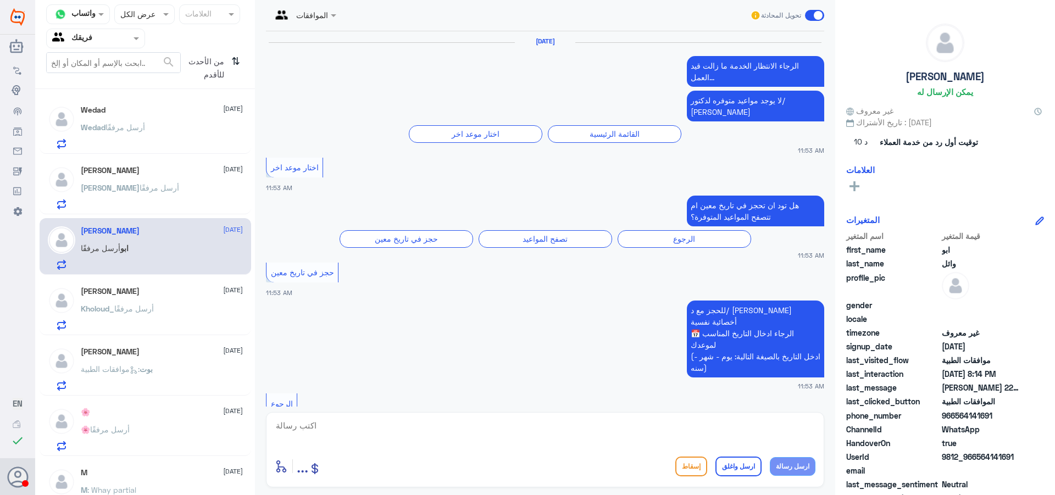
scroll to position [1367, 0]
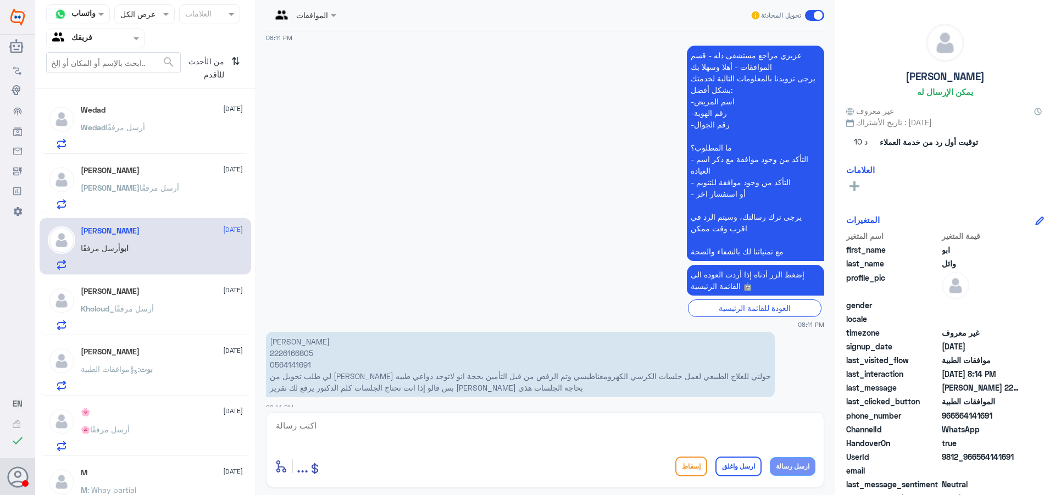
click at [148, 197] on div "[PERSON_NAME] أرسل مرفقًا" at bounding box center [162, 197] width 162 height 25
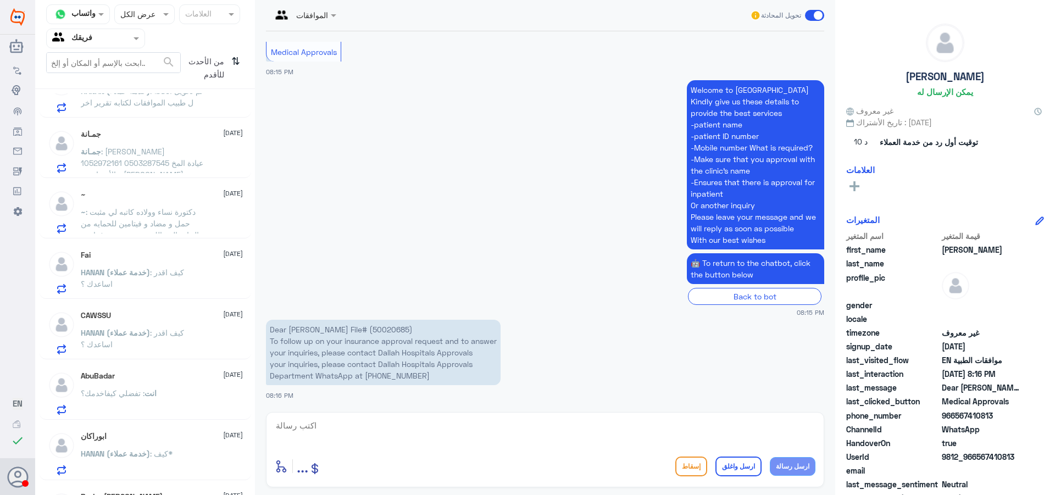
scroll to position [808, 0]
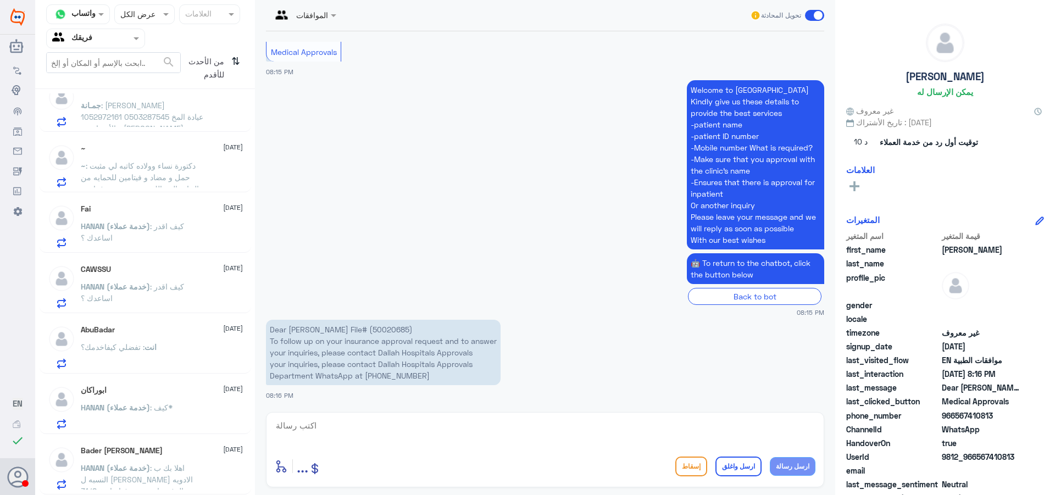
click at [152, 338] on div "AbuBadar [DATE] انت : تفضلي كيفاخدمك؟" at bounding box center [162, 346] width 162 height 43
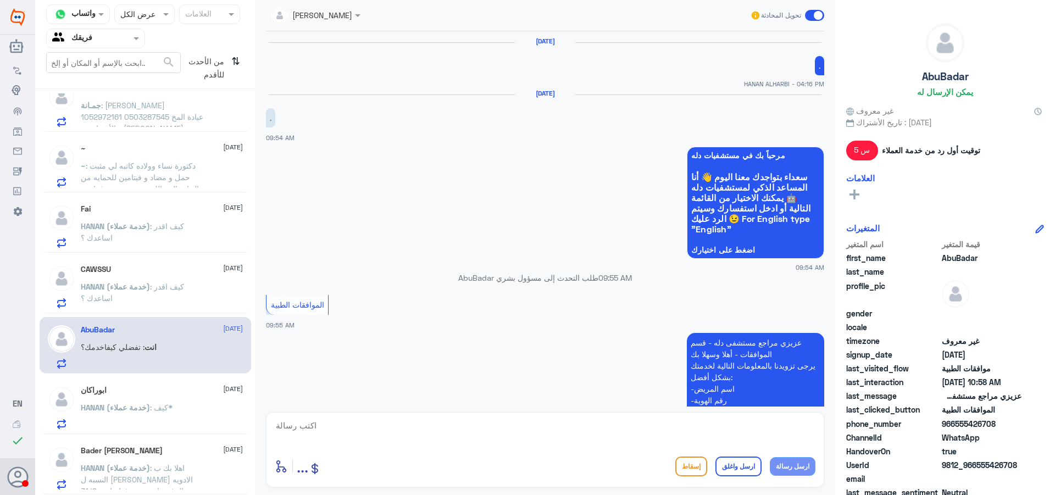
scroll to position [1240, 0]
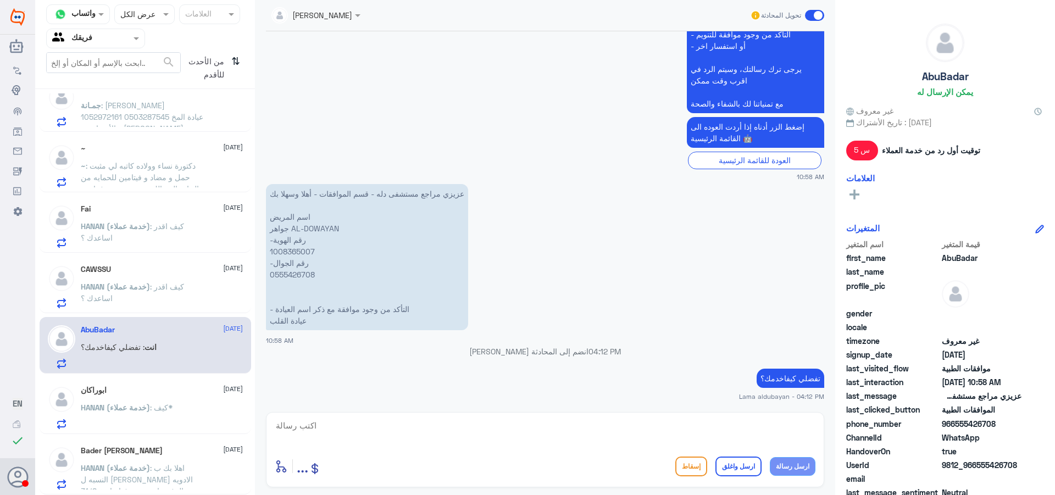
click at [363, 425] on textarea at bounding box center [545, 431] width 541 height 27
paste textarea "نشكر تواصلك مع مستشفيات دلة"
type textarea "نشكر تواصلك مع مستشفيات دلة"
click at [744, 473] on button "ارسل واغلق" at bounding box center [738, 467] width 46 height 20
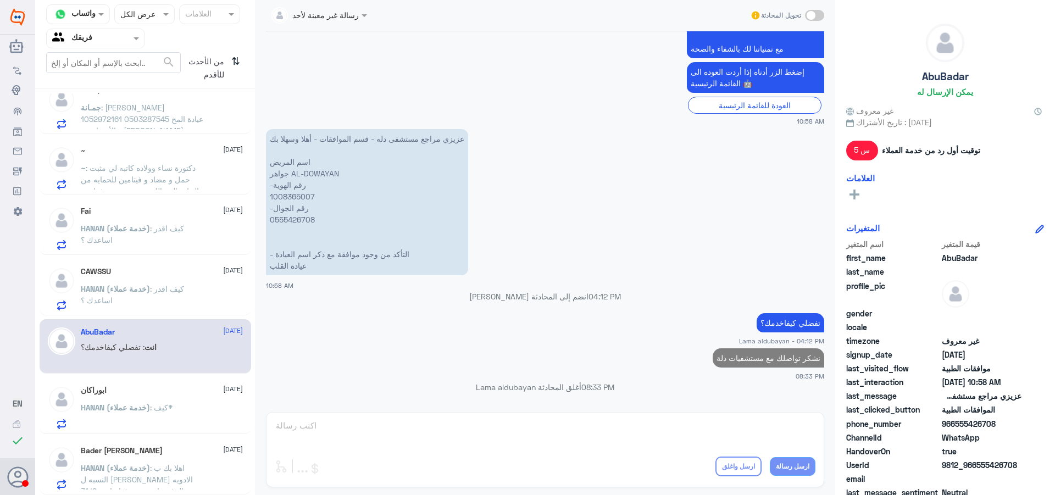
scroll to position [805, 0]
click at [149, 415] on p "HANAN (خدمة عملاء) : كيف*" at bounding box center [127, 415] width 92 height 27
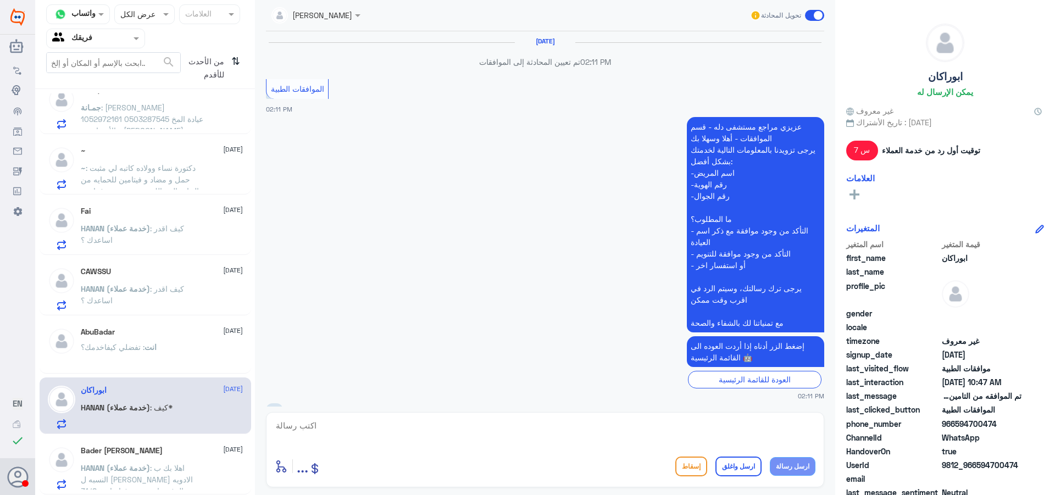
scroll to position [981, 0]
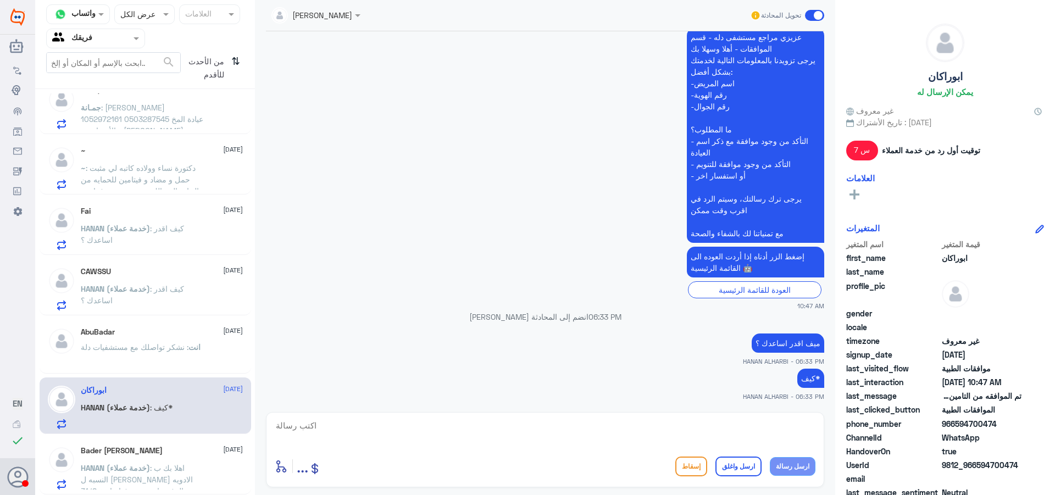
click at [653, 430] on textarea at bounding box center [545, 431] width 541 height 27
paste textarea "نشكر تواصلك مع مستشفيات دلة"
type textarea "نشكر تواصلك مع مستشفيات دلة"
click at [752, 479] on div "نشكر تواصلك مع مستشفيات دلة أدخل اسم مجموعة الرسائل ... إسقاط ارسل واغلق ارسل ر…" at bounding box center [545, 449] width 558 height 75
click at [741, 469] on button "ارسل واغلق" at bounding box center [738, 467] width 46 height 20
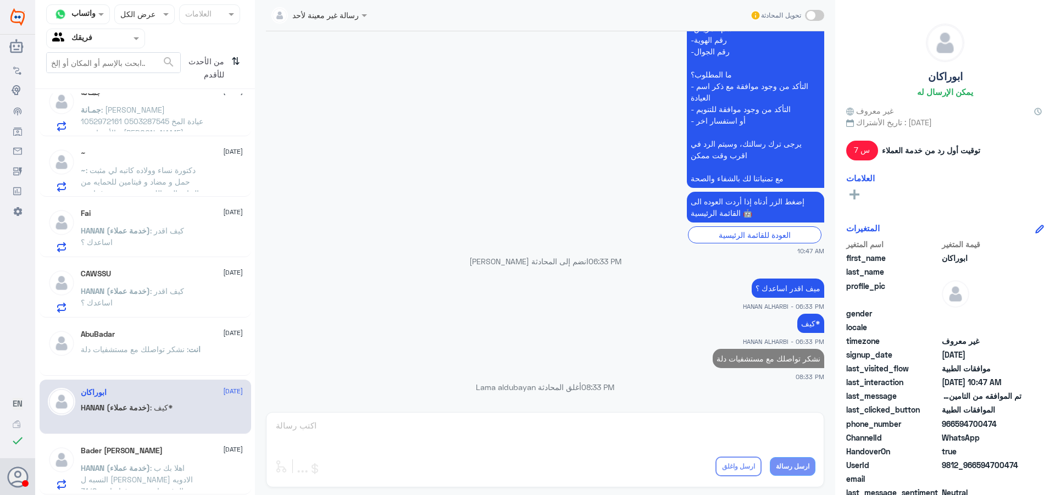
scroll to position [1013, 0]
click at [121, 455] on h5 "Bader [PERSON_NAME]" at bounding box center [122, 450] width 82 height 9
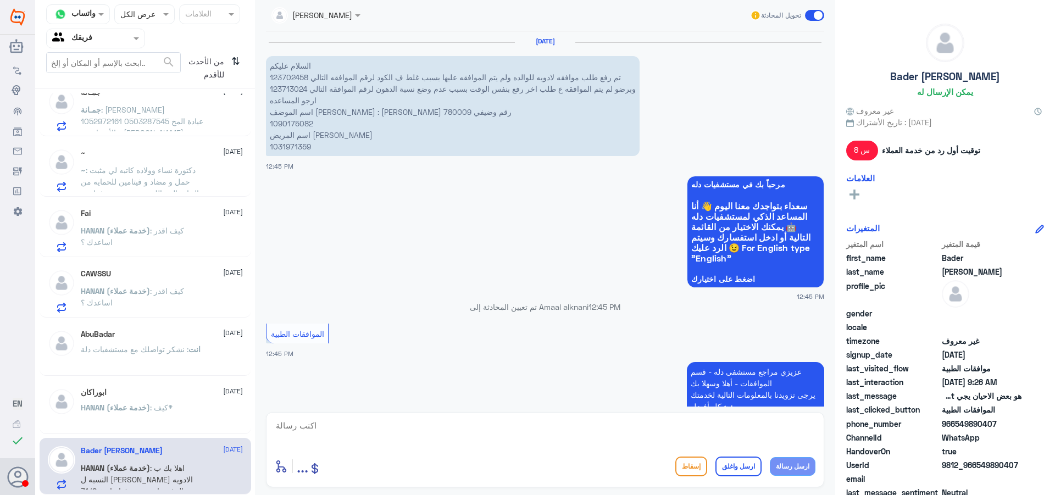
scroll to position [1447, 0]
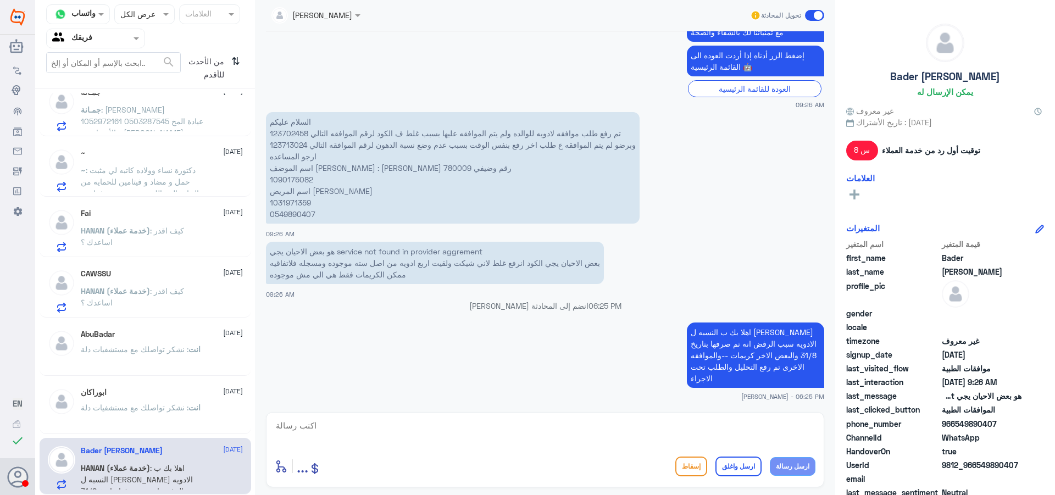
click at [743, 429] on textarea at bounding box center [545, 431] width 541 height 27
paste textarea "نشكر تواصلك مع مستشفيات دلة"
type textarea "نشكر تواصلك مع مستشفيات دلة"
click at [738, 467] on button "ارسل واغلق" at bounding box center [738, 467] width 46 height 20
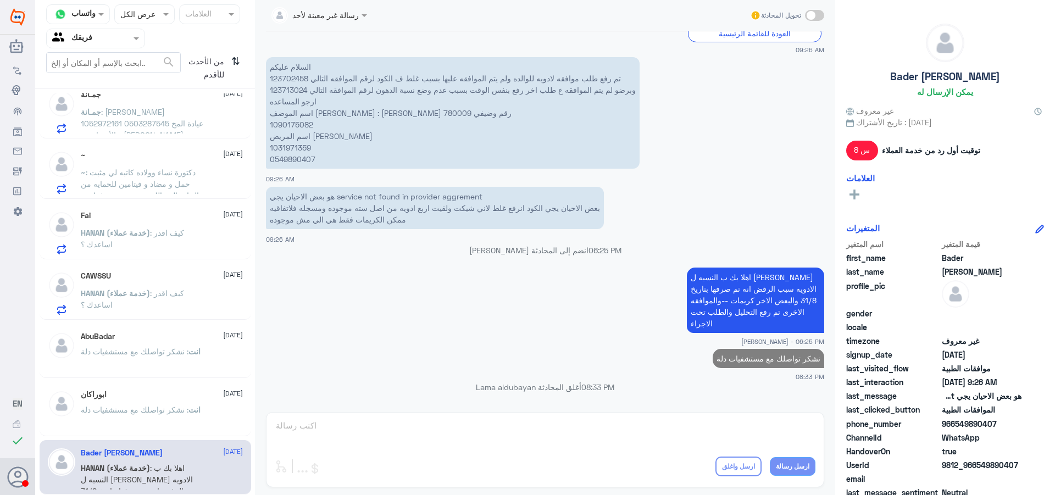
scroll to position [801, 0]
click at [135, 413] on span ": نشكر تواصلك مع مستشفيات دلة" at bounding box center [135, 409] width 108 height 9
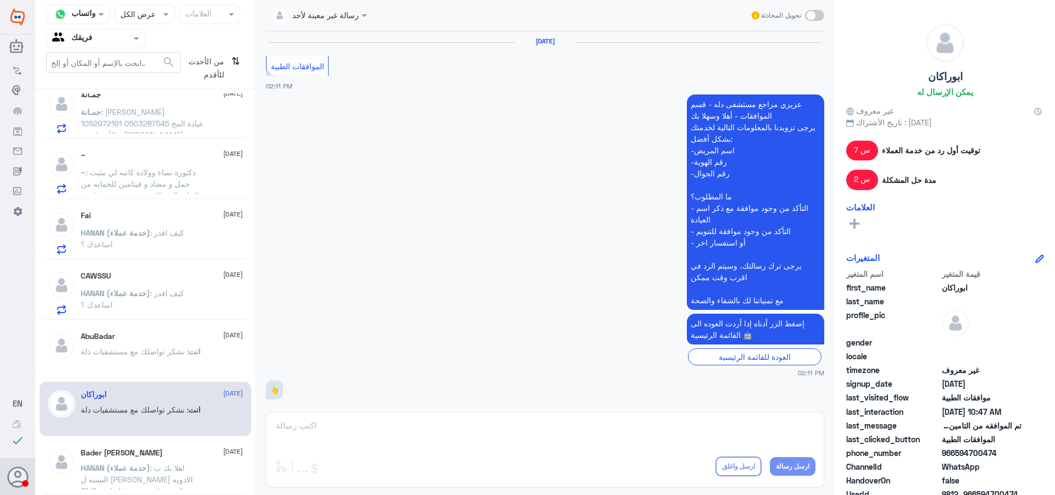
scroll to position [1013, 0]
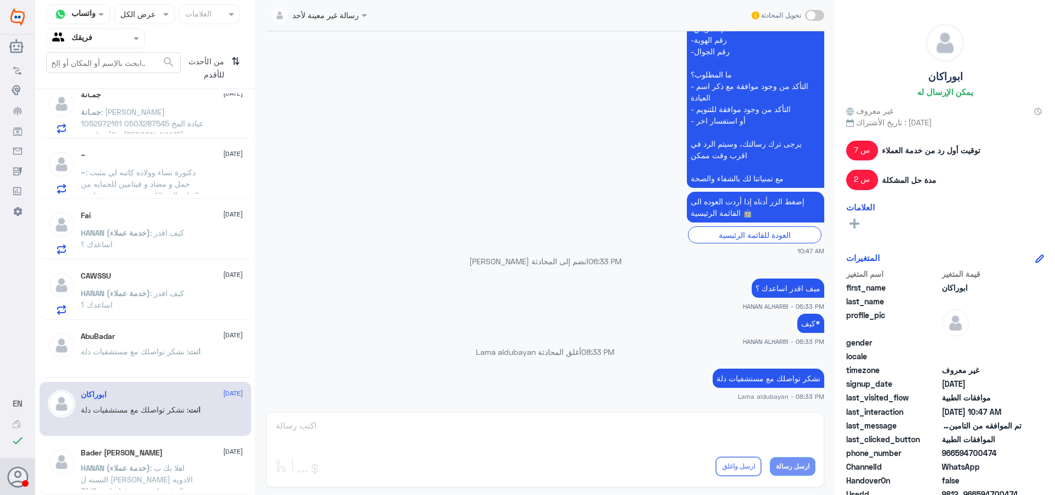
click at [149, 350] on span ": نشكر تواصلك مع مستشفيات دلة" at bounding box center [135, 351] width 108 height 9
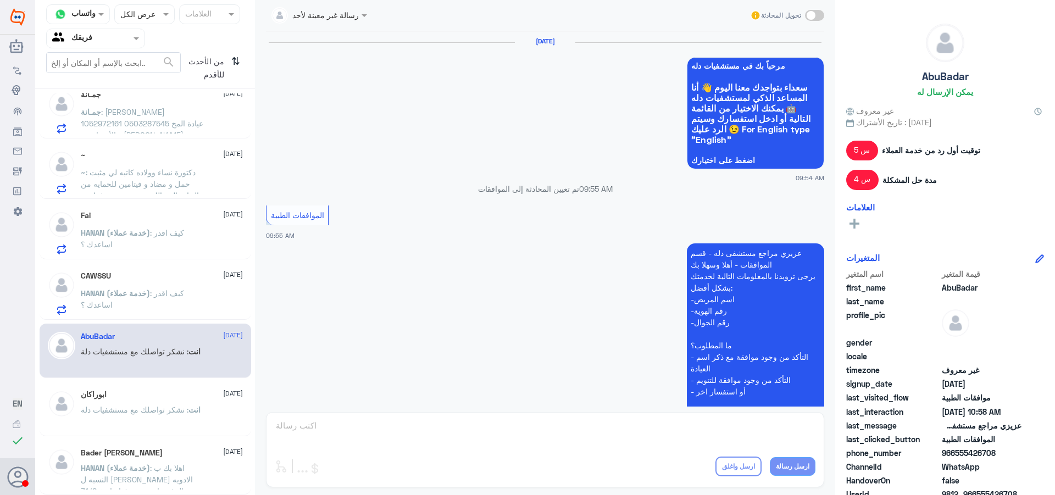
scroll to position [1205, 0]
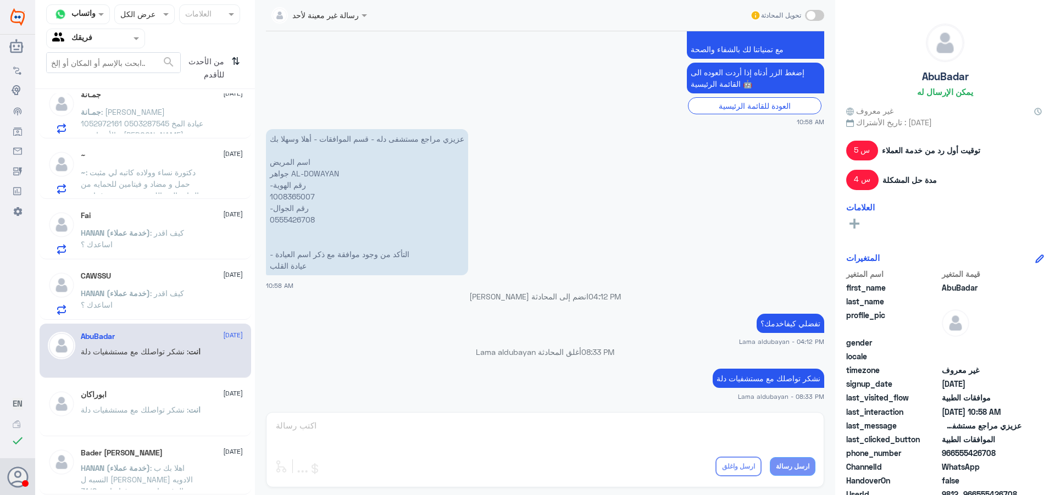
click at [145, 244] on p "HANAN (خدمة عملاء) : كيف اقدر اساعدك ؟" at bounding box center [143, 240] width 124 height 27
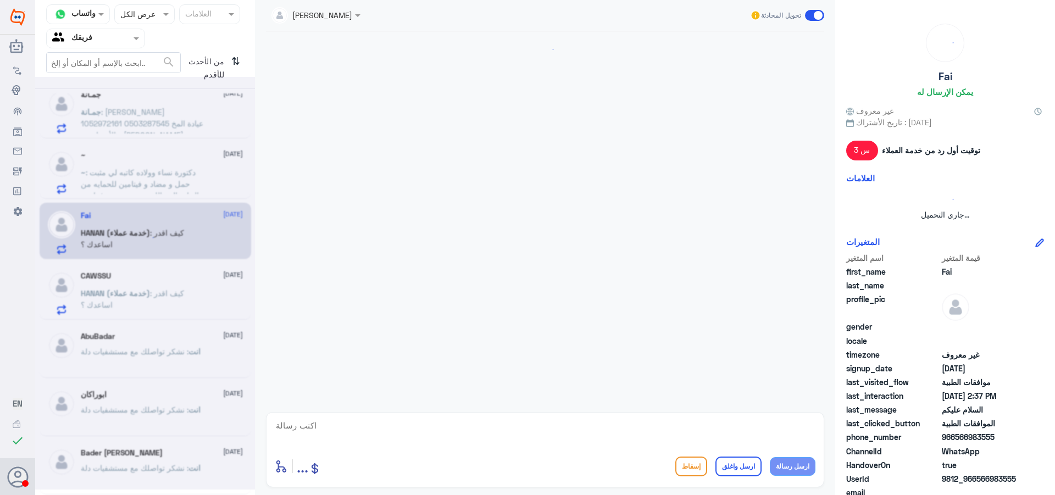
scroll to position [219, 0]
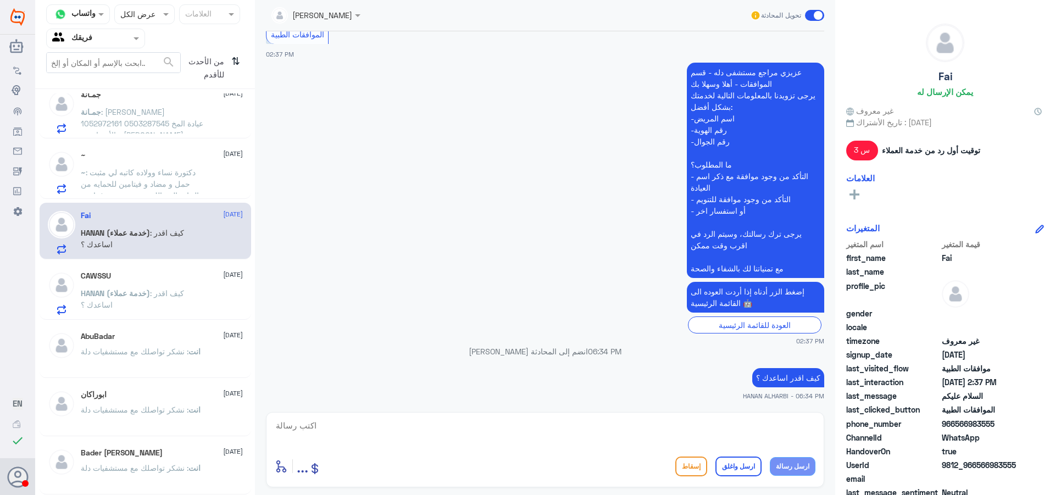
click at [732, 425] on textarea at bounding box center [545, 431] width 541 height 27
paste textarea "نشكر تواصلك مع مستشفيات دلة"
type textarea "نشكر تواصلك مع مستشفيات دلة"
click at [751, 462] on button "ارسل واغلق" at bounding box center [738, 467] width 46 height 20
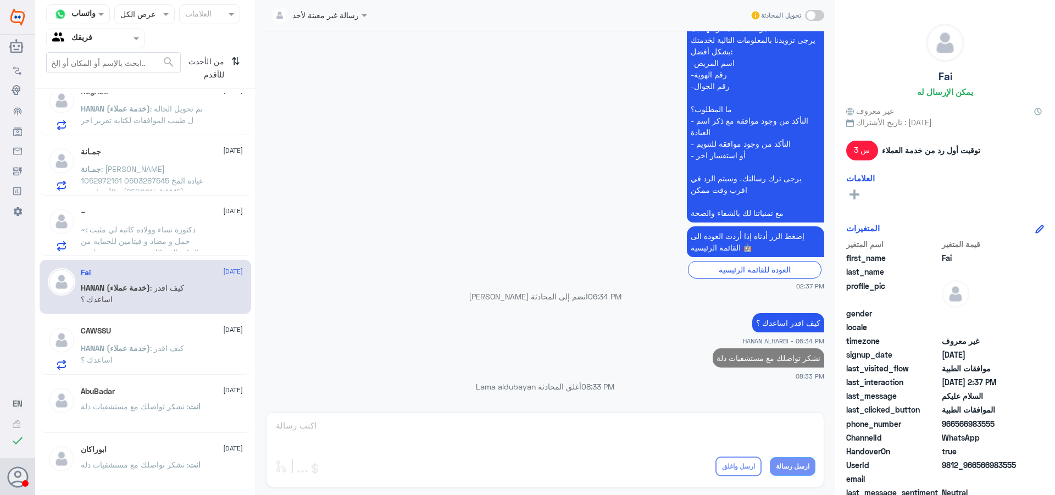
click at [162, 234] on span ": دكتورة نساء وولاده كاتبه لي مثبت حمل و مضاد و فيتامين للحمايه من التهاب المسا…" at bounding box center [140, 252] width 118 height 55
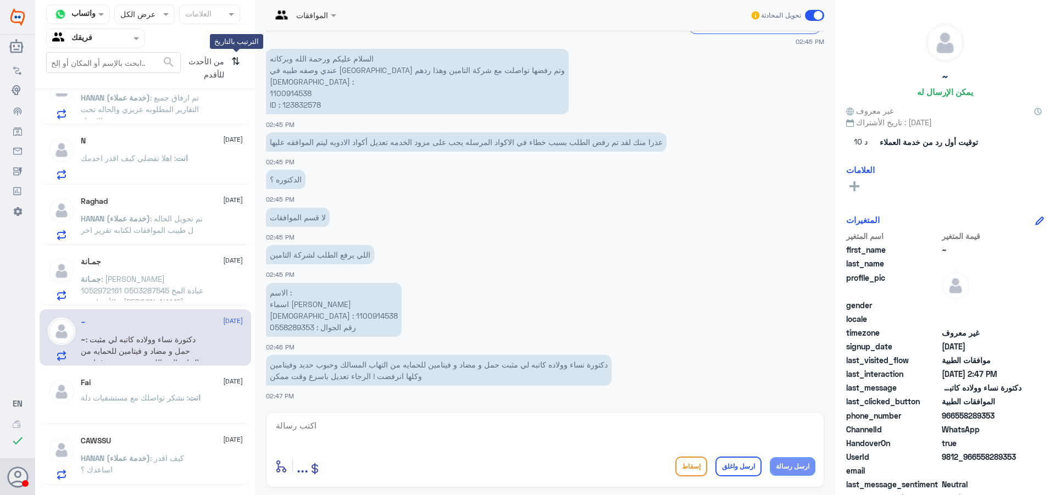
click at [233, 63] on icon "⇅" at bounding box center [235, 66] width 9 height 28
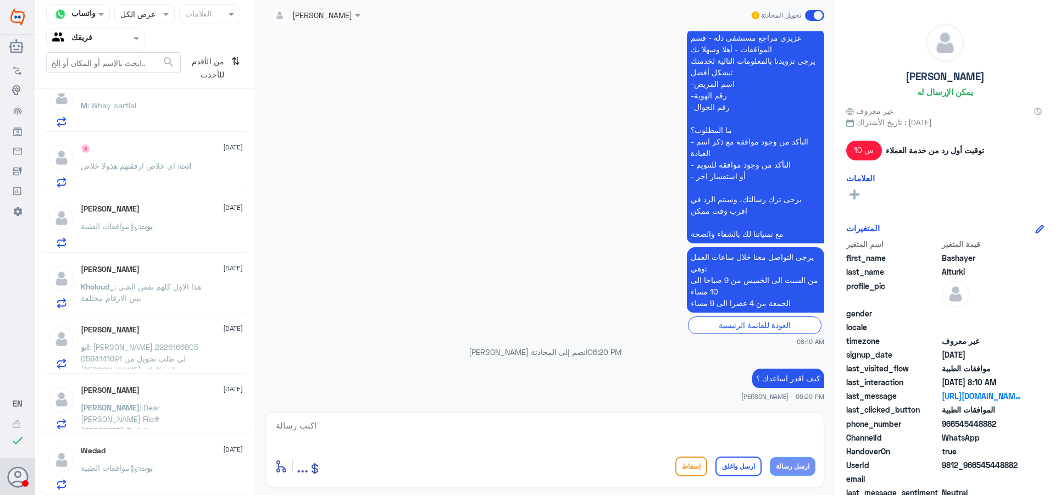
click at [230, 65] on div "من الأقدم للأحدث ⇅" at bounding box center [212, 68] width 63 height 32
click at [232, 64] on icon "⇅" at bounding box center [235, 66] width 9 height 28
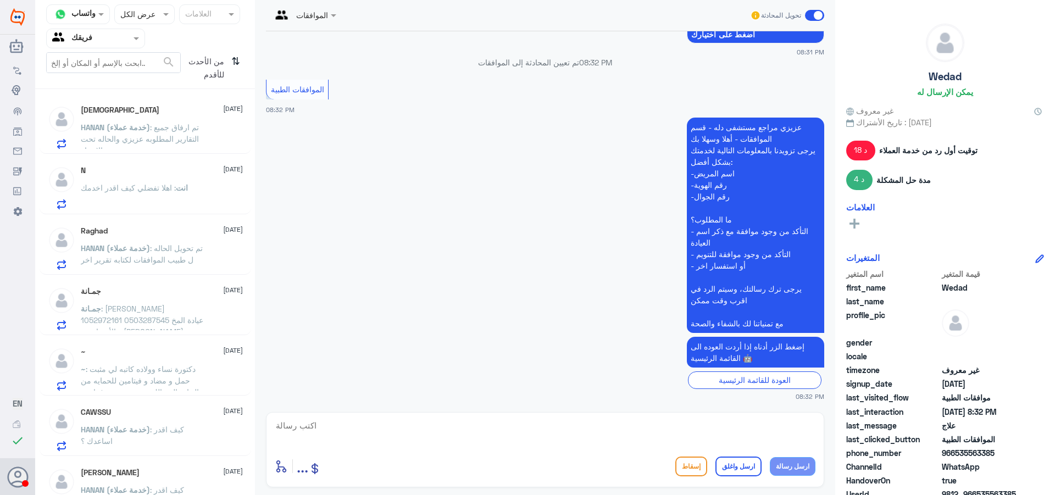
click at [168, 195] on p "انت : اهلا تفضلي كيف اقدر اخدمك" at bounding box center [134, 195] width 107 height 27
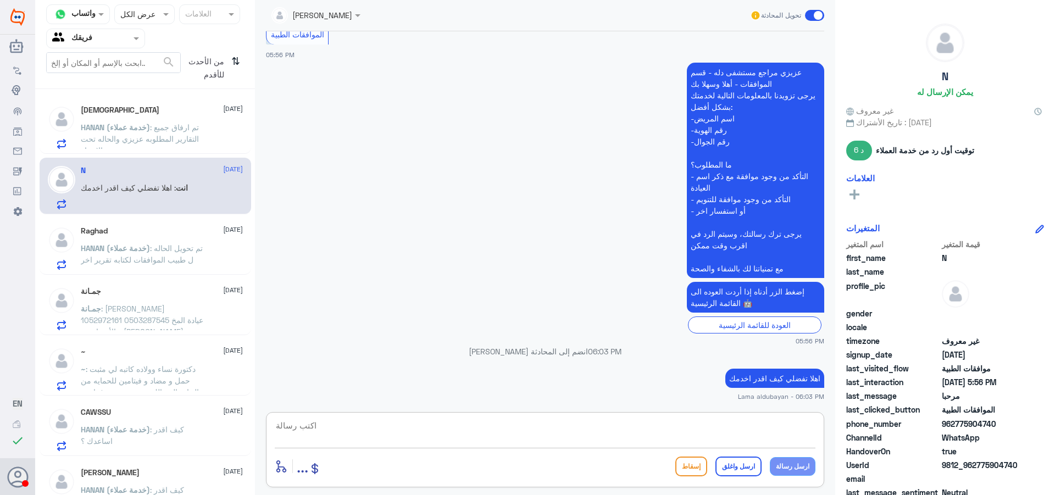
click at [726, 434] on textarea at bounding box center [545, 431] width 541 height 27
paste textarea "نشكر تواصلك مع مستشفيات دلة"
type textarea "نشكر تواصلك مع مستشفيات دلة"
click at [740, 469] on button "ارسل واغلق" at bounding box center [738, 467] width 46 height 20
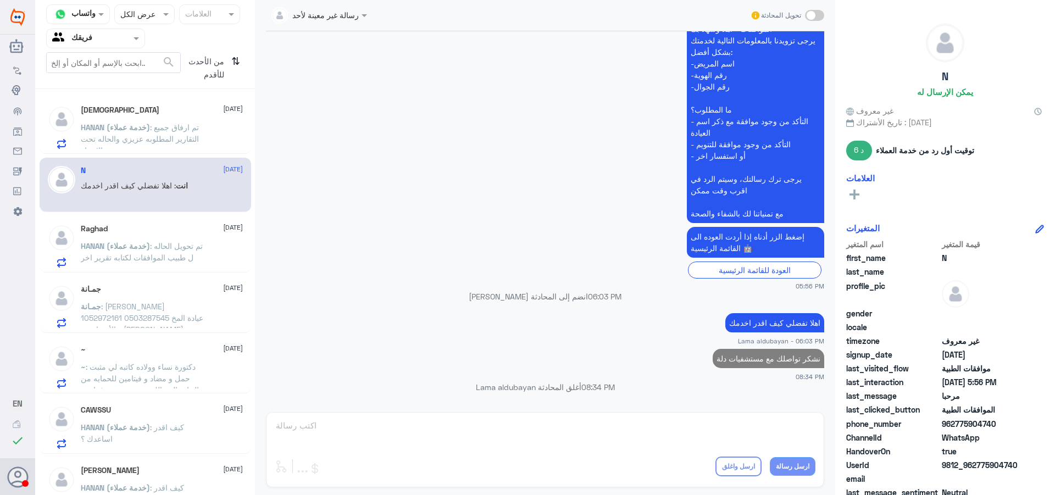
click at [118, 251] on p "HANAN (خدمة عملاء) : تم تحويل الحاله ل طبيب الموافقات لكتابه تقرير اخر" at bounding box center [143, 253] width 124 height 27
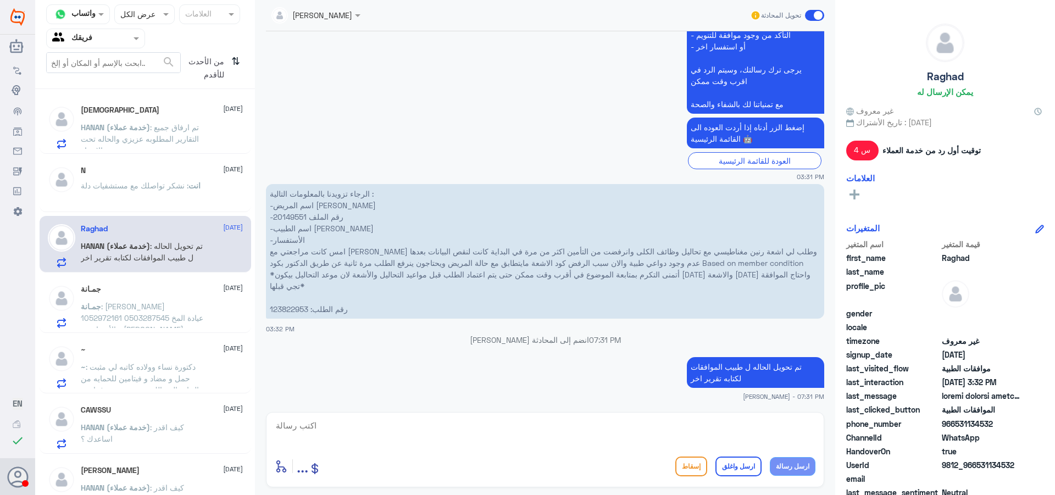
click at [131, 313] on span ": [PERSON_NAME] 1052972161 0503287545 عيادة المخ والأعصاب، د. [PERSON_NAME] بال…" at bounding box center [142, 370] width 123 height 136
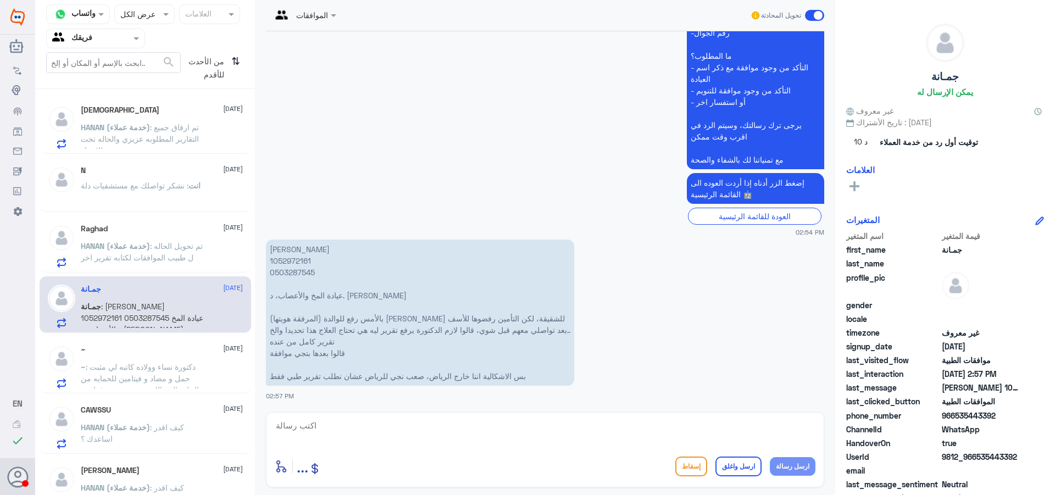
click at [123, 364] on span ": دكتورة نساء وولاده كاتبه لي مثبت حمل و مضاد و فيتامين للحمايه من التهاب المسا…" at bounding box center [140, 389] width 118 height 55
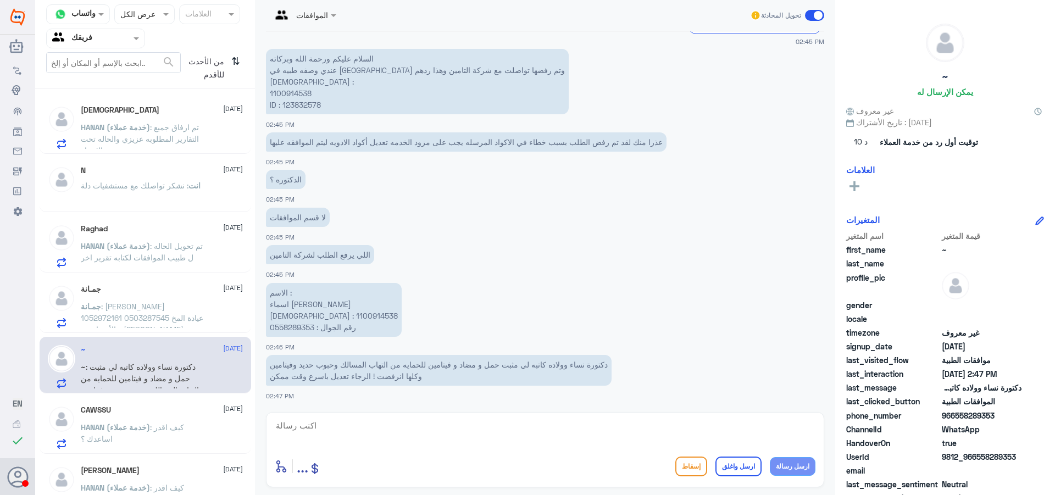
click at [136, 421] on div "CAWSSU [DATE] HANAN (خدمة عملاء) : كيف اقدر اساعدك ؟" at bounding box center [162, 426] width 162 height 43
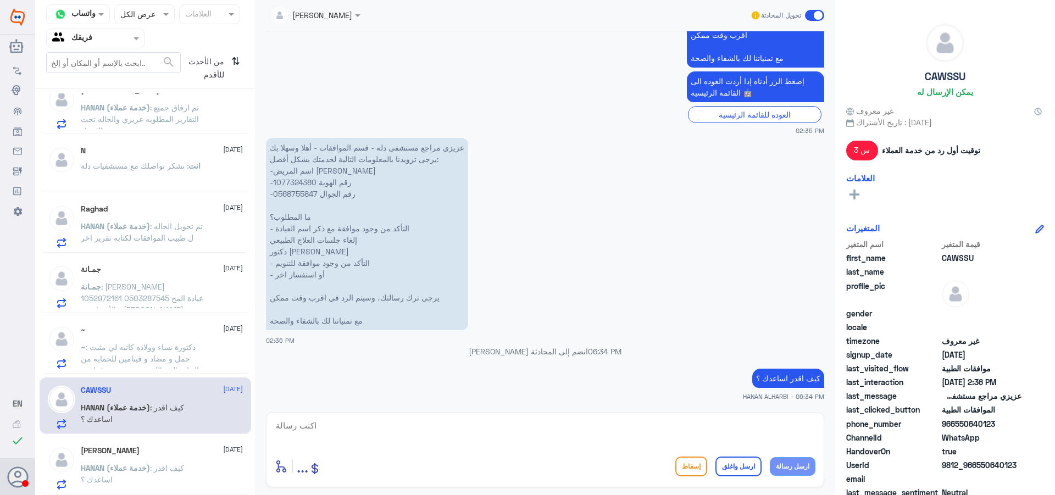
click at [187, 462] on p "HANAN (خدمة عملاء) : كيف اقدر اساعدك ؟" at bounding box center [143, 475] width 124 height 27
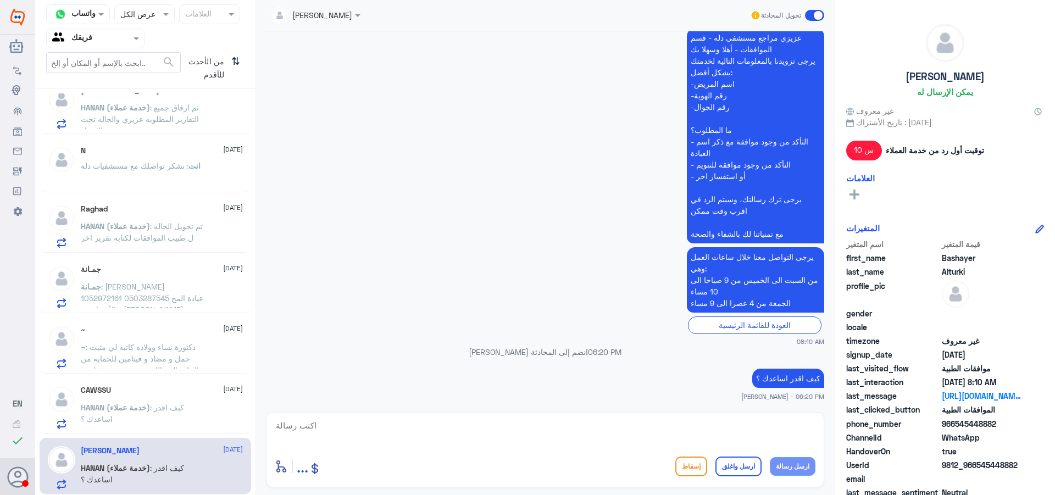
click at [766, 436] on textarea at bounding box center [545, 431] width 541 height 27
paste textarea "نشكر تواصلك مع مستشفيات دلة"
type textarea "نشكر تواصلك مع مستشفيات دلة"
click at [744, 466] on button "ارسل واغلق" at bounding box center [738, 467] width 46 height 20
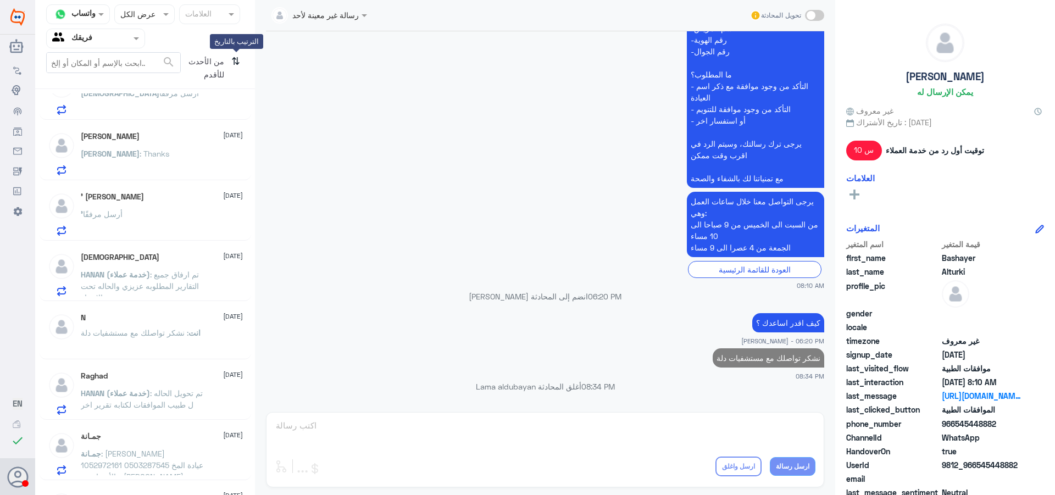
click at [236, 62] on icon "⇅" at bounding box center [235, 66] width 9 height 28
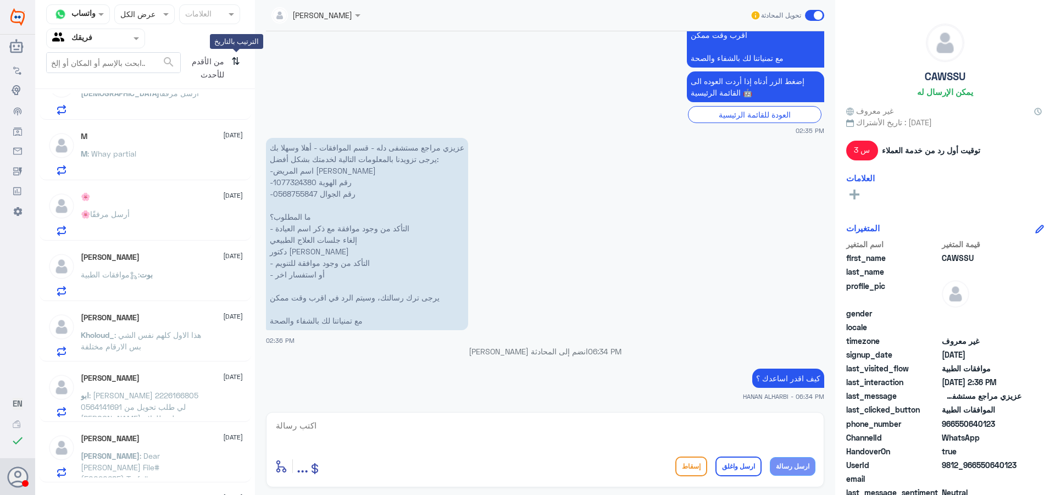
click at [236, 62] on icon "⇅" at bounding box center [235, 66] width 9 height 28
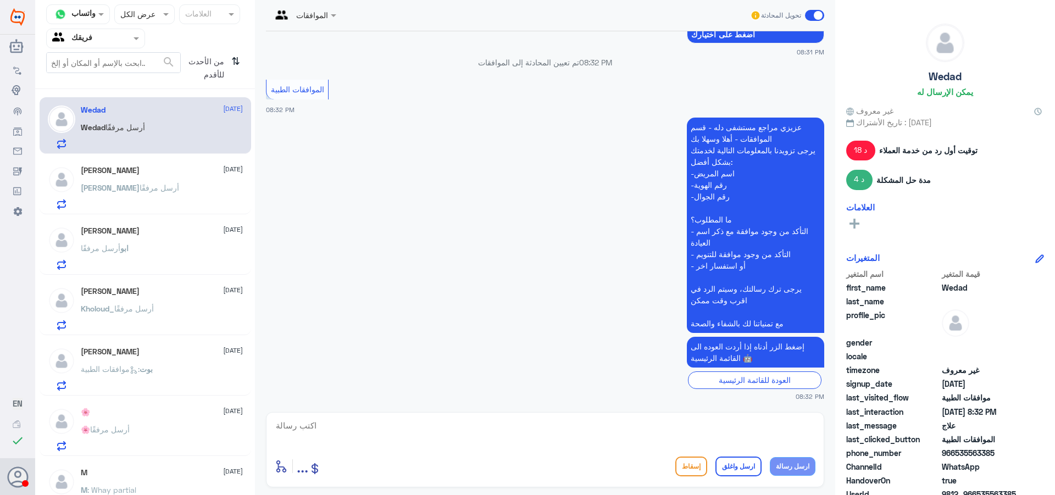
click at [145, 192] on div "[PERSON_NAME] أرسل مرفقًا" at bounding box center [162, 197] width 162 height 25
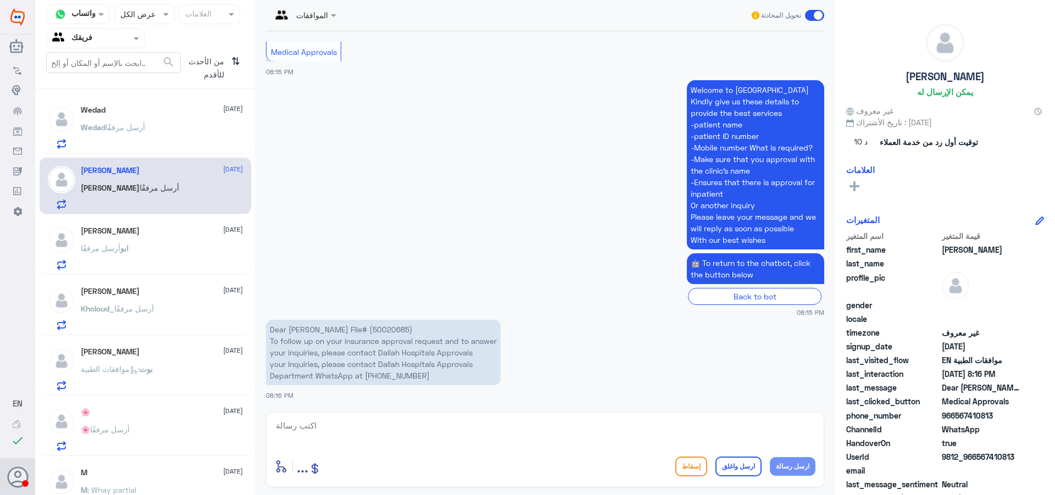
click at [121, 256] on p "[PERSON_NAME] مرفقًا" at bounding box center [105, 255] width 48 height 27
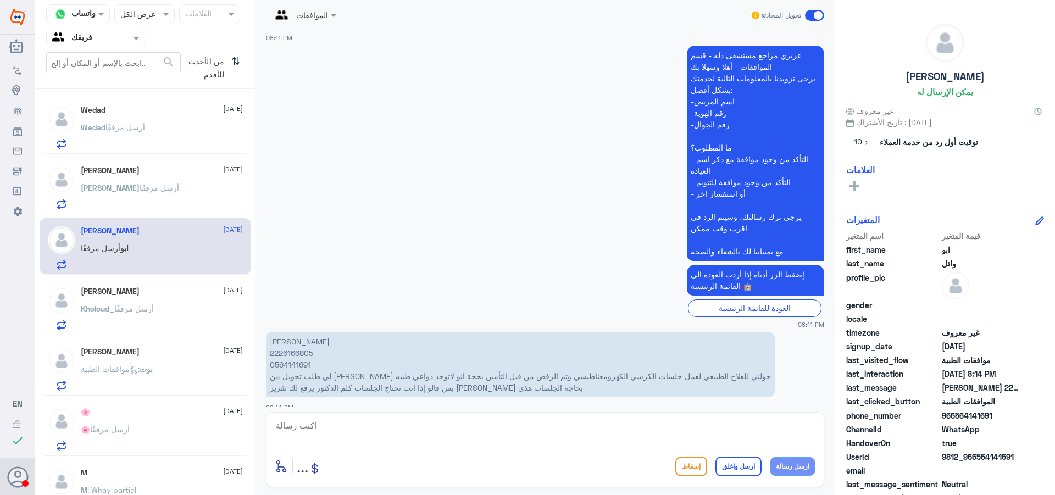
click at [100, 314] on p "Kholoud_ أرسل مرفقًا" at bounding box center [117, 316] width 73 height 27
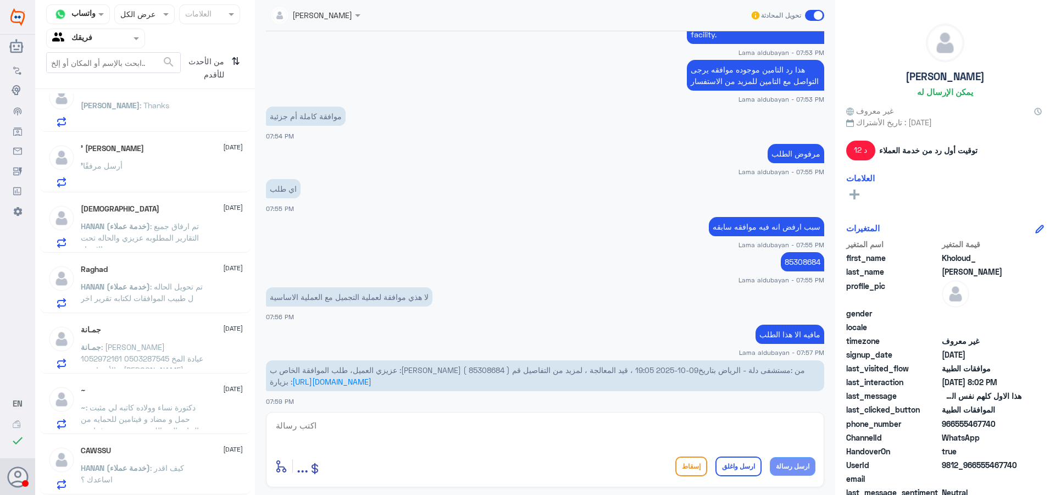
click at [176, 452] on div "CAWSSU [DATE]" at bounding box center [162, 450] width 162 height 9
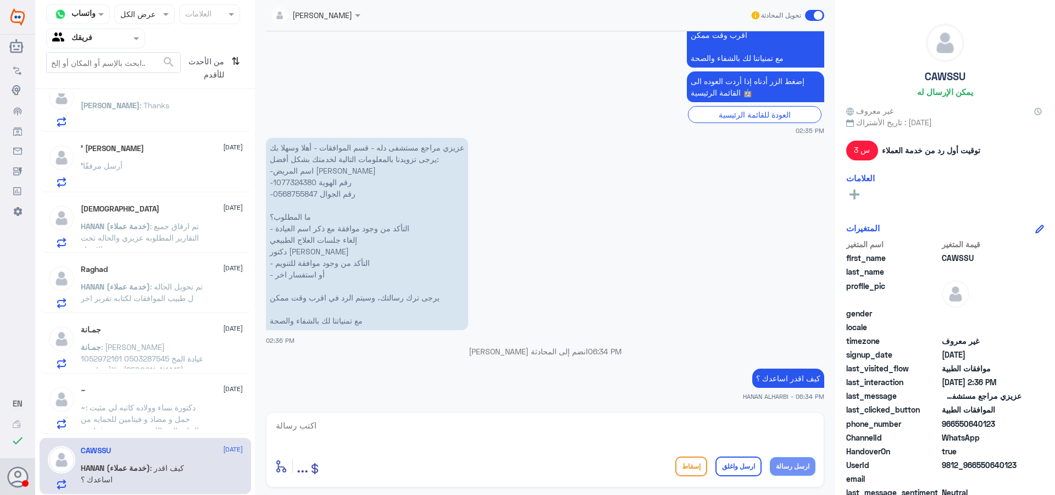
click at [203, 393] on div "~ [DATE]" at bounding box center [162, 390] width 162 height 9
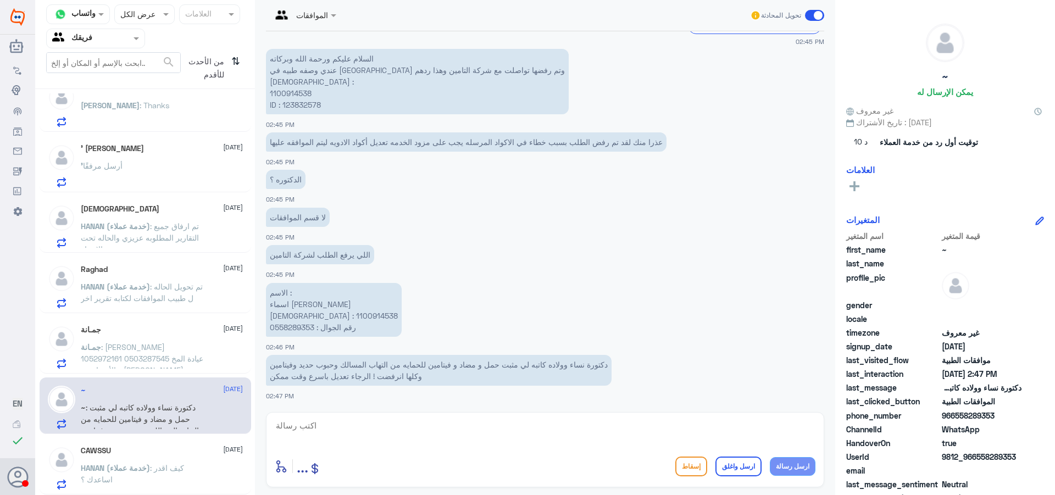
click at [295, 315] on p "الاسم : اسماء [PERSON_NAME] : 1100914538 رقم الجوال : 0558289353" at bounding box center [334, 310] width 136 height 54
click at [363, 432] on textarea at bounding box center [545, 431] width 541 height 27
type textarea "تم رفعه من جديد بنتظار رد التامين"
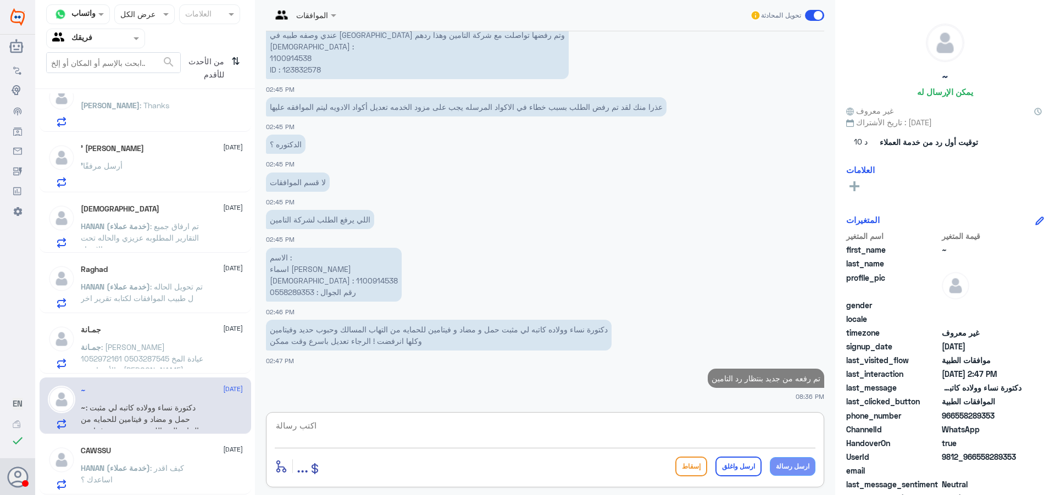
click at [165, 352] on p "جمـانة : [PERSON_NAME] 1052972161 0503287545 عيادة المخ والأعصاب، د. [PERSON_NA…" at bounding box center [143, 354] width 124 height 27
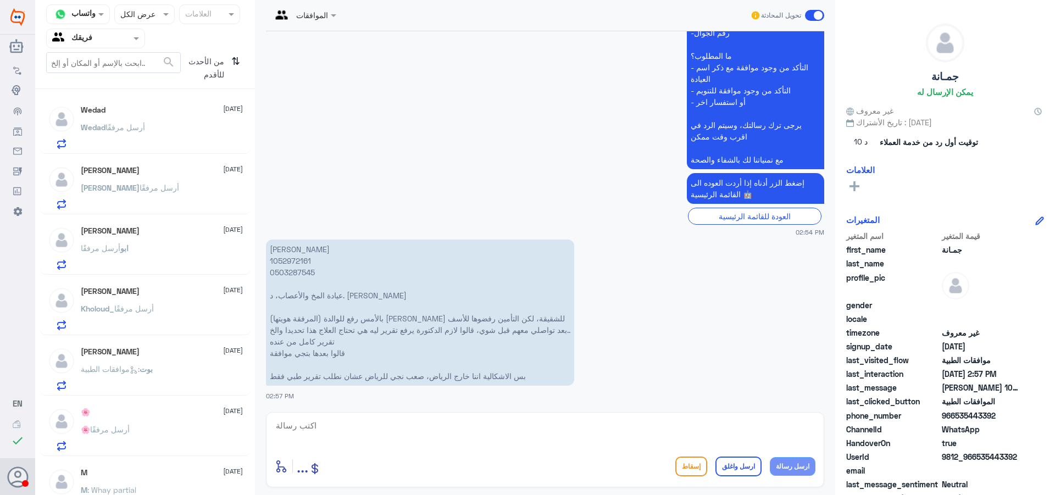
click at [138, 368] on icon at bounding box center [134, 370] width 8 height 8
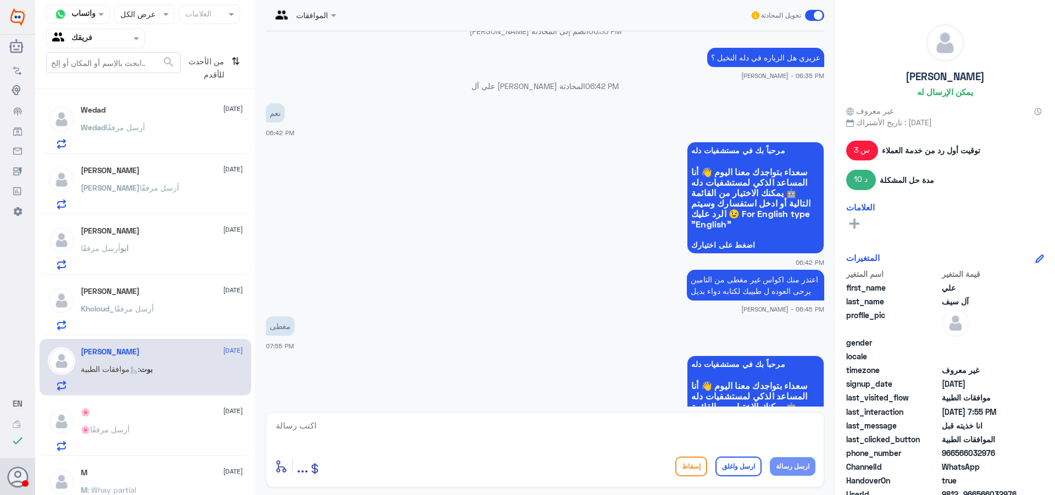
scroll to position [488, 0]
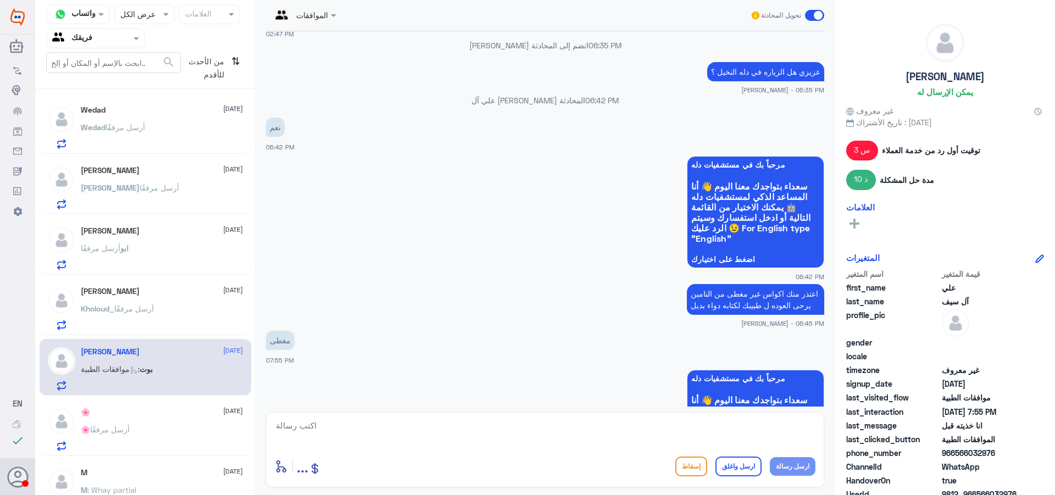
click at [155, 309] on div "Kholoud_ أرسل مرفقًا" at bounding box center [162, 317] width 162 height 25
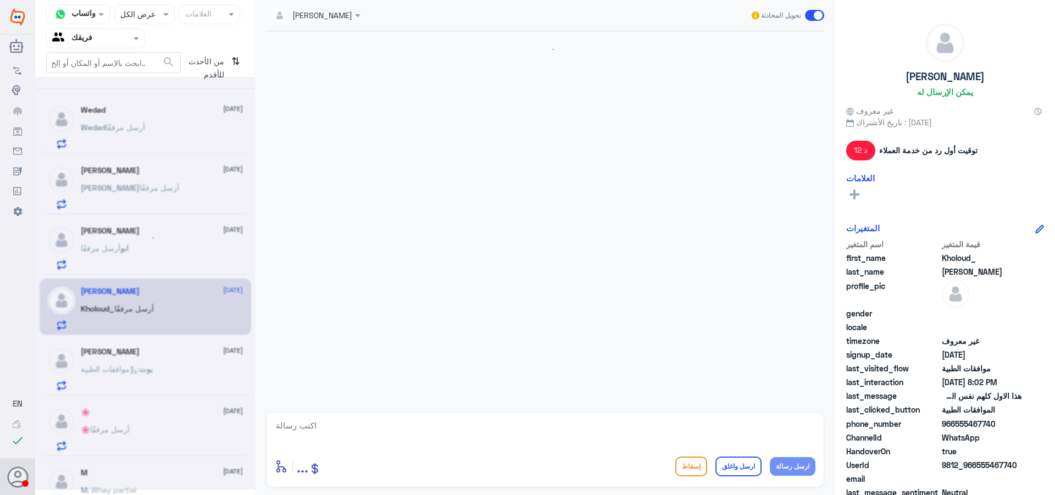
scroll to position [685, 0]
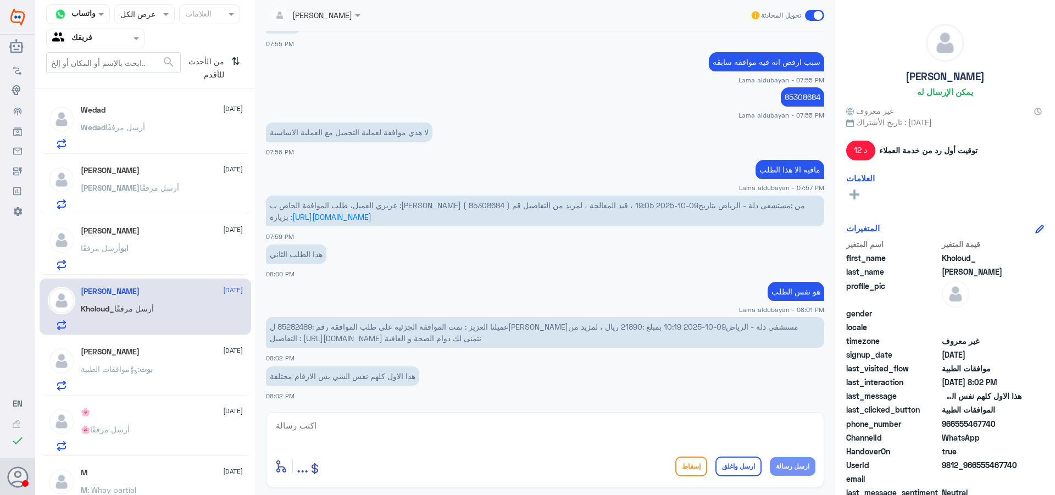
click at [455, 427] on textarea at bounding box center [545, 431] width 541 height 27
type textarea "تمت الموافقه جزئيه"
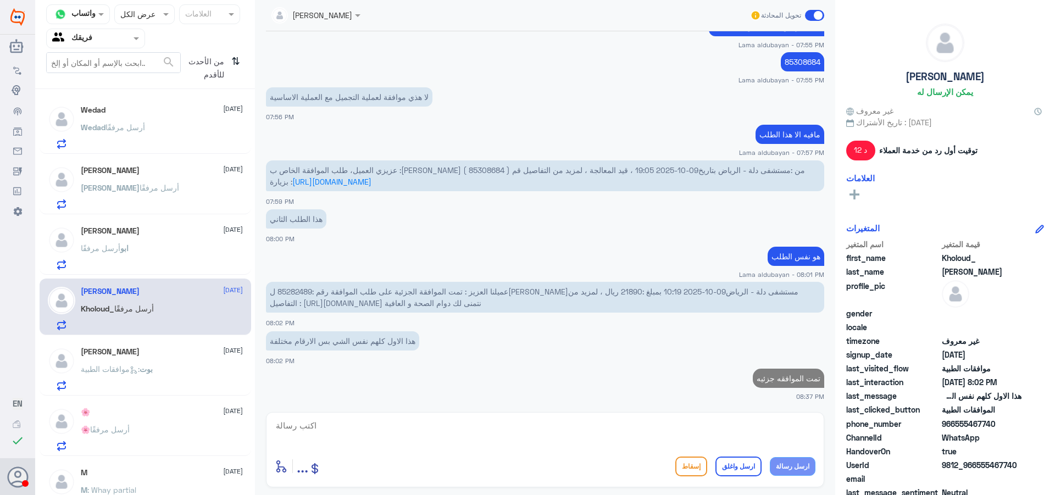
click at [300, 291] on span "عميلنا العزيز : تمت الموافقة الجزئية على طلب الموافقة رقم :85282489 ل[PERSON_NA…" at bounding box center [534, 297] width 529 height 21
click at [300, 290] on span "عميلنا العزيز : تمت الموافقة الجزئية على طلب الموافقة رقم :85282489 ل[PERSON_NA…" at bounding box center [534, 297] width 529 height 21
click at [712, 430] on textarea at bounding box center [545, 431] width 541 height 27
paste textarea "[MEDICAL_DATA]->C85.45"
type textarea "[MEDICAL_DATA]->C85.45"
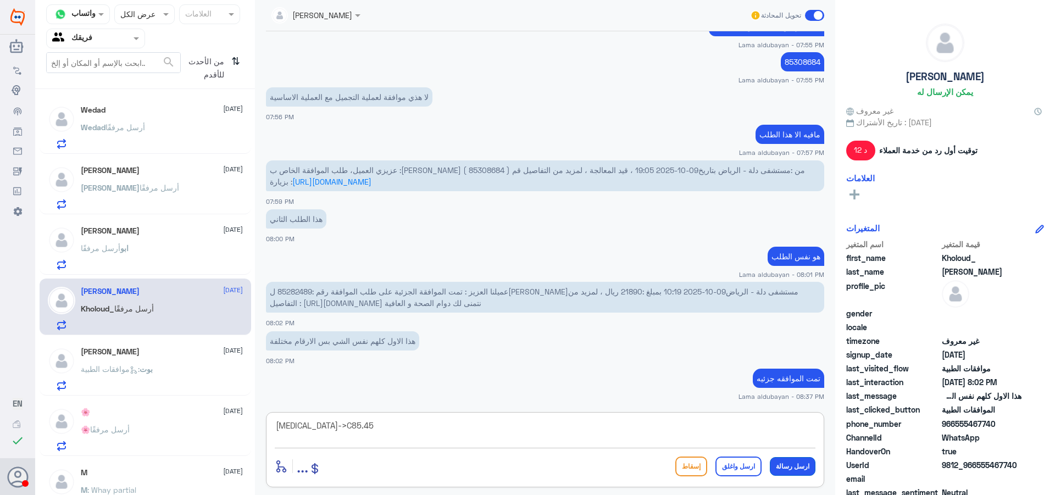
click at [786, 472] on button "ارسل رسالة" at bounding box center [793, 466] width 46 height 19
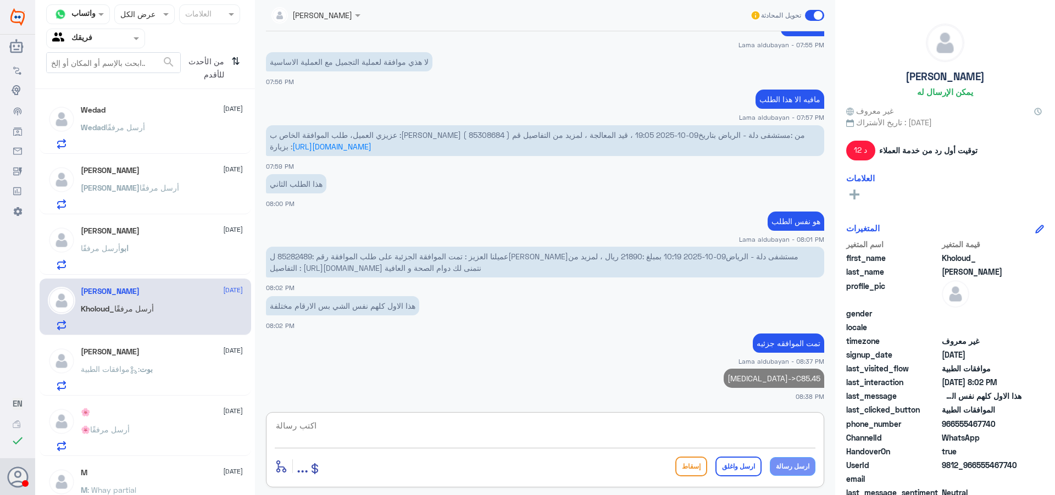
click at [779, 432] on textarea at bounding box center [545, 431] width 541 height 27
type textarea "هذا الي [PERSON_NAME] عليه"
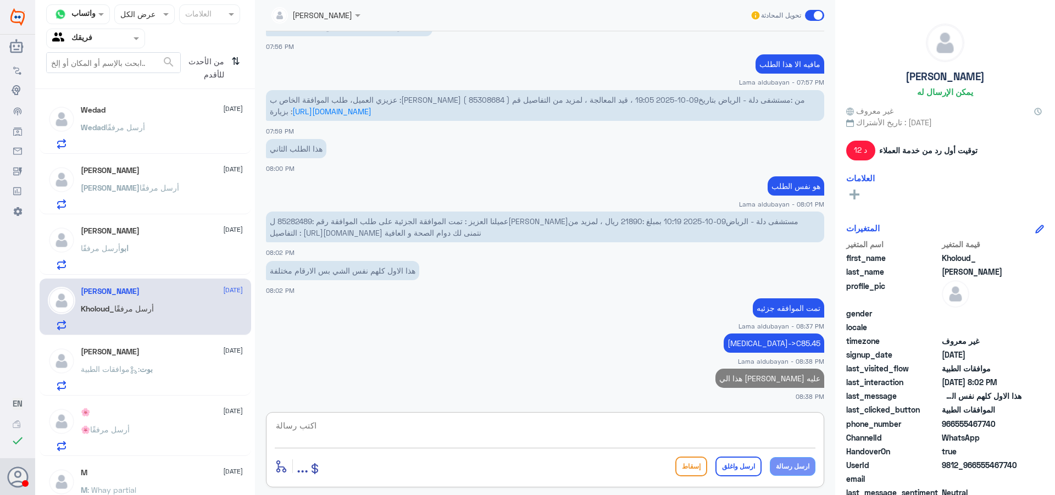
type textarea "ل"
type textarea "ق"
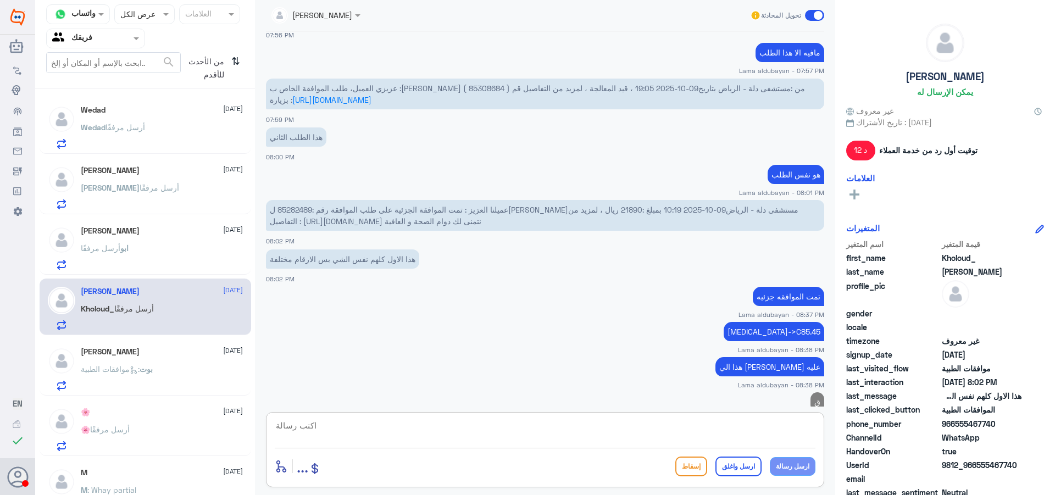
scroll to position [837, 0]
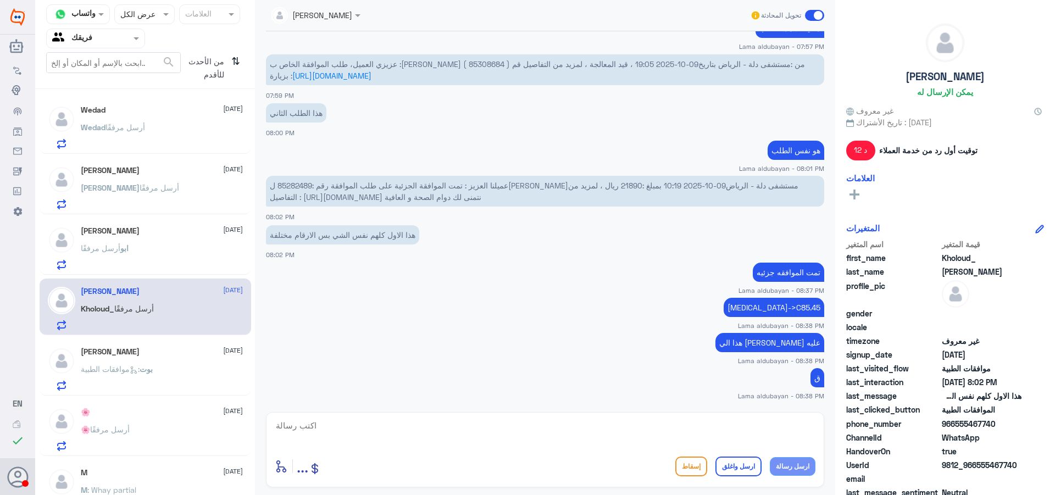
click at [168, 121] on div "Wedad [DATE] [PERSON_NAME] أرسل مرفقًا" at bounding box center [162, 126] width 162 height 43
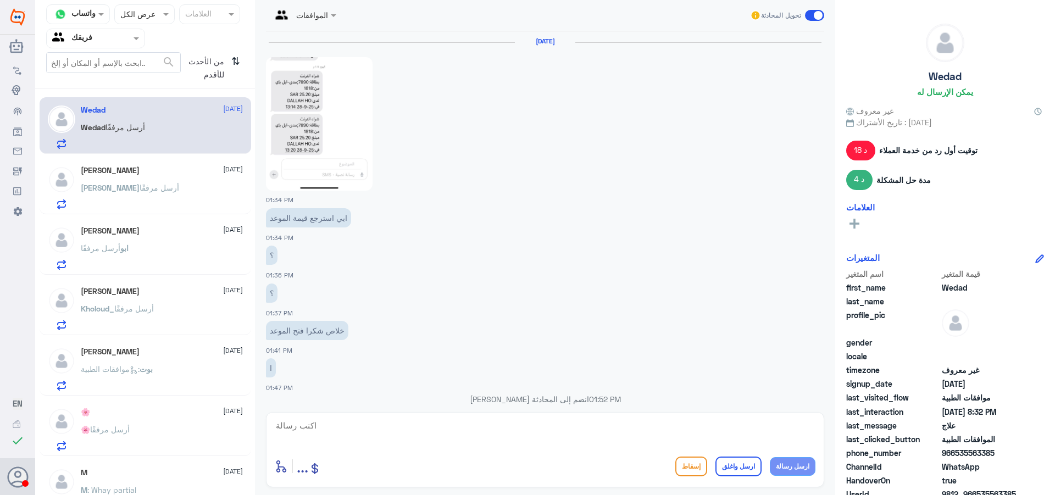
scroll to position [881, 0]
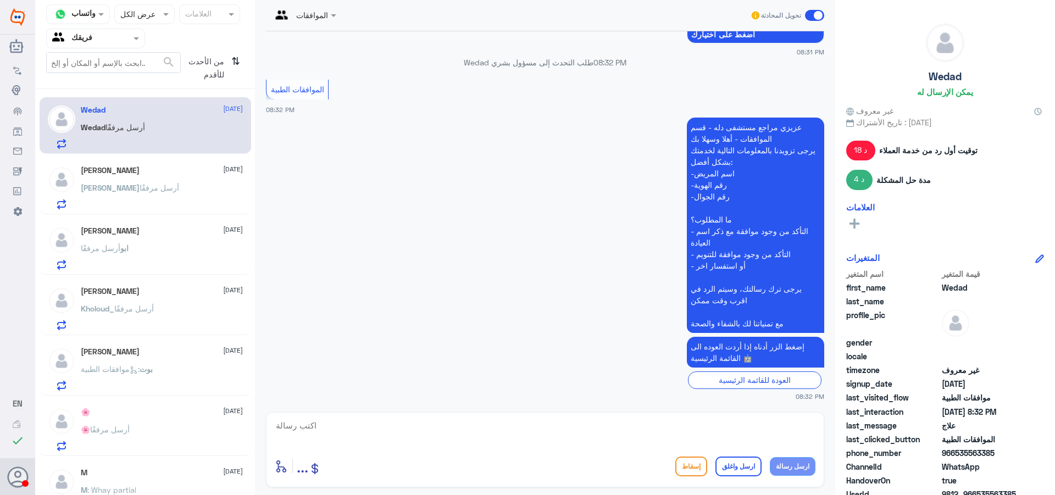
click at [108, 164] on div "[PERSON_NAME] [DATE] [PERSON_NAME] أرسل مرفقًا" at bounding box center [146, 186] width 212 height 57
click at [88, 169] on h5 "[PERSON_NAME]" at bounding box center [110, 170] width 59 height 9
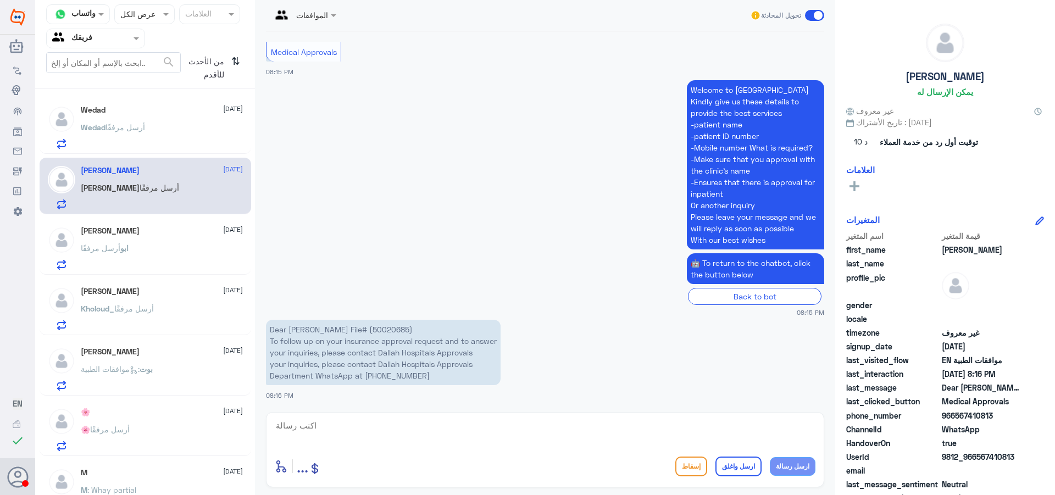
click at [143, 141] on p "[PERSON_NAME] أرسل مرفقًا" at bounding box center [113, 134] width 64 height 27
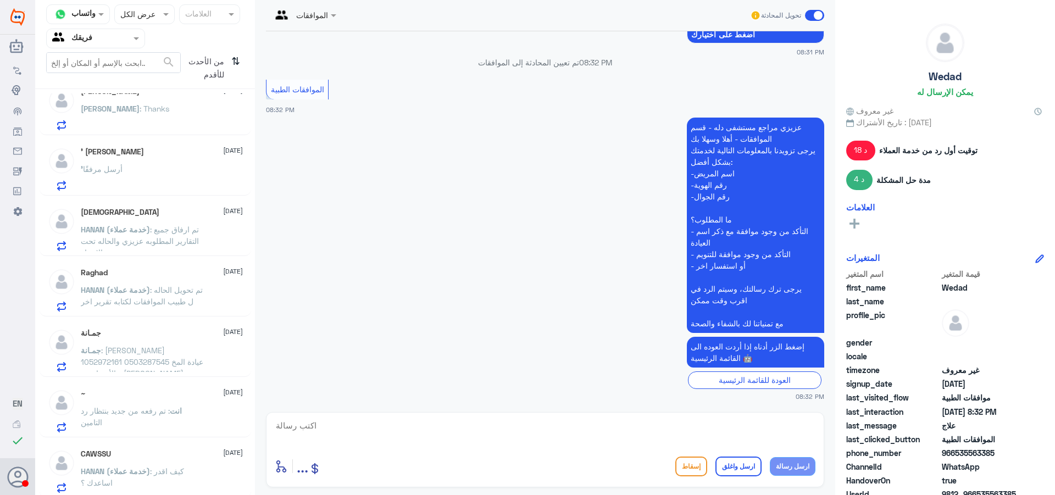
scroll to position [505, 0]
click at [146, 344] on span ": [PERSON_NAME] 1052972161 0503287545 عيادة المخ والأعصاب، د. [PERSON_NAME] بال…" at bounding box center [142, 410] width 123 height 136
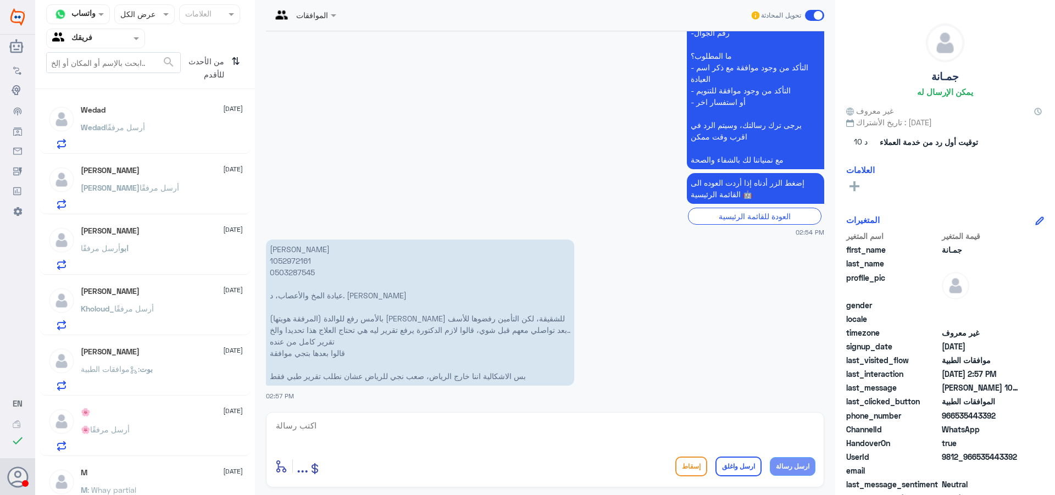
click at [181, 248] on div "[PERSON_NAME] مرفقًا" at bounding box center [162, 257] width 162 height 25
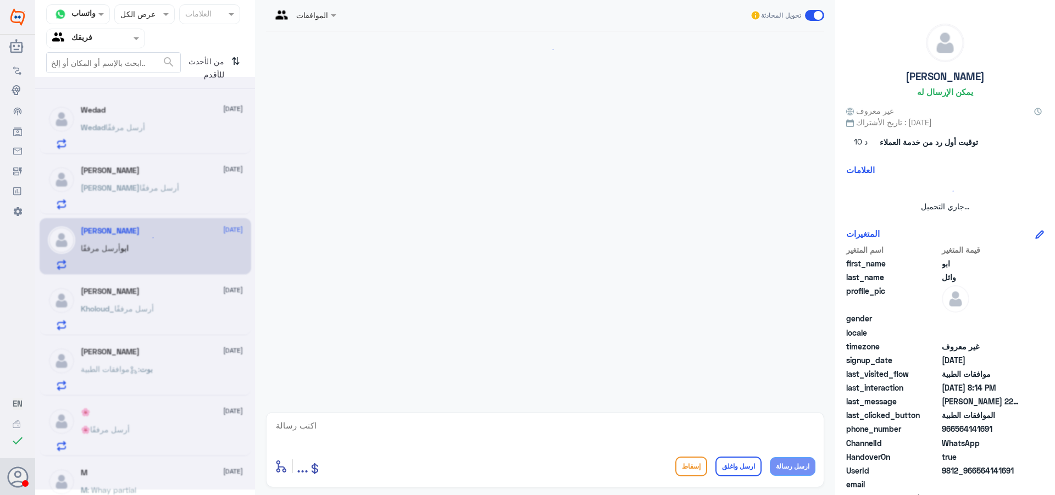
click at [185, 316] on div at bounding box center [145, 283] width 220 height 413
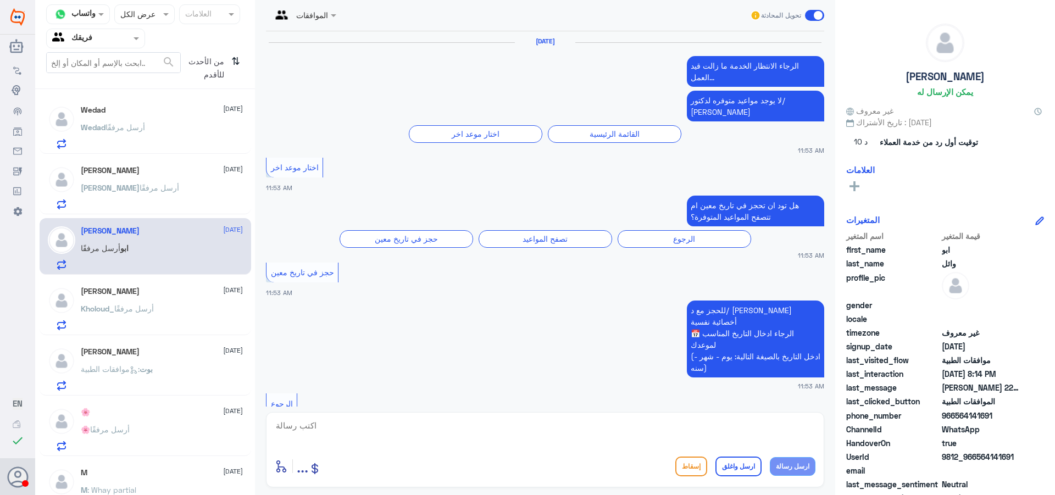
scroll to position [1367, 0]
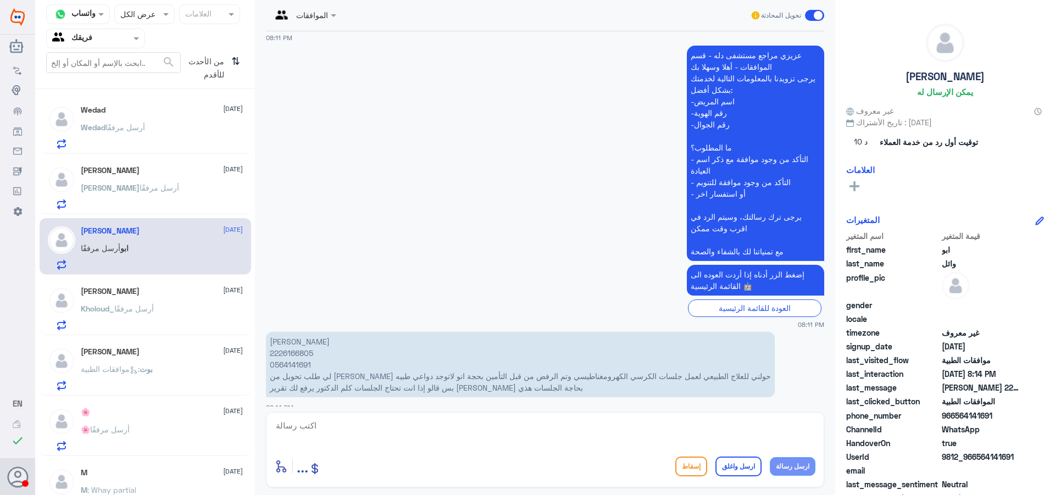
click at [148, 306] on span "أرسل مرفقًا" at bounding box center [134, 308] width 40 height 9
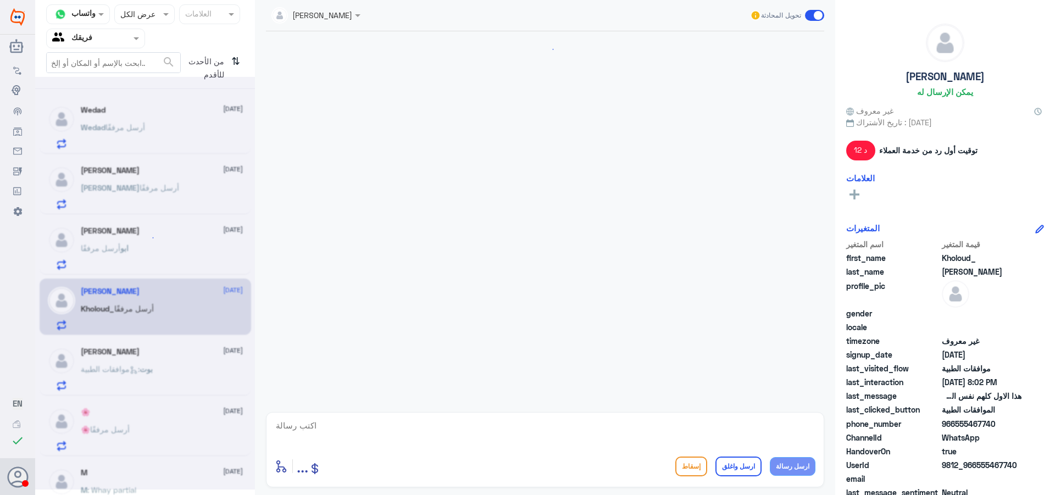
scroll to position [430, 0]
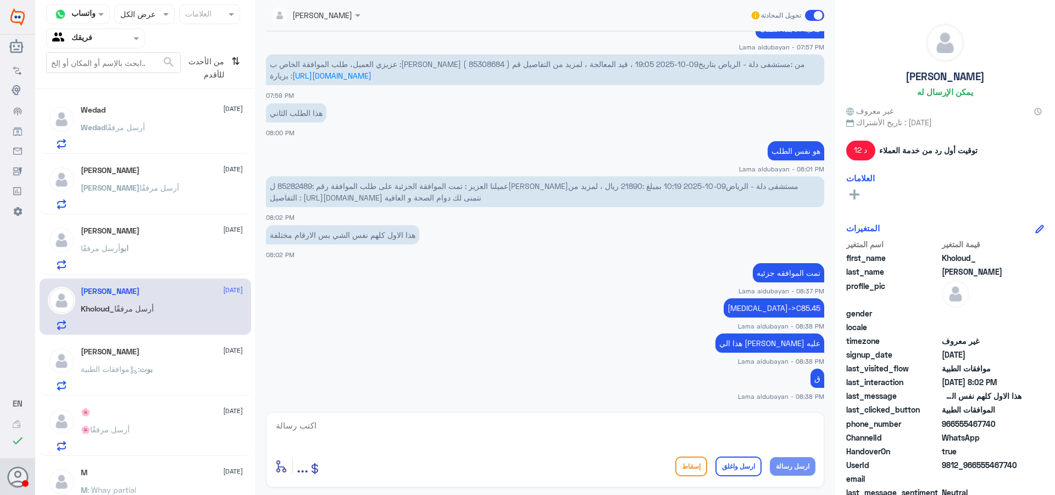
click at [787, 431] on textarea at bounding box center [545, 431] width 541 height 27
paste textarea "نشكر تواصلك مع مستشفيات دلة"
type textarea "نشكر تواصلك مع مستشفيات دلة"
click at [748, 470] on button "ارسل واغلق" at bounding box center [738, 467] width 46 height 20
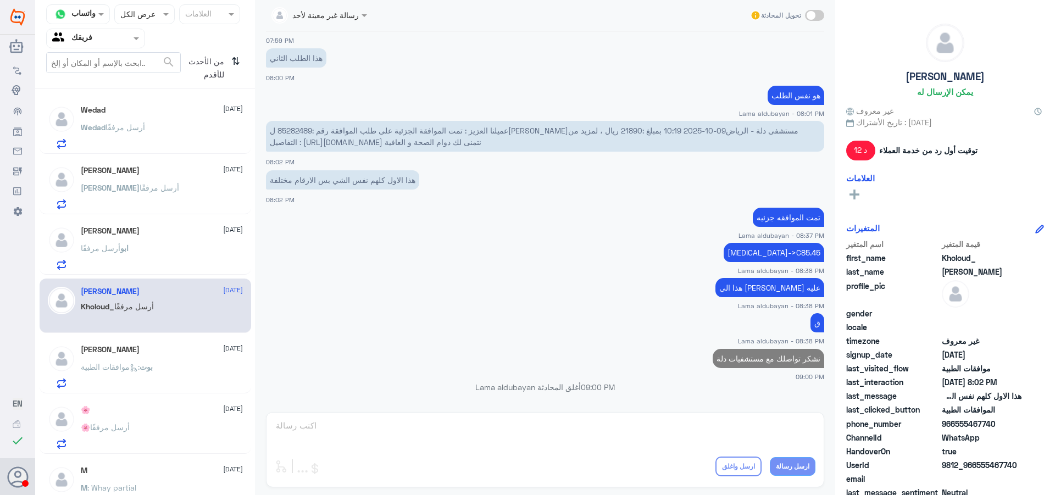
click at [163, 376] on div "بوت : موافقات الطبية" at bounding box center [162, 376] width 162 height 25
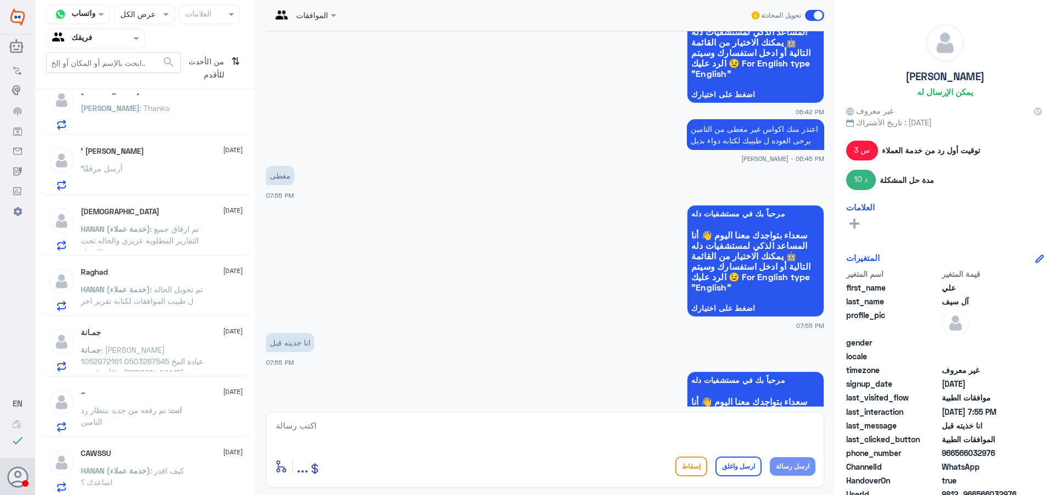
scroll to position [503, 0]
click at [151, 462] on p "HANAN (خدمة عملاء) : كيف اقدر اساعدك ؟" at bounding box center [143, 475] width 124 height 27
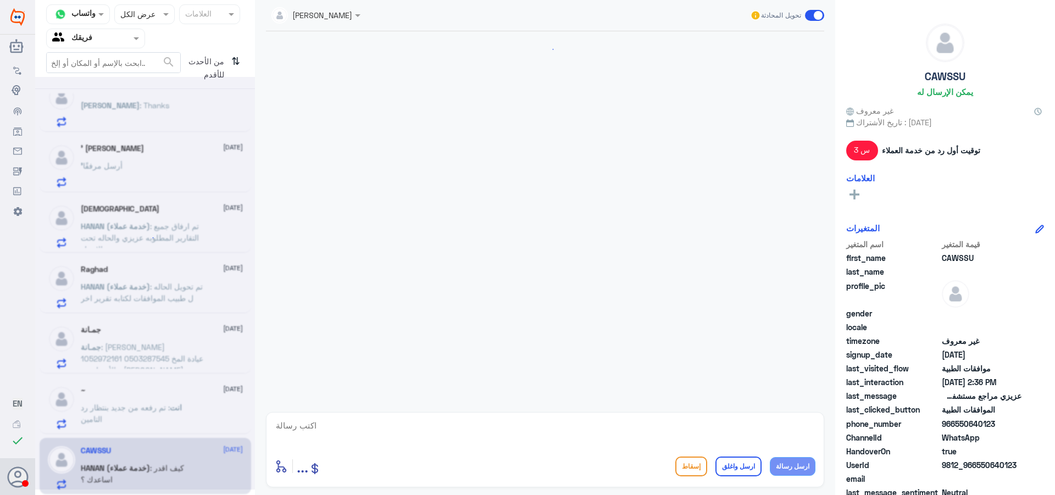
scroll to position [429, 0]
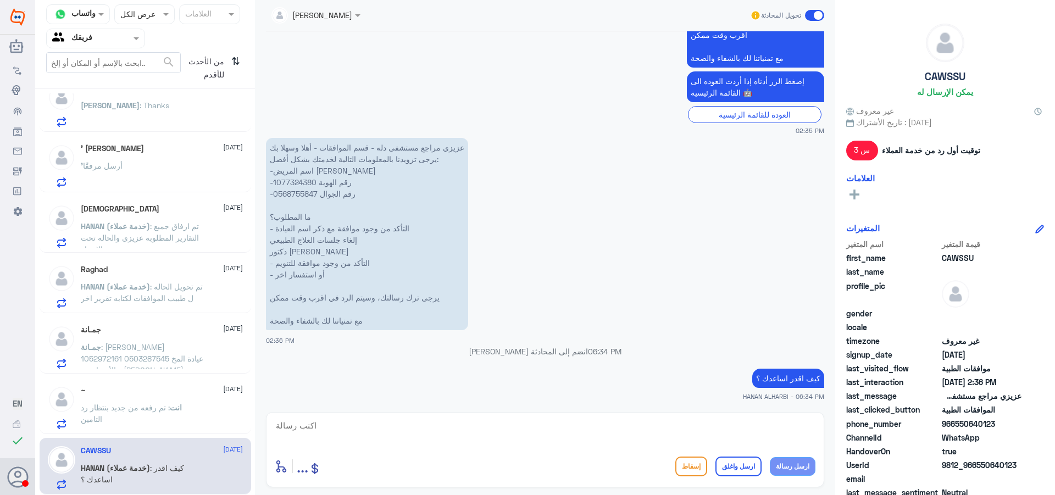
click at [151, 417] on p "انت : تم رفعه من جديد بنتظار رد التامين" at bounding box center [143, 415] width 124 height 27
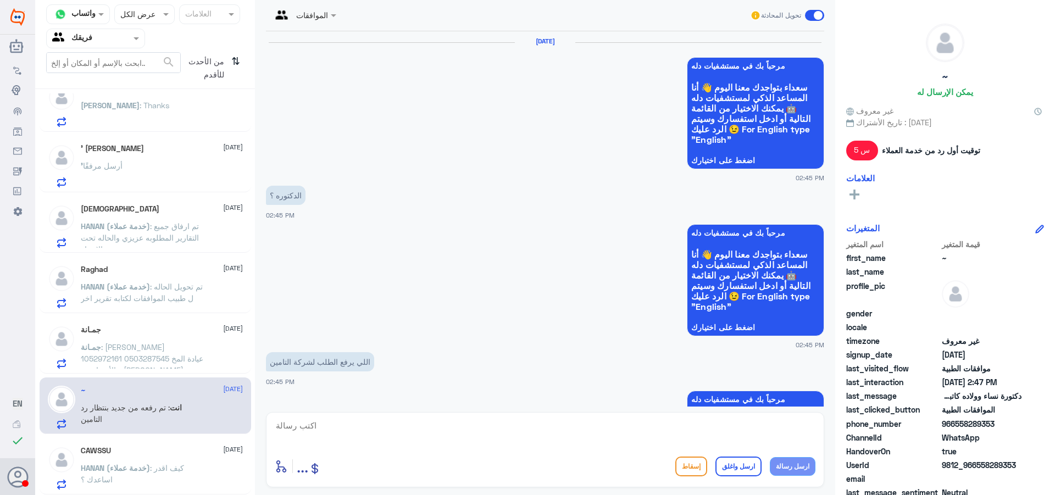
scroll to position [1036, 0]
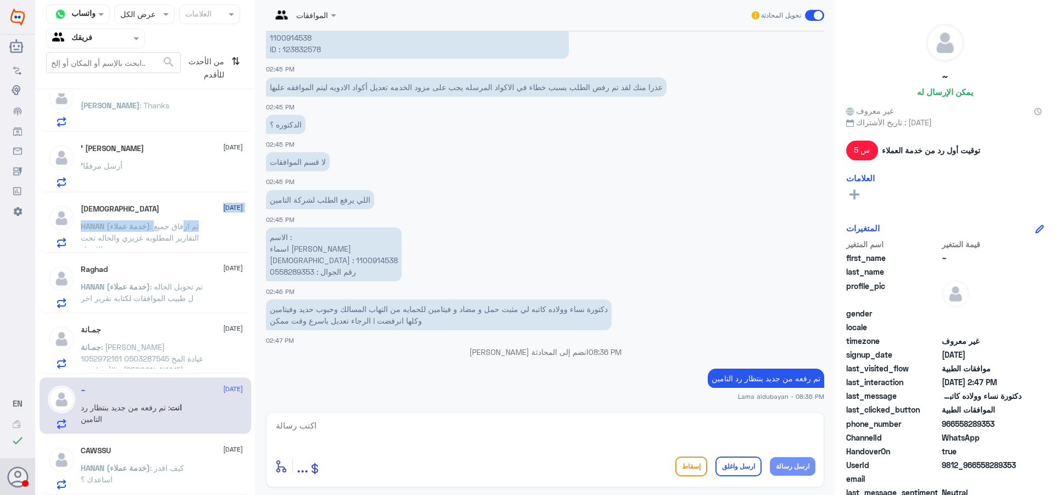
click at [173, 220] on div "[PERSON_NAME] [DATE] HANAN (خدمة عملاء) : تم ارفاق جميع التقارير المطلوبه عزيزي…" at bounding box center [162, 225] width 162 height 43
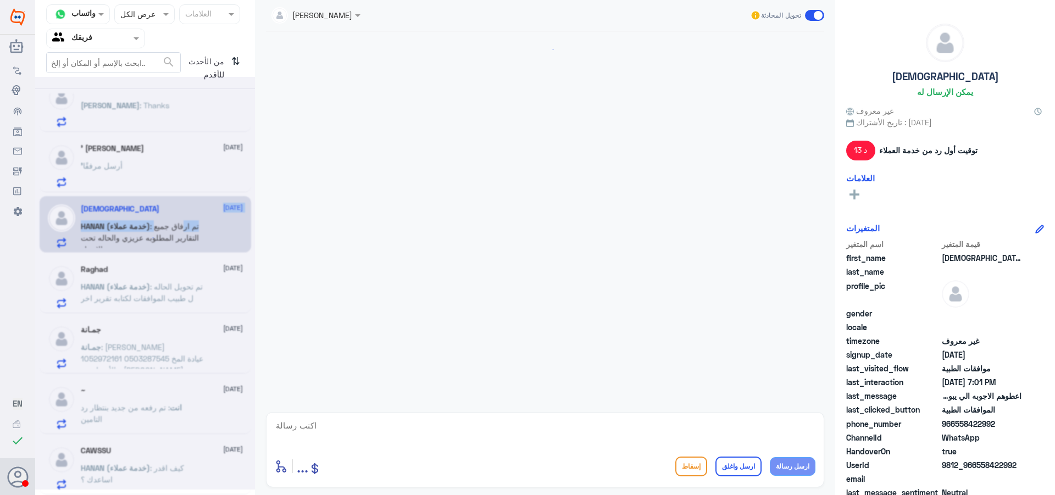
scroll to position [806, 0]
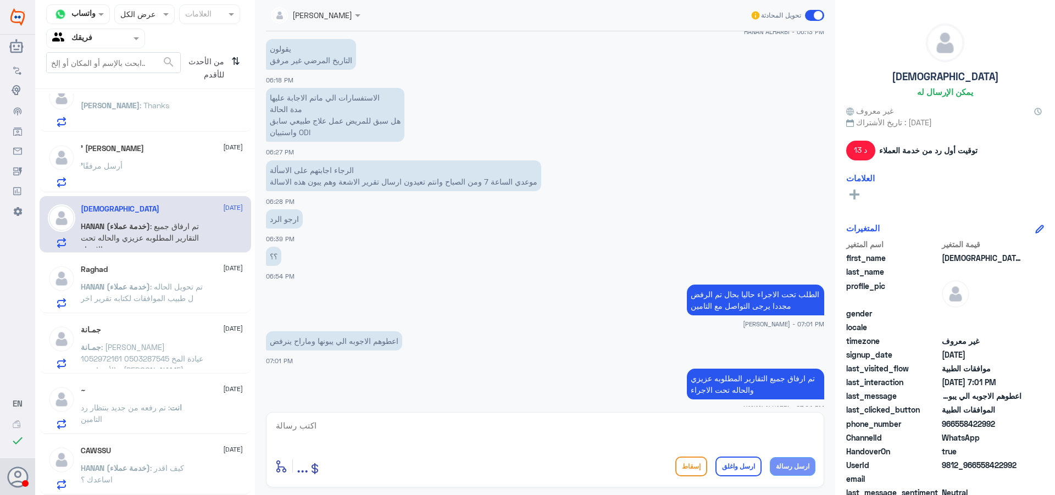
click at [739, 421] on textarea at bounding box center [545, 431] width 541 height 27
paste textarea "نشكر تواصلك مع مستشفيات دلة"
type textarea "نشكر تواصلك مع مستشفيات دلة"
drag, startPoint x: 679, startPoint y: 436, endPoint x: 1018, endPoint y: 426, distance: 339.1
click at [1018, 426] on div "قناة واتساب Status × عرض الكل العلامات Agent Filter فريقك search من الأحدث للأق…" at bounding box center [545, 249] width 1020 height 498
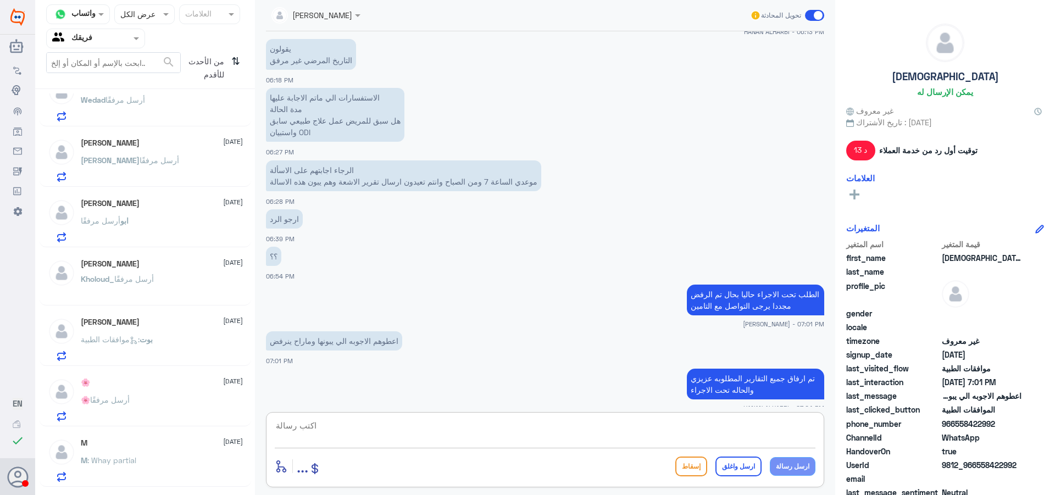
scroll to position [0, 0]
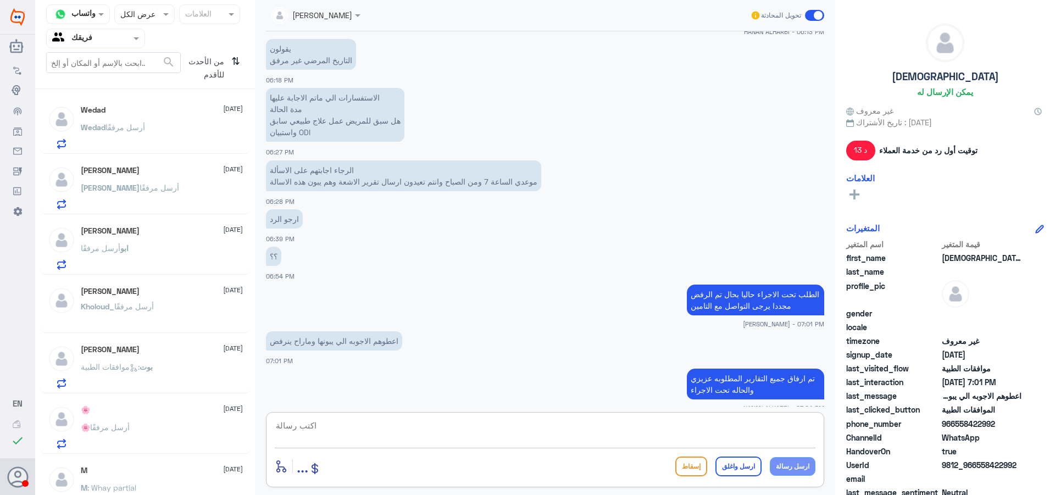
click at [142, 138] on p "[PERSON_NAME] أرسل مرفقًا" at bounding box center [113, 134] width 64 height 27
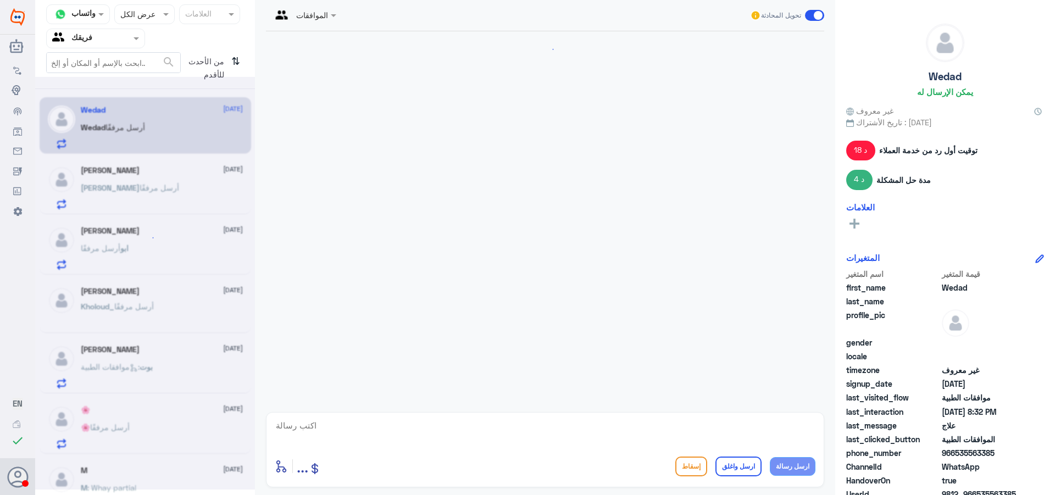
scroll to position [881, 0]
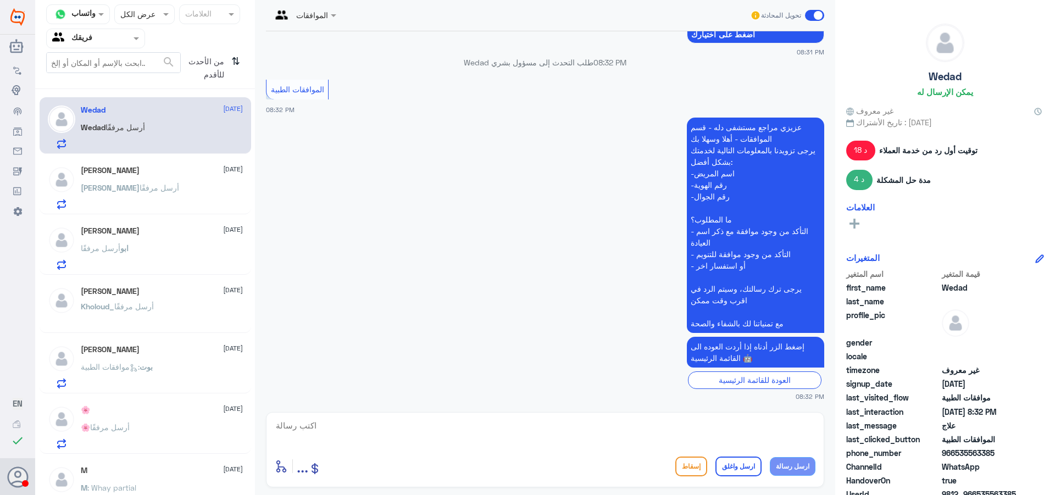
click at [81, 181] on div "[PERSON_NAME] [DATE] [PERSON_NAME] أرسل مرفقًا" at bounding box center [162, 187] width 162 height 43
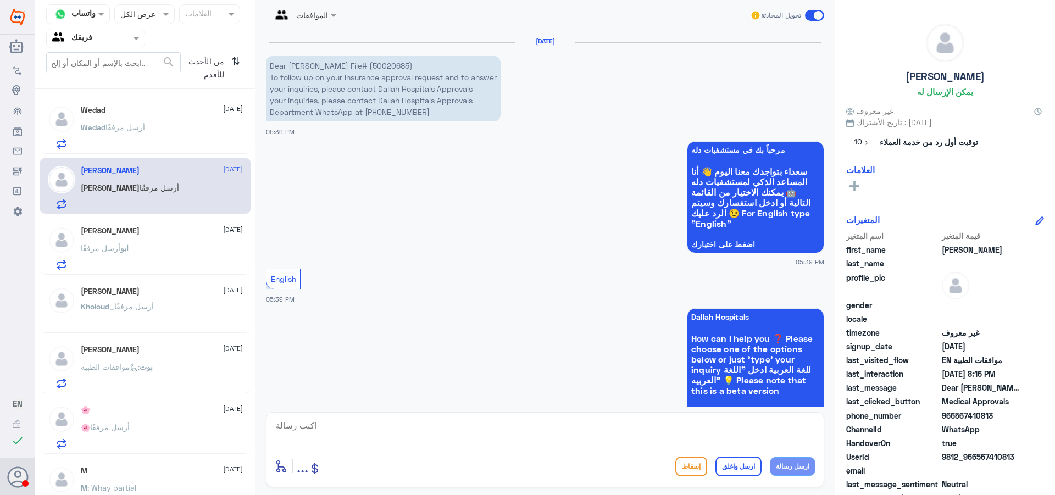
scroll to position [1207, 0]
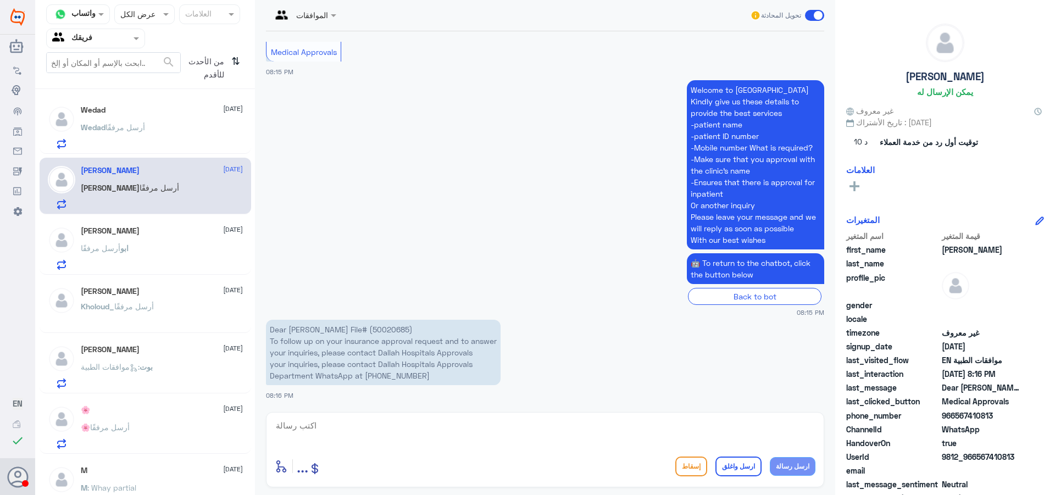
click at [405, 329] on p "Dear [PERSON_NAME] File# (50020685) To follow up on your insurance approval req…" at bounding box center [383, 352] width 235 height 65
drag, startPoint x: 442, startPoint y: 432, endPoint x: 453, endPoint y: 431, distance: 11.0
click at [442, 432] on textarea at bounding box center [545, 431] width 541 height 27
paste textarea "The requested service/procedure has already been approved at other healthcare p…"
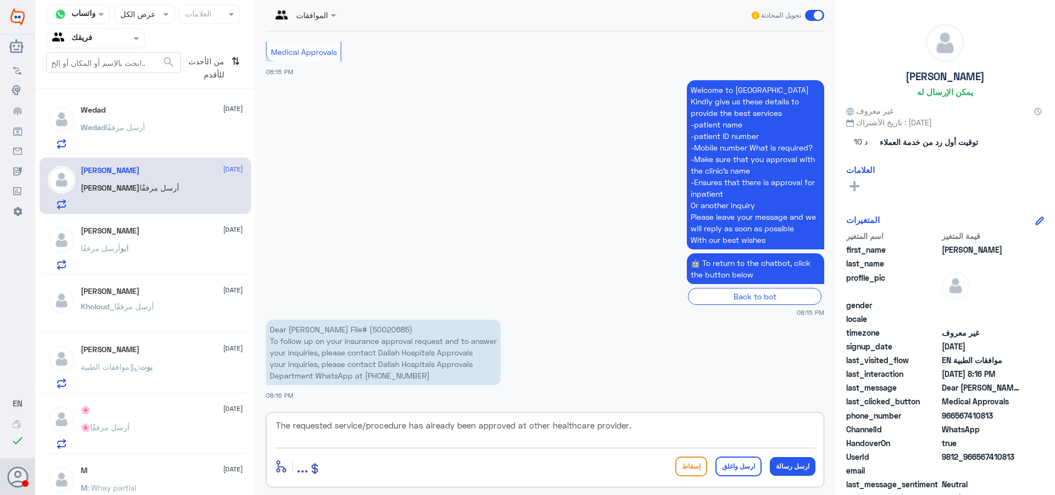
type textarea "The requested service/procedure has already been approved at other healthcare p…"
click at [782, 468] on button "ارسل رسالة" at bounding box center [793, 466] width 46 height 19
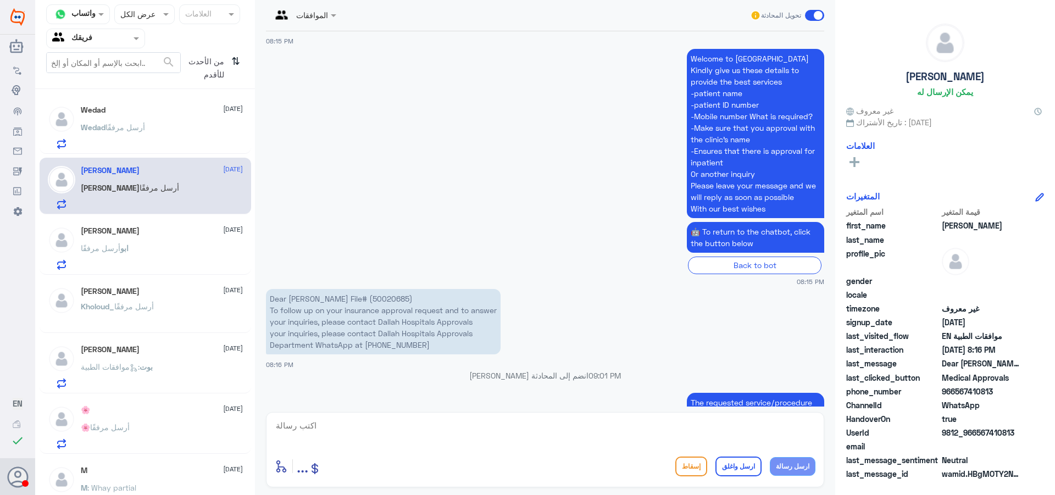
scroll to position [1265, 0]
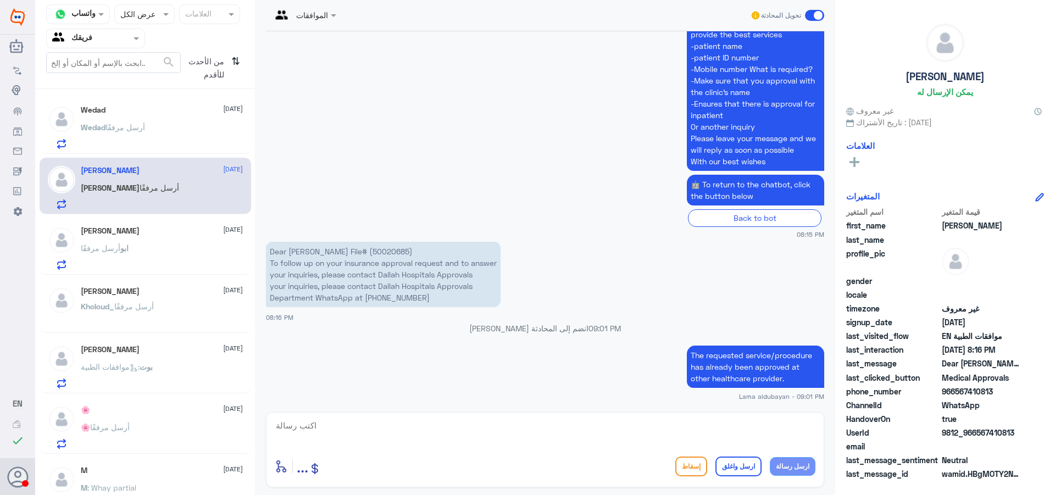
click at [127, 139] on p "[PERSON_NAME] أرسل مرفقًا" at bounding box center [113, 134] width 64 height 27
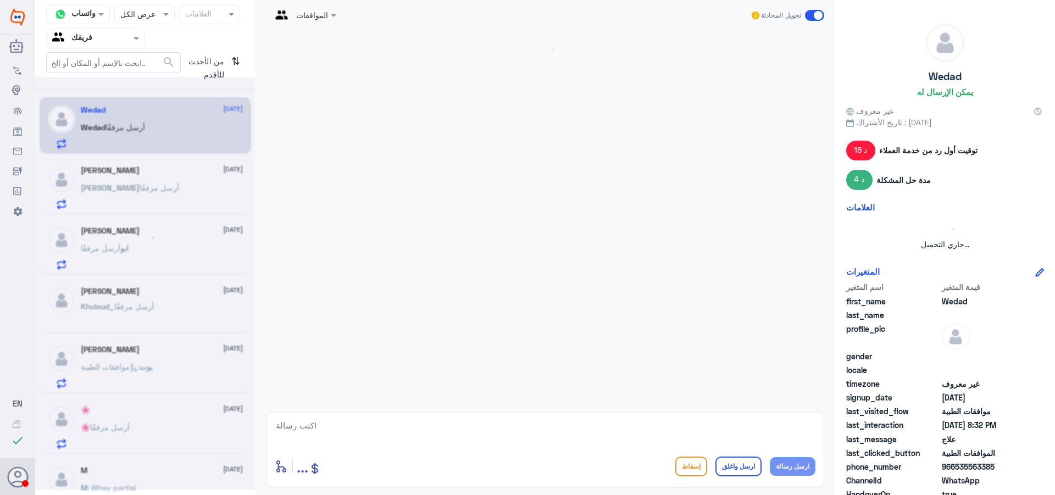
scroll to position [881, 0]
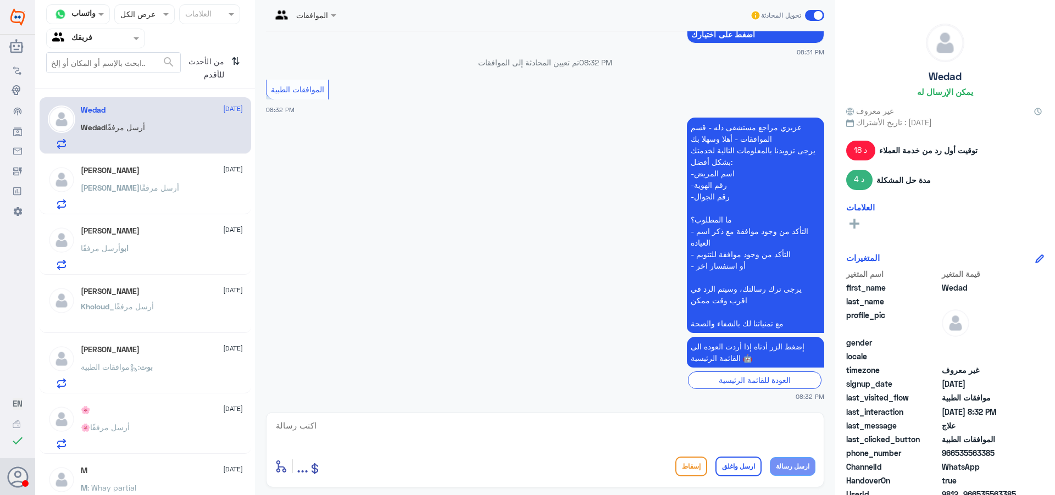
click at [142, 237] on div "ابو وائل [DATE] [PERSON_NAME] مرفقًا" at bounding box center [162, 247] width 162 height 43
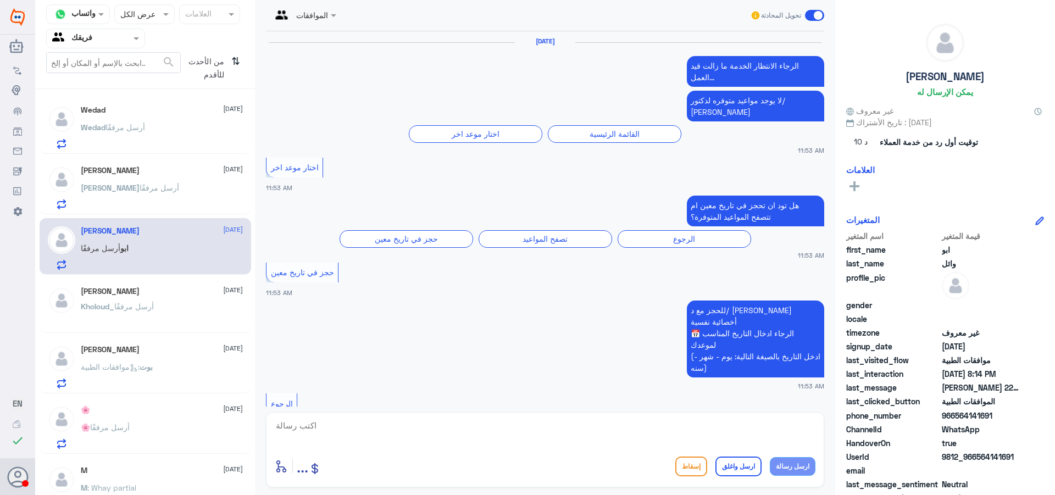
scroll to position [1367, 0]
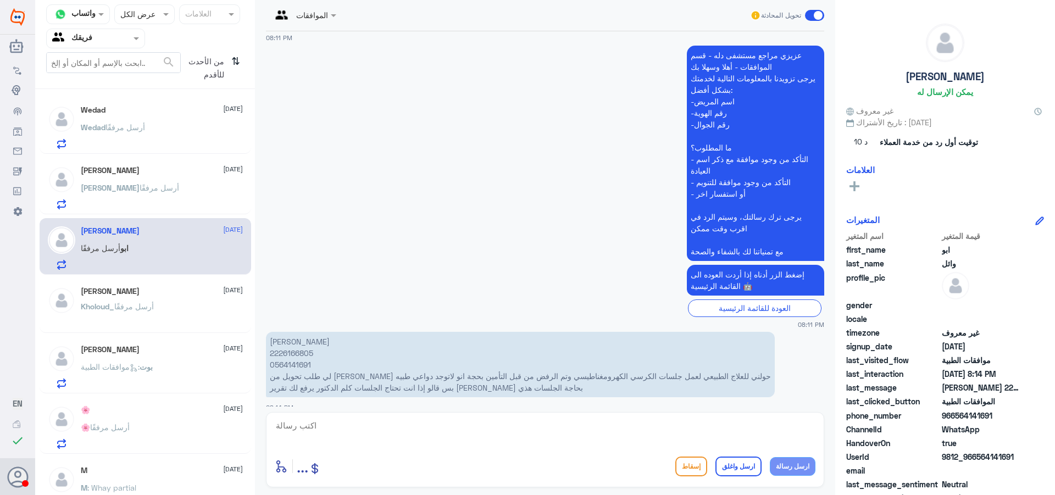
click at [297, 343] on p "[PERSON_NAME] 2226166805 0564141691 لي طلب تحويل من [PERSON_NAME] حولني للعلاج …" at bounding box center [520, 364] width 509 height 65
click at [169, 101] on div "[PERSON_NAME] 1 [DATE] [PERSON_NAME] أرسل مرفقًا" at bounding box center [146, 125] width 212 height 57
click at [164, 135] on div "[PERSON_NAME] أرسل مرفقًا" at bounding box center [162, 136] width 162 height 25
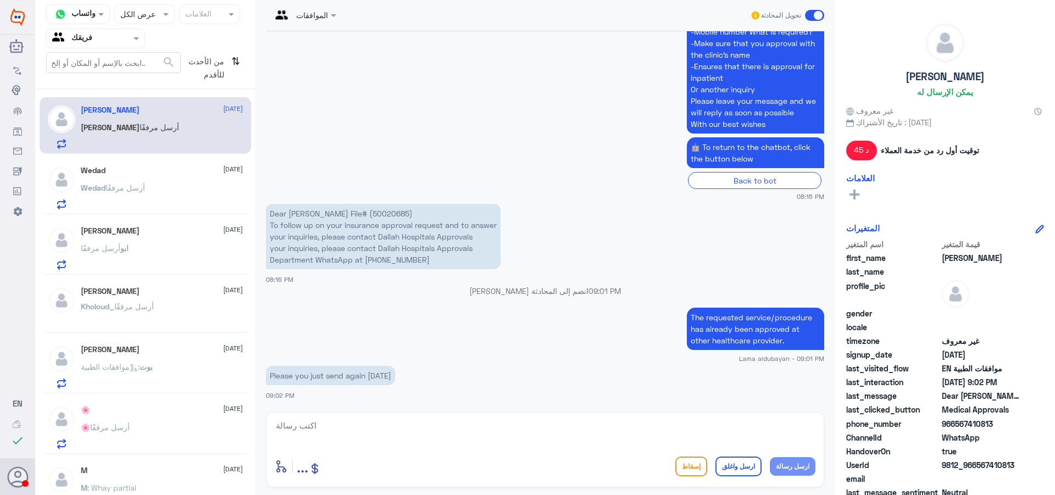
scroll to position [1109, 0]
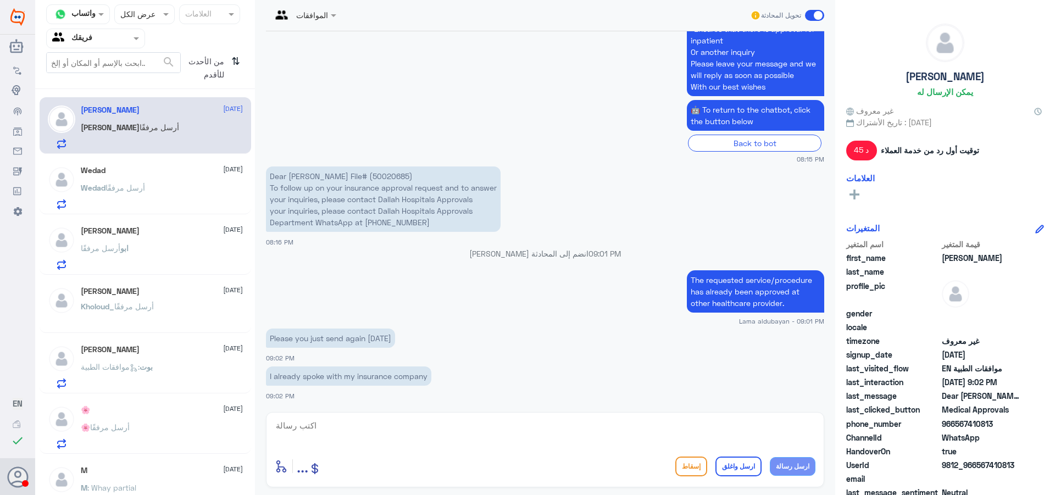
click at [403, 171] on p "Dear [PERSON_NAME] File# (50020685) To follow up on your insurance approval req…" at bounding box center [383, 198] width 235 height 65
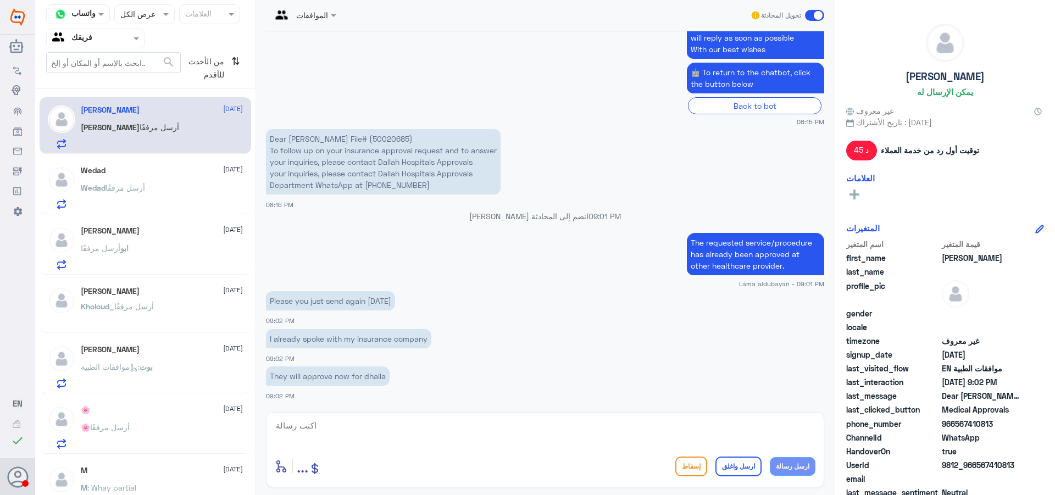
click at [335, 430] on textarea at bounding box center [545, 431] width 541 height 27
type textarea "ي"
click at [479, 425] on textarea at bounding box center [545, 431] width 541 height 27
paste textarea "Done t"
type textarea "Done"
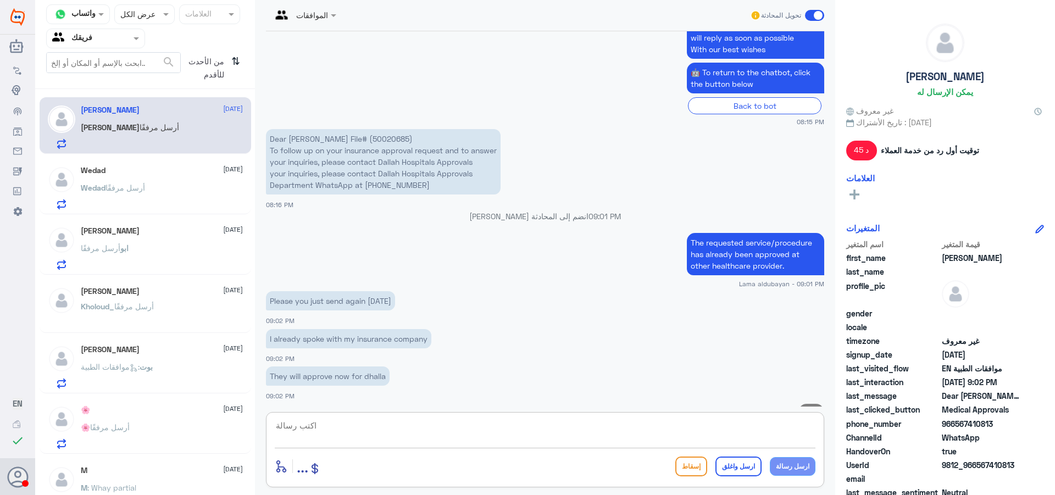
scroll to position [1182, 0]
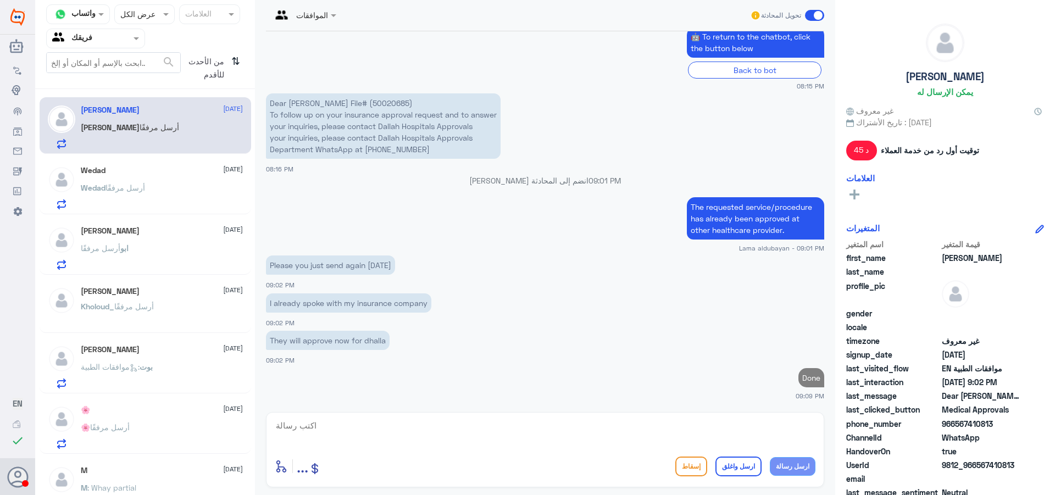
click at [186, 189] on div "[PERSON_NAME] أرسل مرفقًا" at bounding box center [162, 197] width 162 height 25
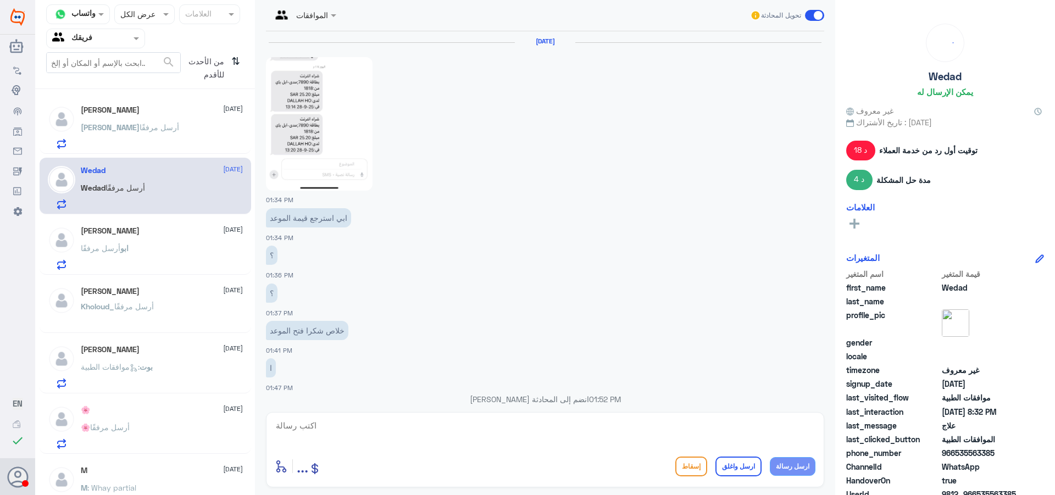
scroll to position [881, 0]
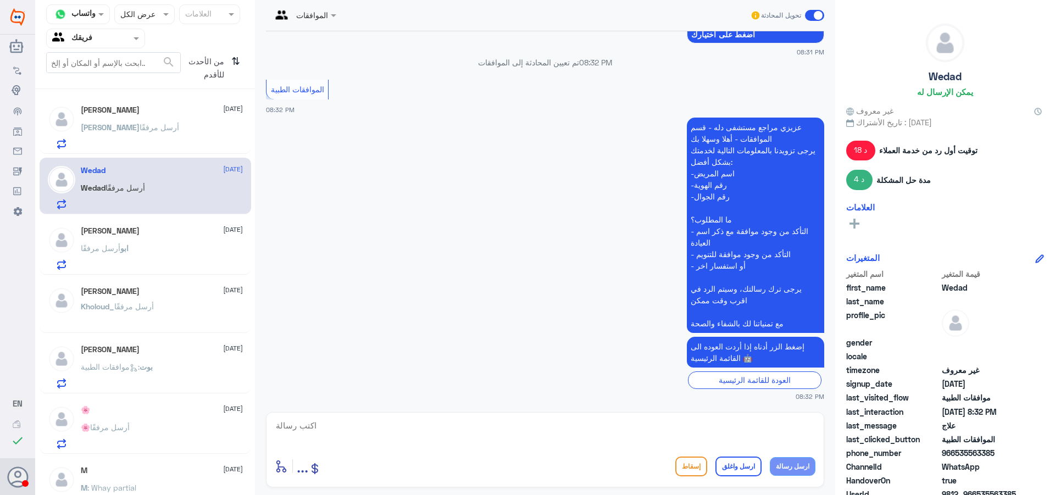
drag, startPoint x: 150, startPoint y: 181, endPoint x: 159, endPoint y: 223, distance: 42.3
click at [159, 223] on div "[PERSON_NAME] [DATE] [PERSON_NAME] أرسل مرفقًا Wedad [DATE] Wedad أرسل مرفقًا ا…" at bounding box center [145, 295] width 220 height 405
click at [148, 231] on div "ابو وائل [DATE]" at bounding box center [162, 230] width 162 height 9
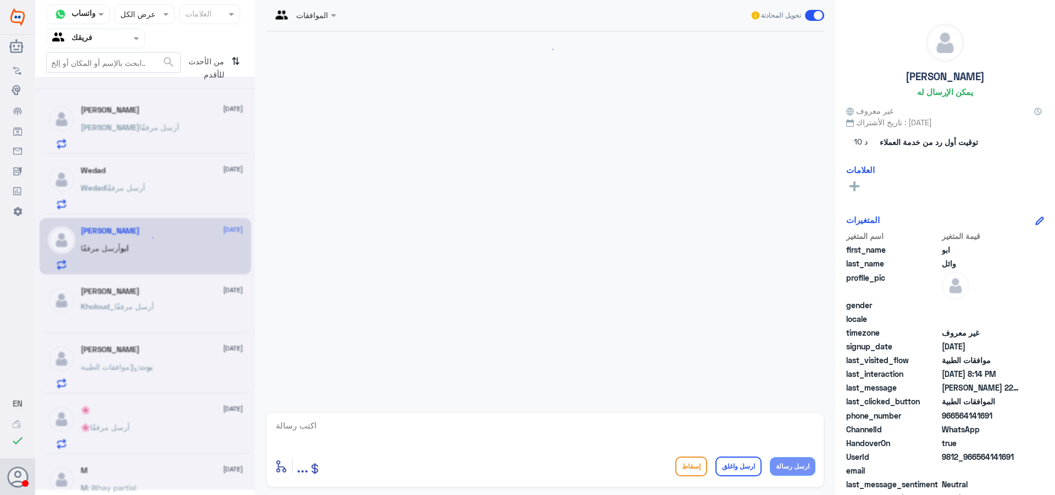
click at [156, 195] on div "[PERSON_NAME] أرسل مرفقًا" at bounding box center [162, 197] width 162 height 25
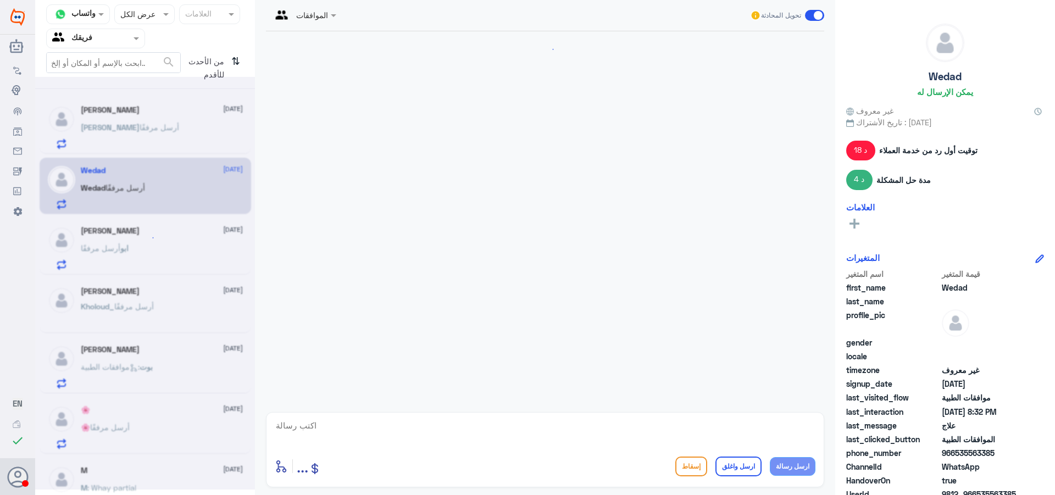
scroll to position [881, 0]
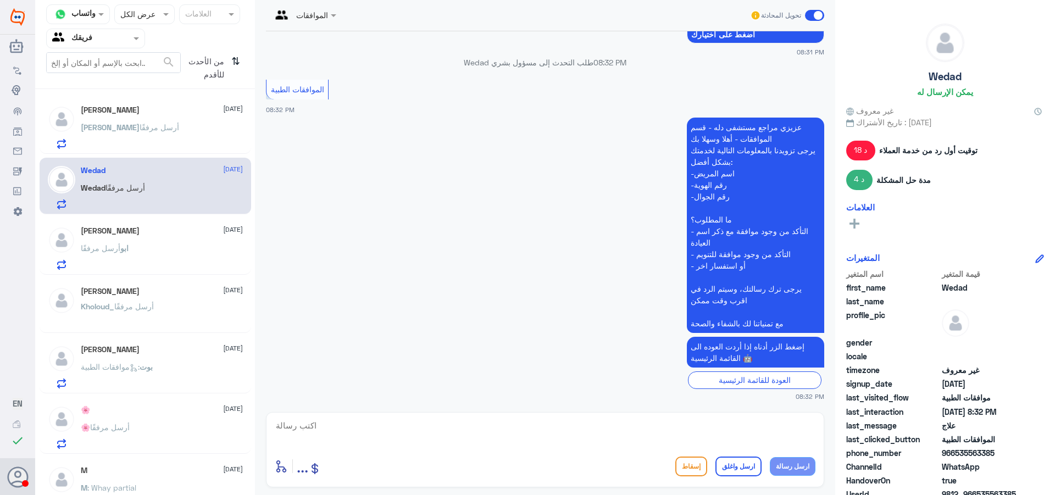
click at [129, 247] on span "ابو" at bounding box center [124, 247] width 8 height 9
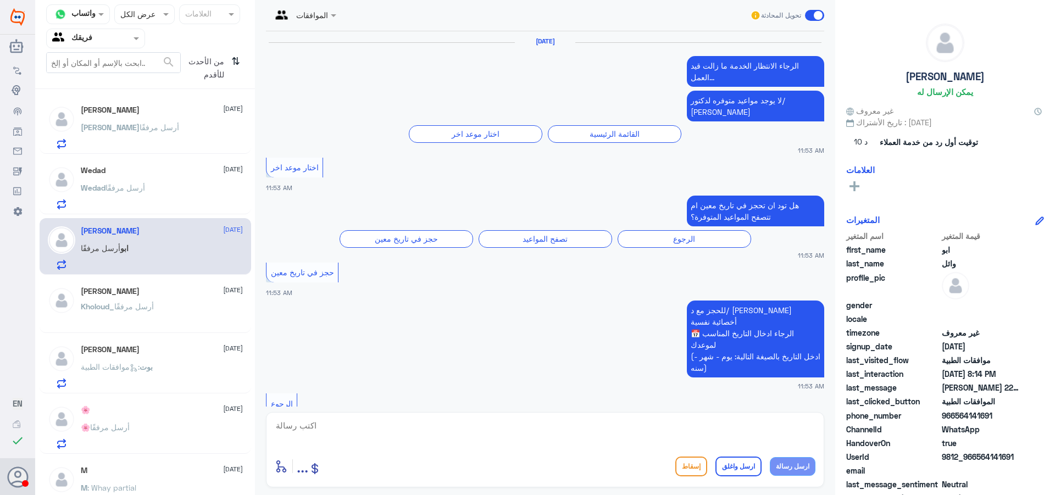
scroll to position [1367, 0]
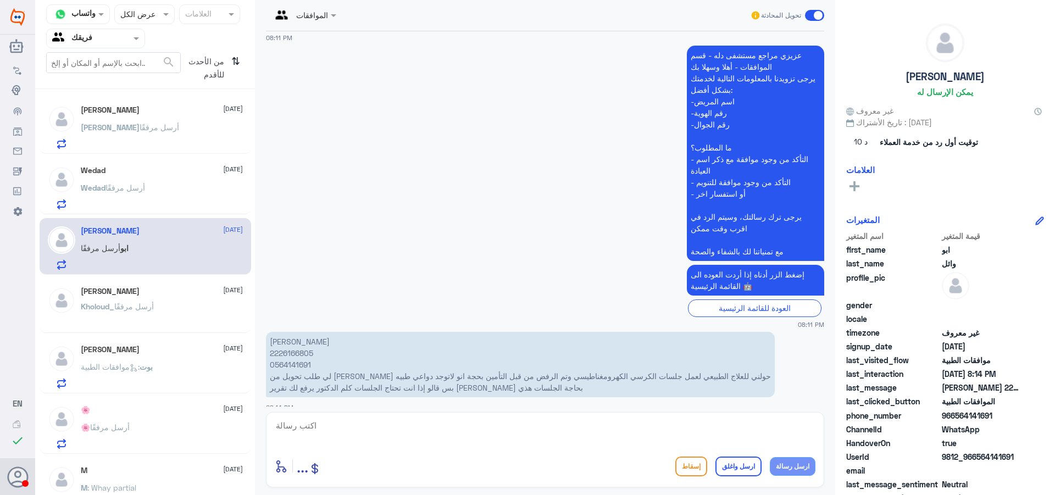
click at [291, 343] on p "[PERSON_NAME] 2226166805 0564141691 لي طلب تحويل من [PERSON_NAME] حولني للعلاج …" at bounding box center [520, 364] width 509 height 65
click at [421, 427] on textarea at bounding box center [545, 431] width 541 height 27
type textarea "تم رفع التقارير والاشعه بنتظار رد التامين"
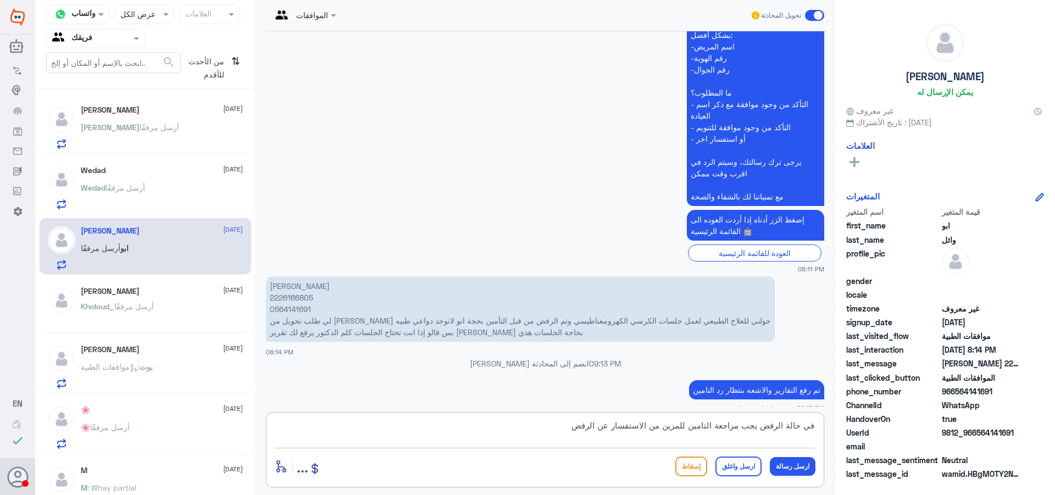
drag, startPoint x: 670, startPoint y: 429, endPoint x: 690, endPoint y: 430, distance: 19.8
click at [690, 430] on textarea "في حالة الرفض يجب مراجعة التامين للمزين من الاستفسار عن الرفض" at bounding box center [545, 431] width 541 height 27
click at [762, 429] on textarea "في حالة الرفض يجب مراجعة التامين لمزيد من الاستفسار عن الرفض" at bounding box center [545, 431] width 541 height 27
type textarea "في حالة الرفض الطلب يجب مراجعة التامين لمزيد من الاستفسار عن الرفض"
click at [750, 471] on button "ارسل واغلق" at bounding box center [738, 467] width 46 height 20
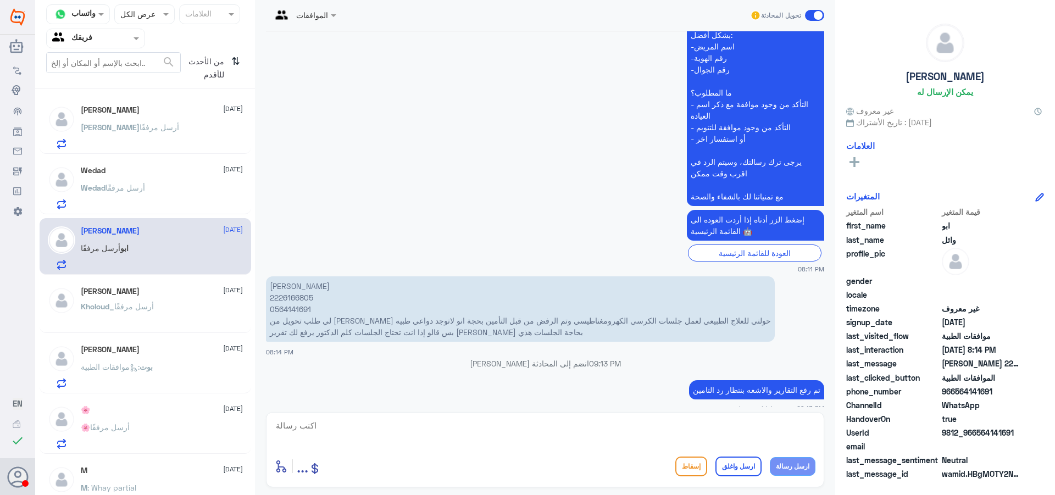
scroll to position [1449, 0]
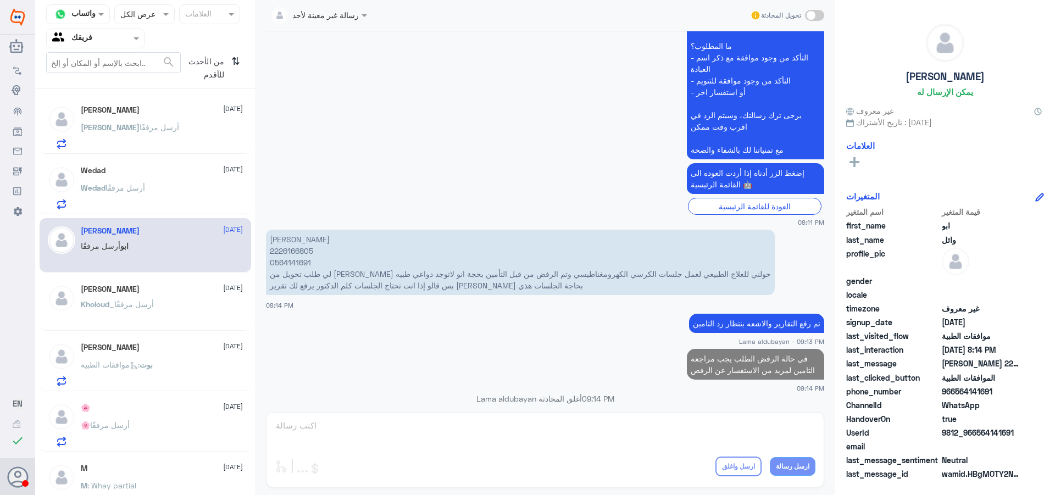
click at [167, 314] on div "Kholoud_ أرسل مرفقًا" at bounding box center [162, 313] width 162 height 25
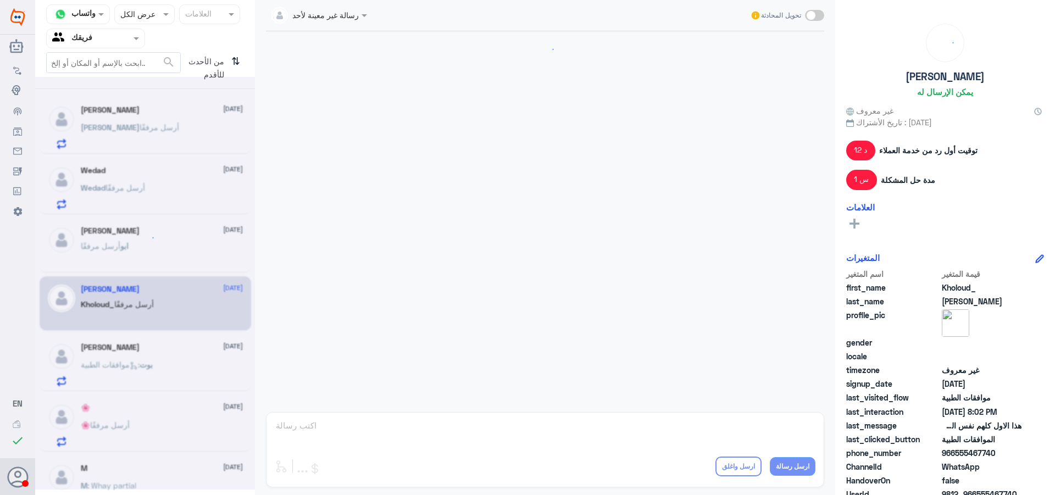
scroll to position [427, 0]
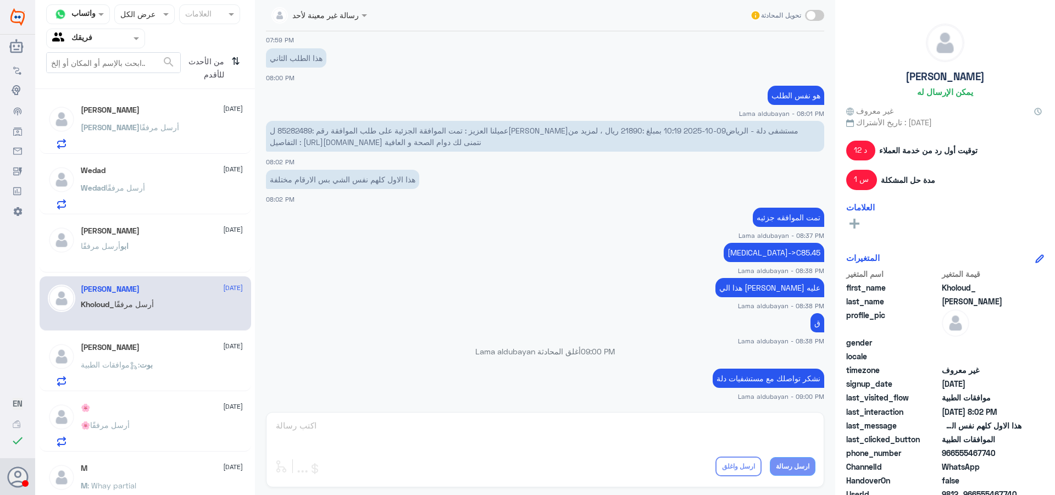
click at [229, 59] on div "من الأحدث للأقدم ⇅" at bounding box center [212, 68] width 63 height 32
click at [232, 60] on icon "⇅" at bounding box center [235, 66] width 9 height 28
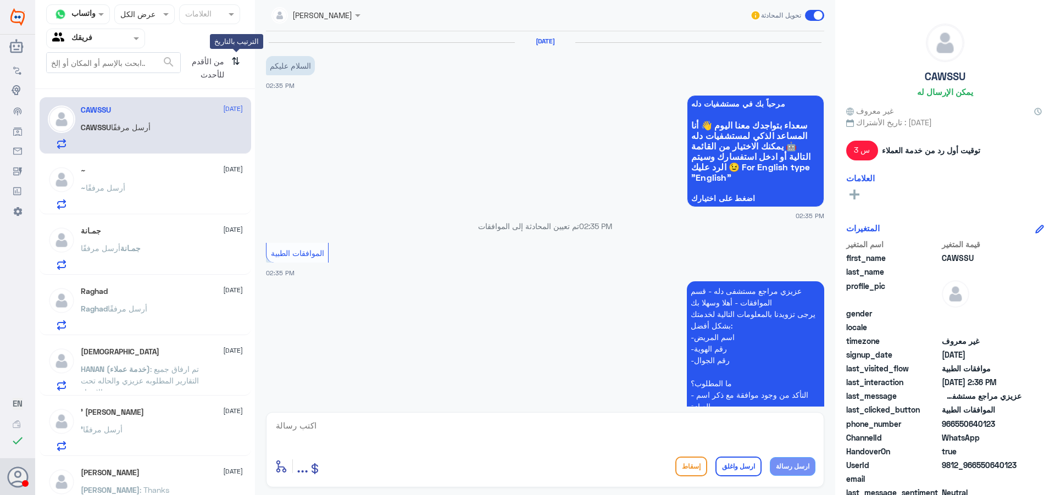
scroll to position [429, 0]
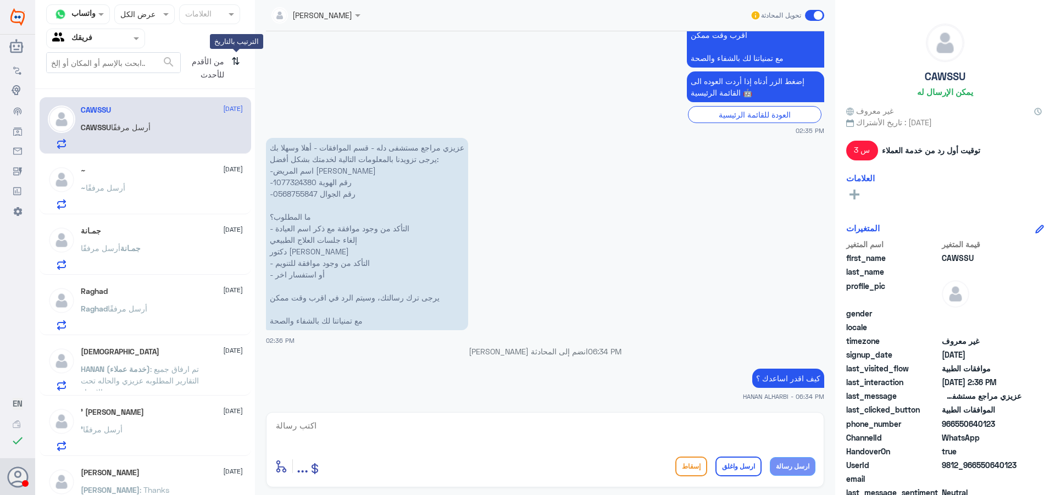
click at [232, 61] on icon "⇅" at bounding box center [235, 66] width 9 height 28
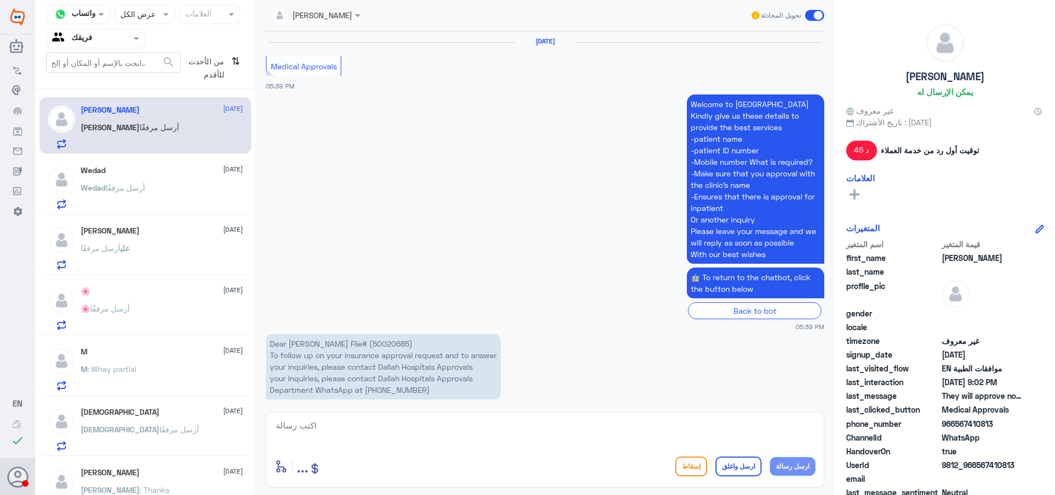
scroll to position [1033, 0]
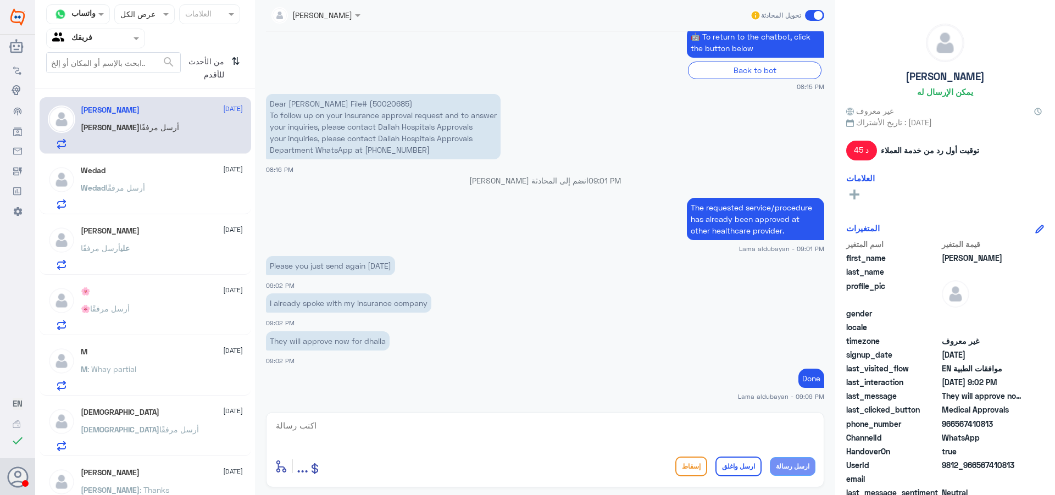
click at [130, 313] on span "أرسل مرفقًا" at bounding box center [110, 308] width 40 height 9
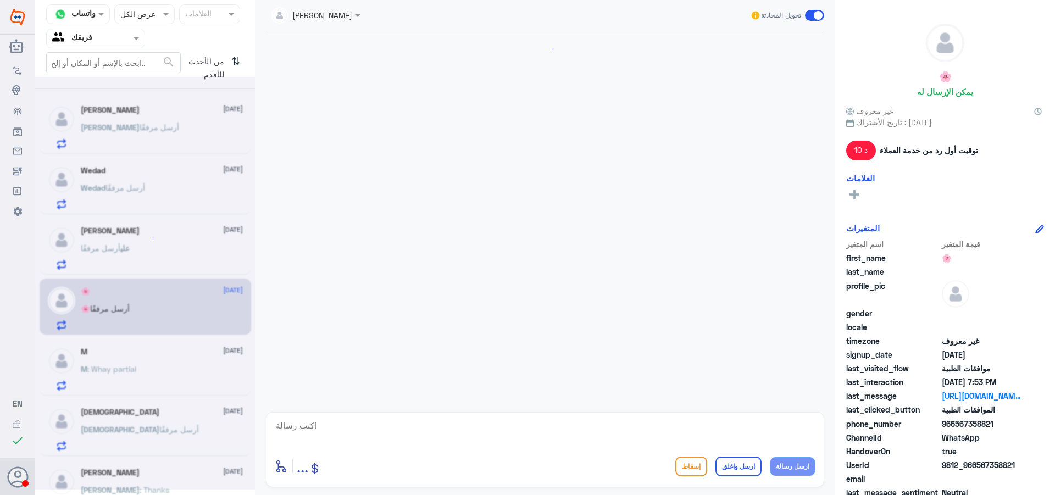
scroll to position [544, 0]
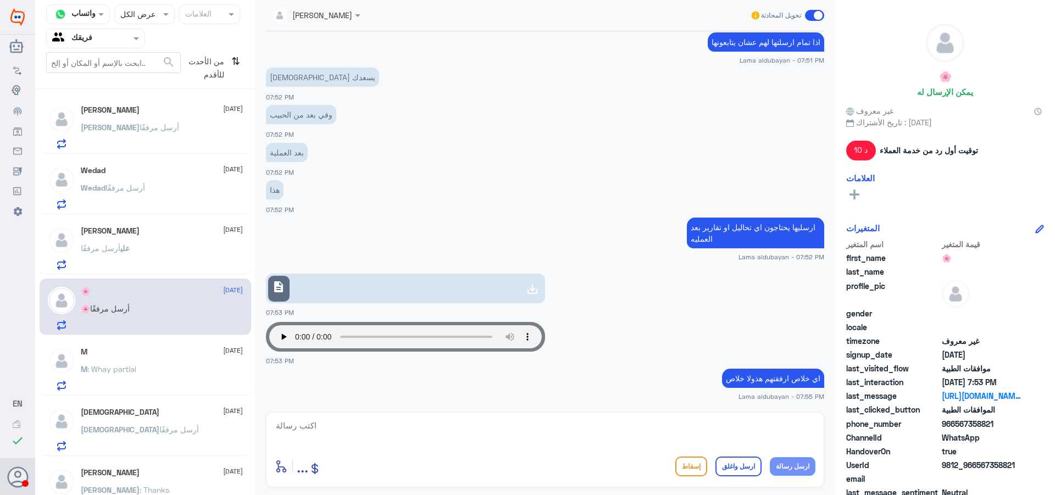
click at [134, 360] on div "M [DATE] M : Whay partial" at bounding box center [162, 368] width 162 height 43
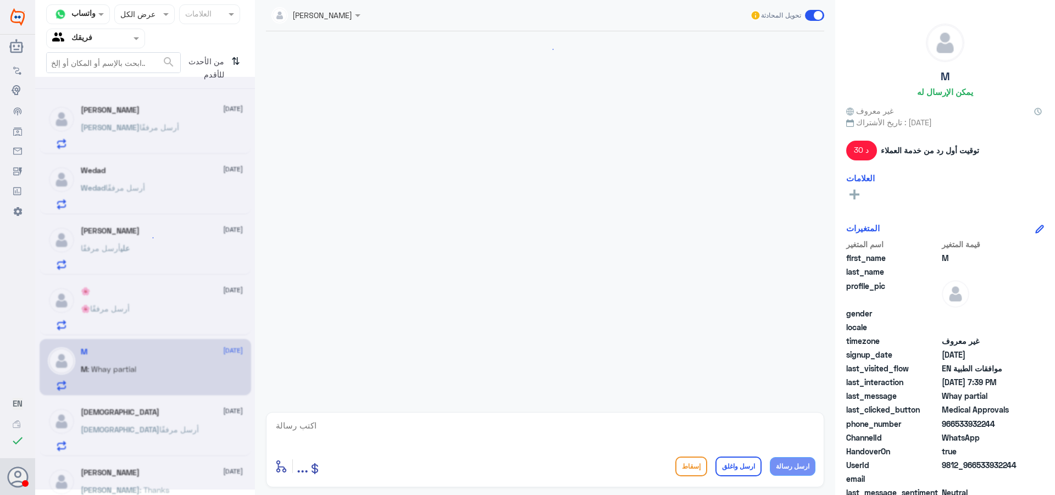
scroll to position [925, 0]
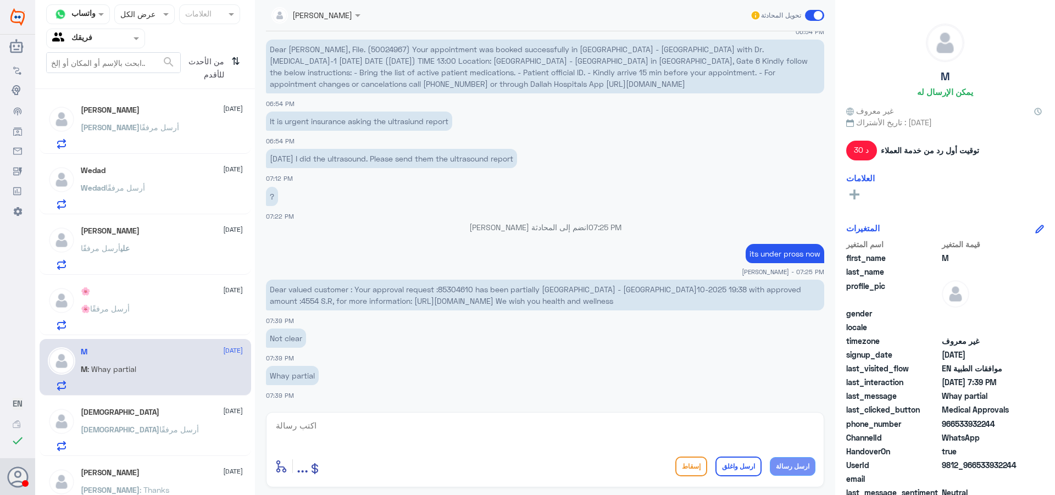
click at [166, 418] on div "[PERSON_NAME] [DATE] [DEMOGRAPHIC_DATA] أرسل مرفقًا" at bounding box center [162, 429] width 162 height 43
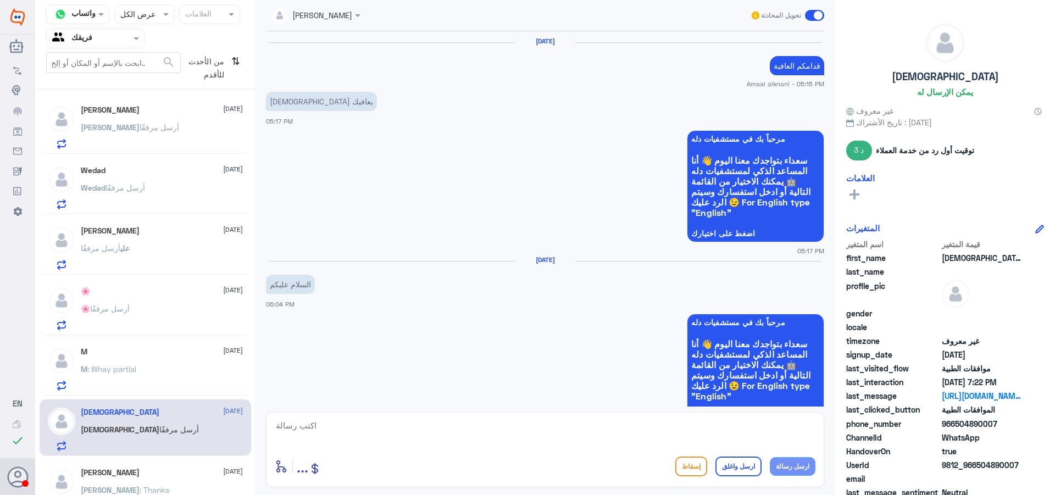
scroll to position [988, 0]
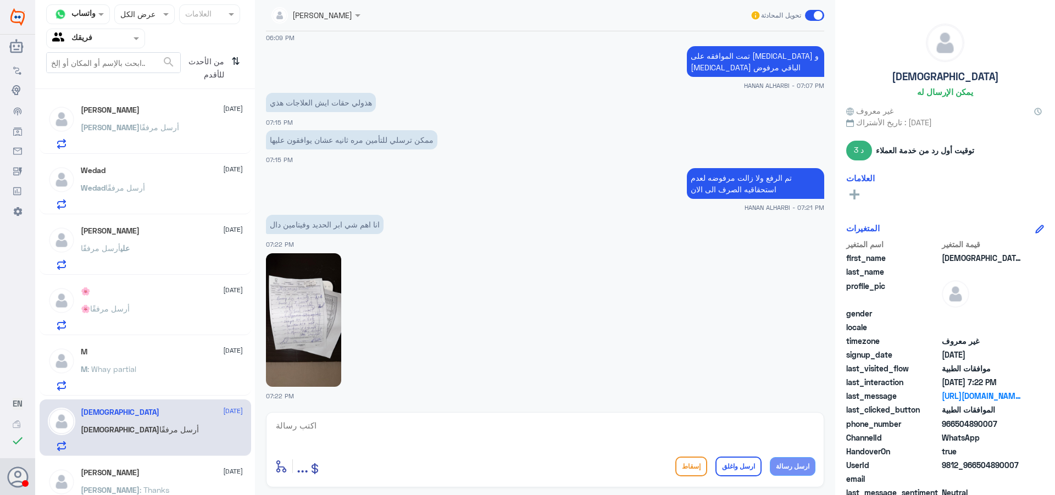
click at [144, 125] on span "أرسل مرفقًا" at bounding box center [160, 127] width 40 height 9
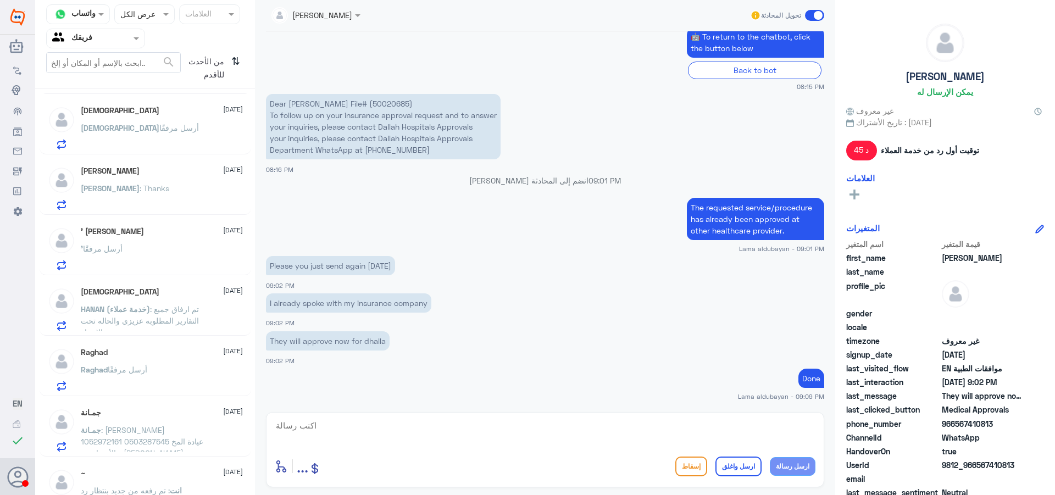
scroll to position [385, 0]
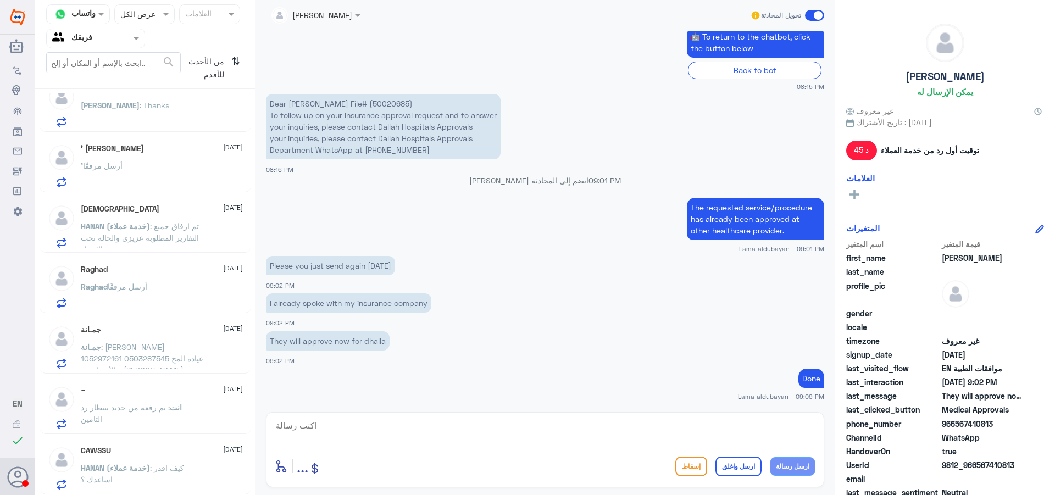
click at [101, 343] on span "جمـانة" at bounding box center [91, 346] width 20 height 9
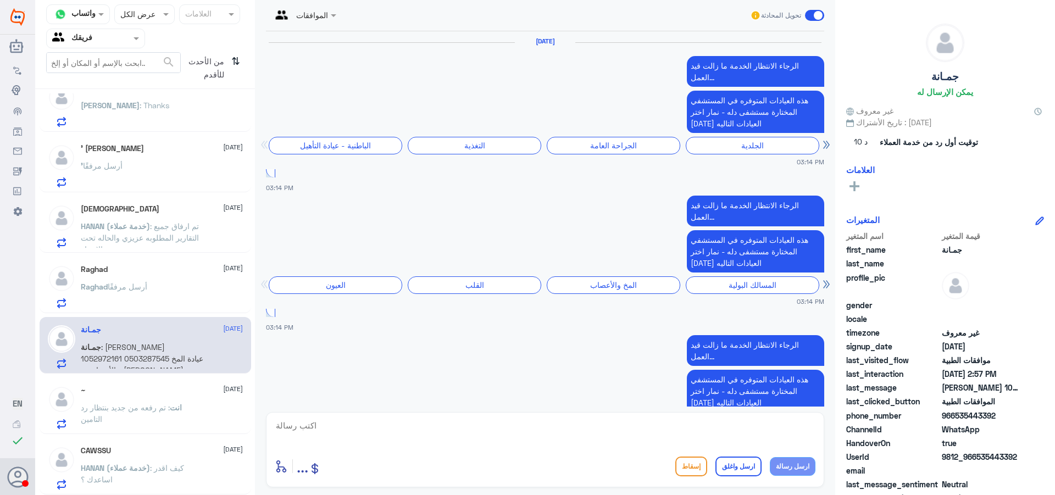
scroll to position [1211, 0]
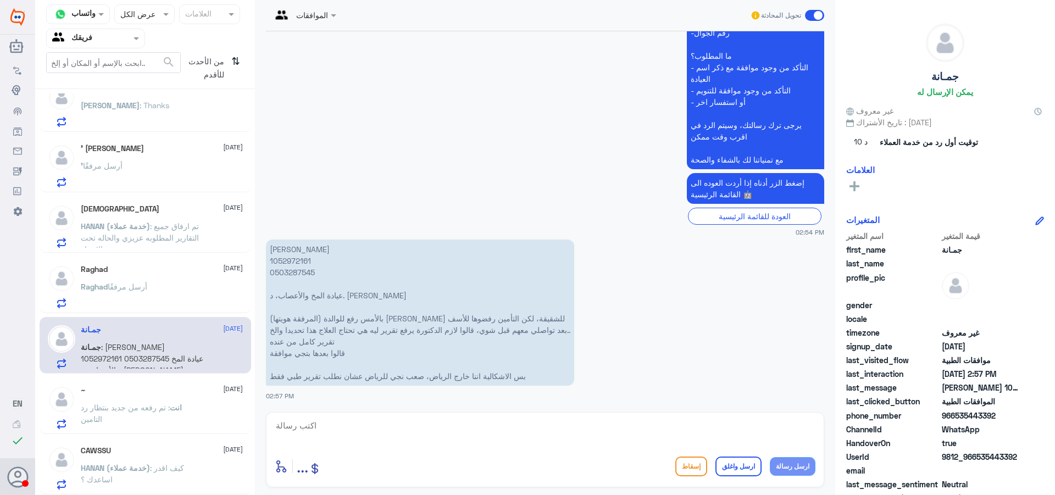
click at [287, 256] on p "[PERSON_NAME] 1052972161 0503287545 عيادة المخ والأعصاب، د. [PERSON_NAME] بالأم…" at bounding box center [420, 313] width 308 height 146
click at [426, 442] on textarea at bounding box center [545, 431] width 541 height 27
type textarea "تمت الموافقه على الابر"
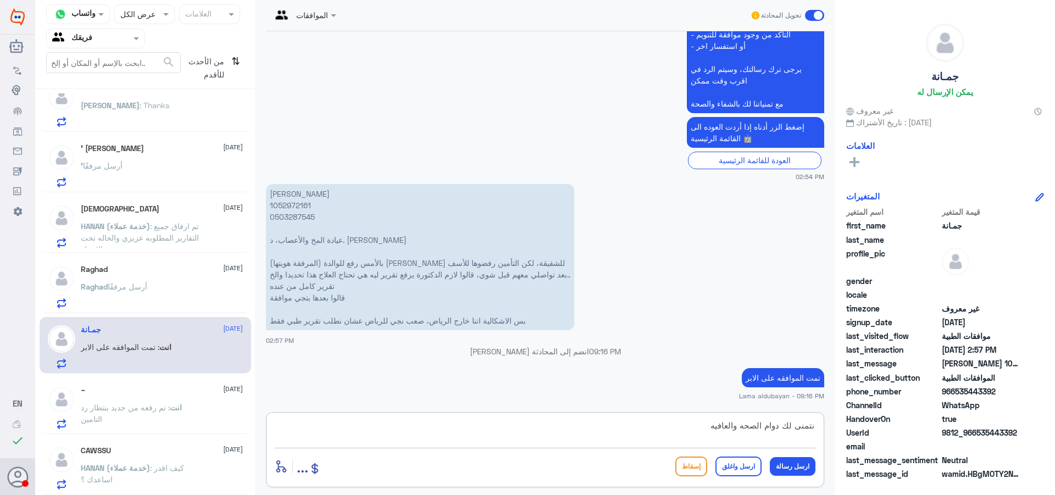
click at [814, 424] on textarea "نتمنى لك دوام الصحه والعافيه" at bounding box center [545, 431] width 541 height 27
paste textarea "85266561"
drag, startPoint x: 776, startPoint y: 427, endPoint x: 592, endPoint y: 431, distance: 184.7
click at [594, 432] on textarea "85266561نتمنى لك دوام الصحه والعافيه" at bounding box center [545, 431] width 541 height 27
type textarea "85266561"
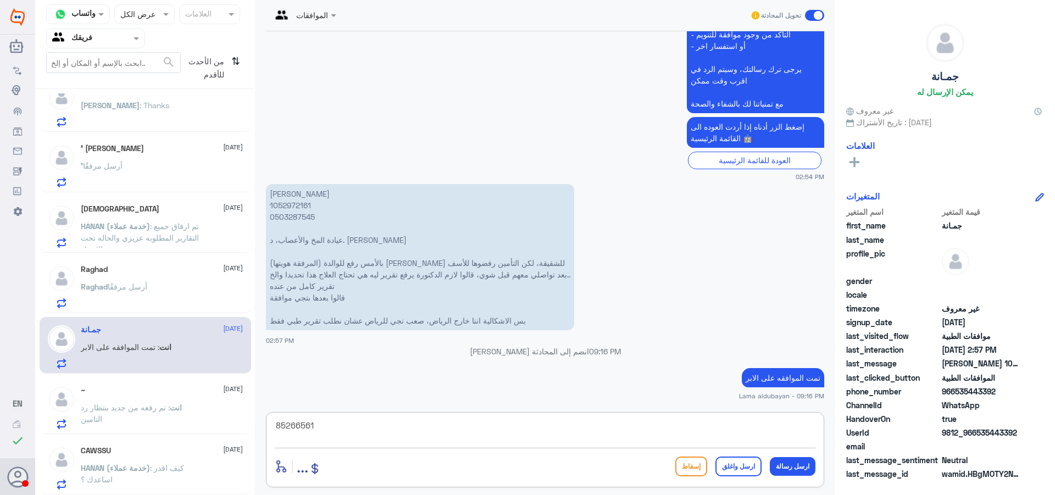
click at [742, 470] on button "ارسل واغلق" at bounding box center [738, 467] width 46 height 20
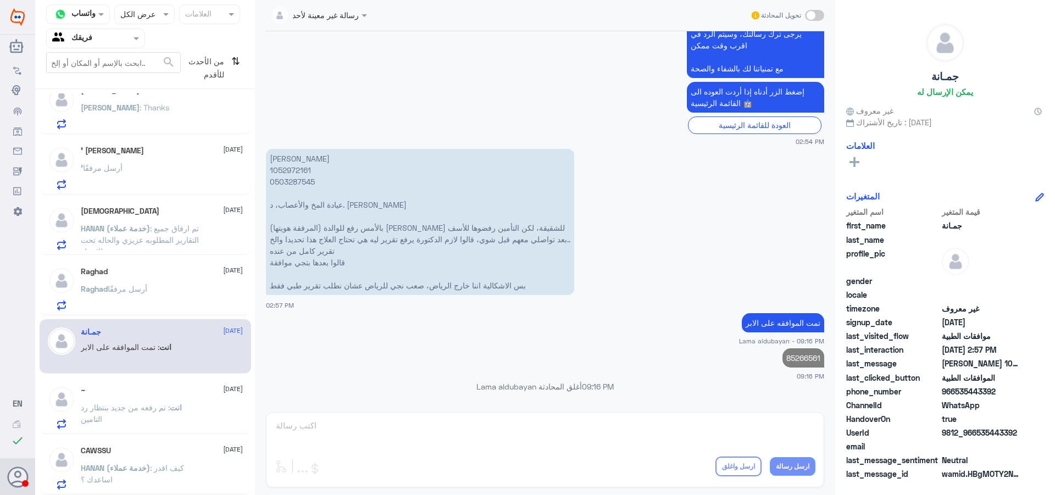
scroll to position [382, 0]
click at [144, 403] on span ": تم رفعه من جديد بنتظار رد التامين" at bounding box center [125, 413] width 89 height 21
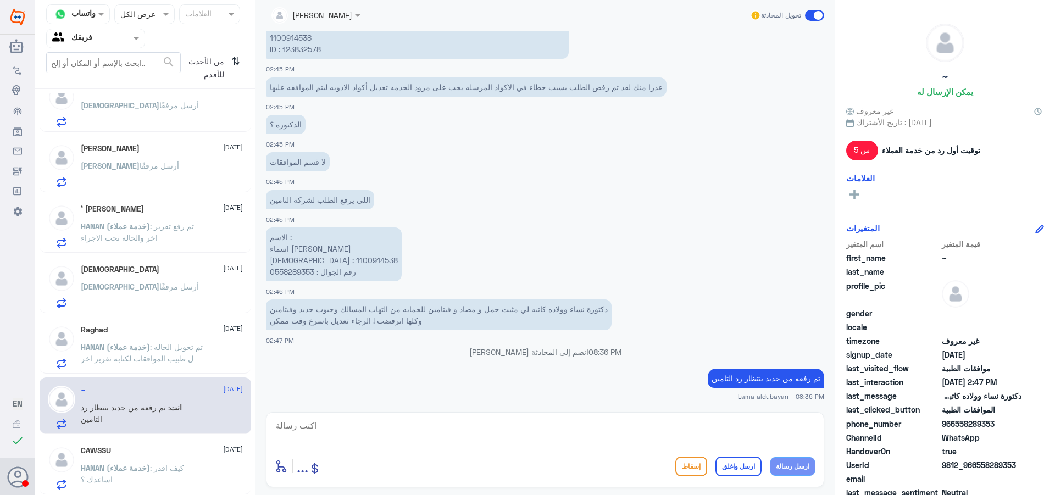
scroll to position [378, 0]
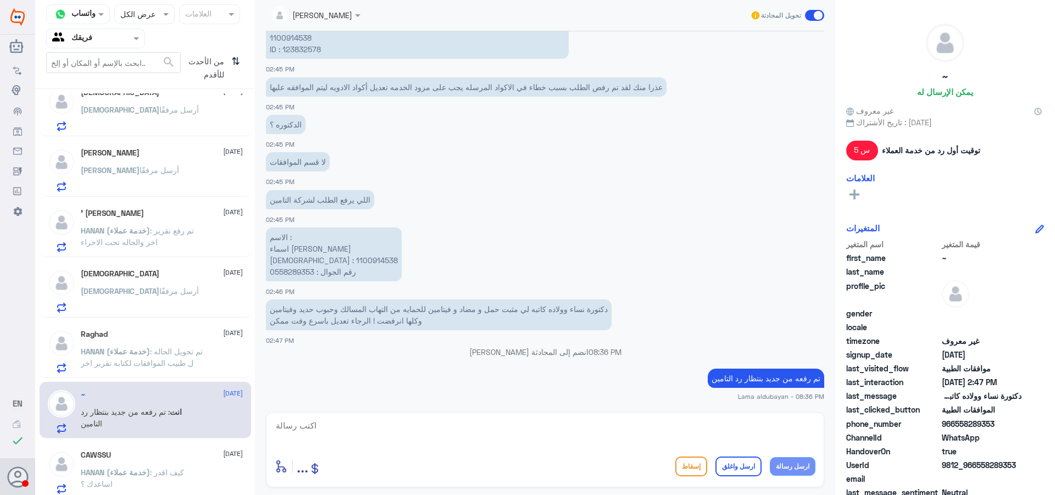
click at [125, 477] on p "HANAN (خدمة عملاء) : كيف اقدر اساعدك ؟" at bounding box center [143, 479] width 124 height 27
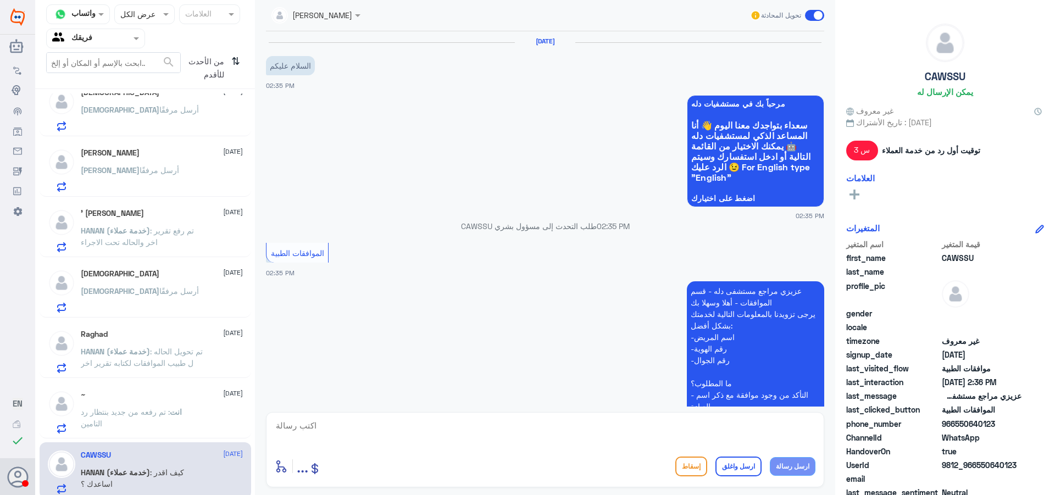
scroll to position [429, 0]
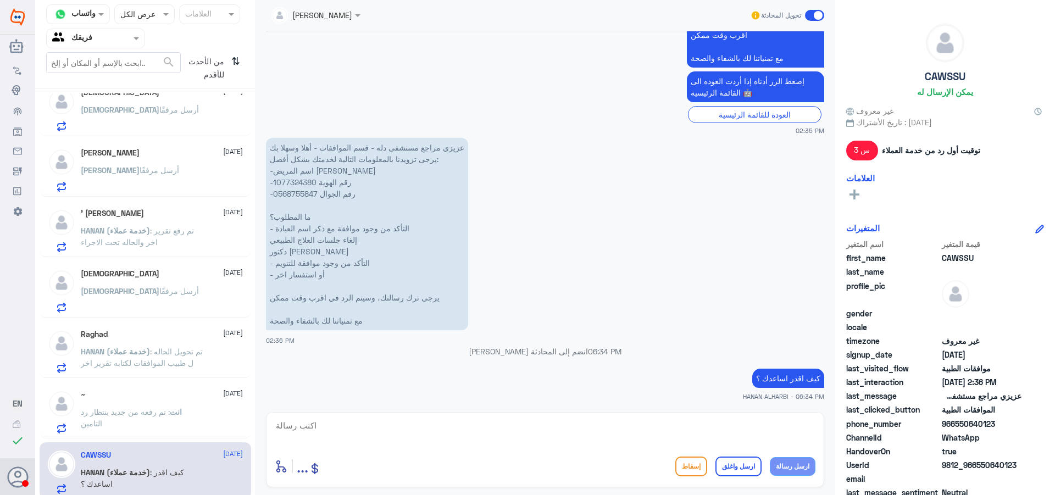
click at [304, 182] on p "عزيزي مراجع مستشفى دله - قسم الموافقات - أهلا وسهلا بك يرجى تزويدنا بالمعلومات …" at bounding box center [367, 234] width 202 height 192
click at [431, 429] on textarea at bounding box center [545, 431] width 541 height 27
click at [139, 398] on div "~ [DATE]" at bounding box center [162, 394] width 162 height 9
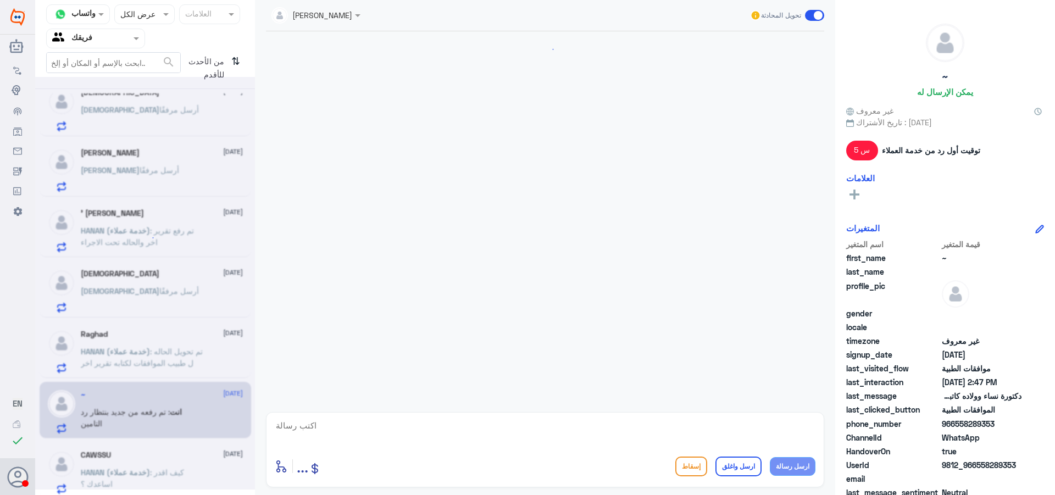
scroll to position [1036, 0]
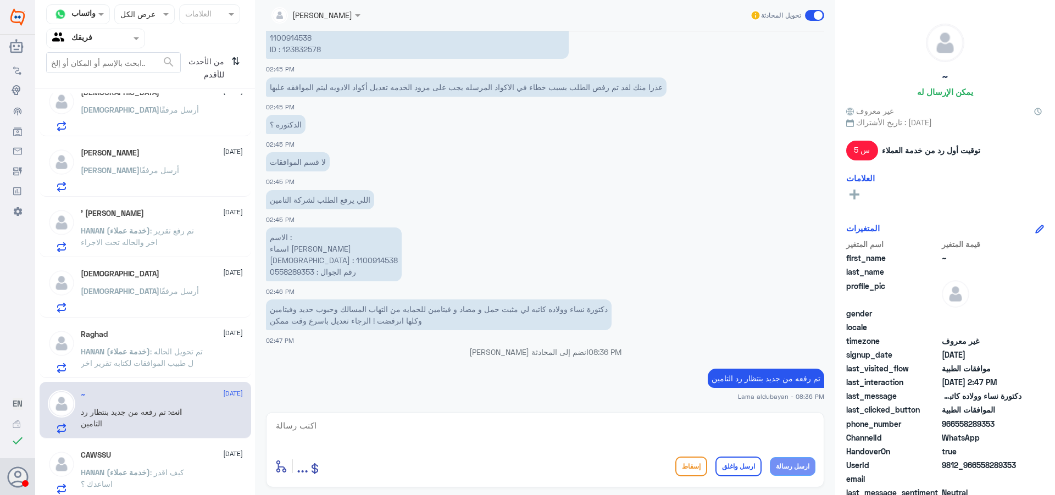
click at [112, 355] on span "HANAN (خدمة عملاء)" at bounding box center [115, 351] width 69 height 9
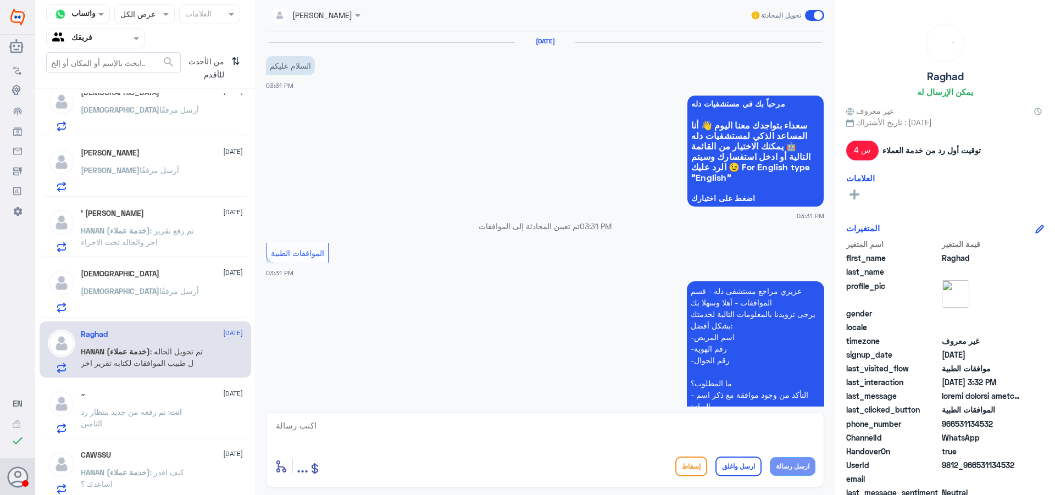
scroll to position [394, 0]
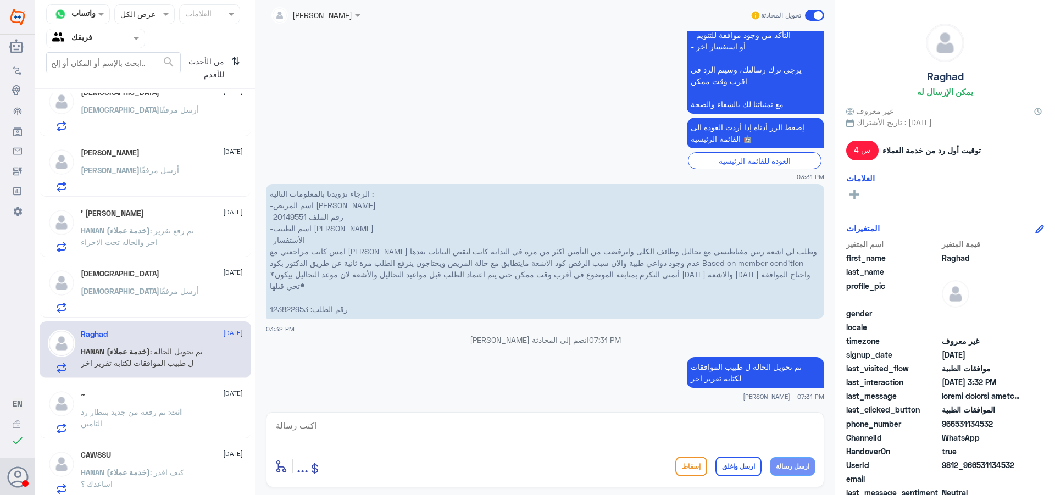
click at [131, 297] on p "[DEMOGRAPHIC_DATA] أرسل مرفقًا" at bounding box center [140, 298] width 118 height 27
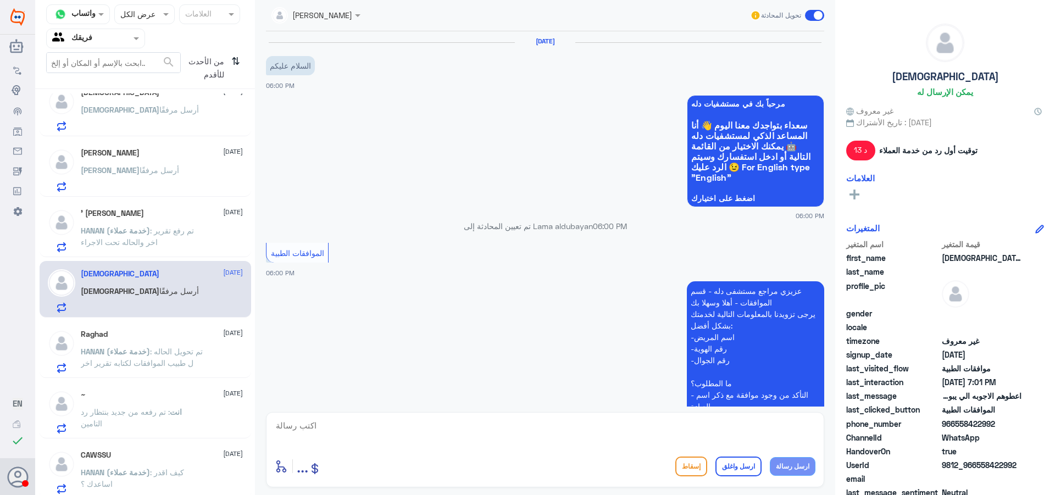
scroll to position [806, 0]
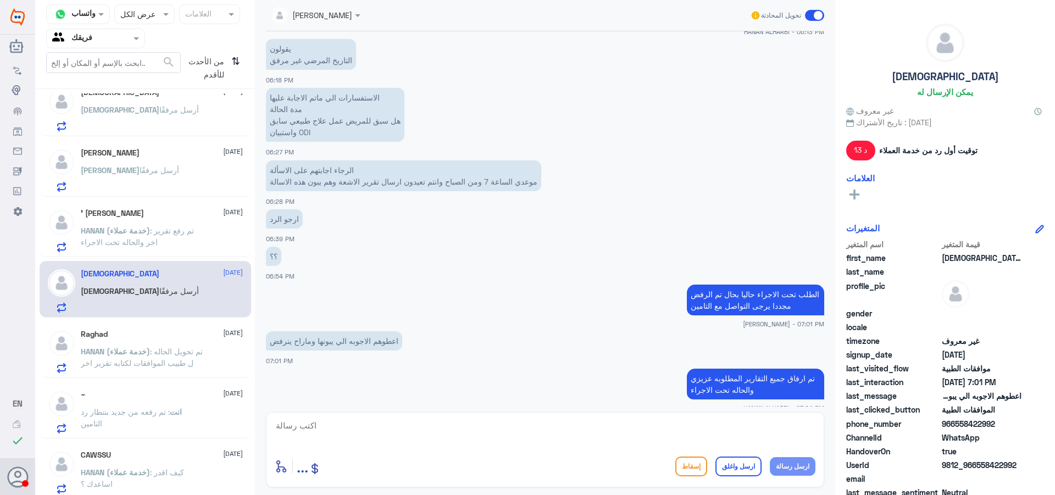
click at [115, 236] on p "HANAN (خدمة عملاء) : تم رفع تقرير اخر والحاله تحت الاجراء" at bounding box center [143, 238] width 124 height 27
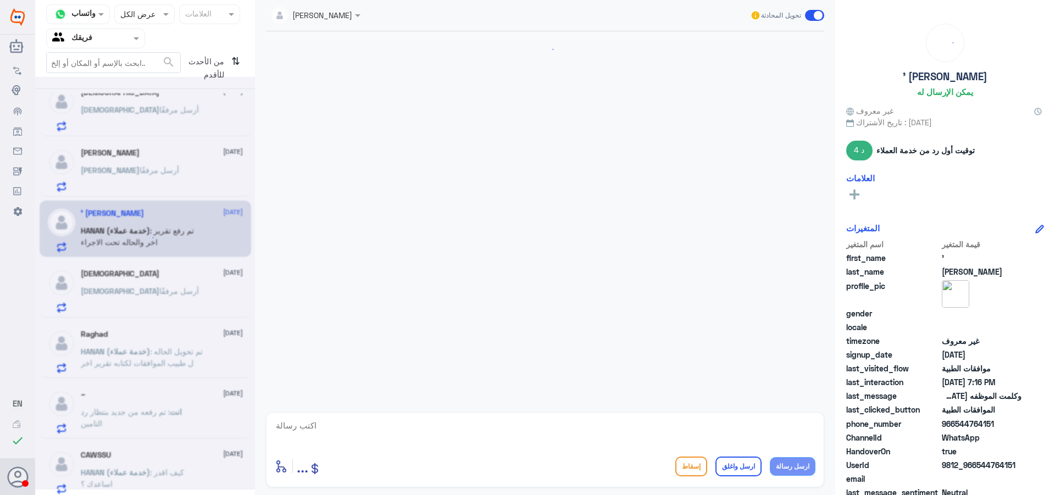
scroll to position [671, 0]
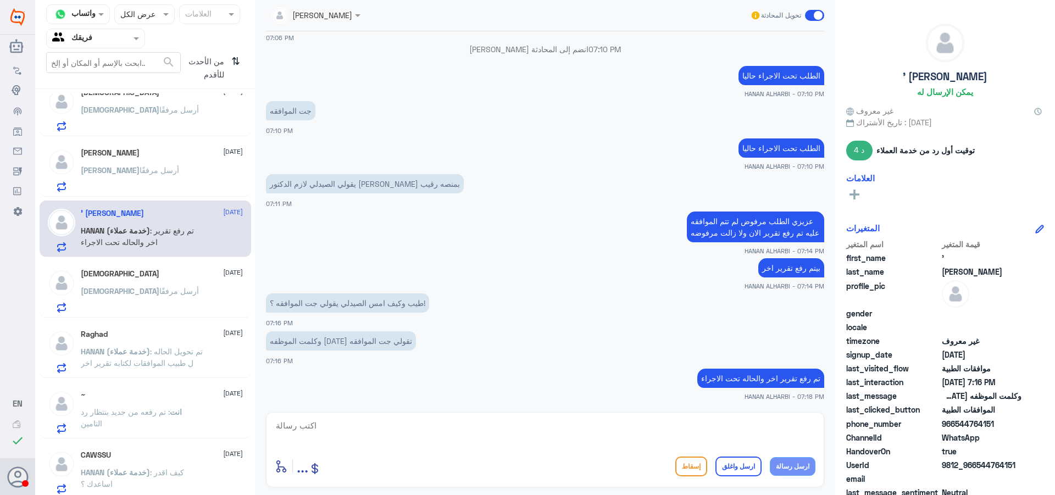
click at [140, 176] on p "[PERSON_NAME] أرسل مرفقًا" at bounding box center [130, 177] width 98 height 27
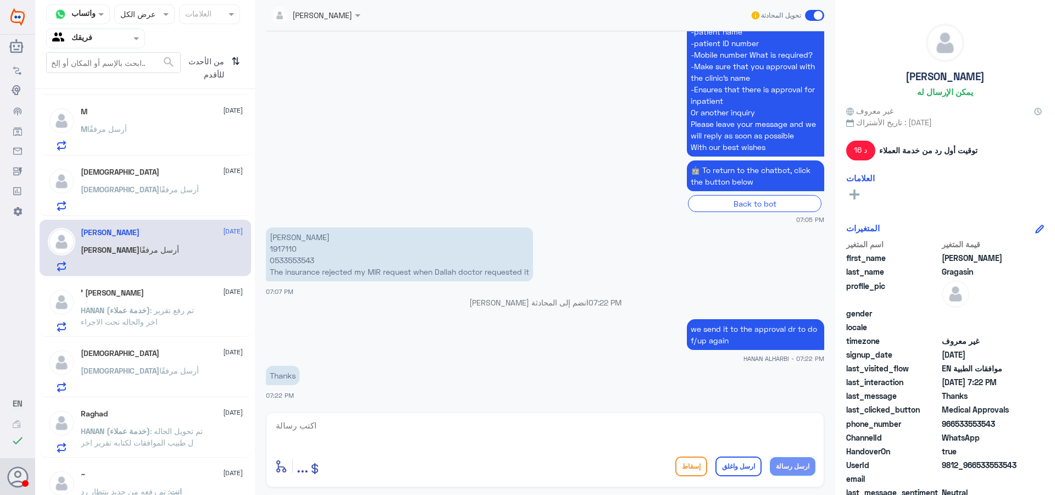
scroll to position [268, 0]
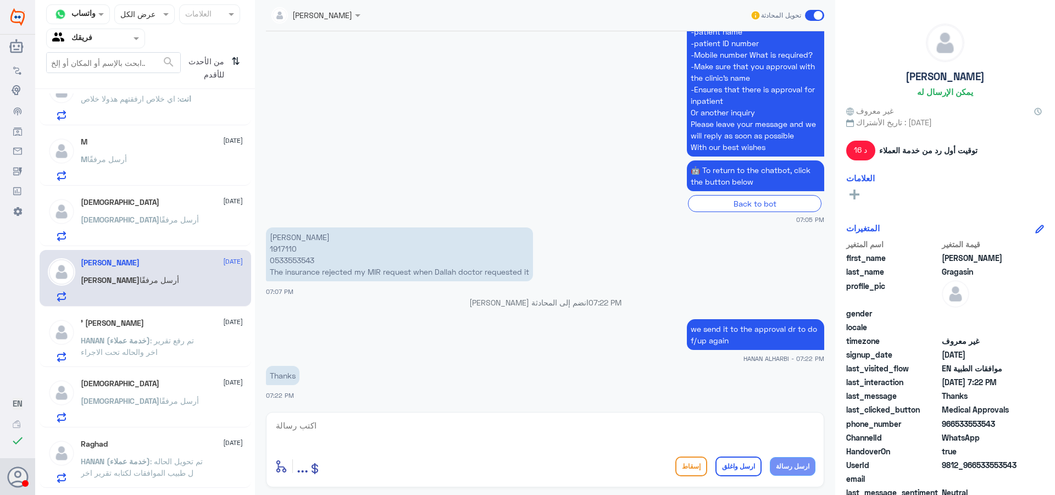
click at [134, 206] on div "[PERSON_NAME] [DATE]" at bounding box center [162, 202] width 162 height 9
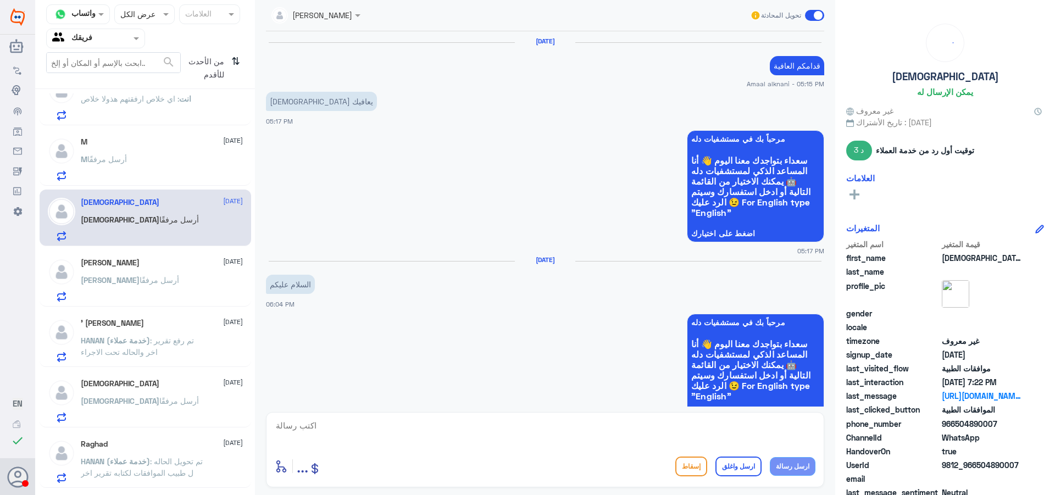
scroll to position [988, 0]
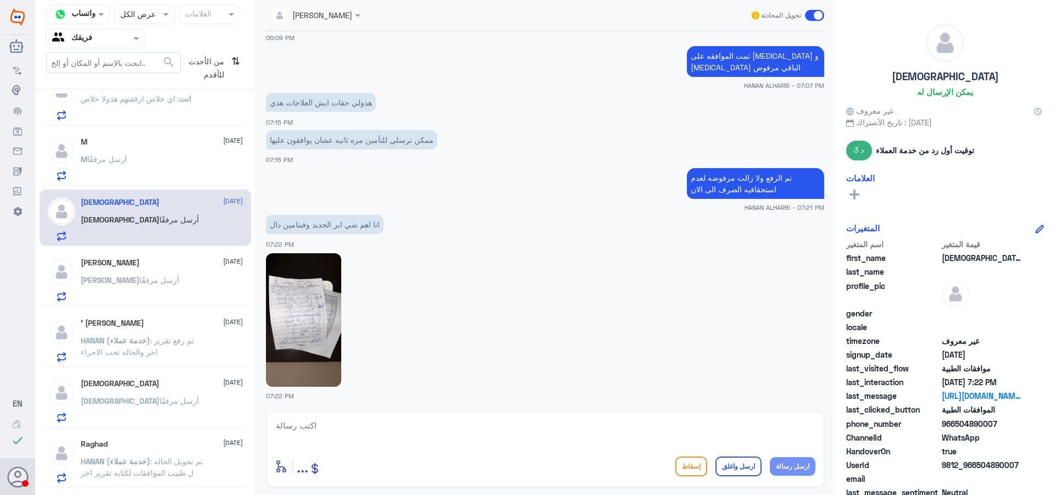
click at [135, 165] on div "M أرسل مرفقًا" at bounding box center [162, 168] width 162 height 25
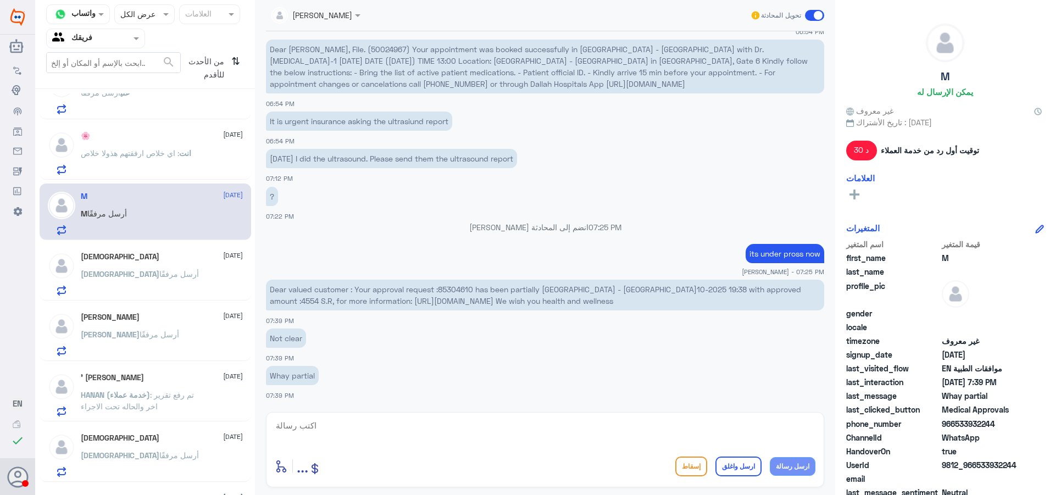
scroll to position [213, 0]
click at [152, 147] on div "🌸 [DATE] انت : اي خلاص ارفقتهم هذولا خلاص" at bounding box center [162, 153] width 162 height 43
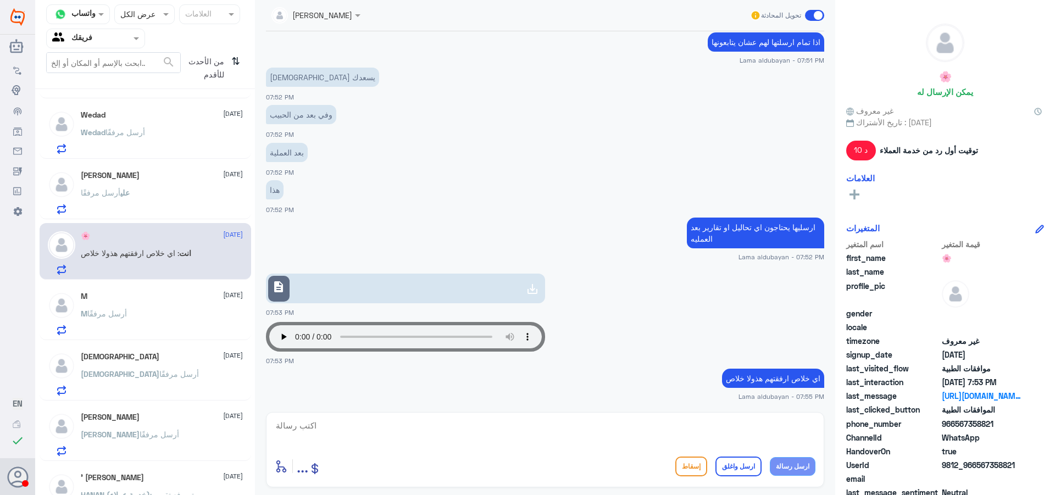
scroll to position [103, 0]
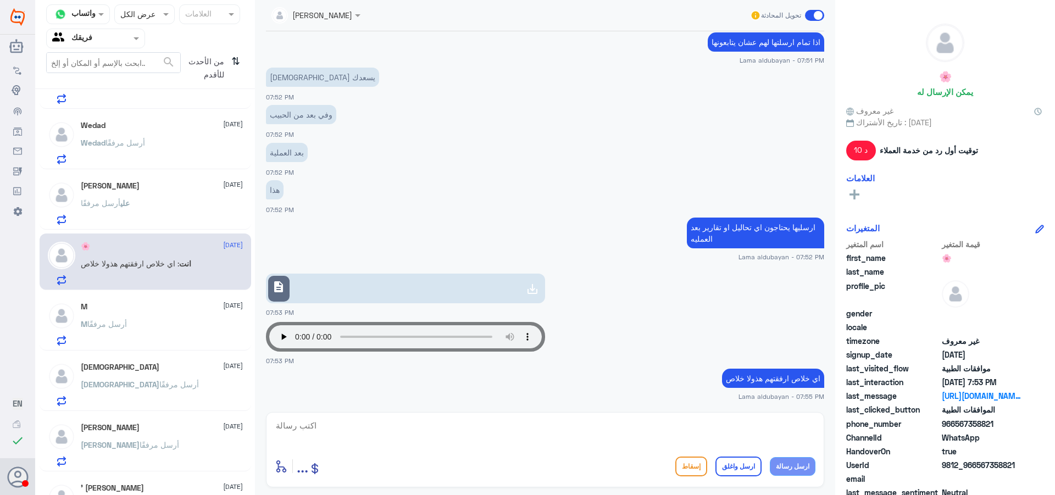
click at [145, 193] on div "[PERSON_NAME] [DATE] [PERSON_NAME] أرسل مرفقًا" at bounding box center [162, 202] width 162 height 43
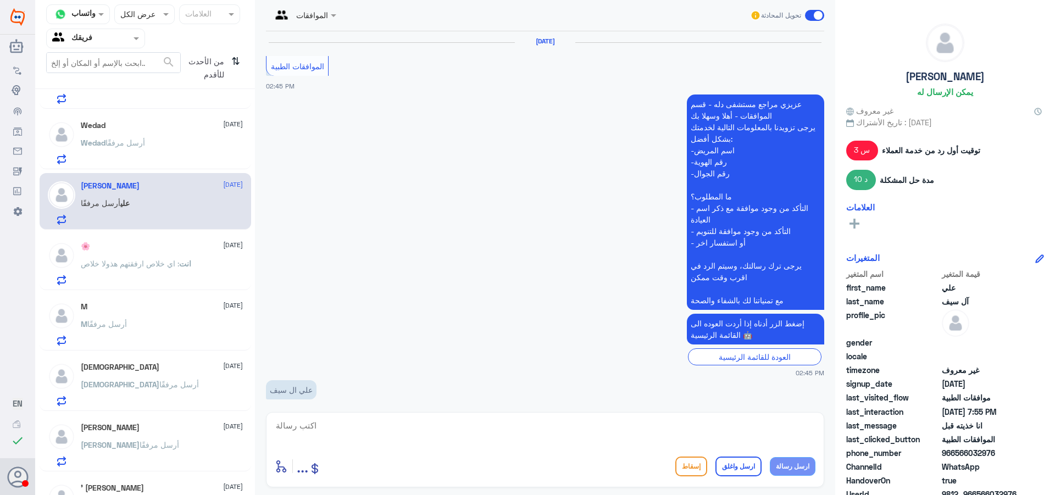
scroll to position [1093, 0]
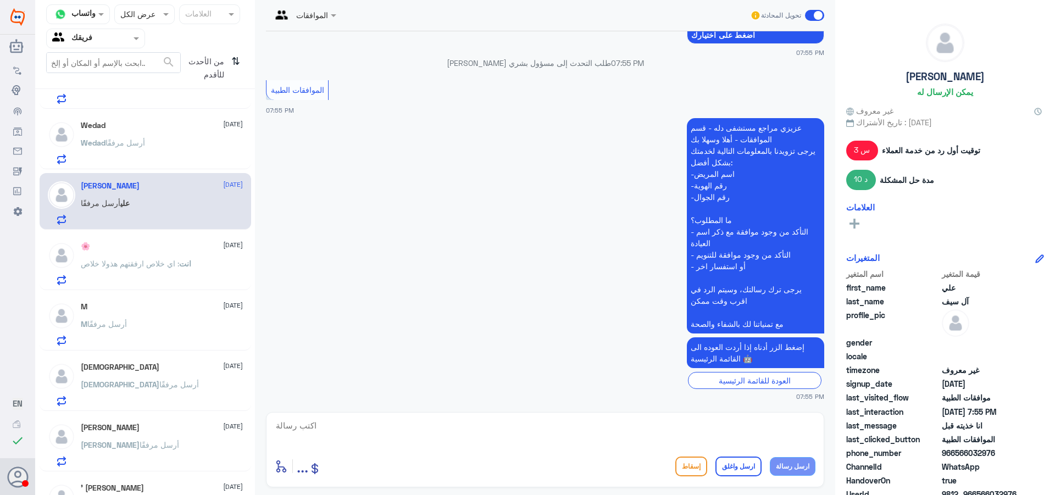
click at [145, 141] on div "[PERSON_NAME] أرسل مرفقًا" at bounding box center [162, 152] width 162 height 25
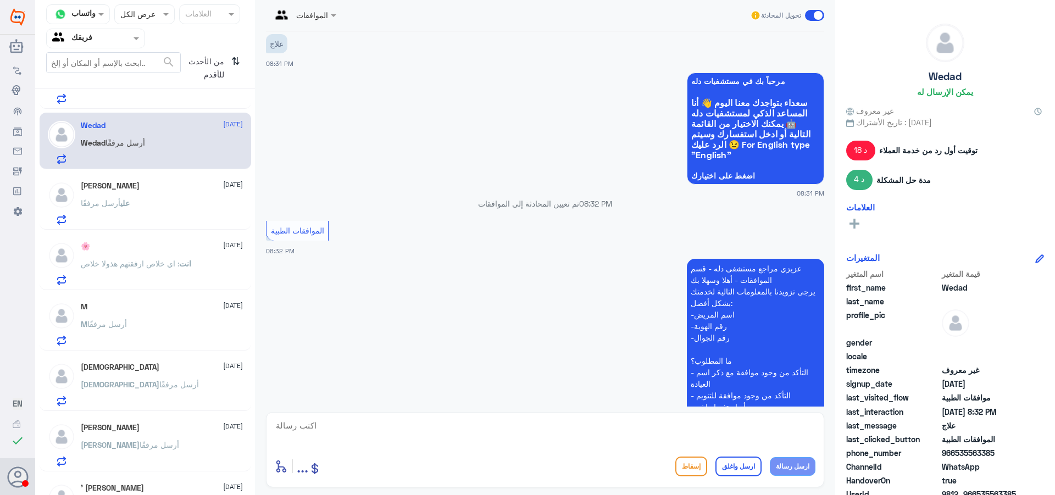
scroll to position [716, 0]
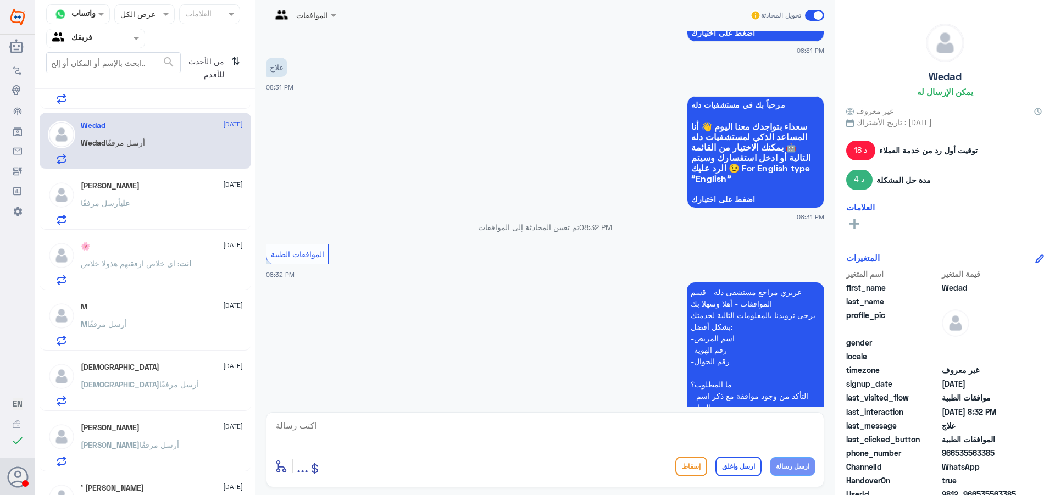
click at [495, 424] on textarea at bounding box center [545, 431] width 541 height 27
type textarea "تفضل كيف اقدر اخدمك؟"
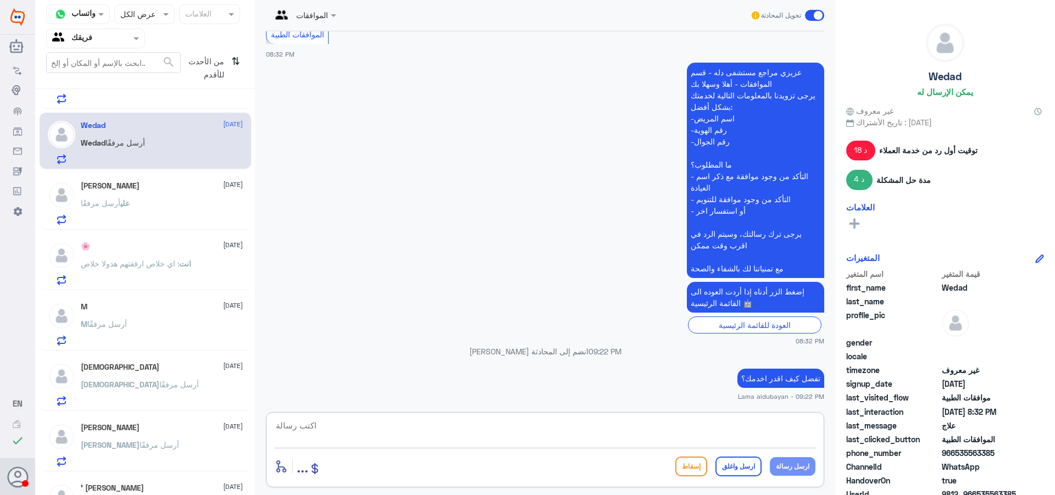
click at [123, 208] on span "علي" at bounding box center [124, 202] width 9 height 9
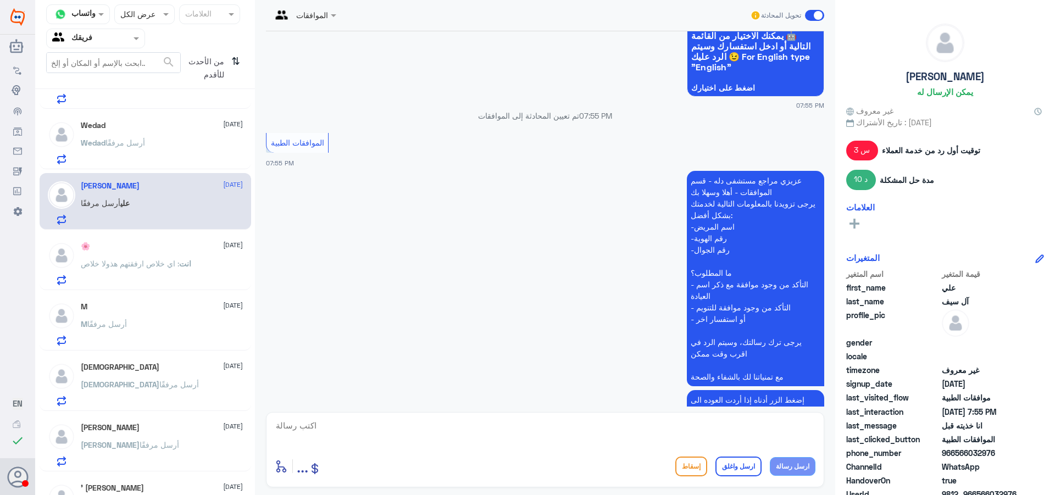
scroll to position [1093, 0]
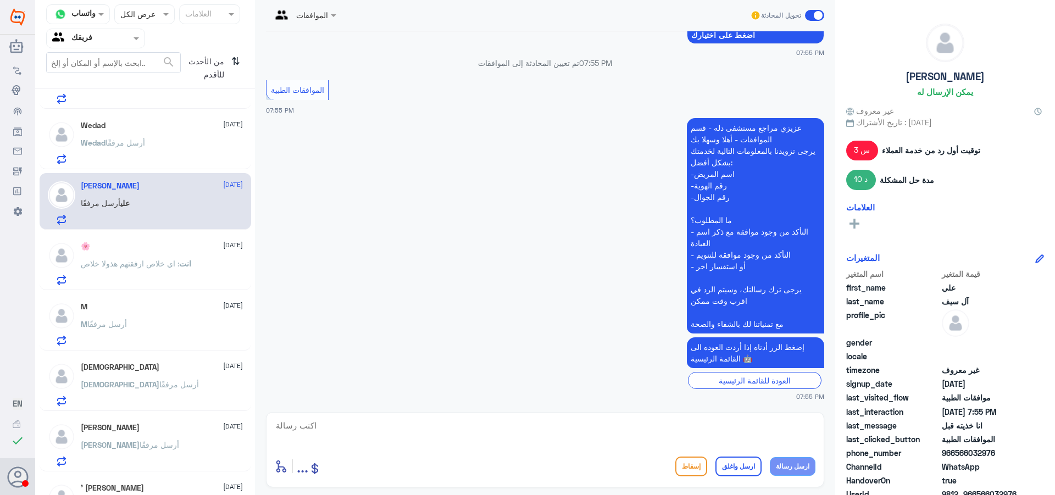
click at [415, 432] on textarea at bounding box center [545, 431] width 541 height 27
type textarea "تفضل كيف اخدمك"
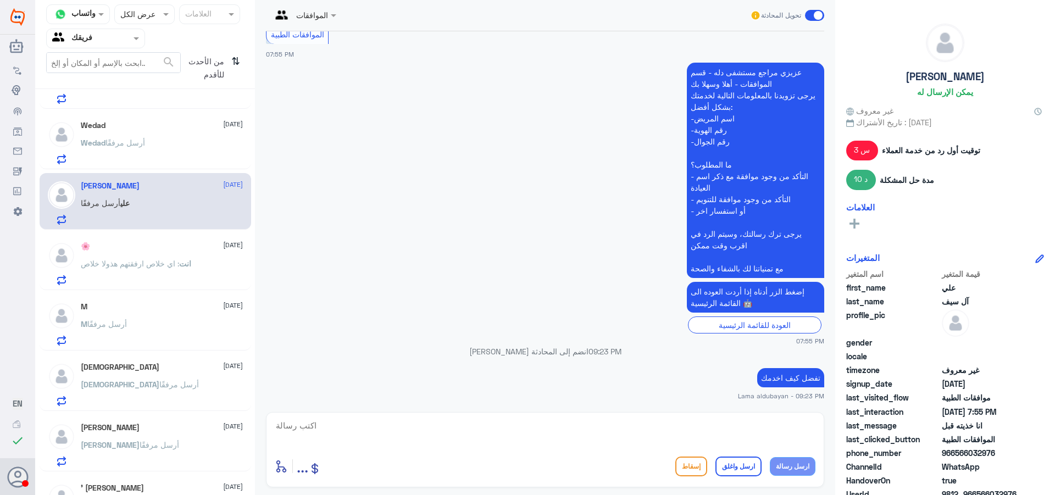
click at [179, 152] on div "[PERSON_NAME] أرسل مرفقًا" at bounding box center [162, 152] width 162 height 25
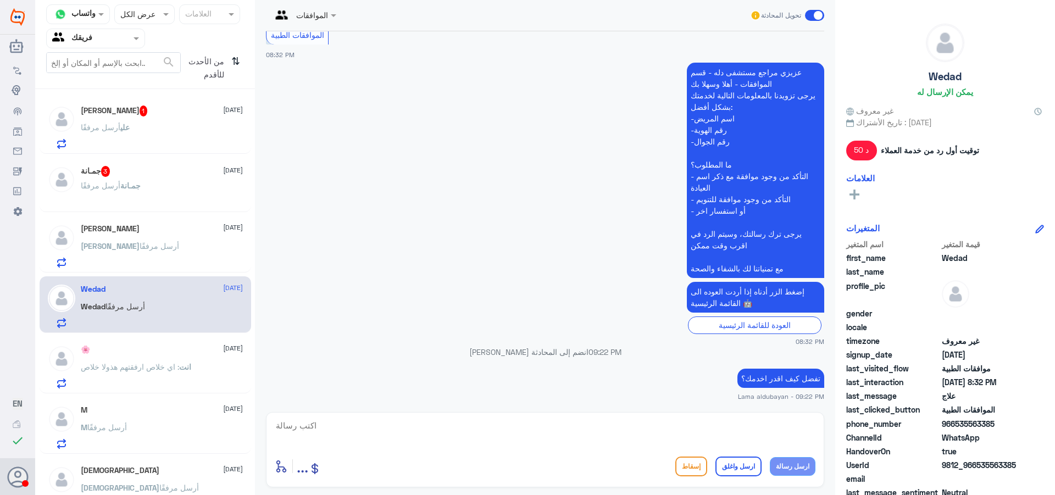
click at [136, 191] on p "جمـانة أرسل مرفقًا" at bounding box center [111, 193] width 60 height 27
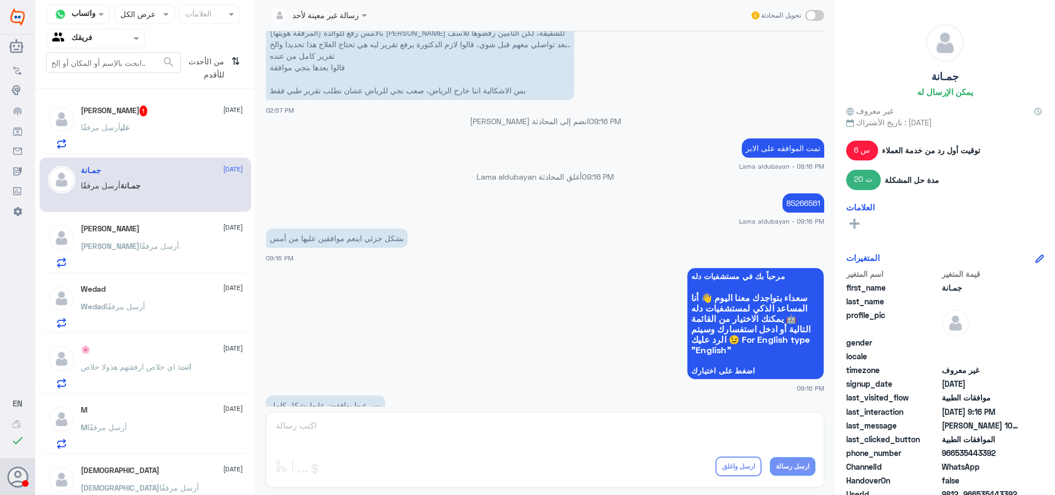
scroll to position [804, 0]
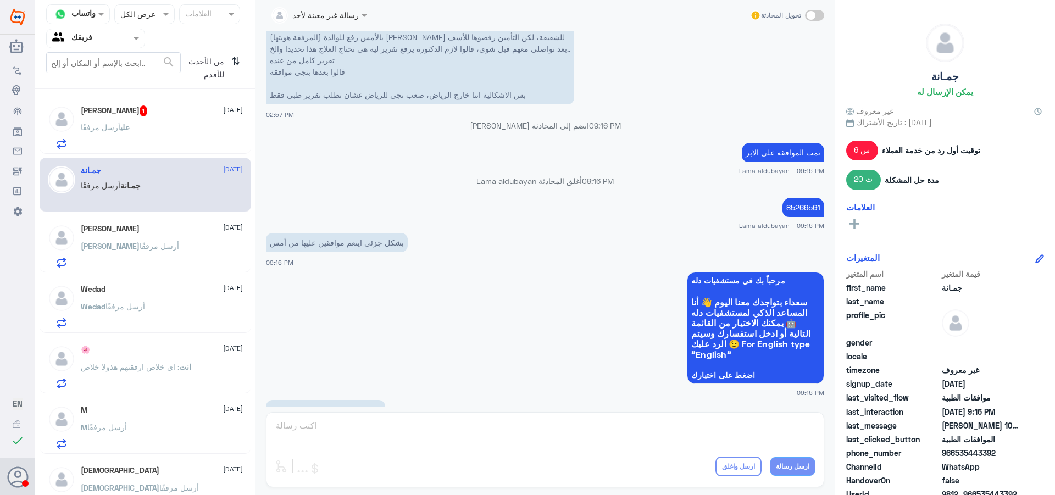
click at [819, 14] on span at bounding box center [814, 15] width 19 height 11
click at [0, 0] on input "checkbox" at bounding box center [0, 0] width 0 height 0
click at [797, 205] on p "85266561" at bounding box center [803, 207] width 42 height 19
click at [797, 207] on p "85266561" at bounding box center [803, 207] width 42 height 19
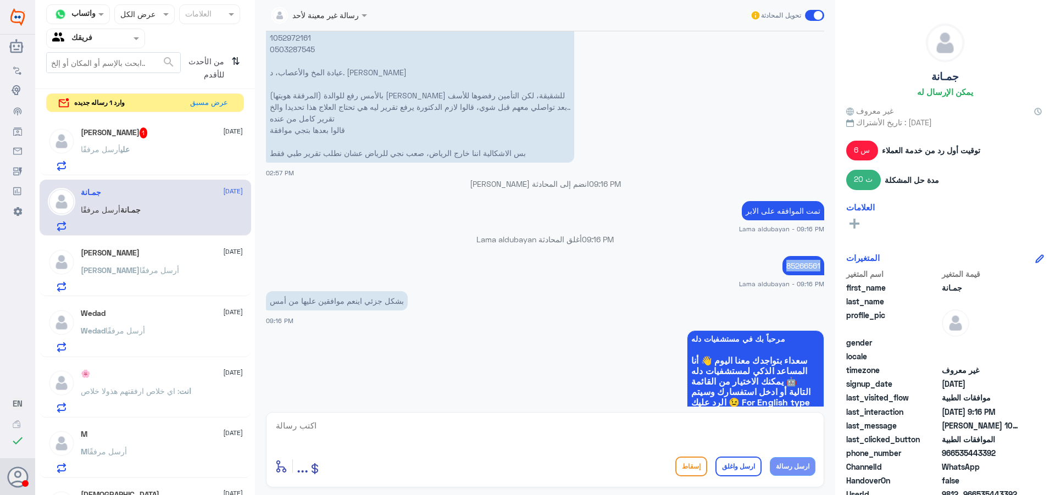
scroll to position [694, 0]
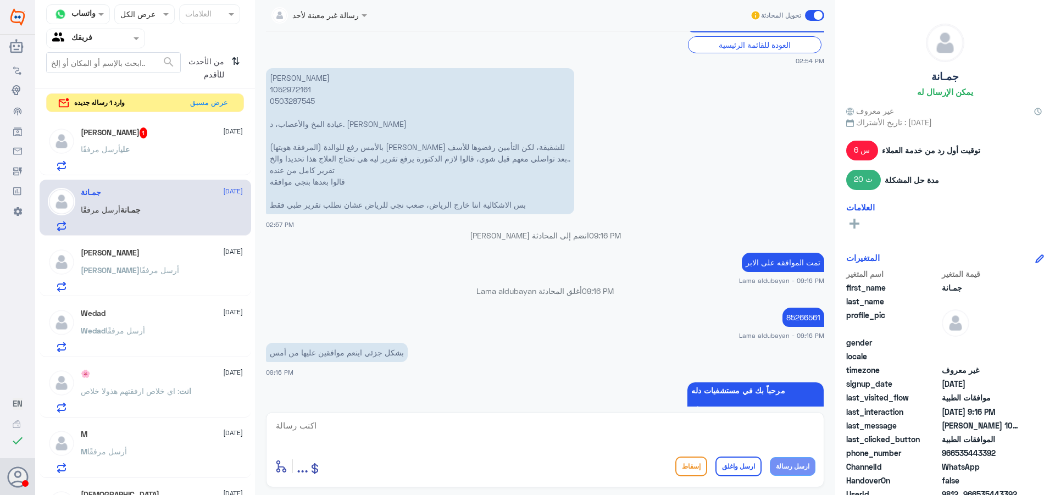
click at [296, 89] on p "[PERSON_NAME] 1052972161 0503287545 عيادة المخ والأعصاب، د. [PERSON_NAME] بالأم…" at bounding box center [420, 141] width 308 height 146
click at [297, 89] on p "[PERSON_NAME] 1052972161 0503287545 عيادة المخ والأعصاب، د. [PERSON_NAME] بالأم…" at bounding box center [420, 141] width 308 height 146
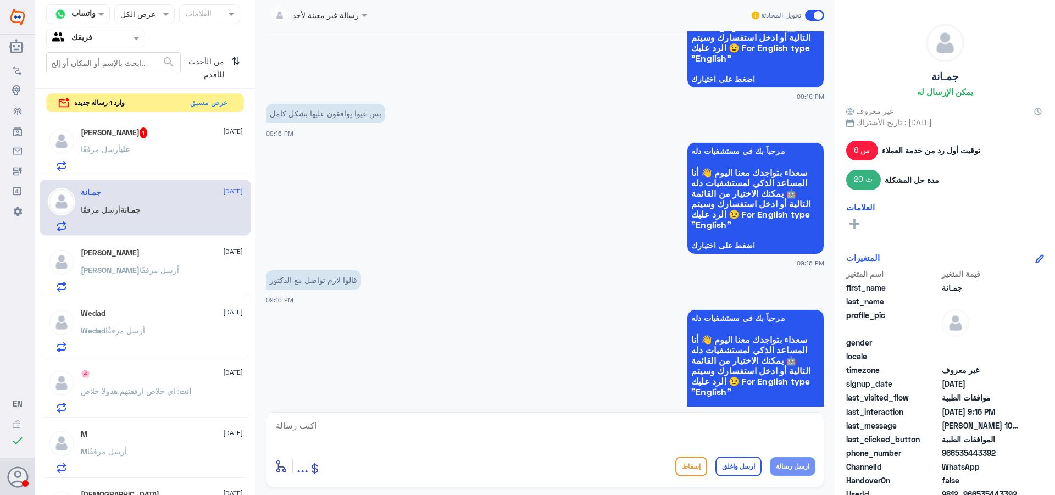
scroll to position [1134, 0]
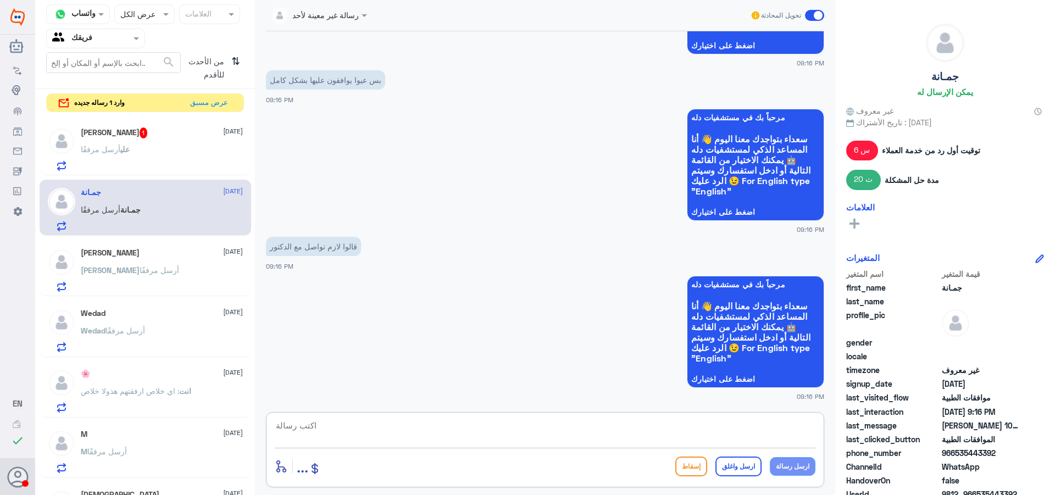
click at [526, 438] on textarea at bounding box center [545, 431] width 541 height 27
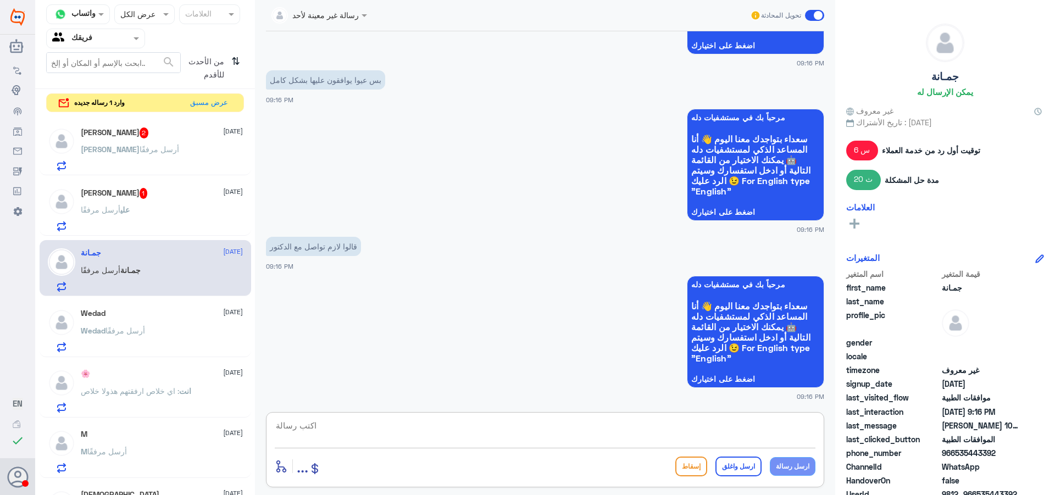
click at [474, 435] on textarea at bounding box center [545, 431] width 541 height 27
type textarea "خلاص تم متابعة الطلب وارفاق تقرير الدكتور والوصفه الي تبين الكميه"
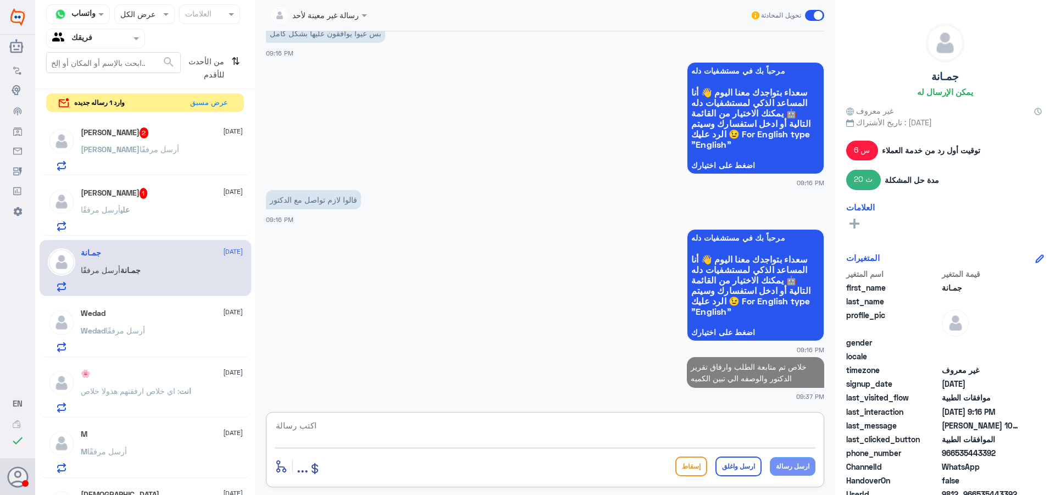
type textarea "ب"
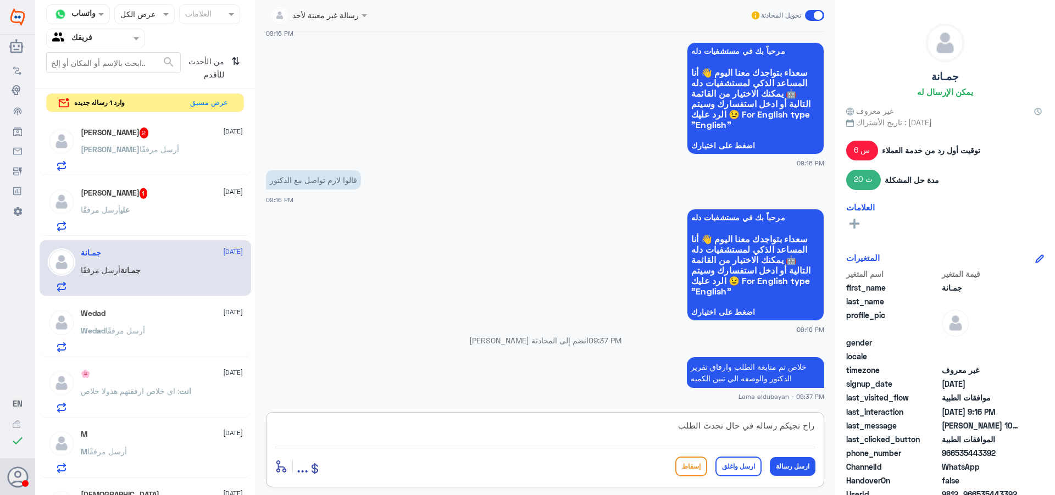
type textarea "راح تجيكم رساله في حال تحدث الطلب"
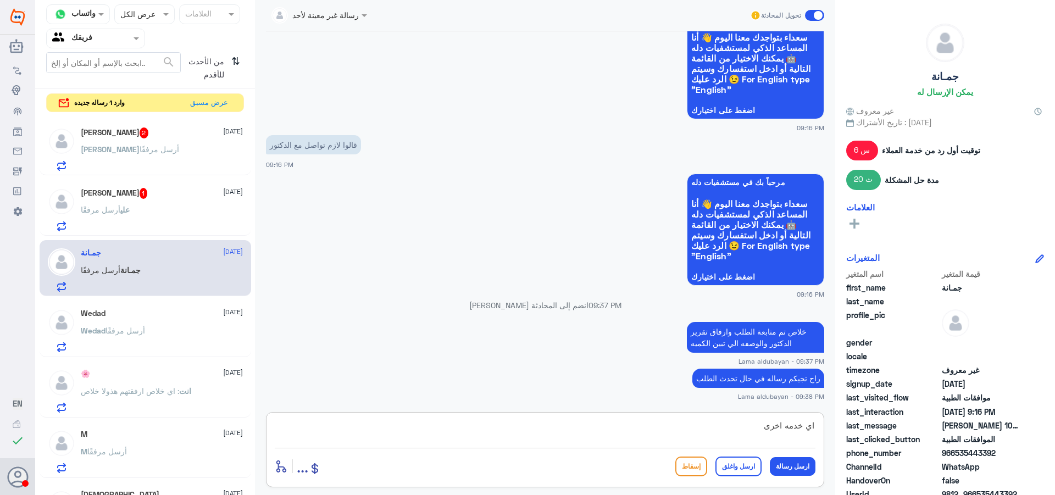
type textarea "اي خدمه اخرى؟"
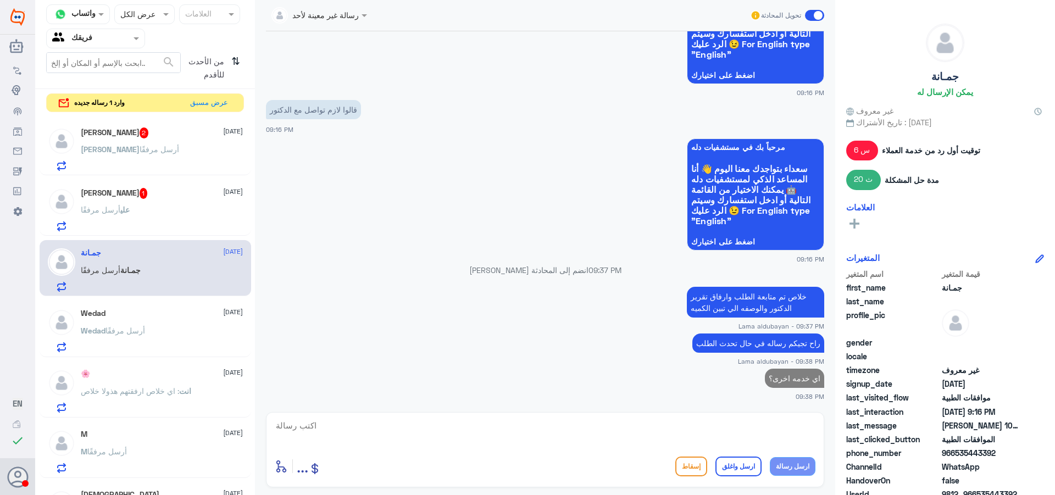
click at [128, 236] on div "[PERSON_NAME] 2 [DATE] [PERSON_NAME] أرسل مرفقًا علي آل سيف 1 [DATE] [PERSON_NA…" at bounding box center [145, 307] width 220 height 384
click at [143, 210] on div "[PERSON_NAME] أرسل مرفقًا" at bounding box center [162, 219] width 162 height 25
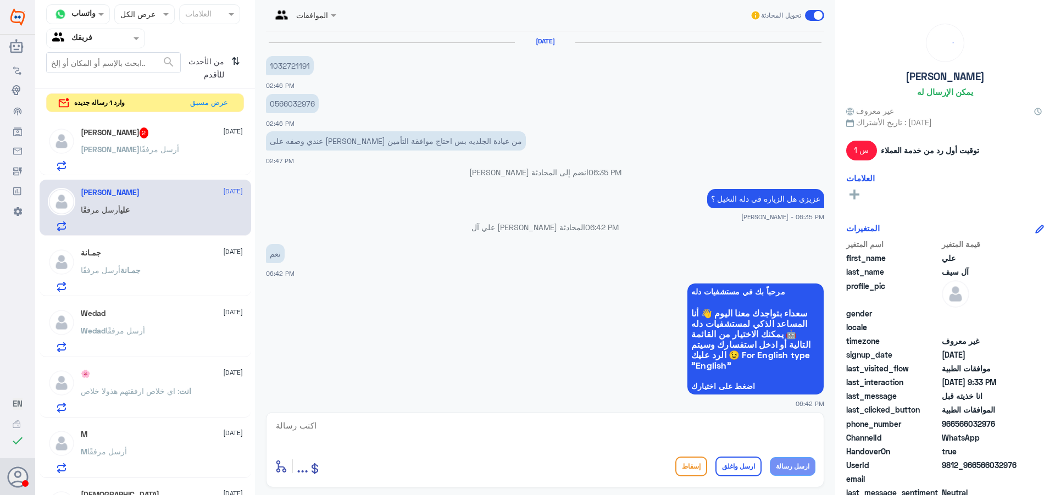
scroll to position [824, 0]
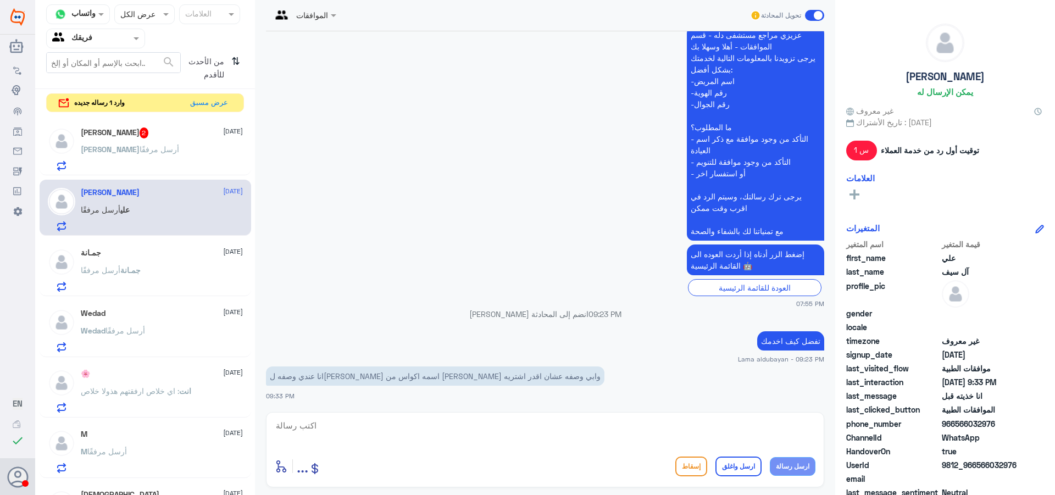
click at [408, 428] on textarea at bounding box center [545, 431] width 541 height 27
type textarea "الوصفات تكون موجوده فيه تطبيق دله"
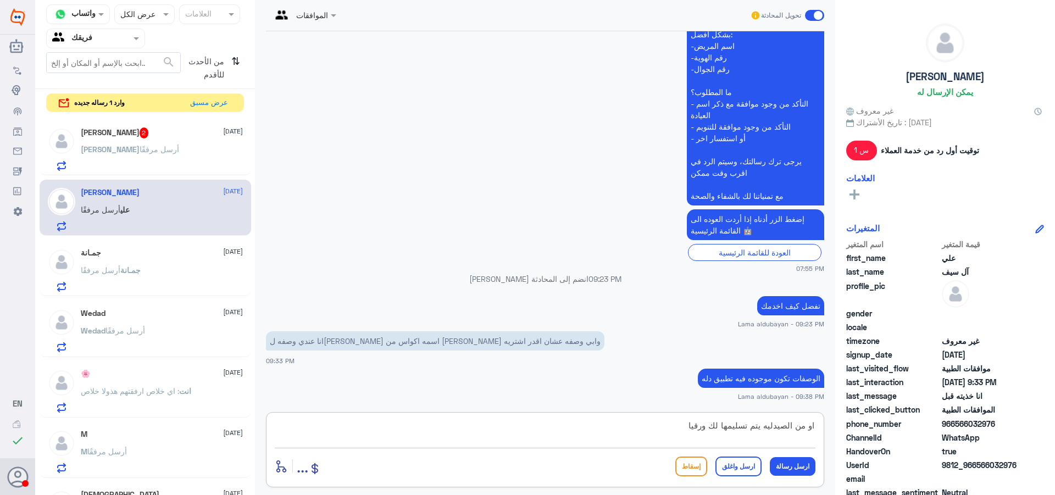
type textarea "او من الصيدليه يتم تسليمها لك ورقيا"
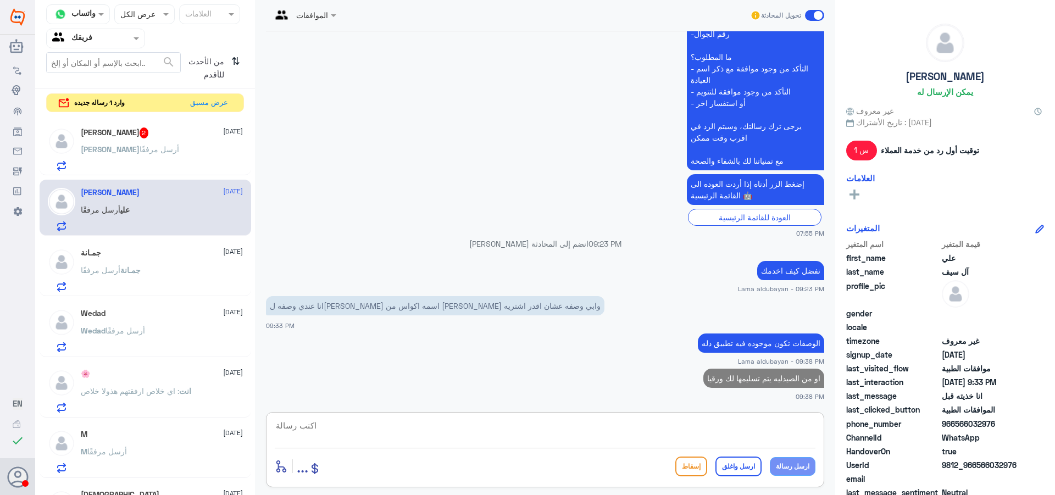
click at [140, 145] on span "أرسل مرفقًا" at bounding box center [160, 149] width 40 height 9
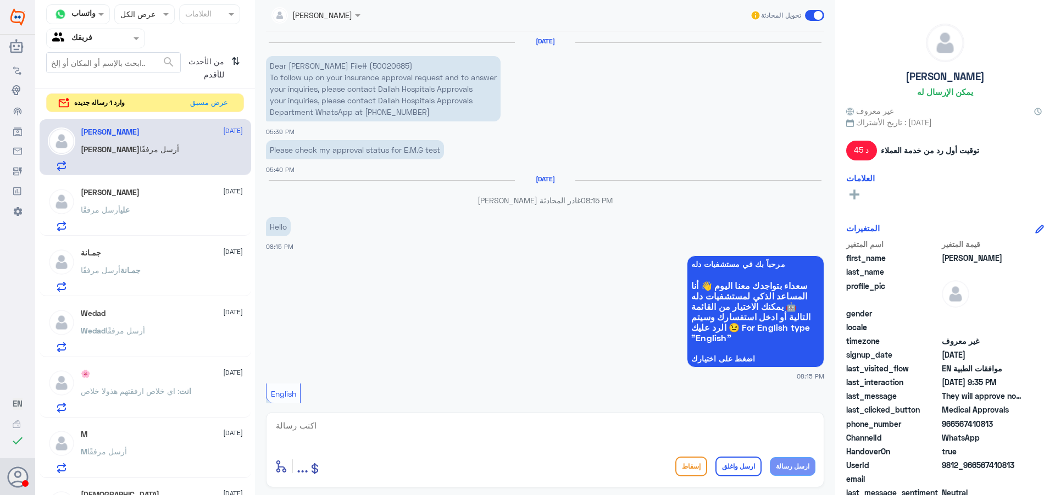
scroll to position [842, 0]
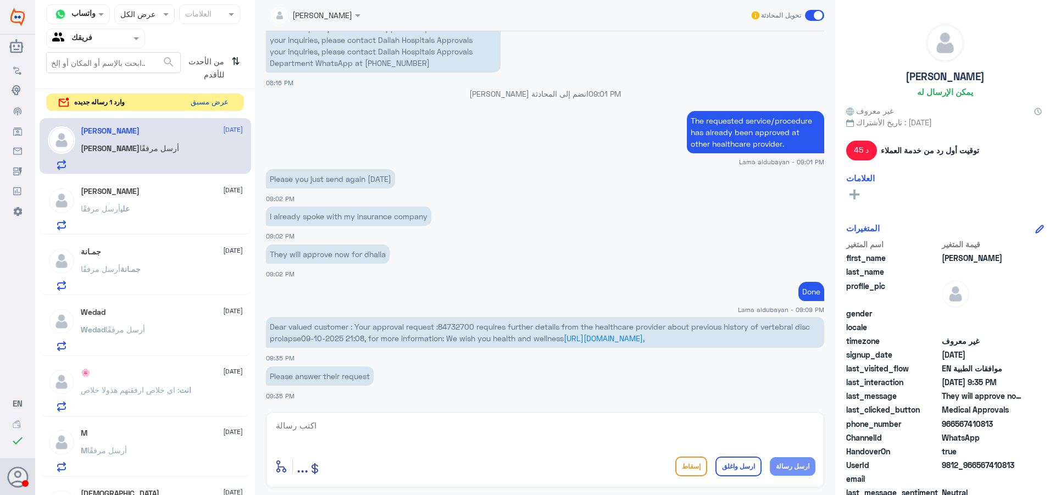
click at [214, 102] on button "عرض مسبق" at bounding box center [209, 102] width 46 height 17
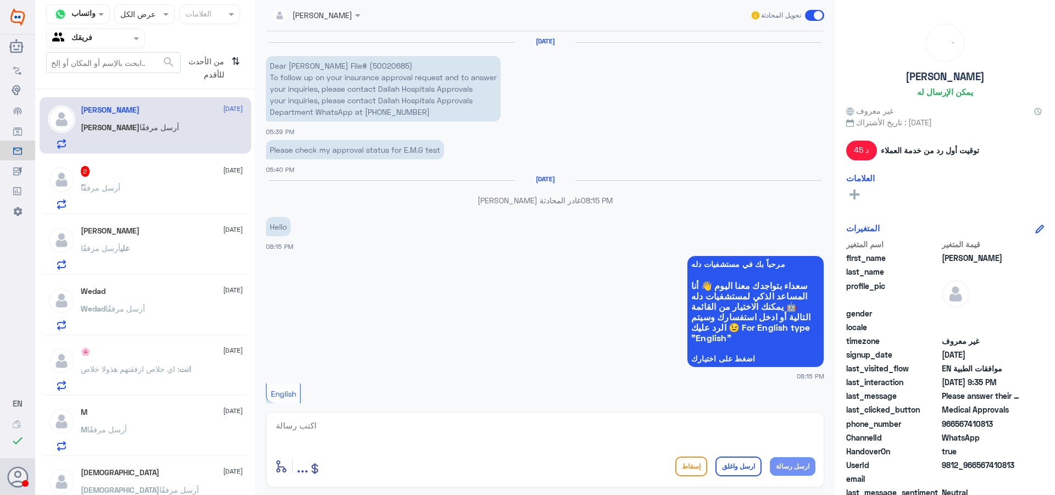
scroll to position [842, 0]
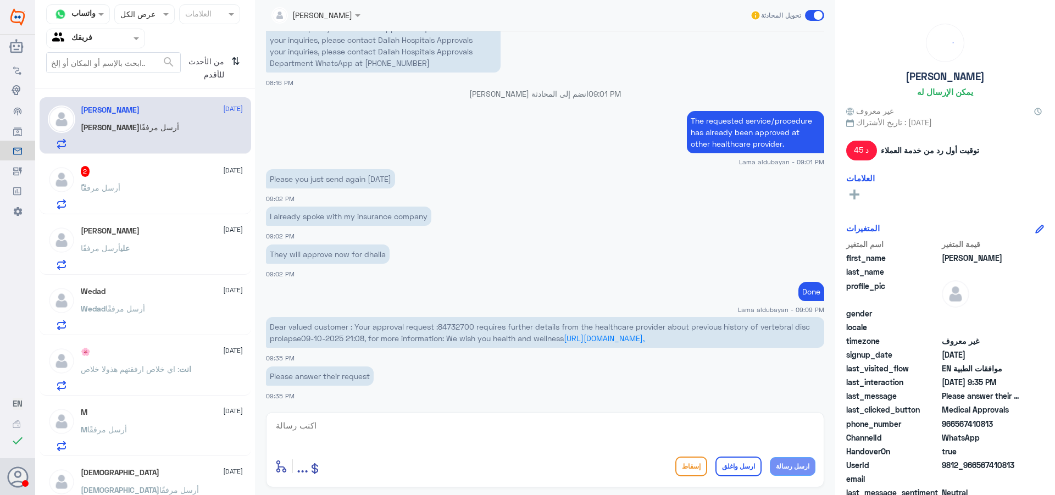
click at [137, 190] on div "ً أرسل مرفقًا" at bounding box center [162, 197] width 162 height 25
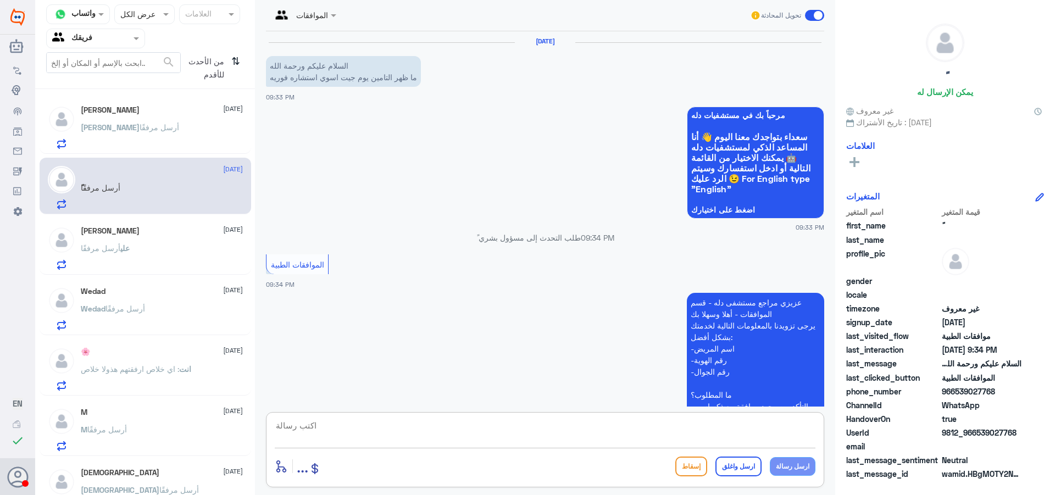
click at [482, 429] on textarea at bounding box center [545, 431] width 541 height 27
type textarea "زوديني بالهويه"
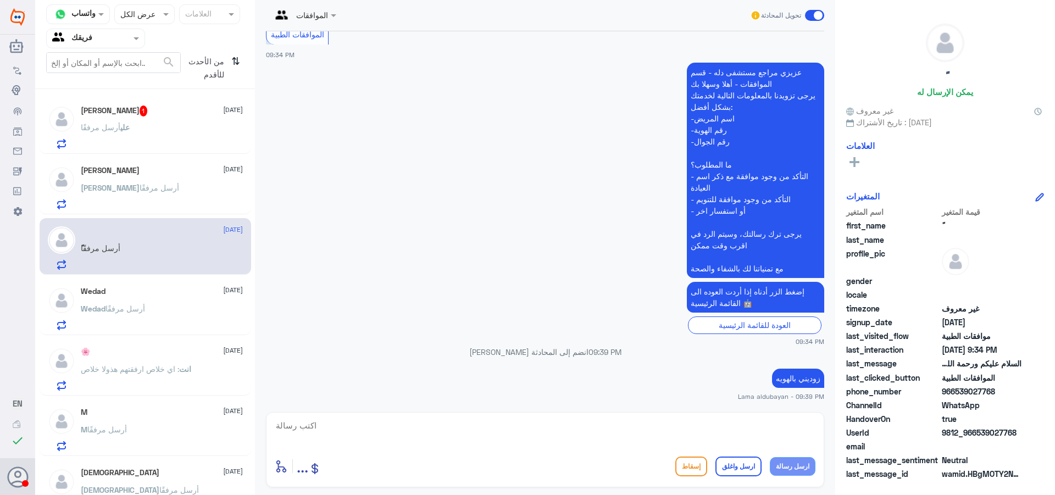
click at [208, 129] on div "[PERSON_NAME] أرسل مرفقًا" at bounding box center [162, 136] width 162 height 25
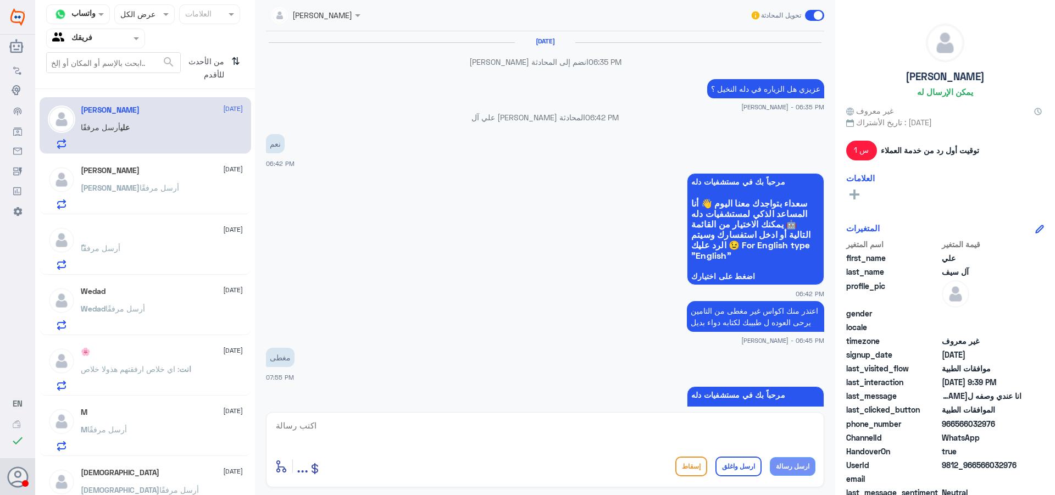
scroll to position [823, 0]
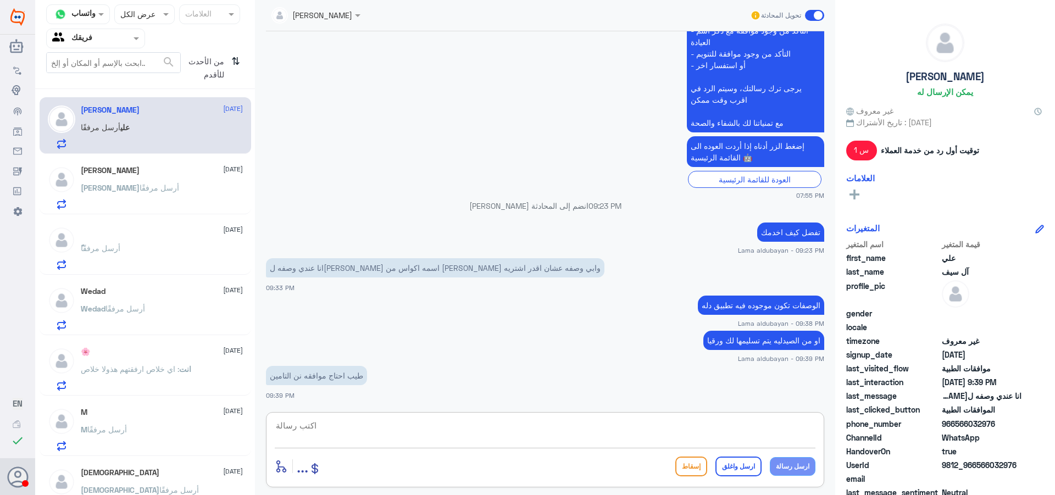
drag, startPoint x: 347, startPoint y: 436, endPoint x: 375, endPoint y: 442, distance: 28.8
click at [347, 437] on textarea at bounding box center [545, 431] width 541 height 27
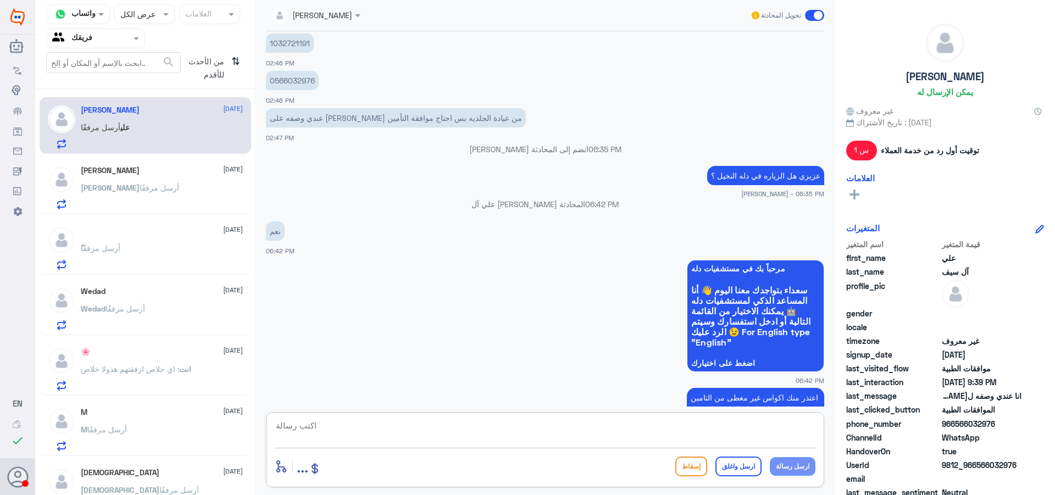
scroll to position [1030, 0]
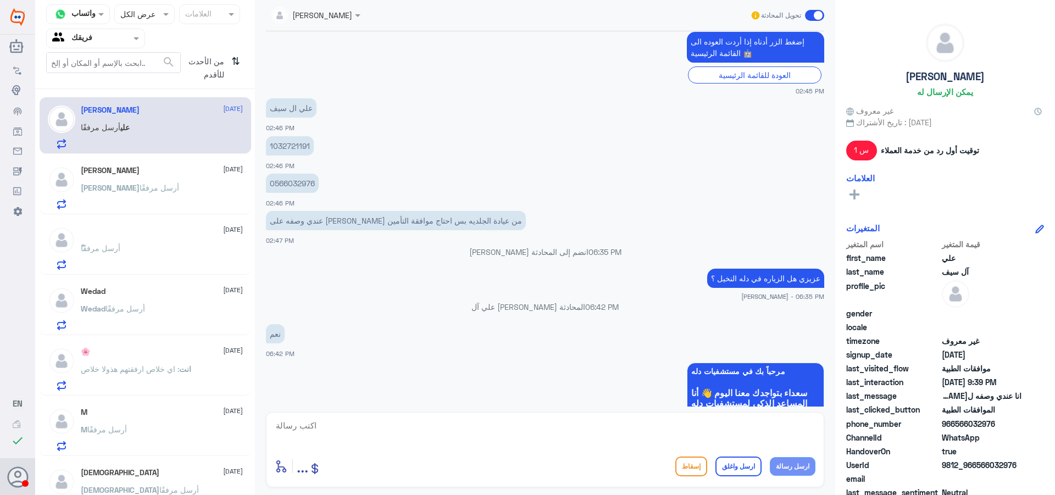
click at [297, 145] on p "1032721191" at bounding box center [290, 145] width 48 height 19
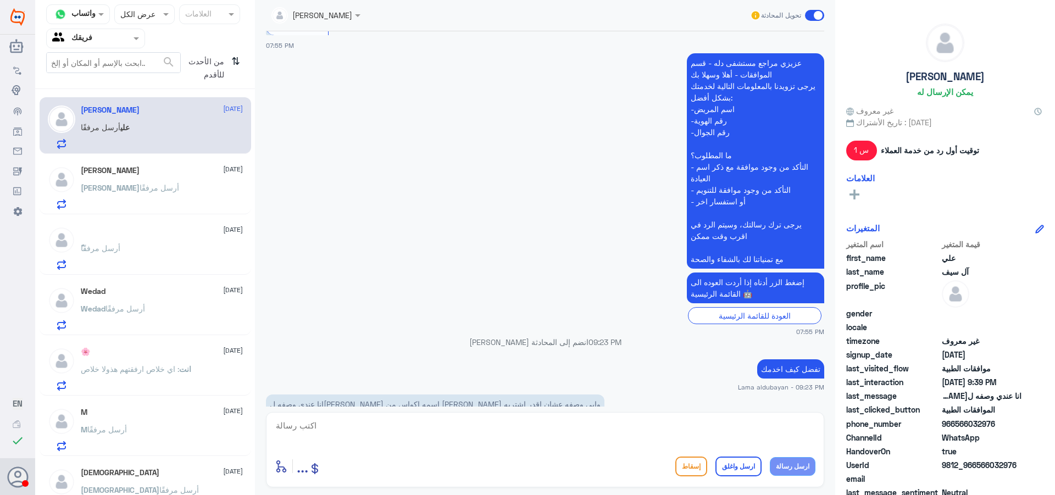
scroll to position [2024, 0]
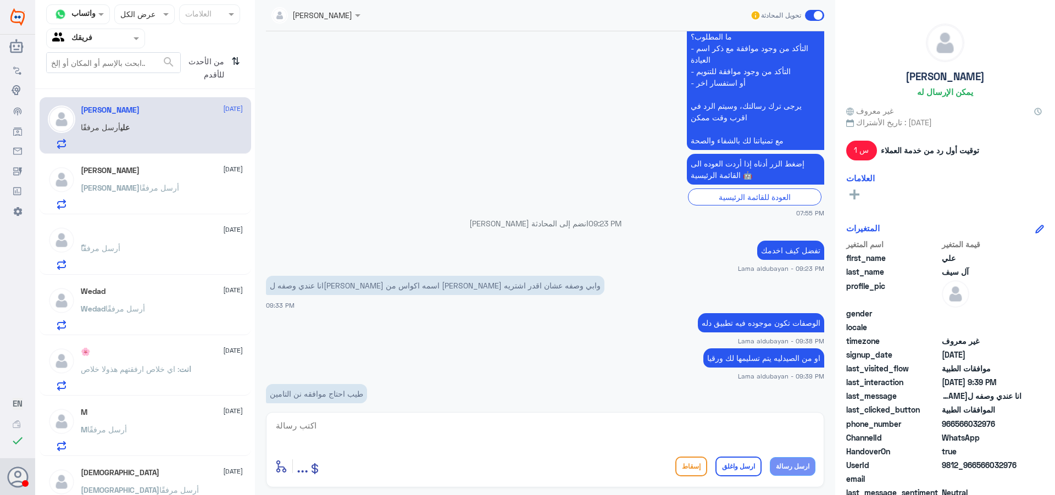
click at [448, 426] on textarea at bounding box center [545, 431] width 541 height 27
type textarea "ا"
click at [414, 428] on textarea "الوصفه ان" at bounding box center [545, 431] width 541 height 27
type textarea "ا"
type textarea "اخر وصفه كانت شهر 9 وتم استلام الكريم"
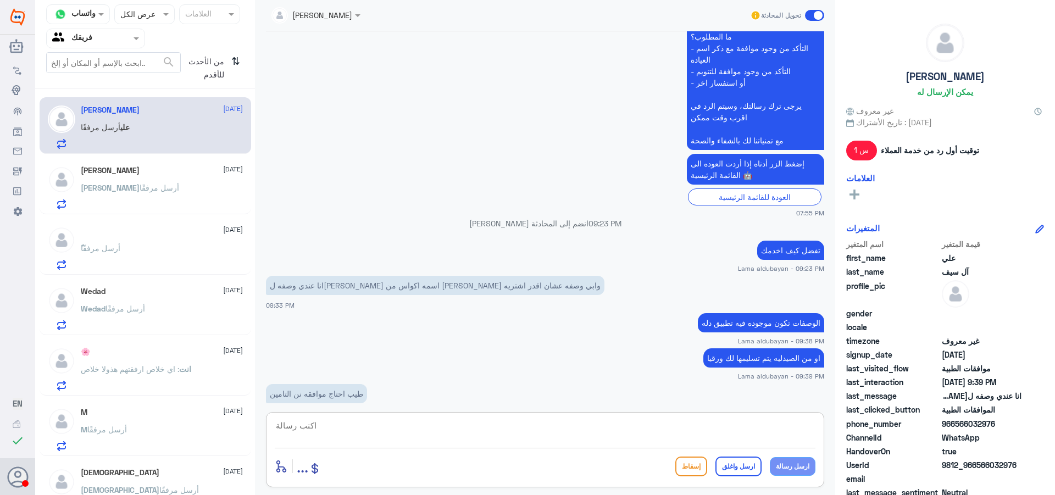
scroll to position [2126, 0]
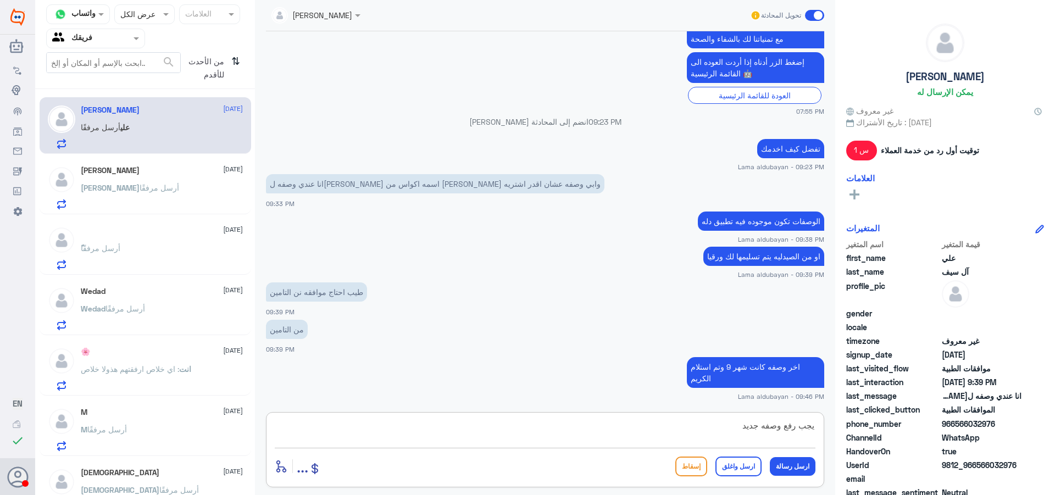
type textarea "يجب رفع وصفه جديده"
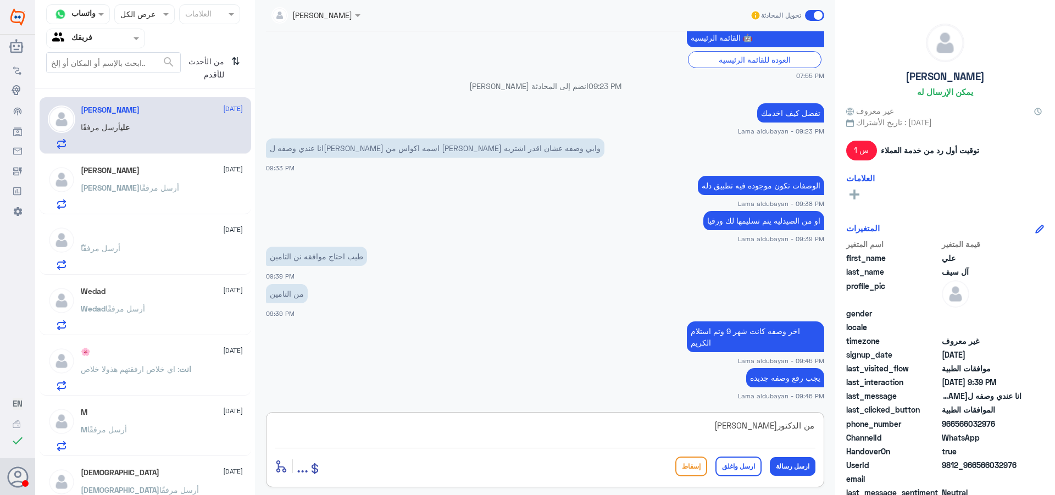
type textarea "من الدكتور[PERSON_NAME]"
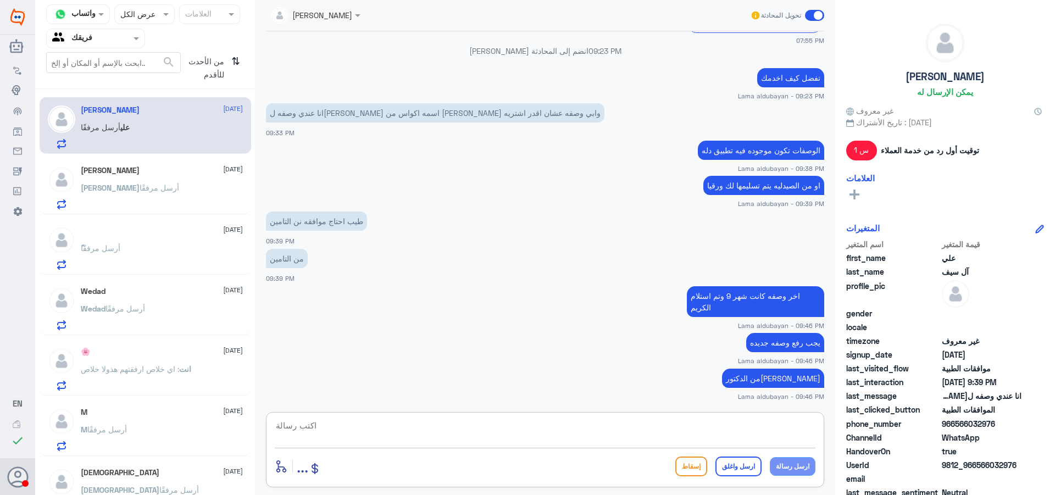
click at [680, 440] on textarea at bounding box center [545, 431] width 541 height 27
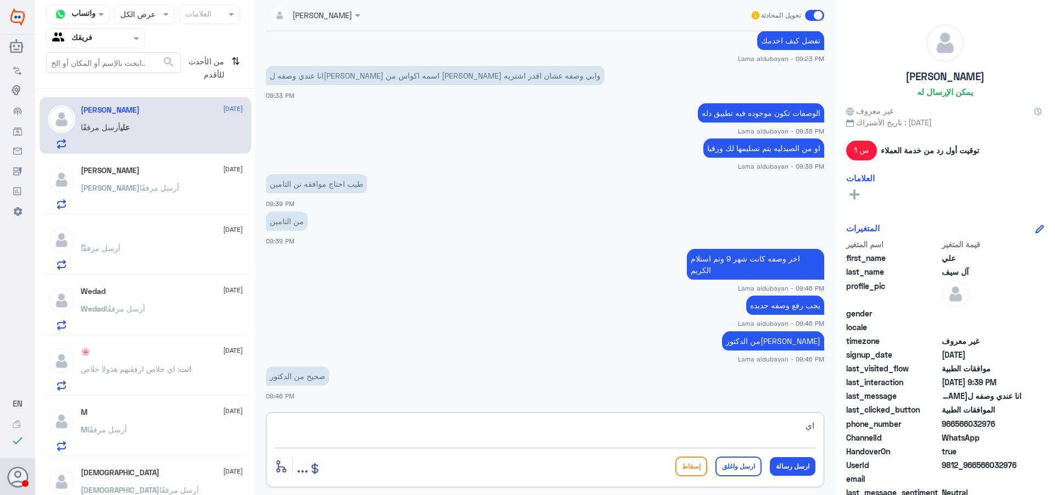
type textarea "ا"
type textarea "انتهت الوصفه لازم وصفه جديده"
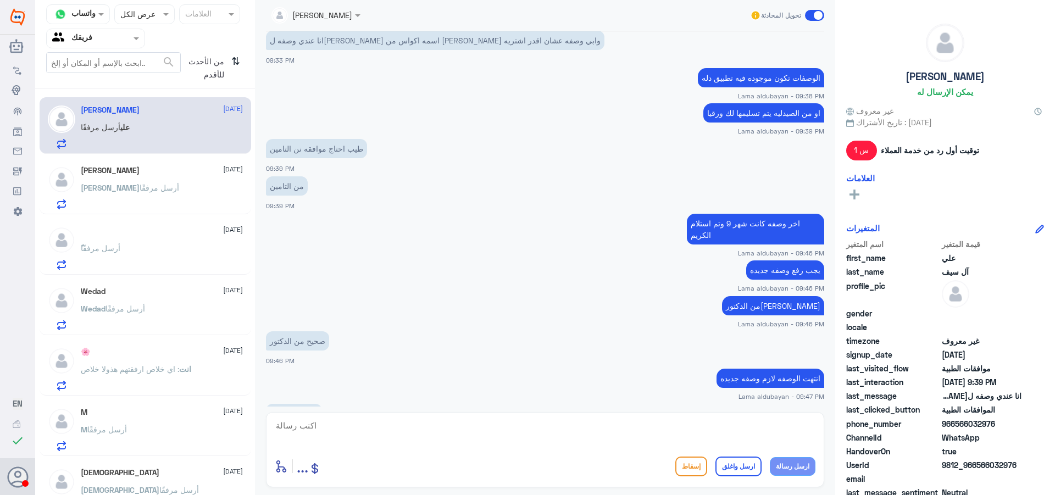
scroll to position [2307, 0]
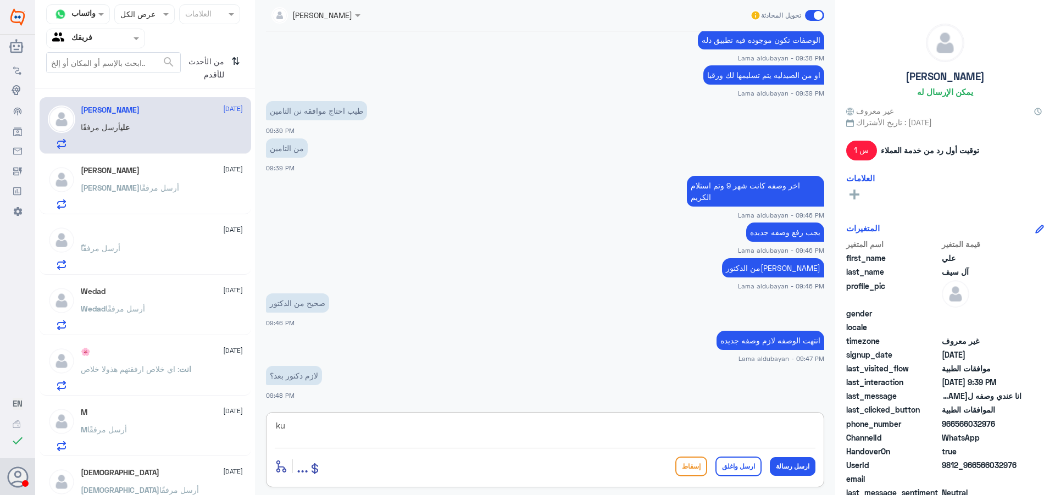
type textarea "k"
type textarea "نعم ازم كشفيه و وصفه جديده"
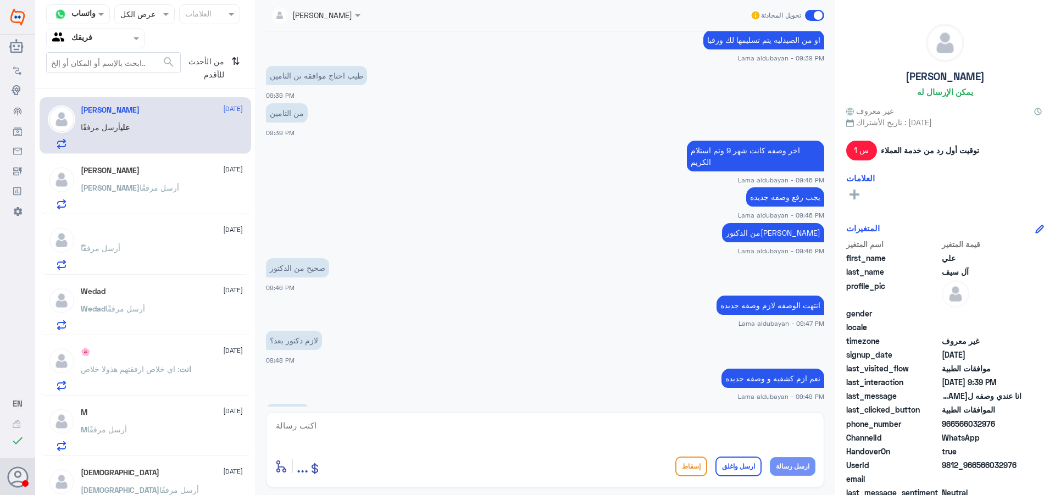
scroll to position [2380, 0]
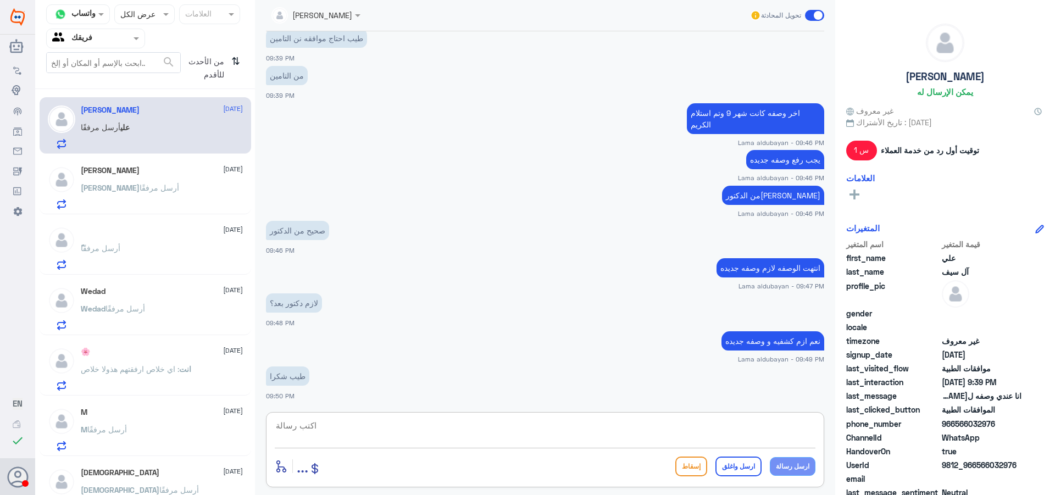
click at [563, 427] on textarea at bounding box center [545, 431] width 541 height 27
click at [499, 429] on textarea at bounding box center [545, 431] width 541 height 27
paste textarea "نشكر تواصلك مع مستشفيات دلة"
type textarea "نشكر تواصلك مع مستشفيات دلة"
click at [746, 461] on button "ارسل واغلق" at bounding box center [738, 467] width 46 height 20
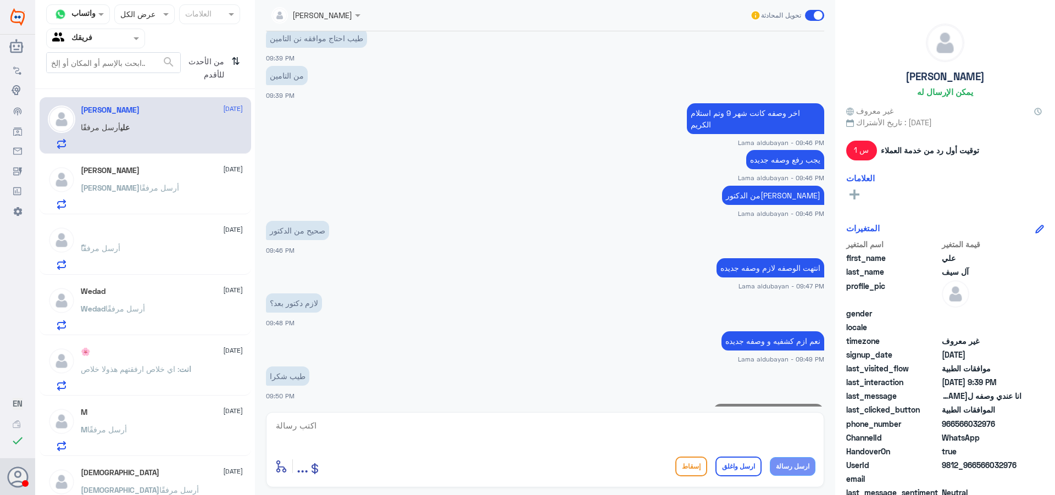
scroll to position [2415, 0]
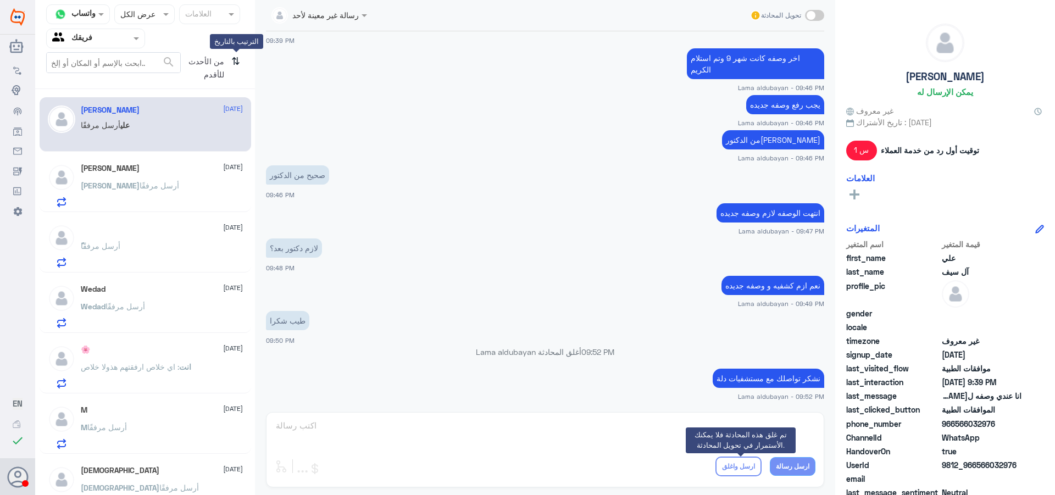
click at [231, 67] on icon "⇅" at bounding box center [235, 66] width 9 height 28
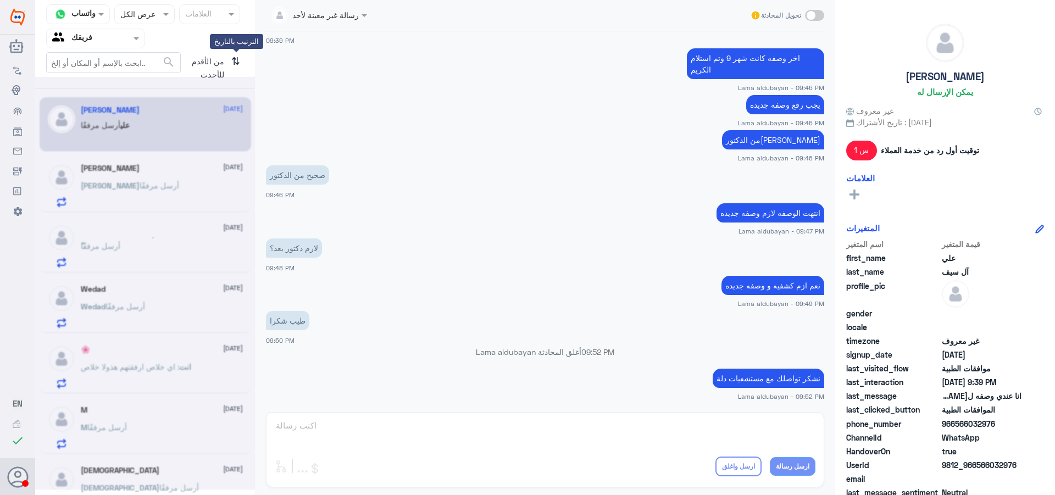
scroll to position [0, 0]
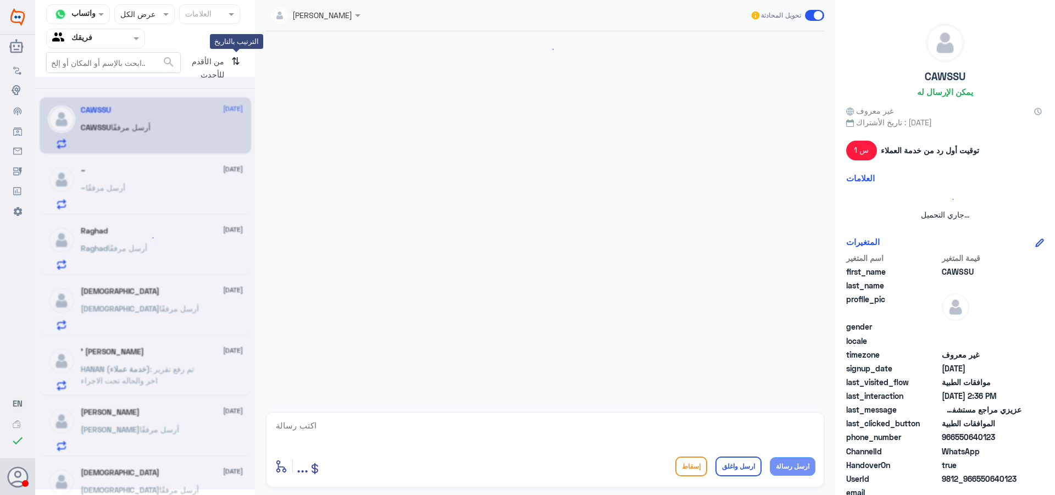
click at [234, 66] on icon "⇅" at bounding box center [235, 66] width 9 height 28
